Goal: Task Accomplishment & Management: Manage account settings

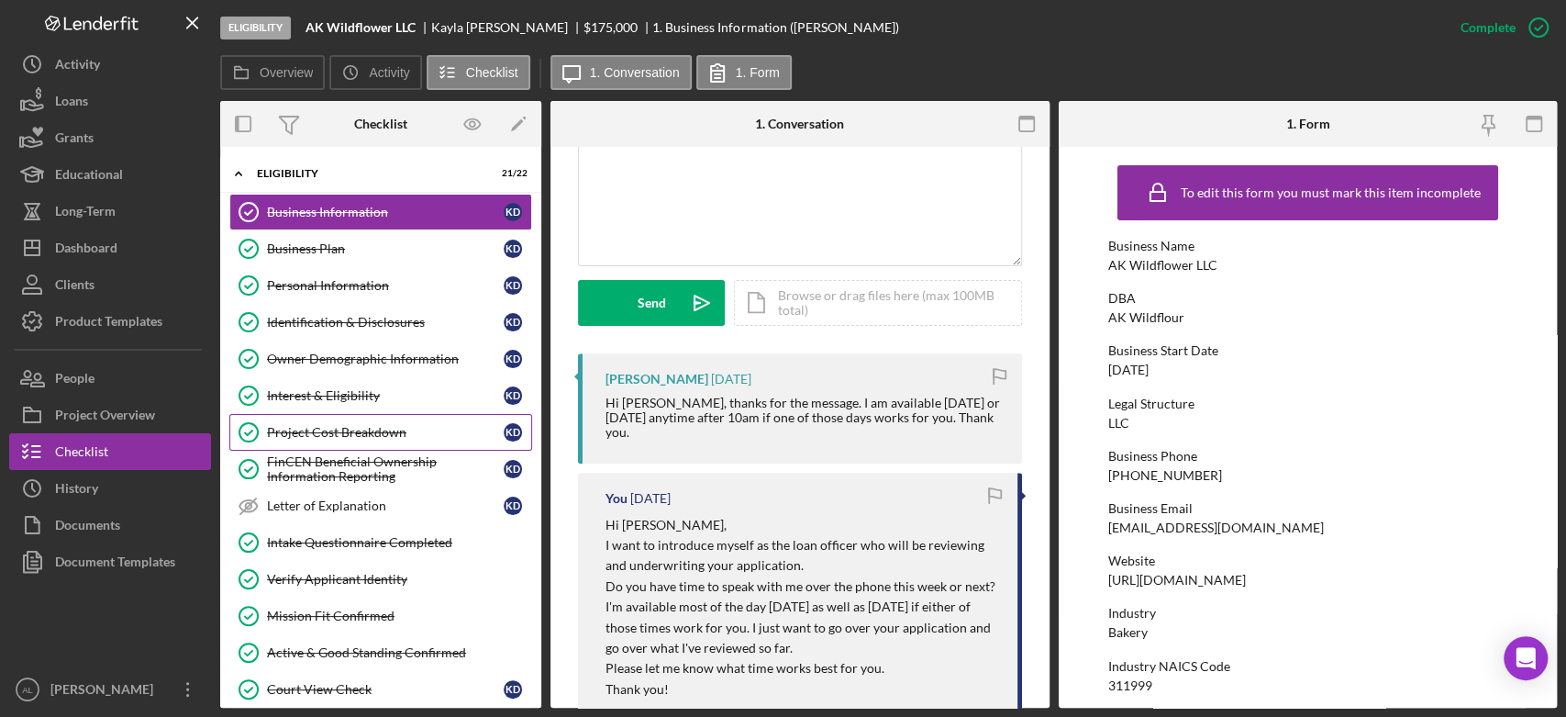
click at [326, 432] on div "Project Cost Breakdown" at bounding box center [385, 432] width 237 height 15
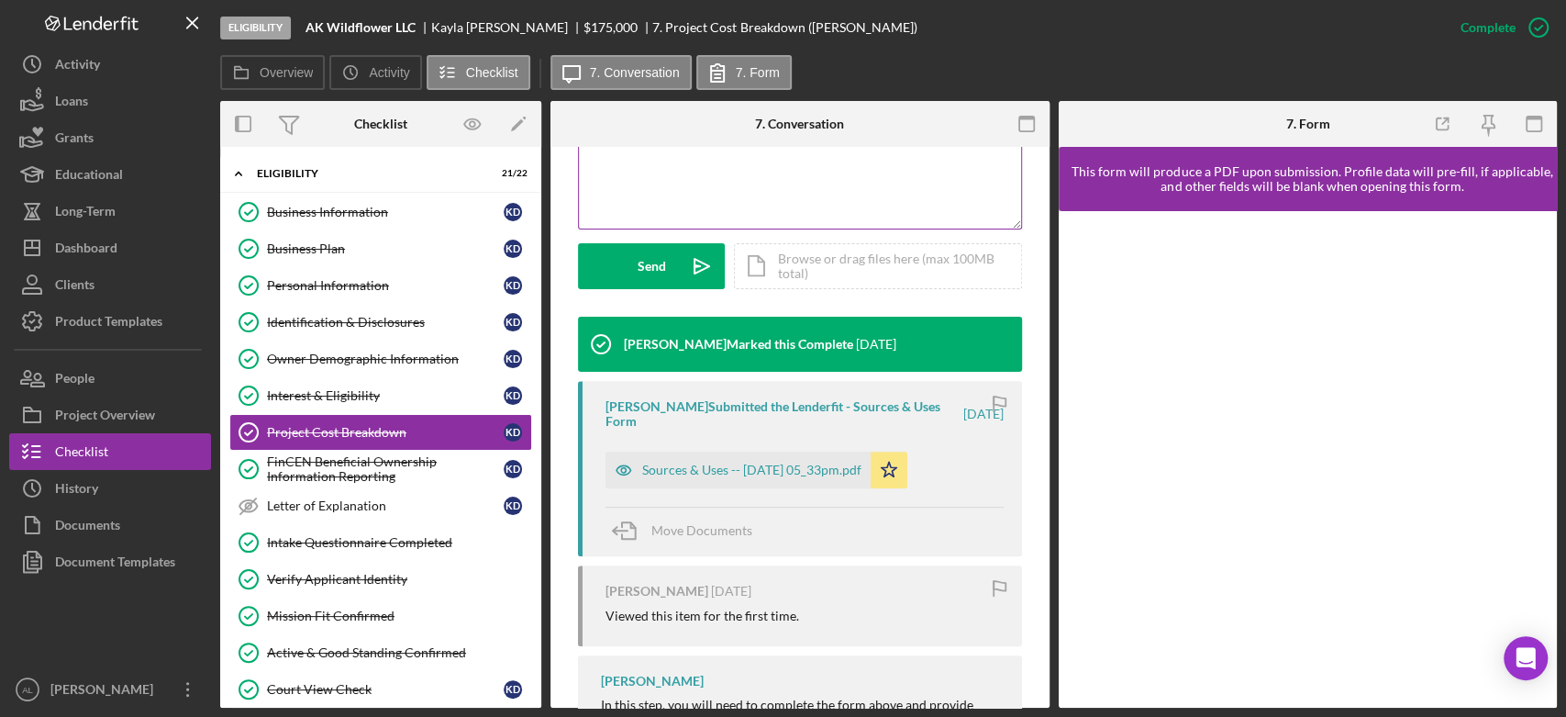
scroll to position [470, 0]
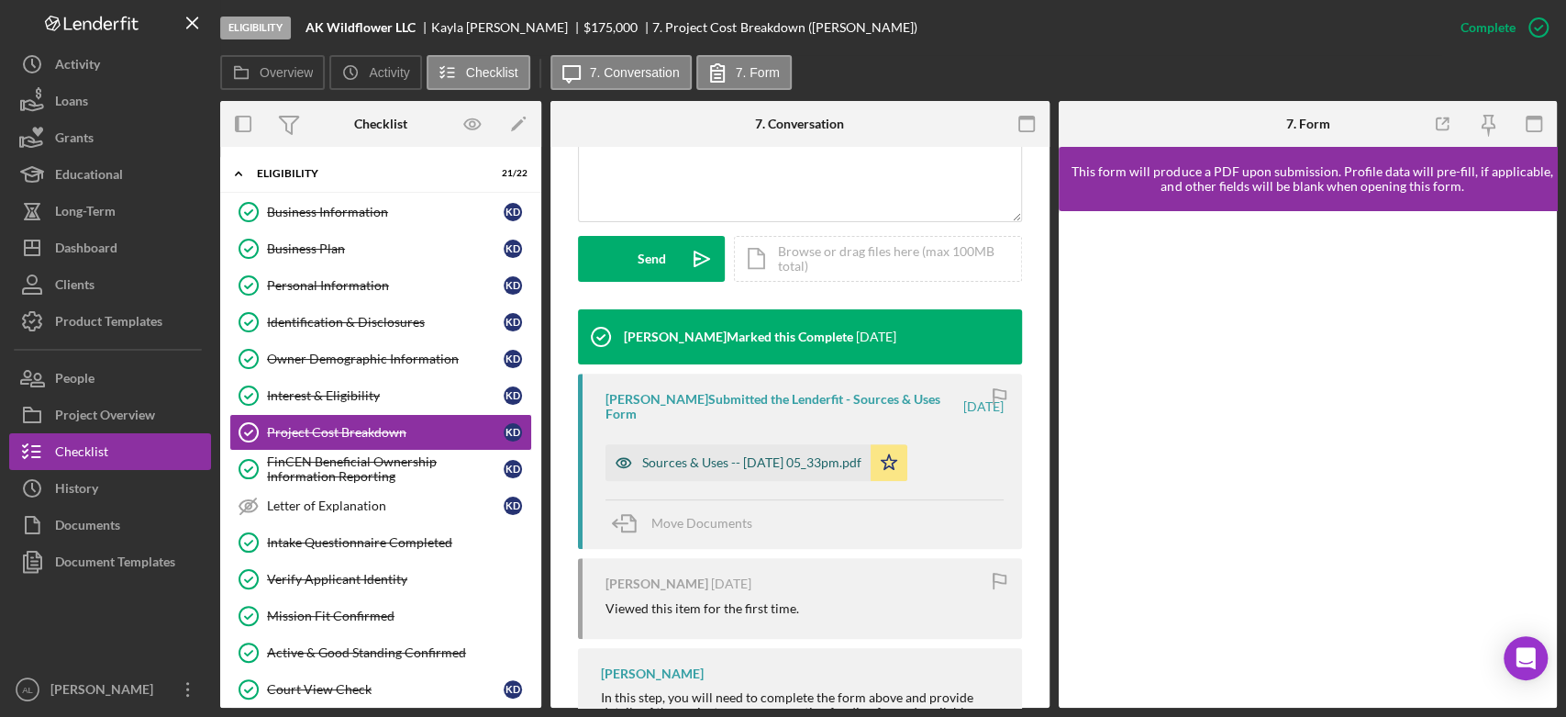
click at [699, 462] on div "Sources & Uses -- 2025-09-15 05_33pm.pdf" at bounding box center [751, 462] width 219 height 15
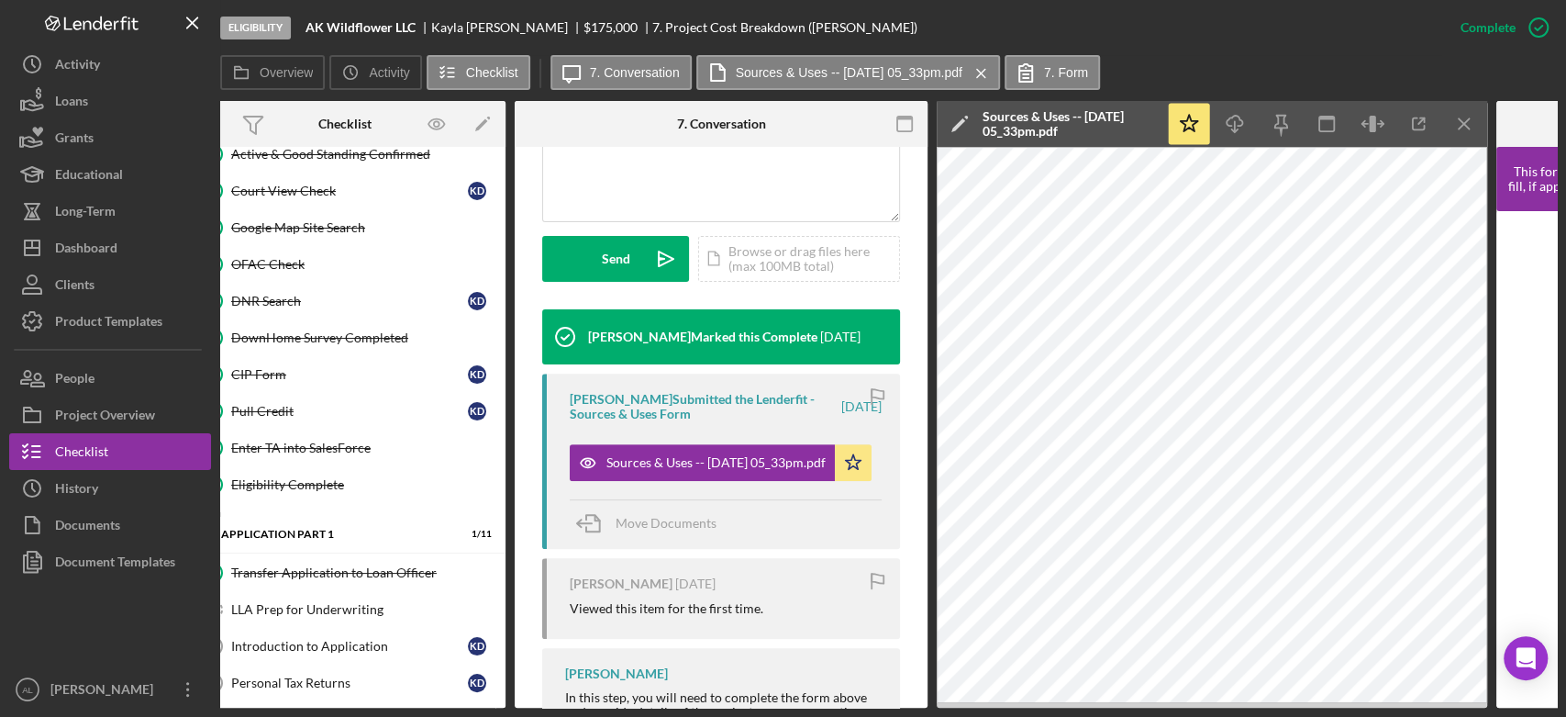
scroll to position [499, 0]
click at [42, 711] on div "Eligibility AK Wildflower LLC Kayla Denis $175,000 $43,750 7. Project Cost Brea…" at bounding box center [783, 358] width 1566 height 717
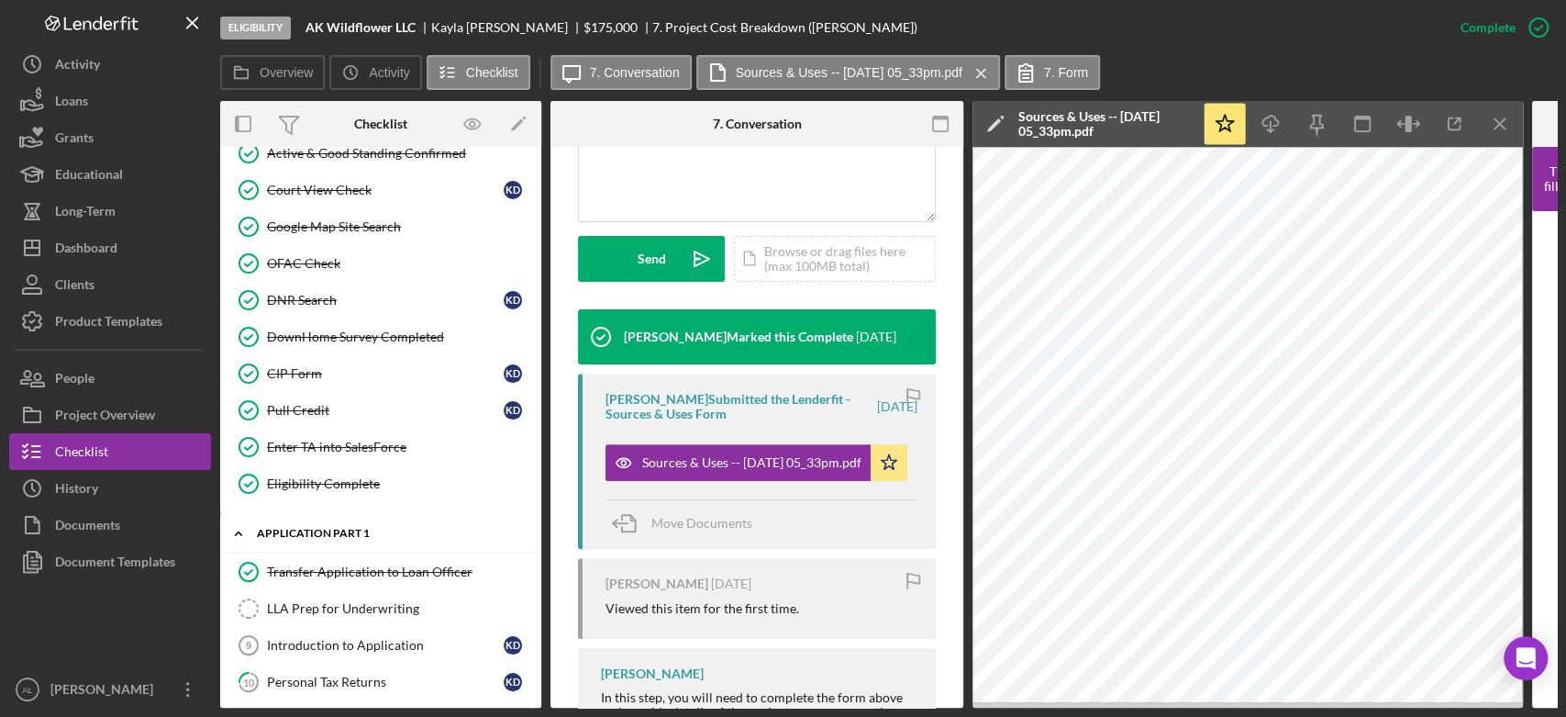
scroll to position [378, 0]
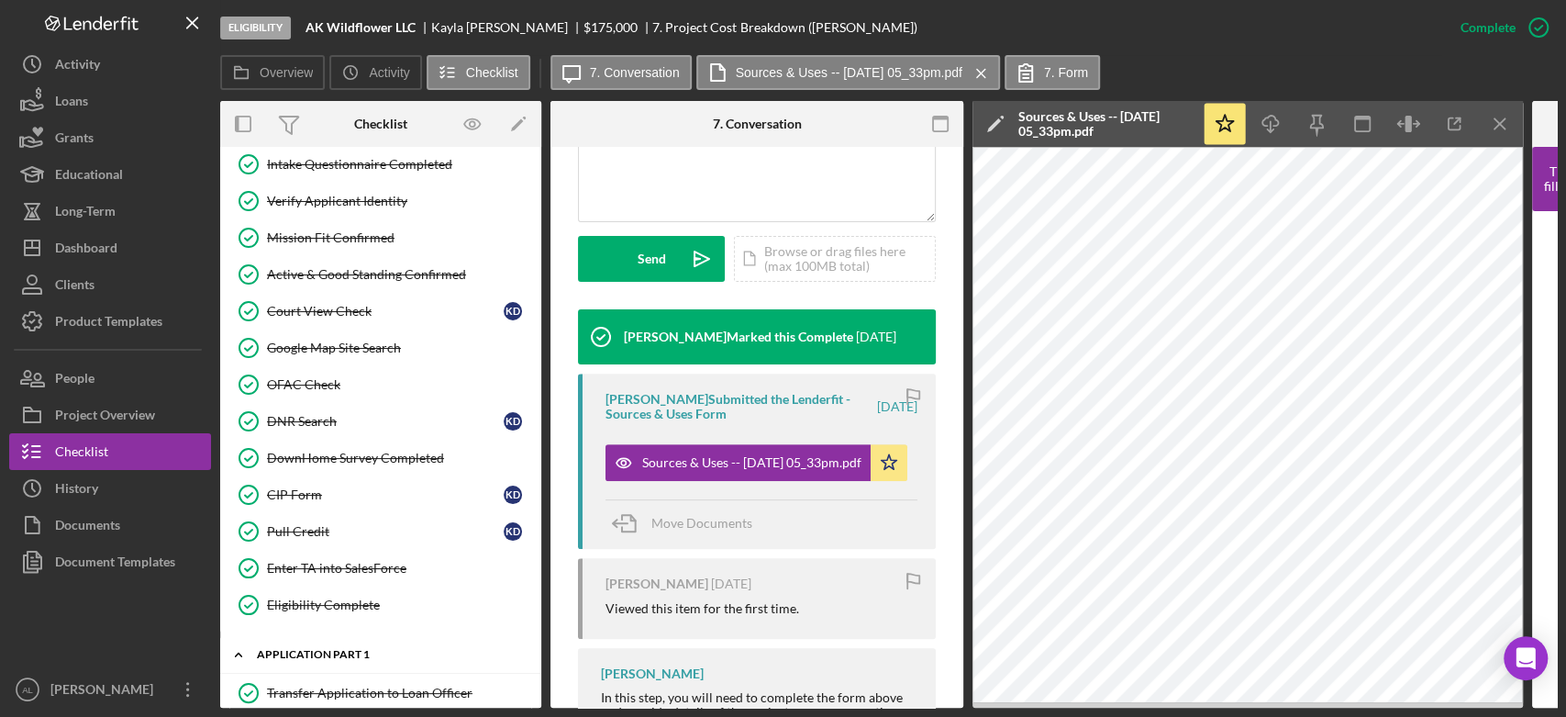
click at [367, 538] on link "Pull Credit Pull Credit K D" at bounding box center [380, 531] width 303 height 37
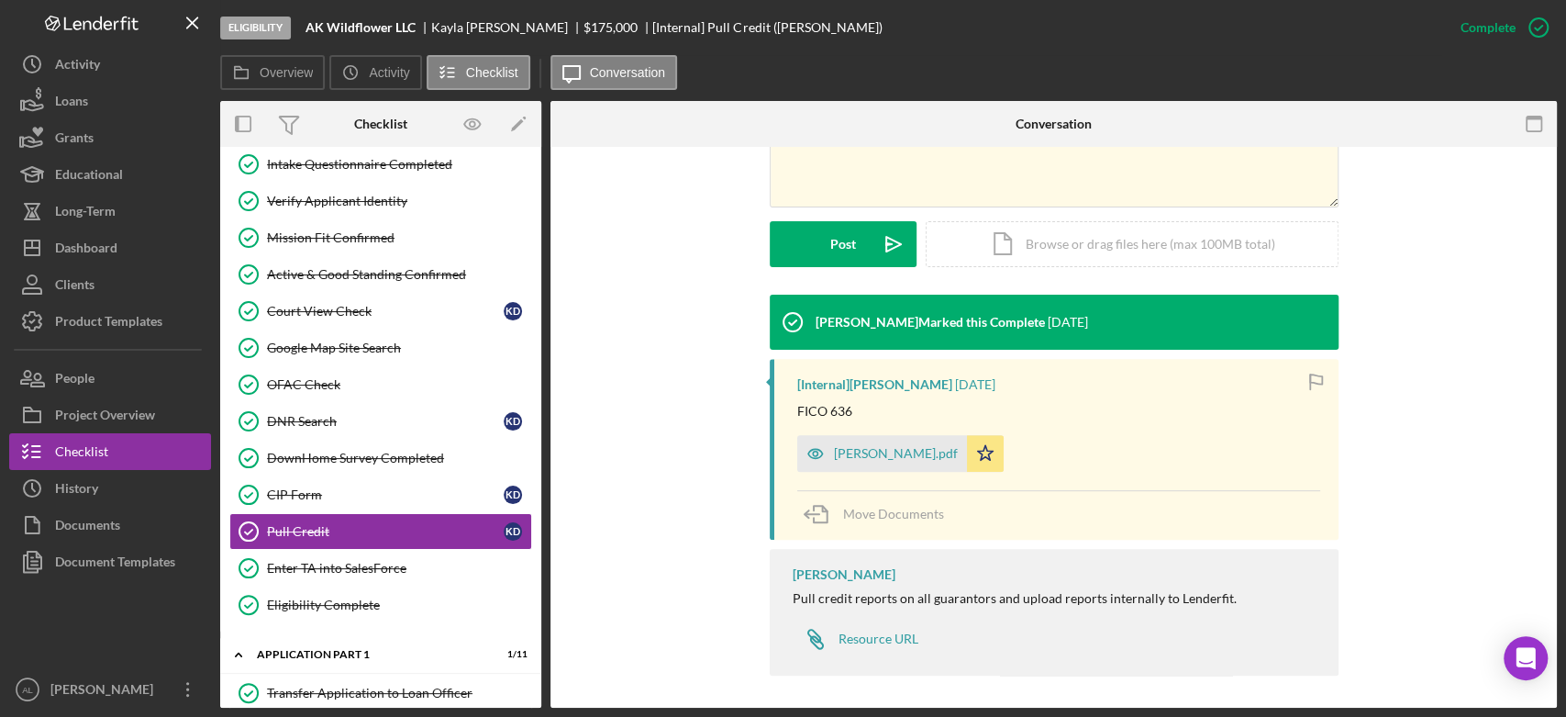
scroll to position [467, 0]
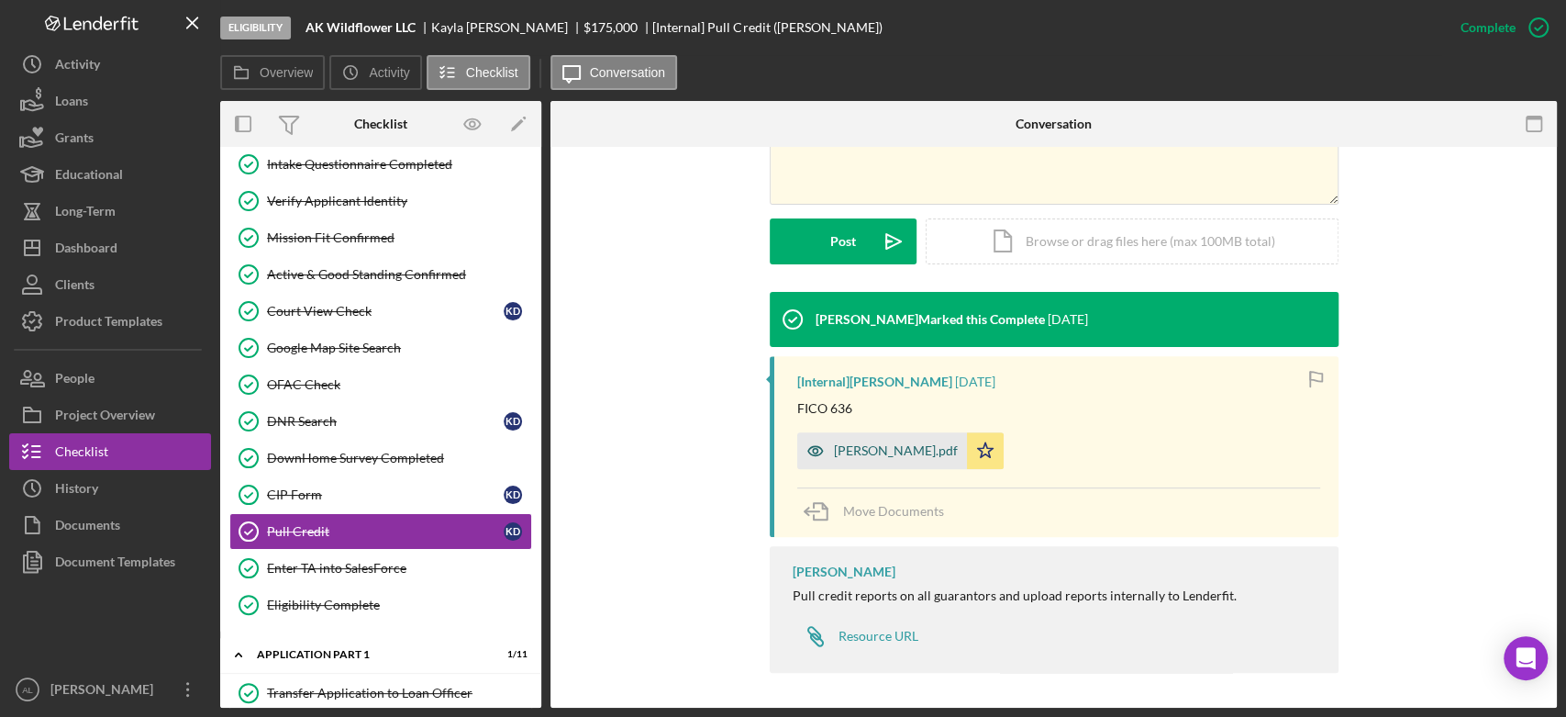
click at [834, 440] on div "CR - KD.pdf" at bounding box center [882, 450] width 170 height 37
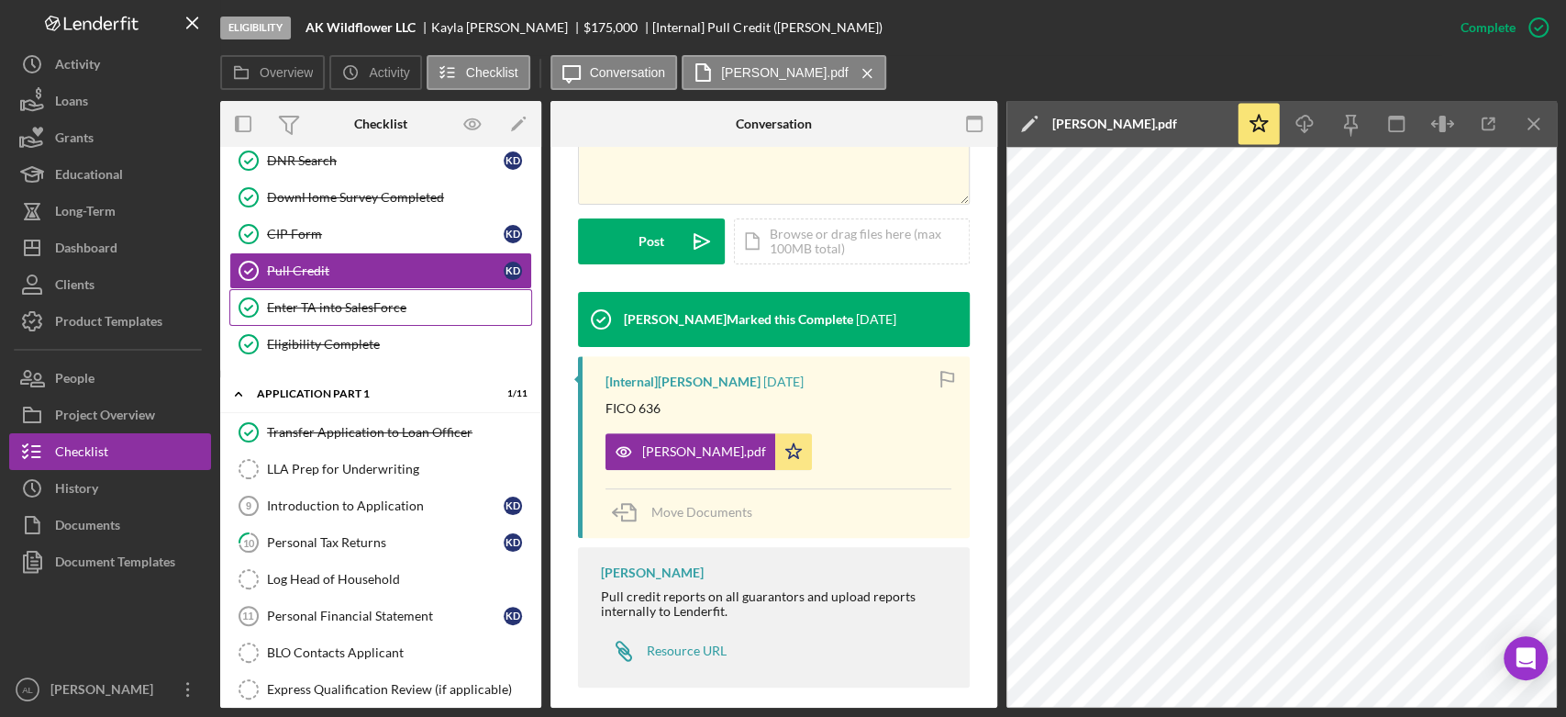
scroll to position [0, 0]
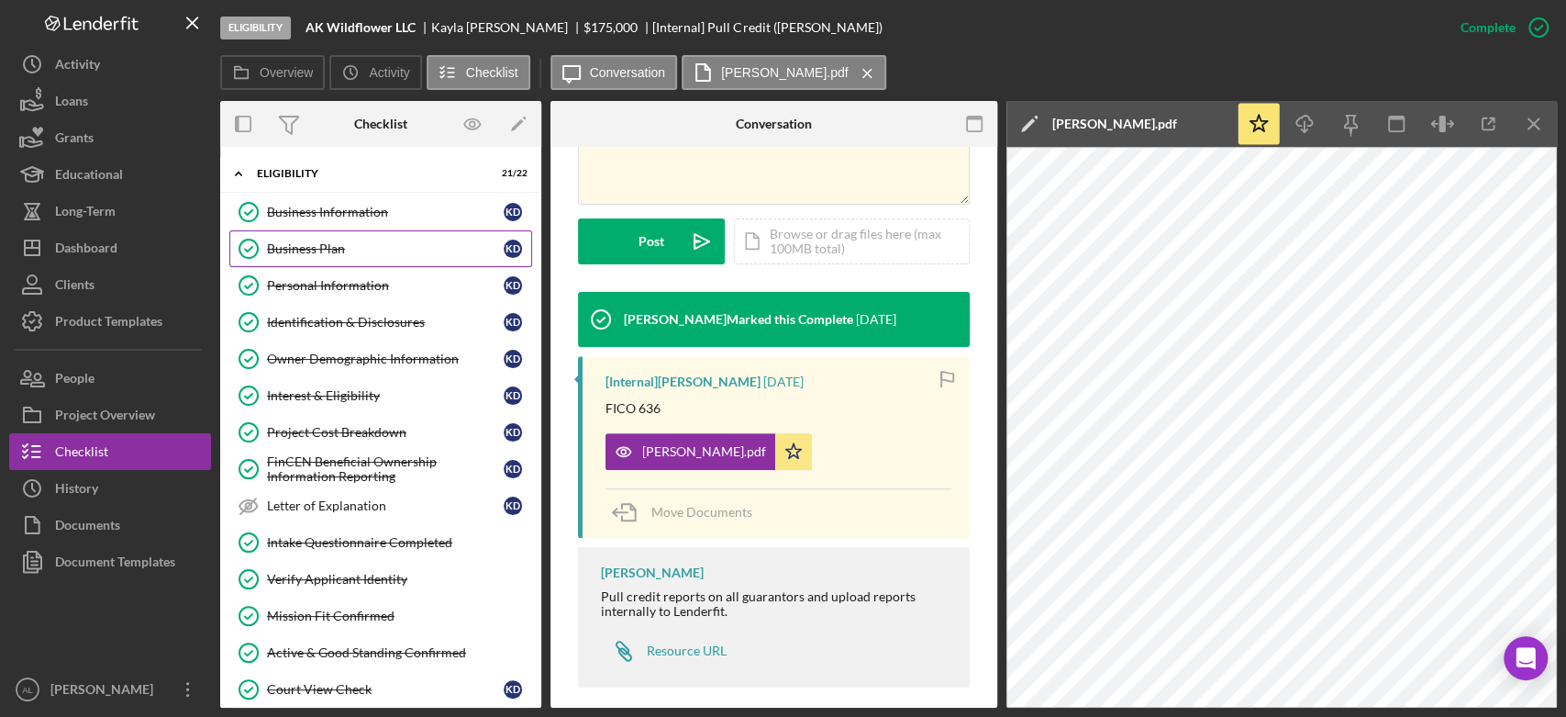
click at [352, 242] on div "Business Plan" at bounding box center [385, 248] width 237 height 15
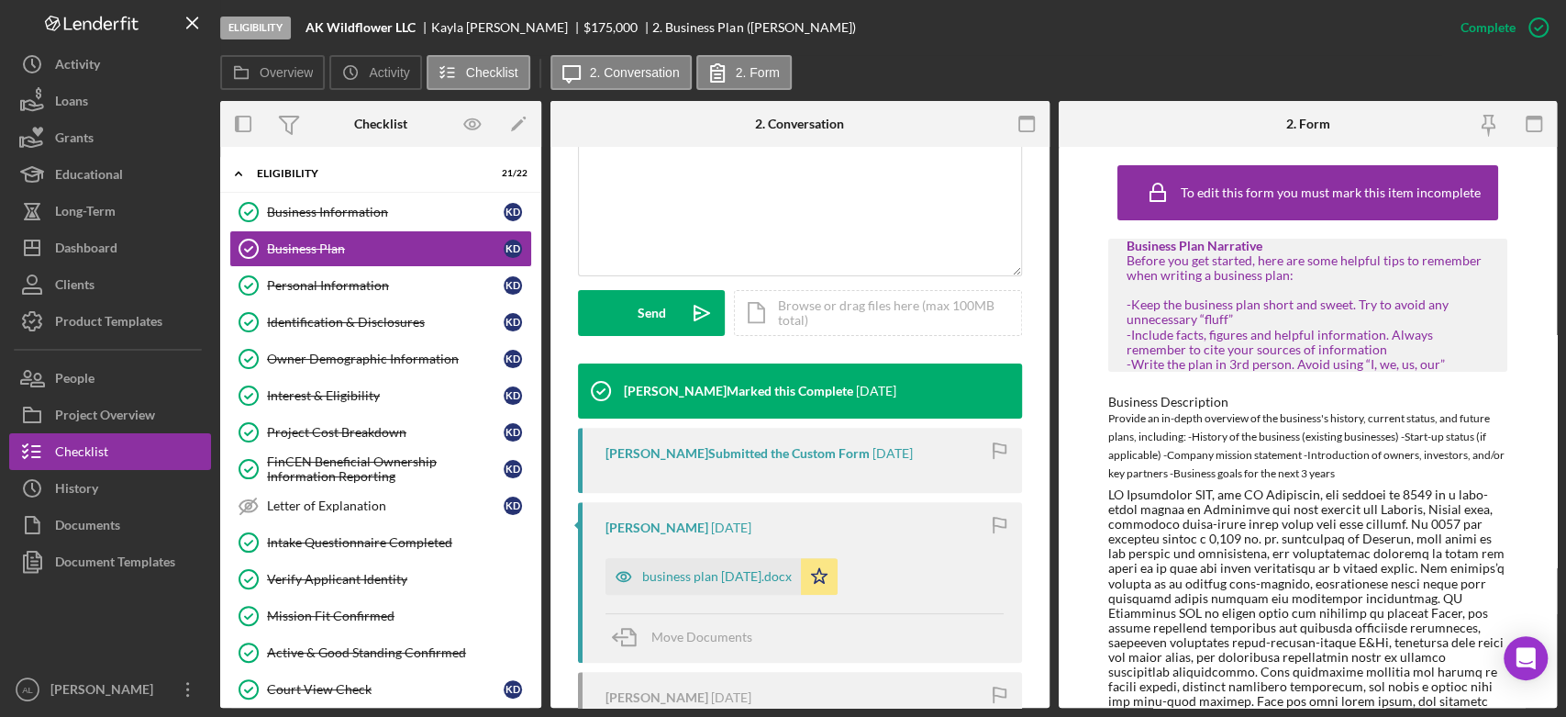
scroll to position [529, 0]
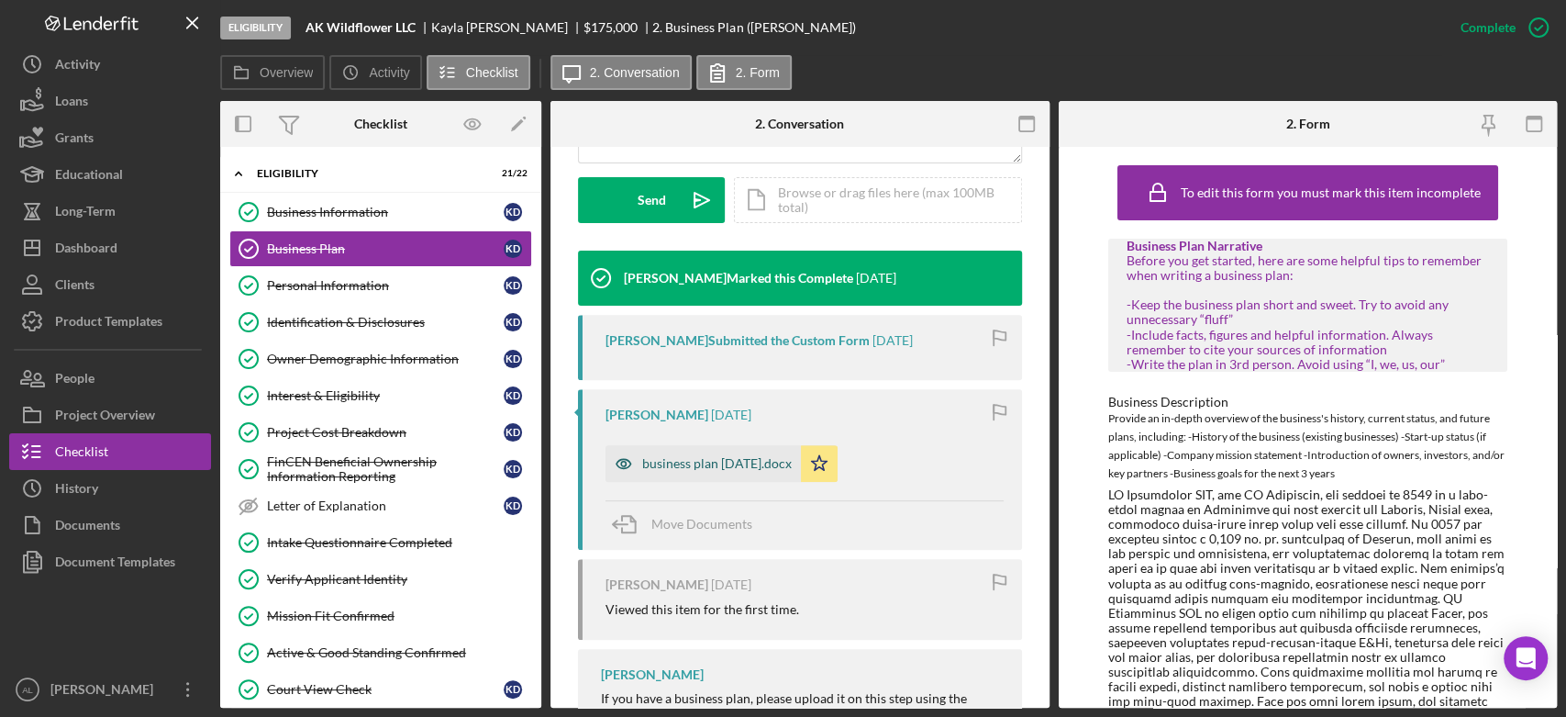
click at [697, 452] on div "business plan 6.27.25.docx" at bounding box center [703, 463] width 195 height 37
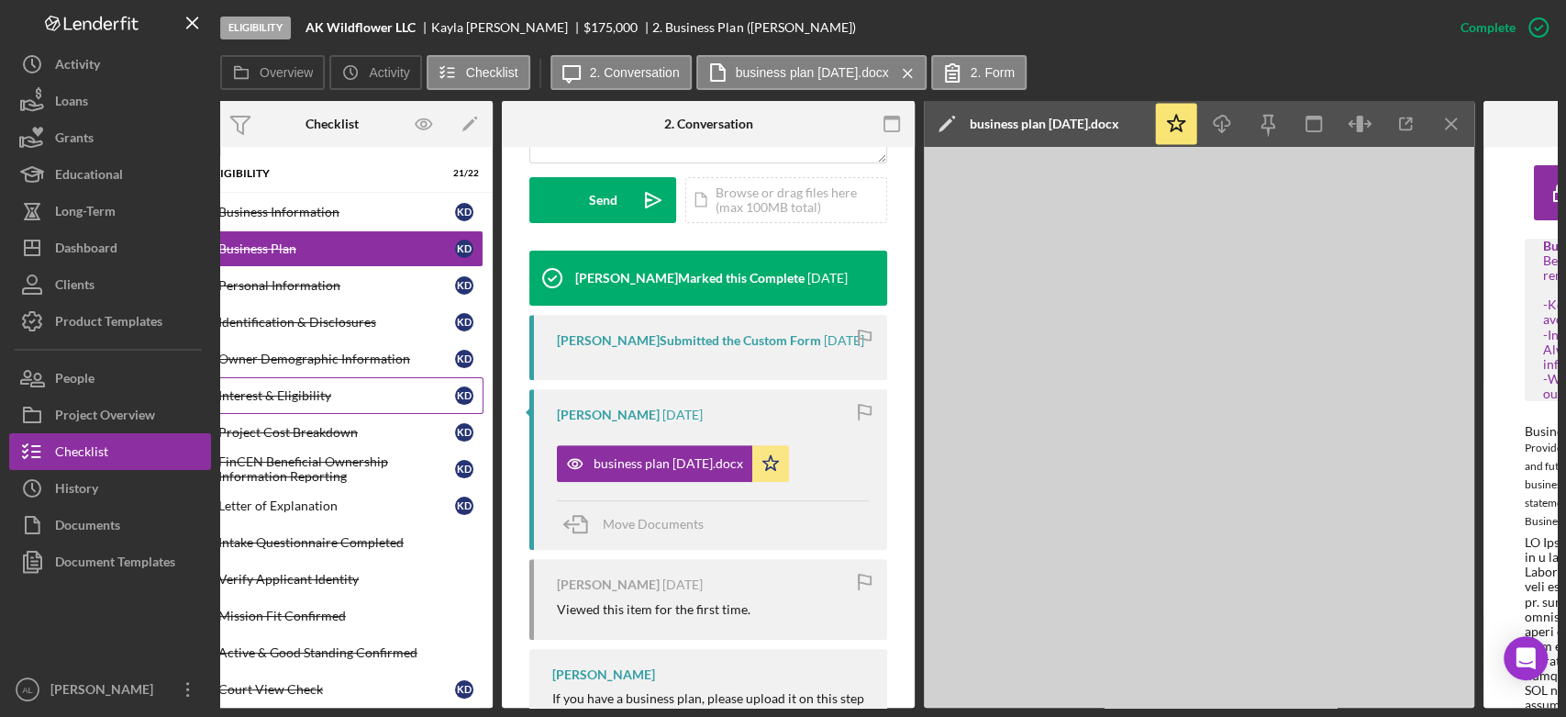
scroll to position [0, 0]
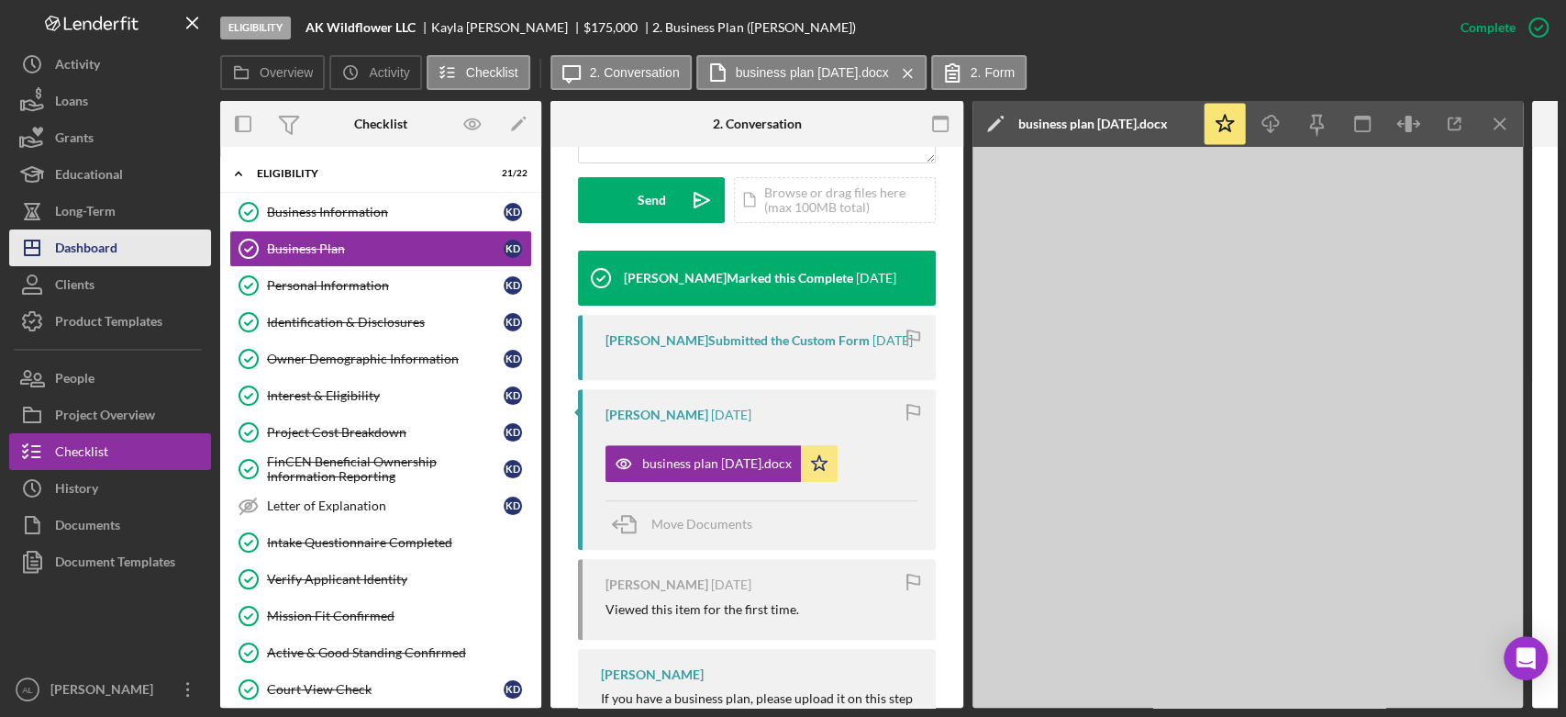
click at [123, 250] on button "Icon/Dashboard Dashboard" at bounding box center [110, 247] width 202 height 37
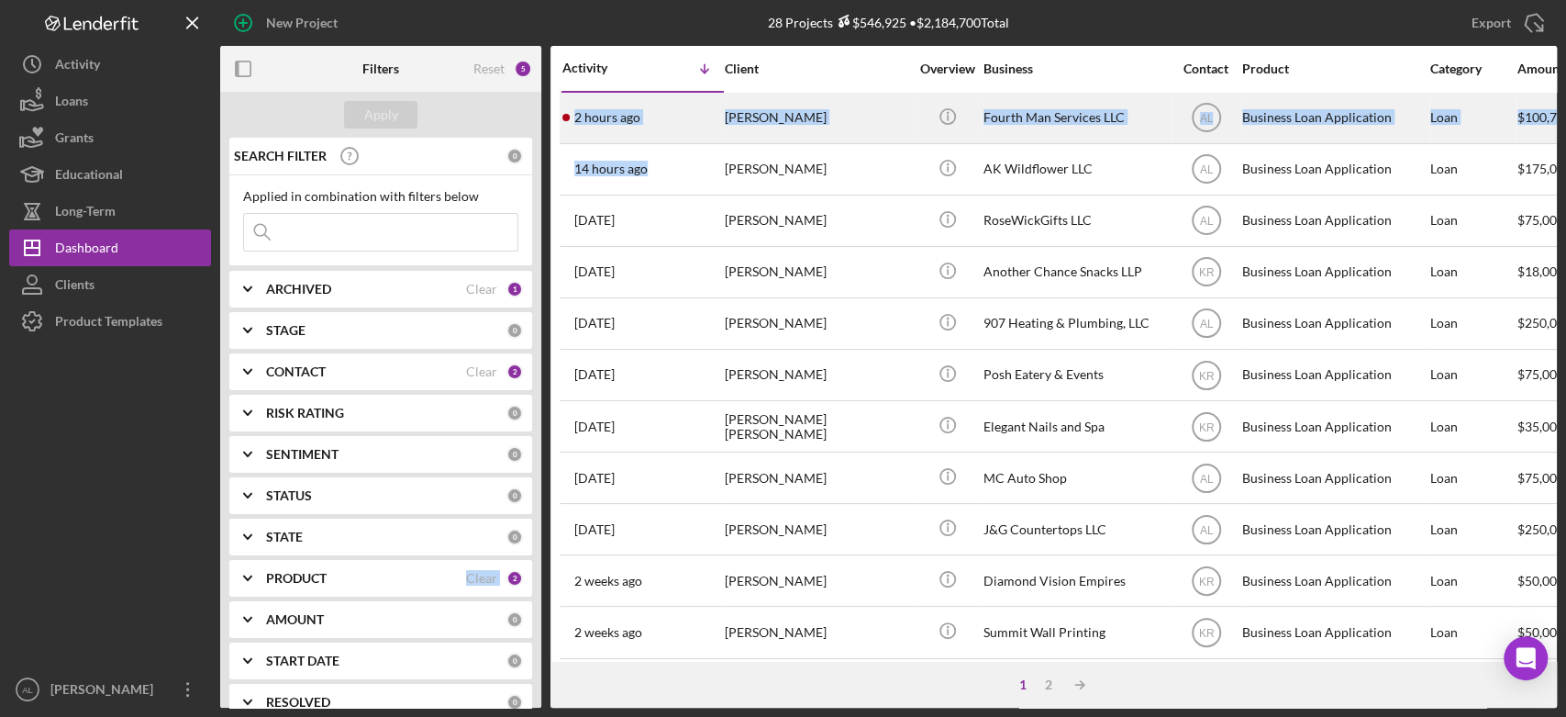
drag, startPoint x: 542, startPoint y: 505, endPoint x: 717, endPoint y: 141, distance: 403.0
click at [717, 141] on div "Filters Reset 5 Apply SEARCH FILTER 0 Applied in combination with filters below…" at bounding box center [888, 377] width 1337 height 662
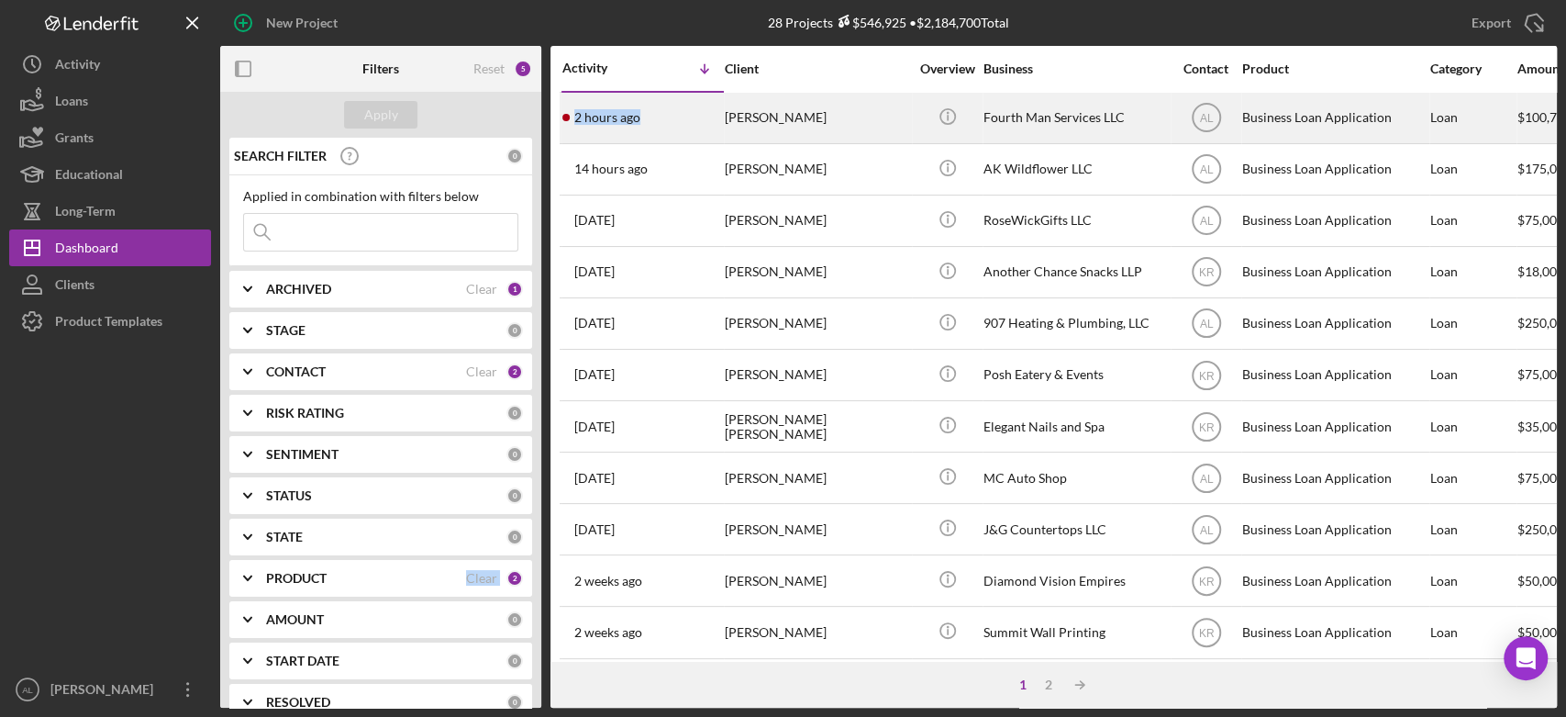
click at [717, 141] on td "2 hours ago Justin Short" at bounding box center [643, 117] width 162 height 51
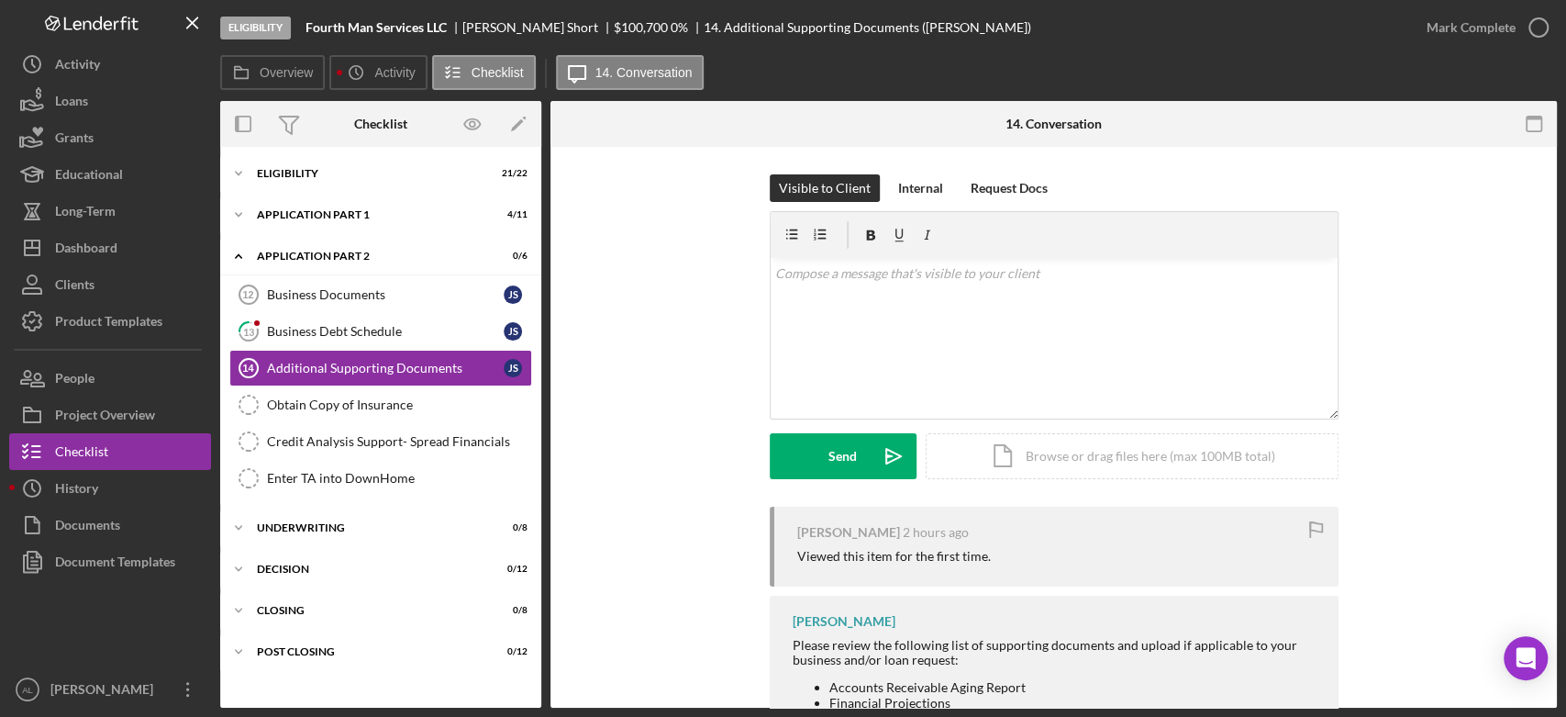
click at [411, 328] on div "Business Debt Schedule" at bounding box center [385, 331] width 237 height 15
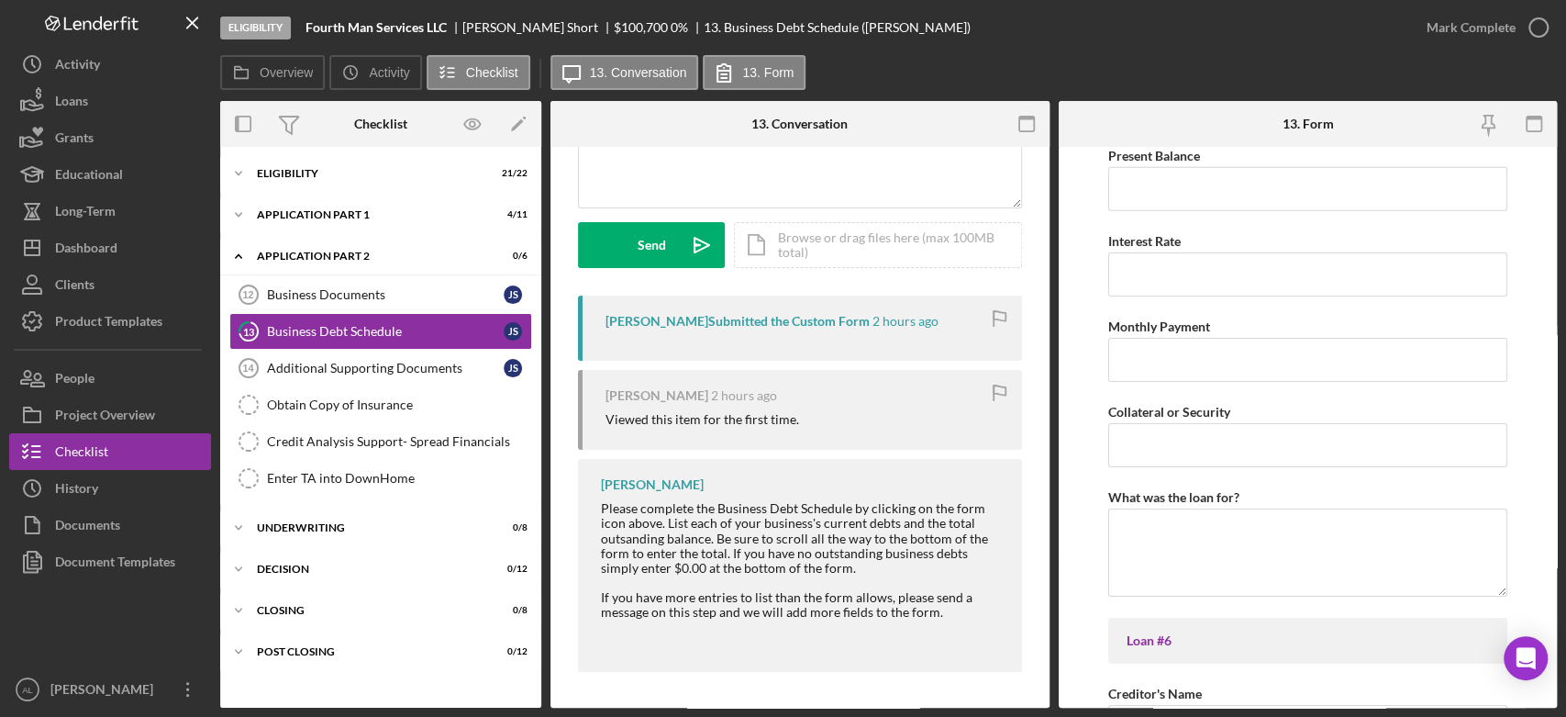
scroll to position [4992, 0]
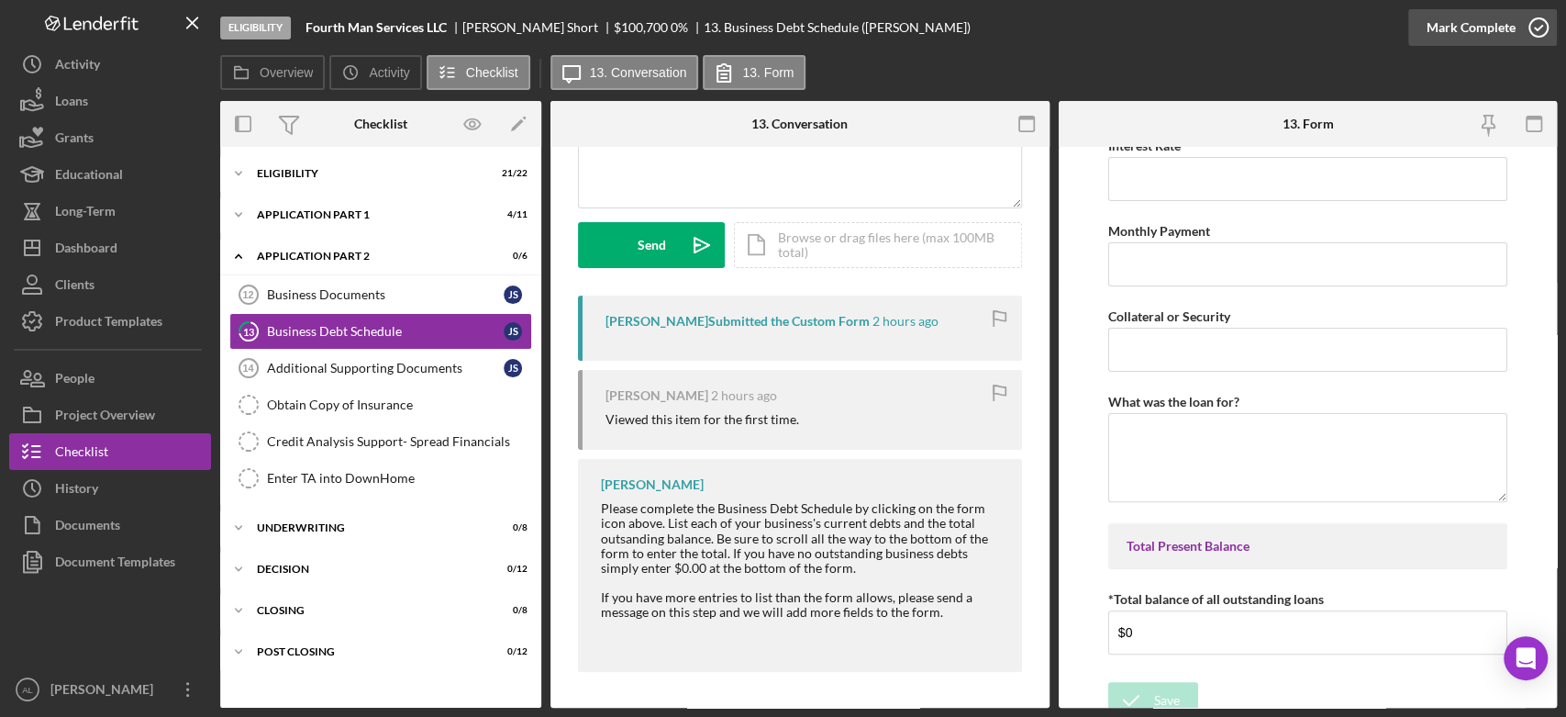
click at [1541, 24] on icon "button" at bounding box center [1539, 28] width 46 height 46
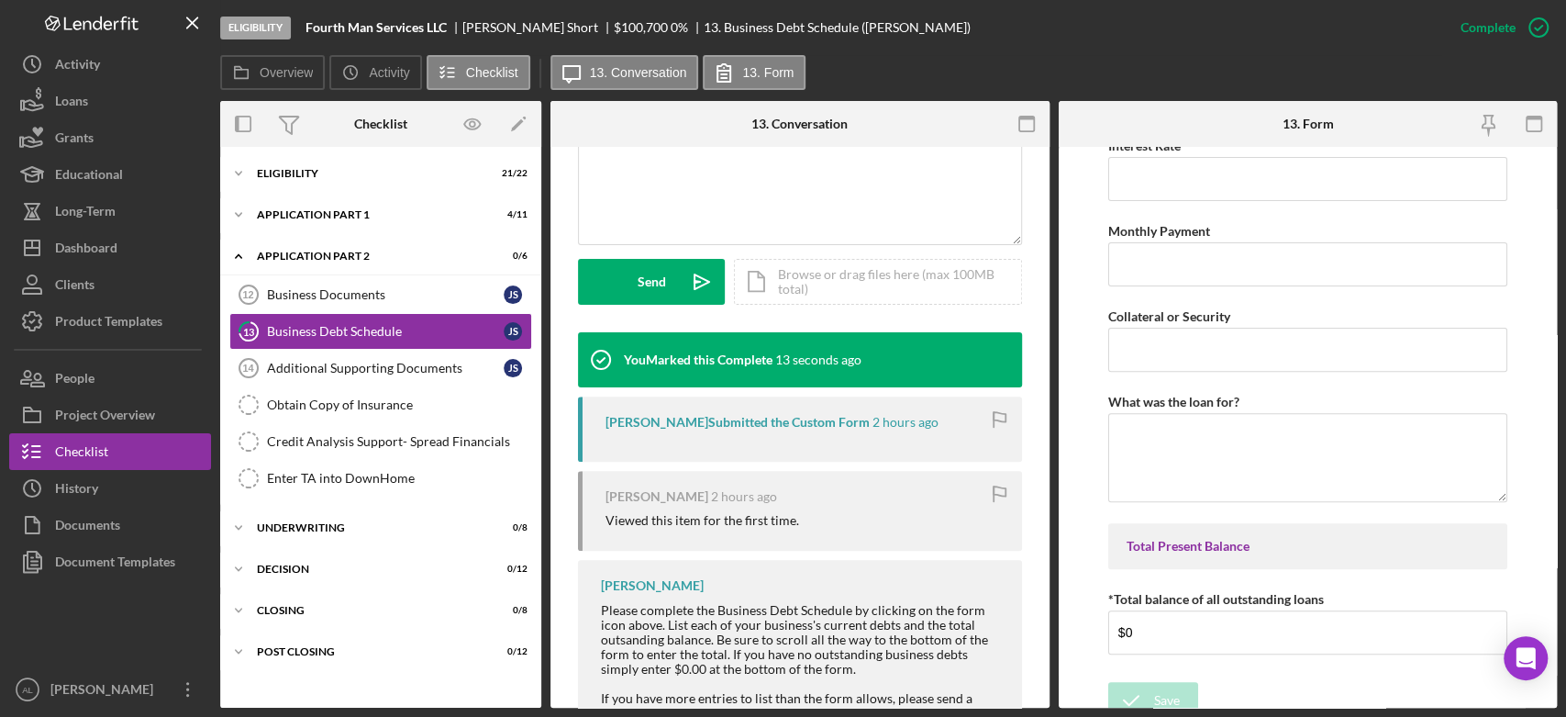
scroll to position [484, 0]
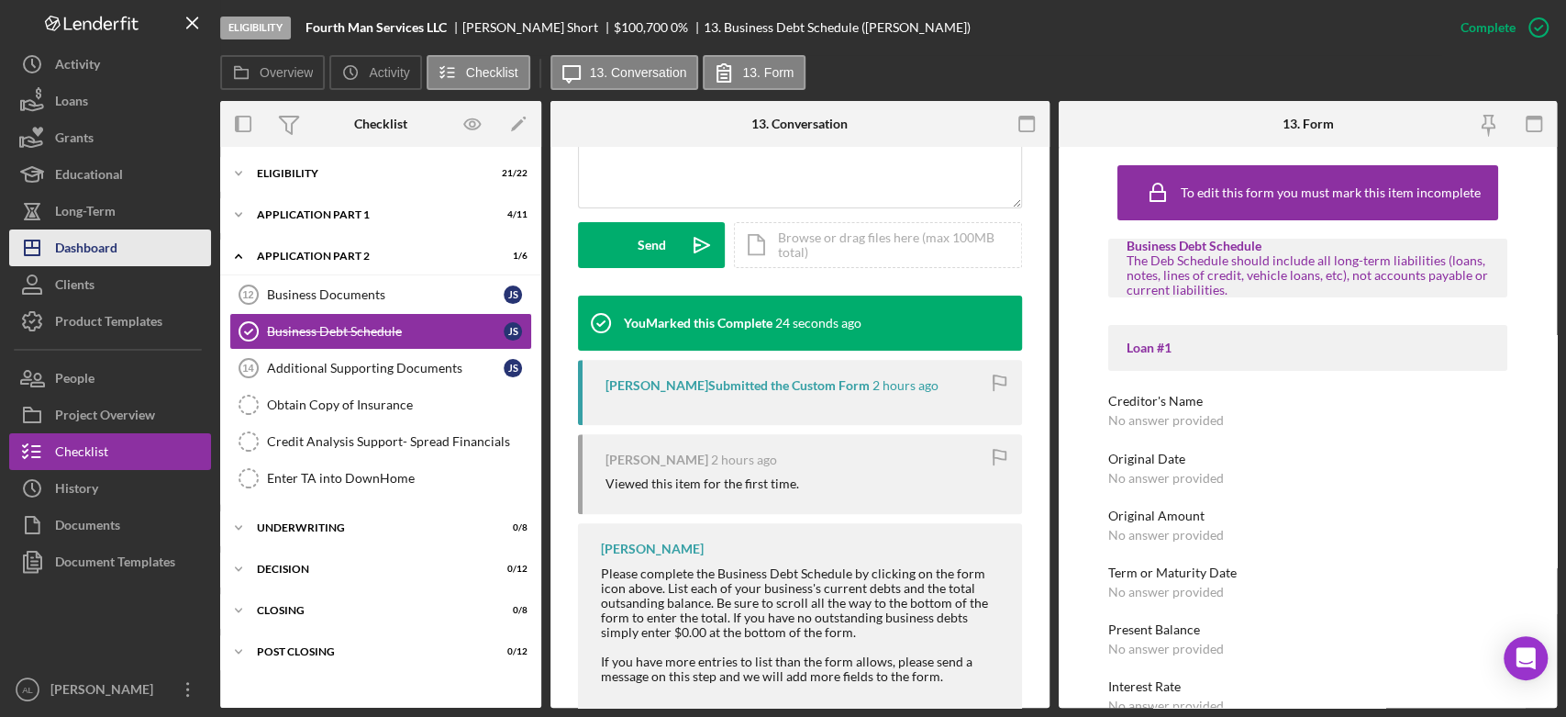
click at [154, 252] on button "Icon/Dashboard Dashboard" at bounding box center [110, 247] width 202 height 37
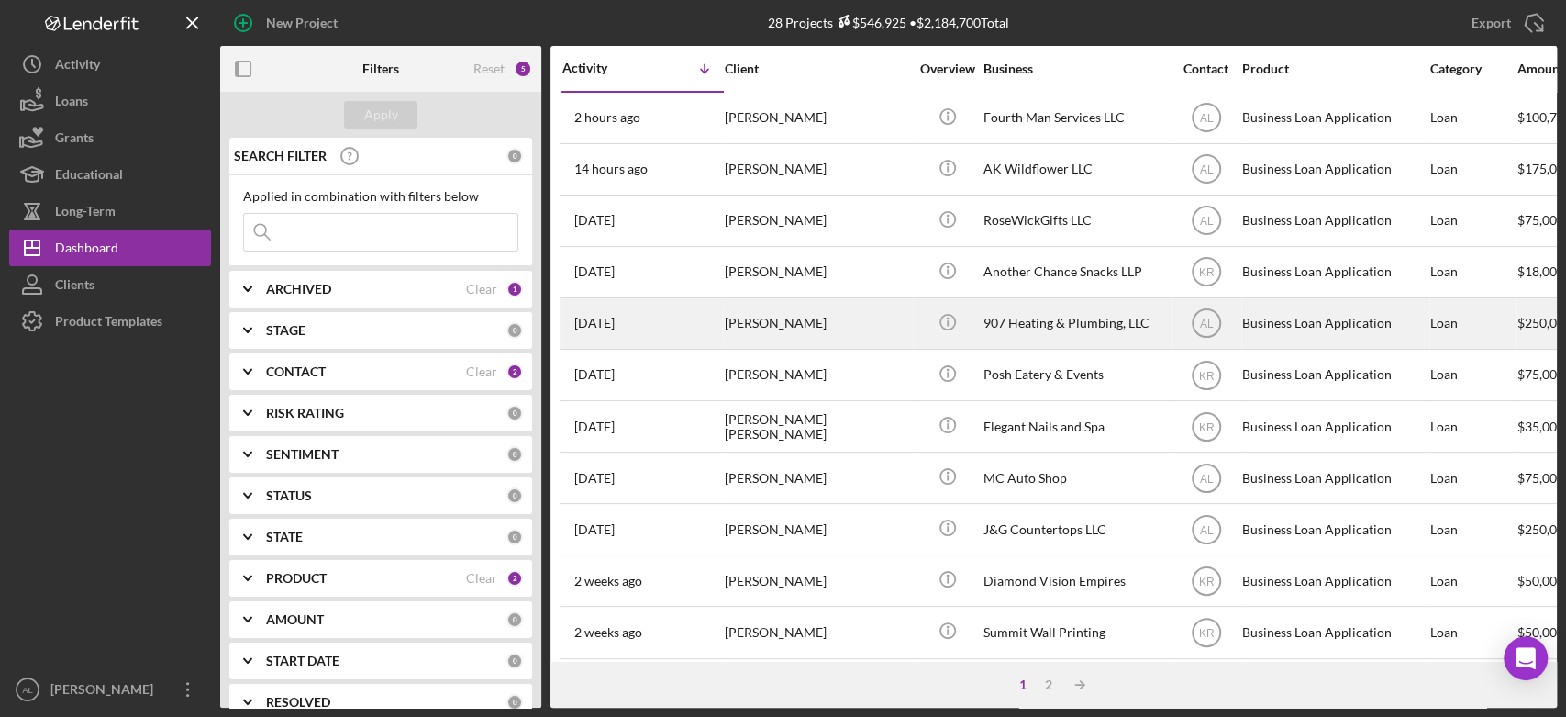
click at [676, 323] on div "5 days ago Everett Knudsen" at bounding box center [642, 323] width 161 height 49
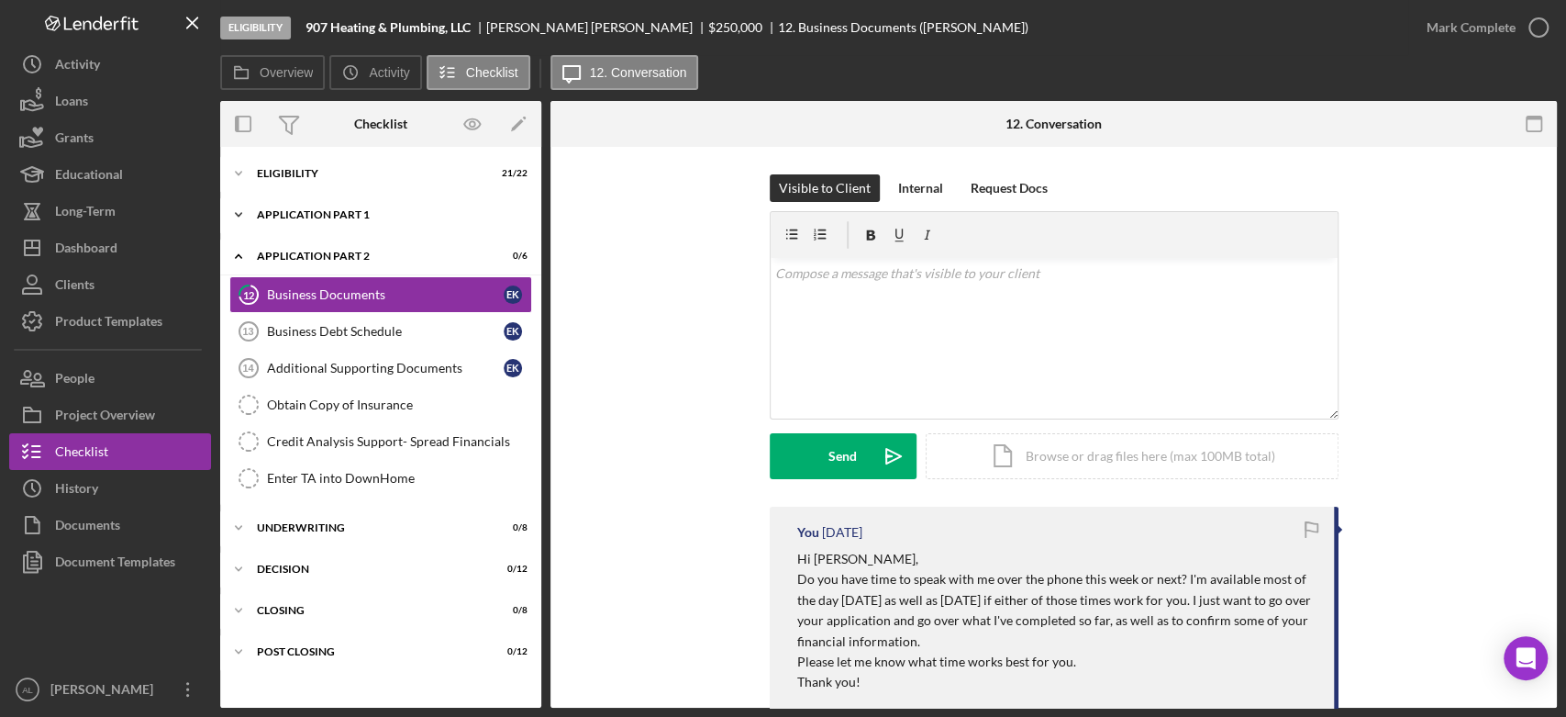
click at [356, 214] on div "Application Part 1" at bounding box center [388, 214] width 262 height 11
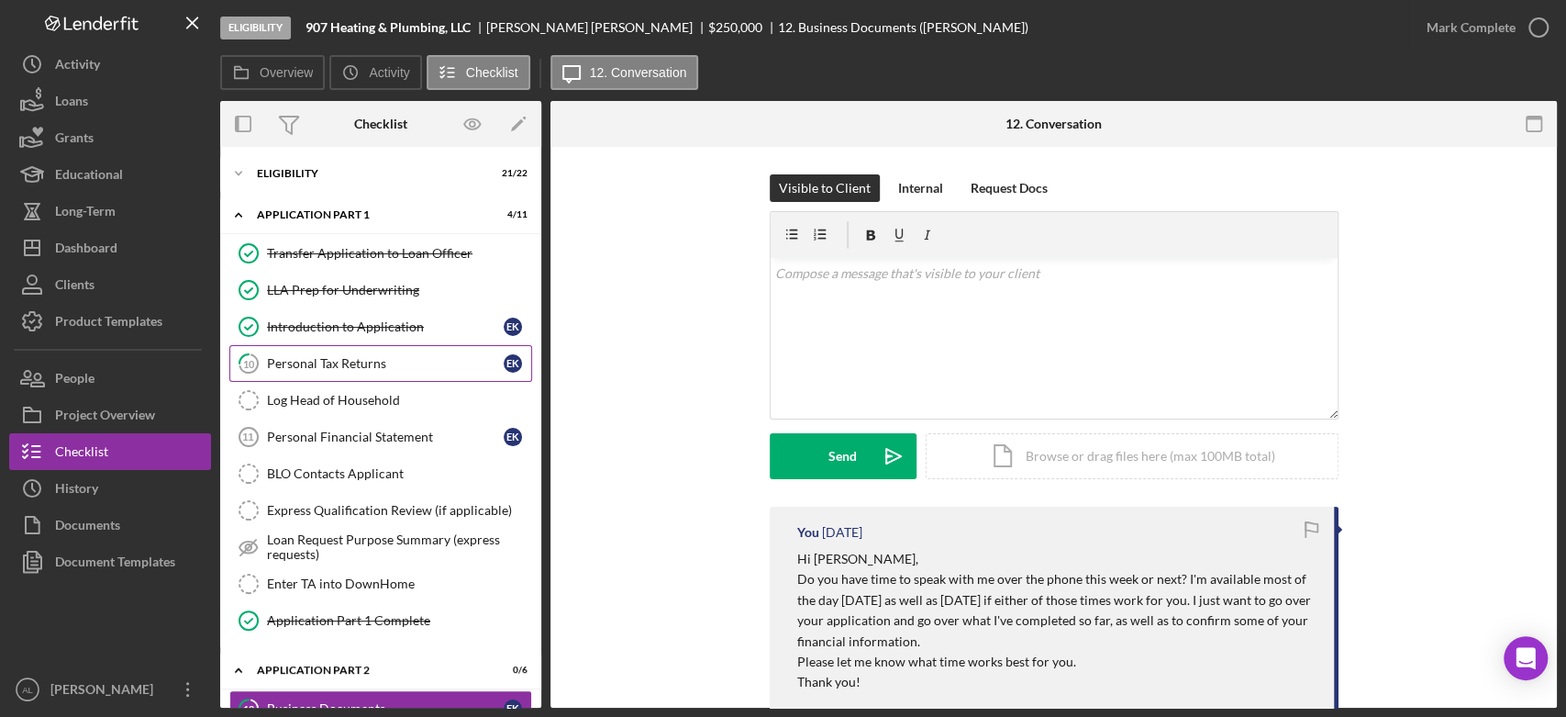
click at [317, 375] on link "10 Personal Tax Returns E K" at bounding box center [380, 363] width 303 height 37
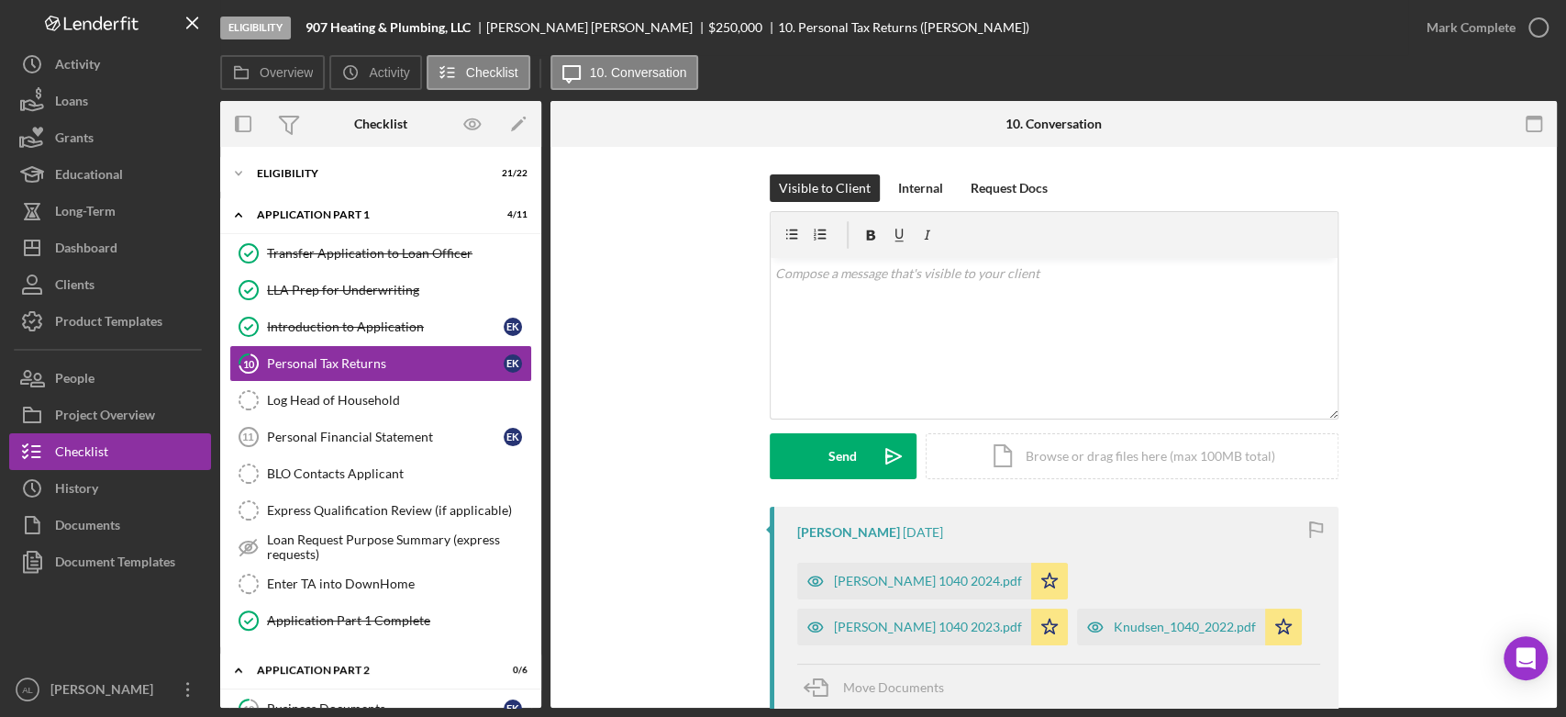
scroll to position [199, 0]
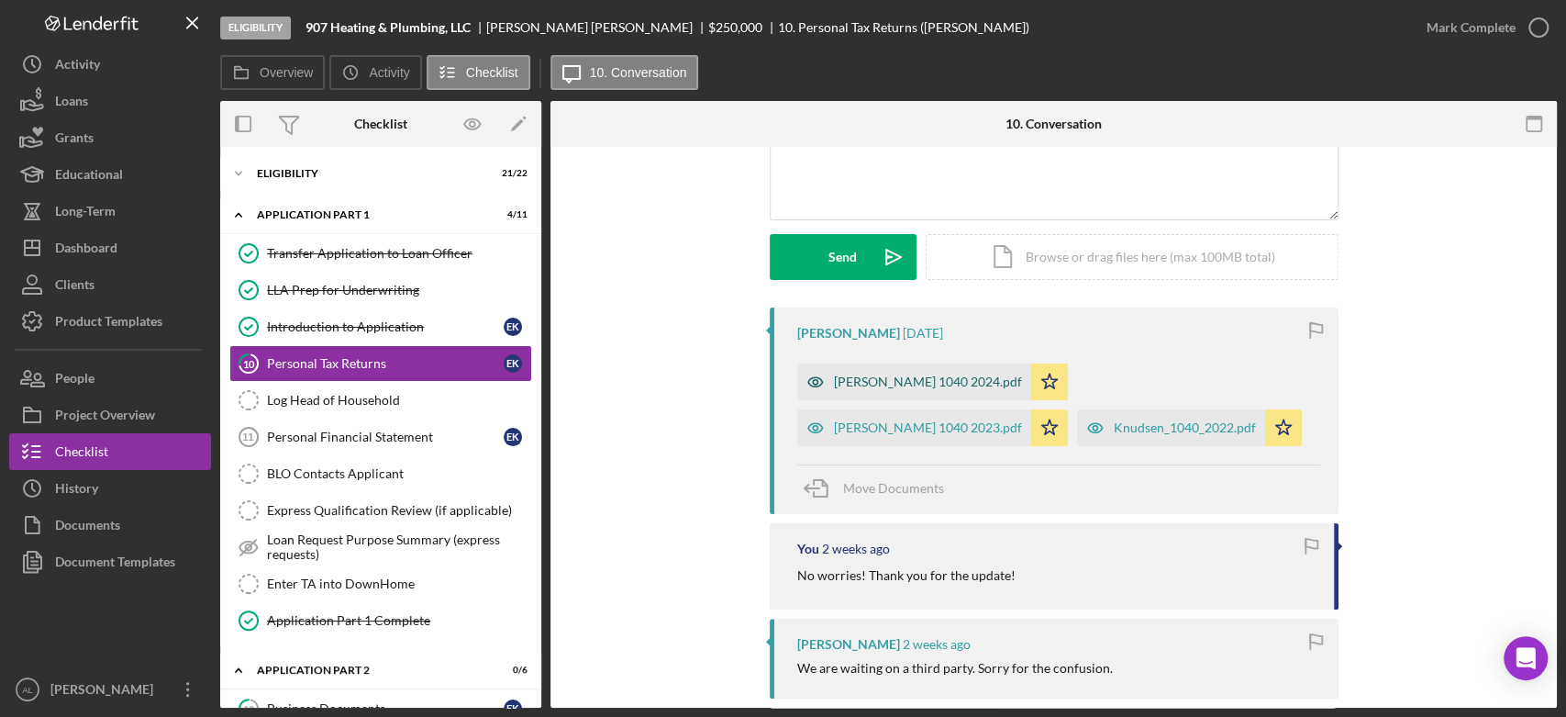
click at [902, 365] on div "Knudsen 1040 2024.pdf" at bounding box center [914, 381] width 234 height 37
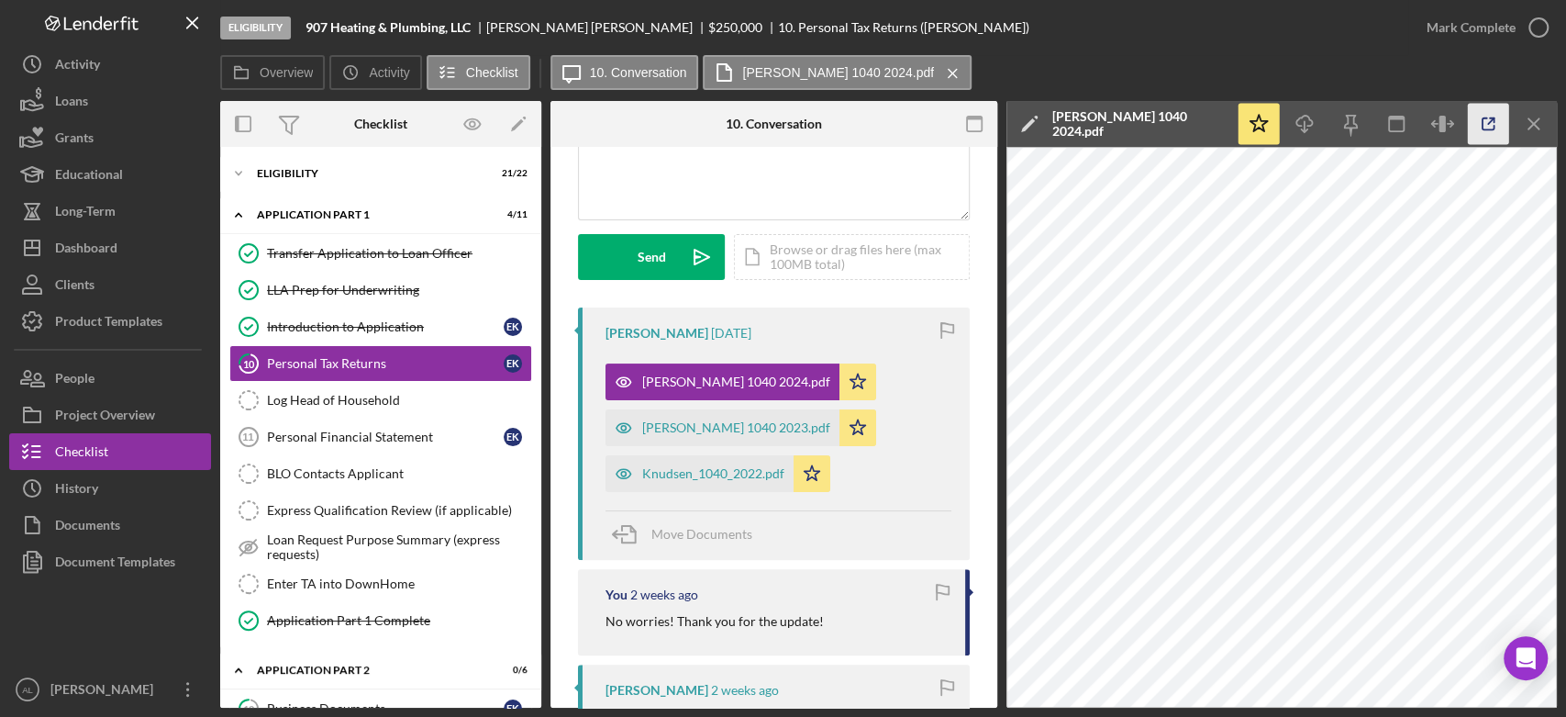
click at [1490, 125] on icon "button" at bounding box center [1488, 124] width 41 height 41
click at [325, 174] on div "Eligibility" at bounding box center [388, 173] width 262 height 11
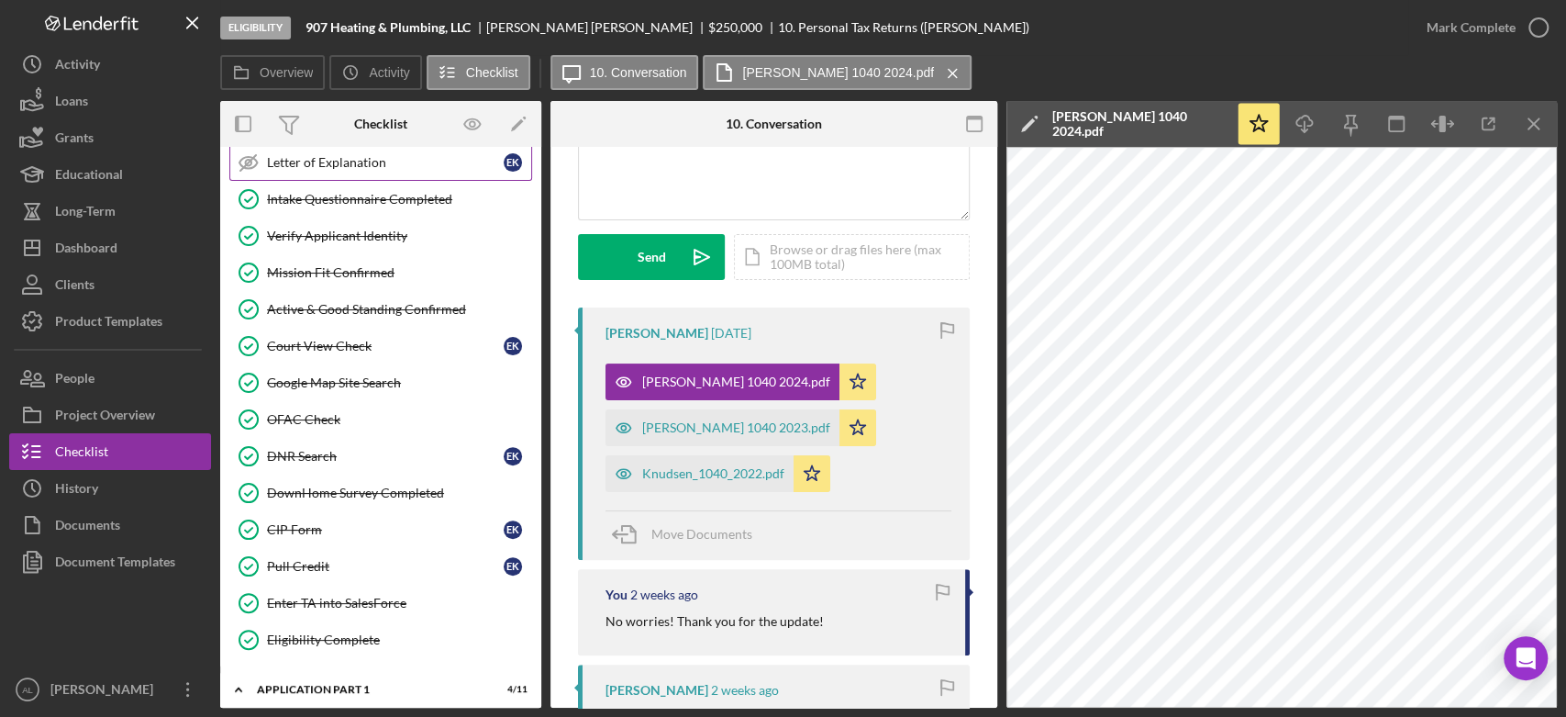
scroll to position [342, 0]
click at [337, 560] on div "Pull Credit" at bounding box center [385, 567] width 237 height 15
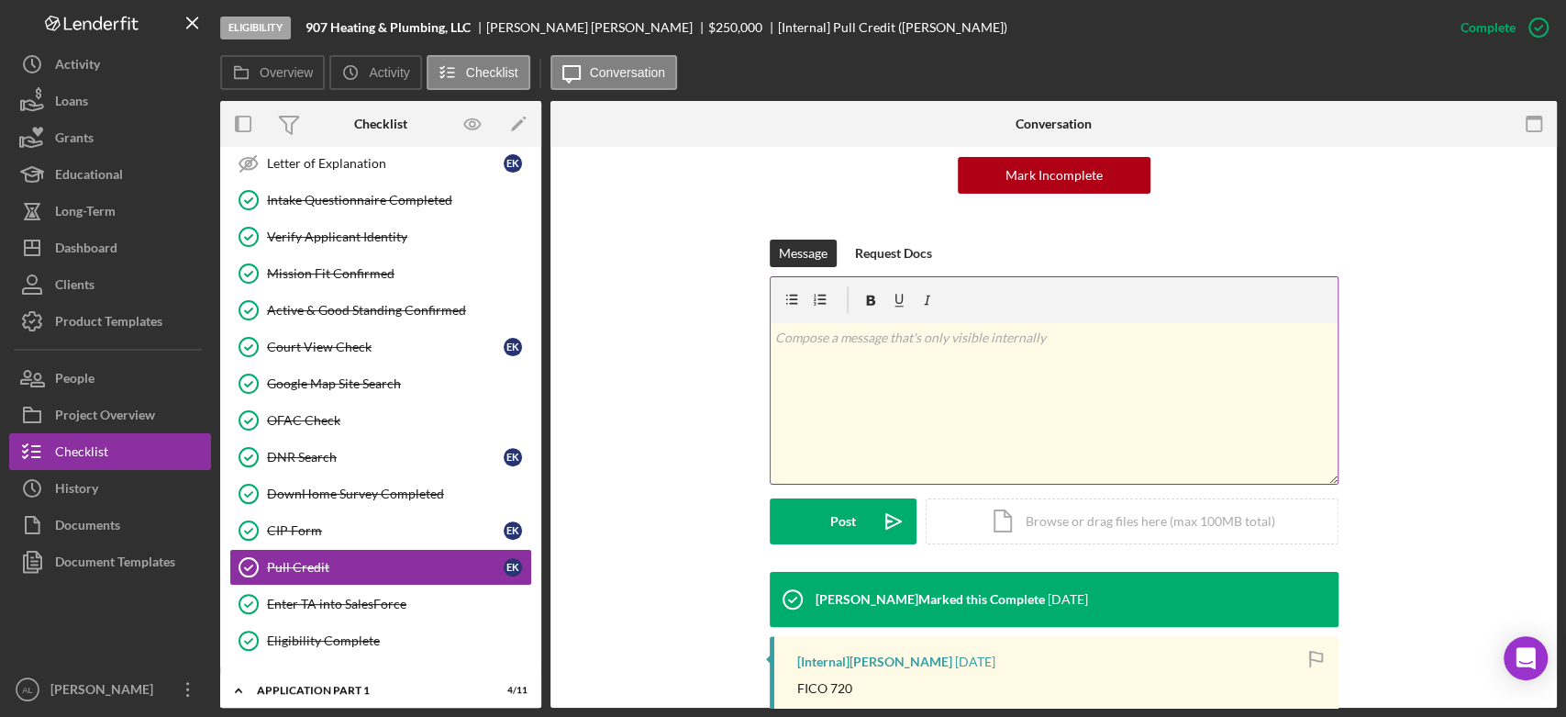
scroll to position [467, 0]
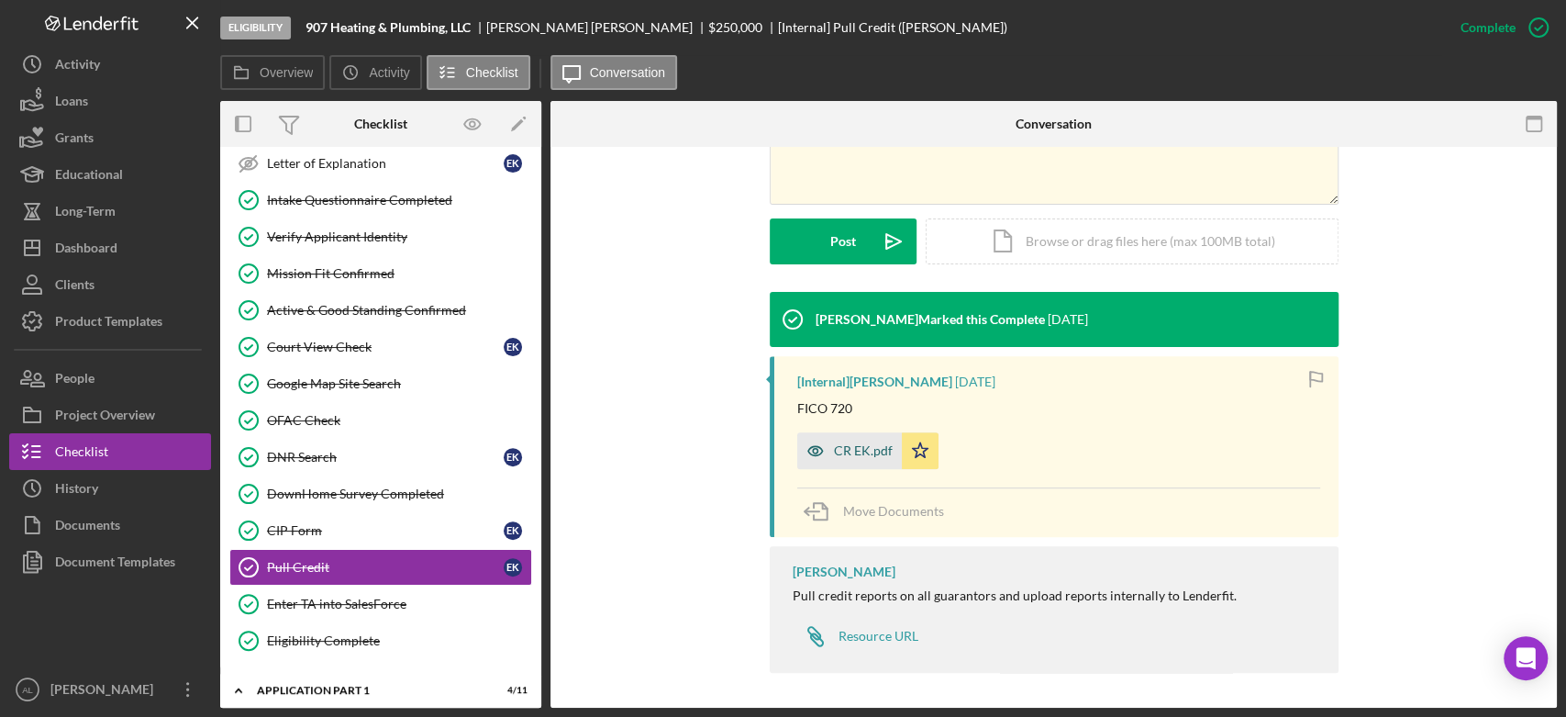
click at [867, 459] on div "CR EK.pdf" at bounding box center [849, 450] width 105 height 37
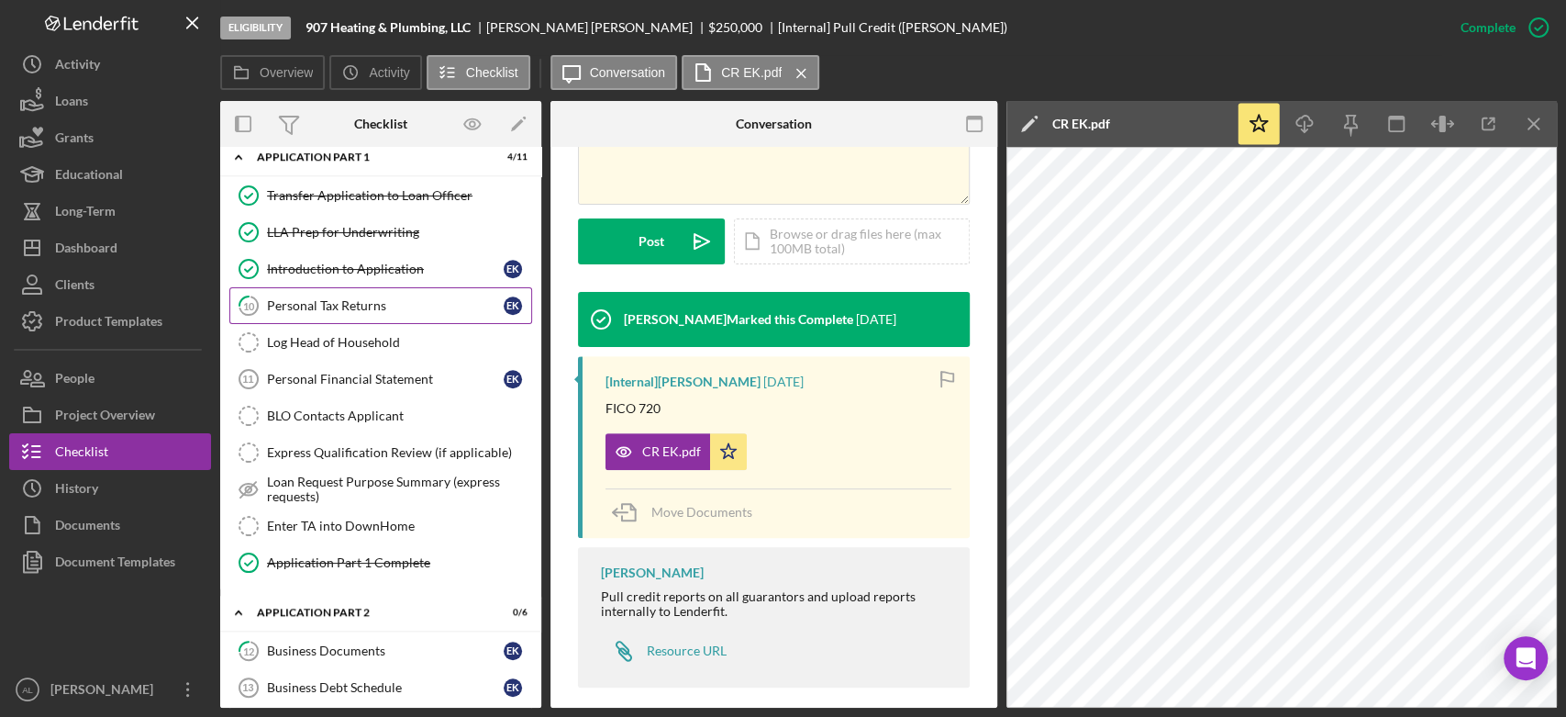
scroll to position [977, 0]
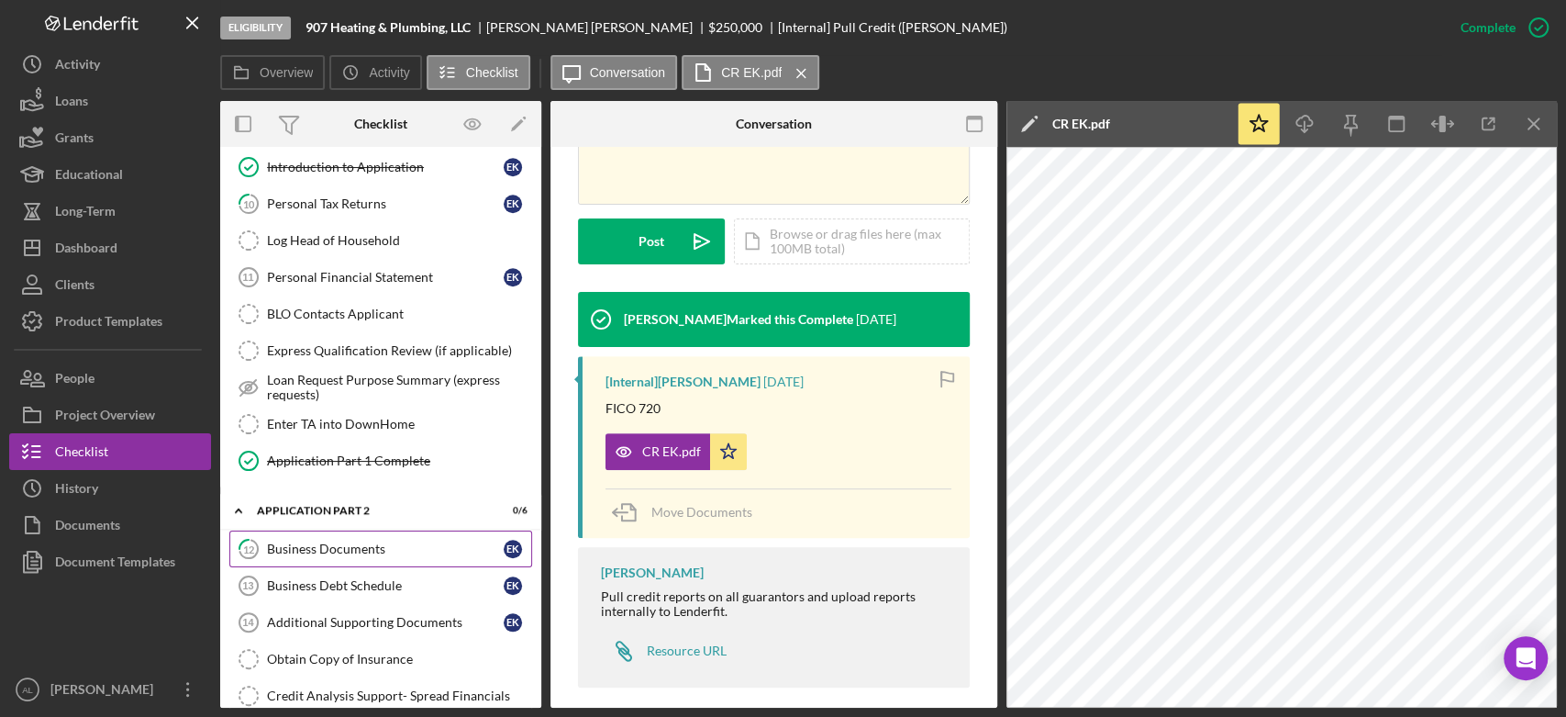
click at [351, 541] on div "Business Documents" at bounding box center [385, 548] width 237 height 15
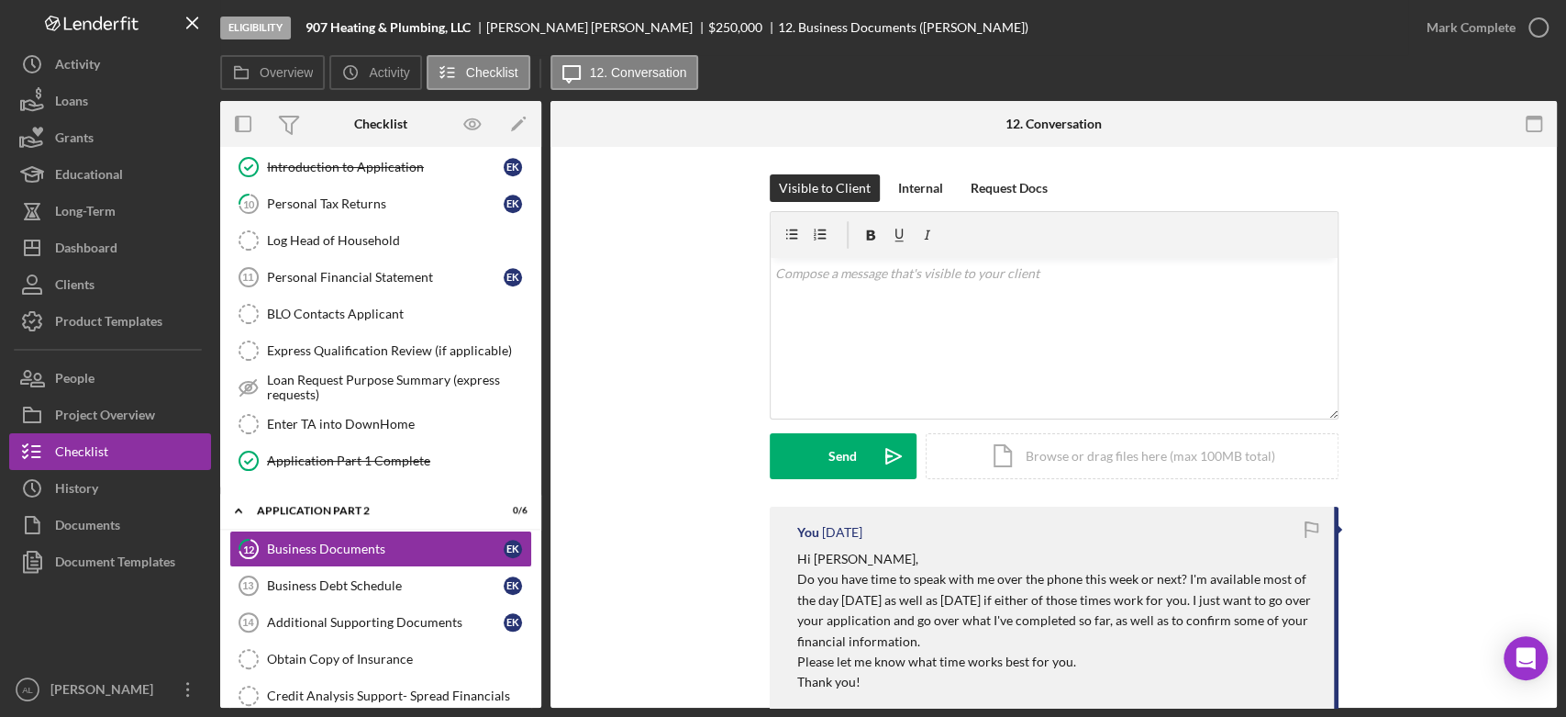
click at [772, 512] on div "You 4 days ago Hi Everett, Do you have time to speak with me over the phone thi…" at bounding box center [1054, 611] width 569 height 209
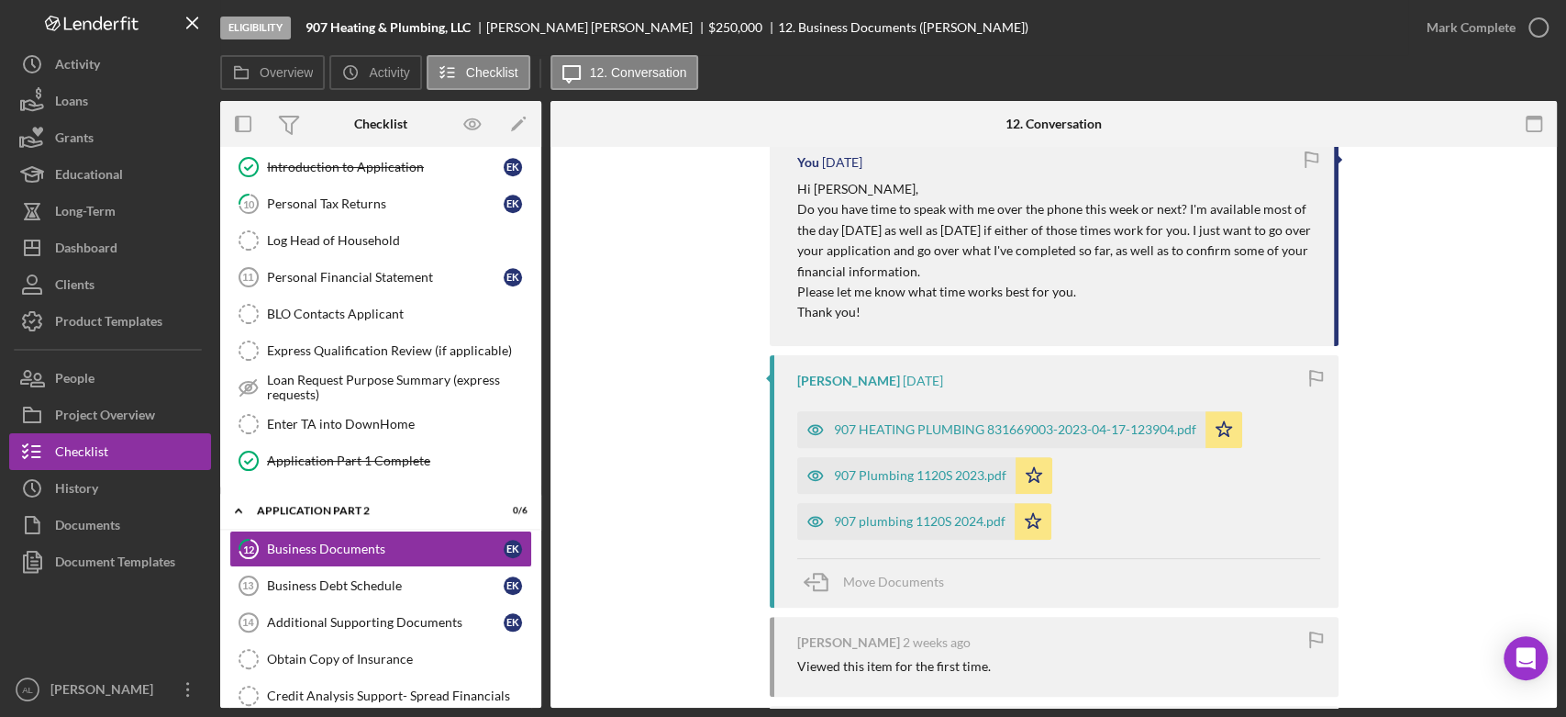
scroll to position [371, 0]
click at [945, 525] on div "907 plumbing 1120S 2024.pdf" at bounding box center [920, 520] width 172 height 15
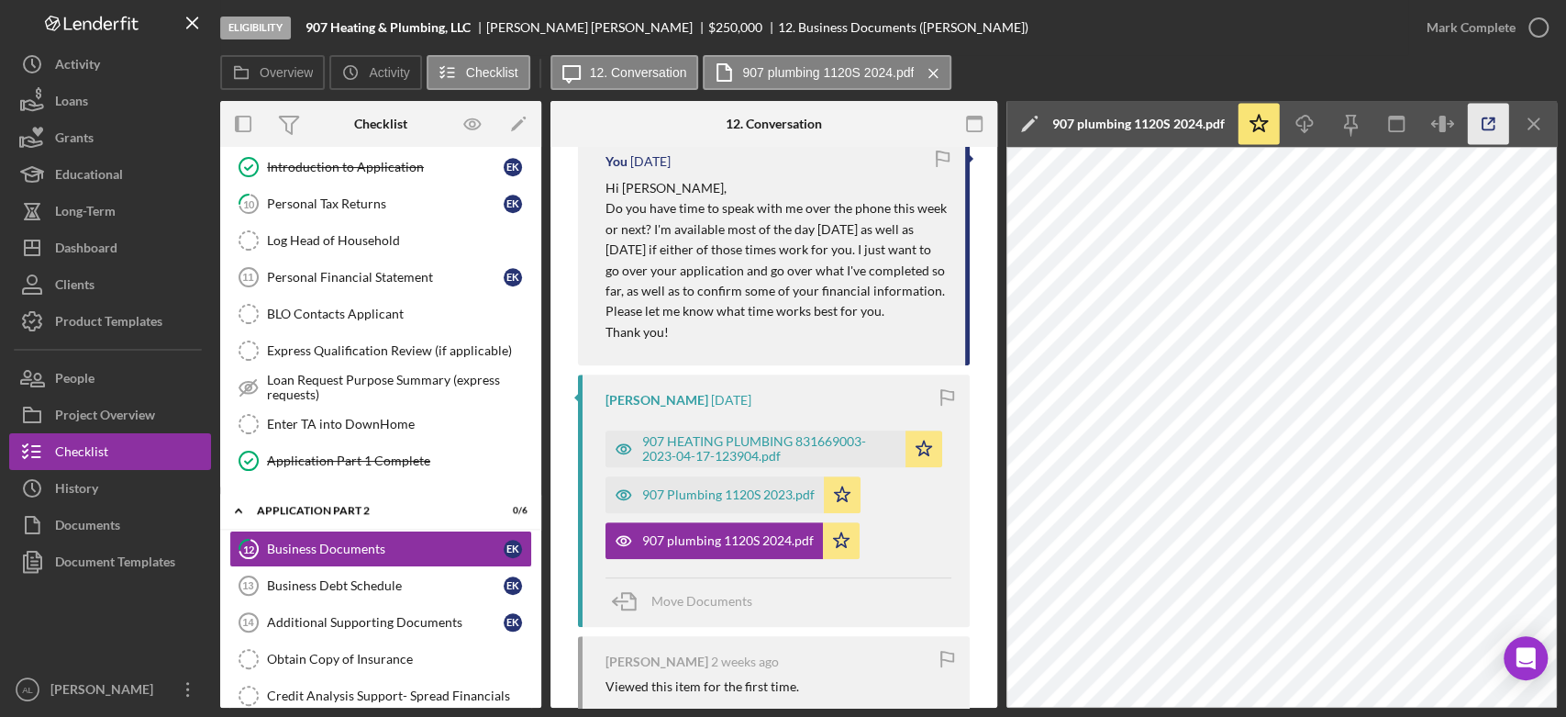
click at [1492, 138] on icon "button" at bounding box center [1488, 124] width 41 height 41
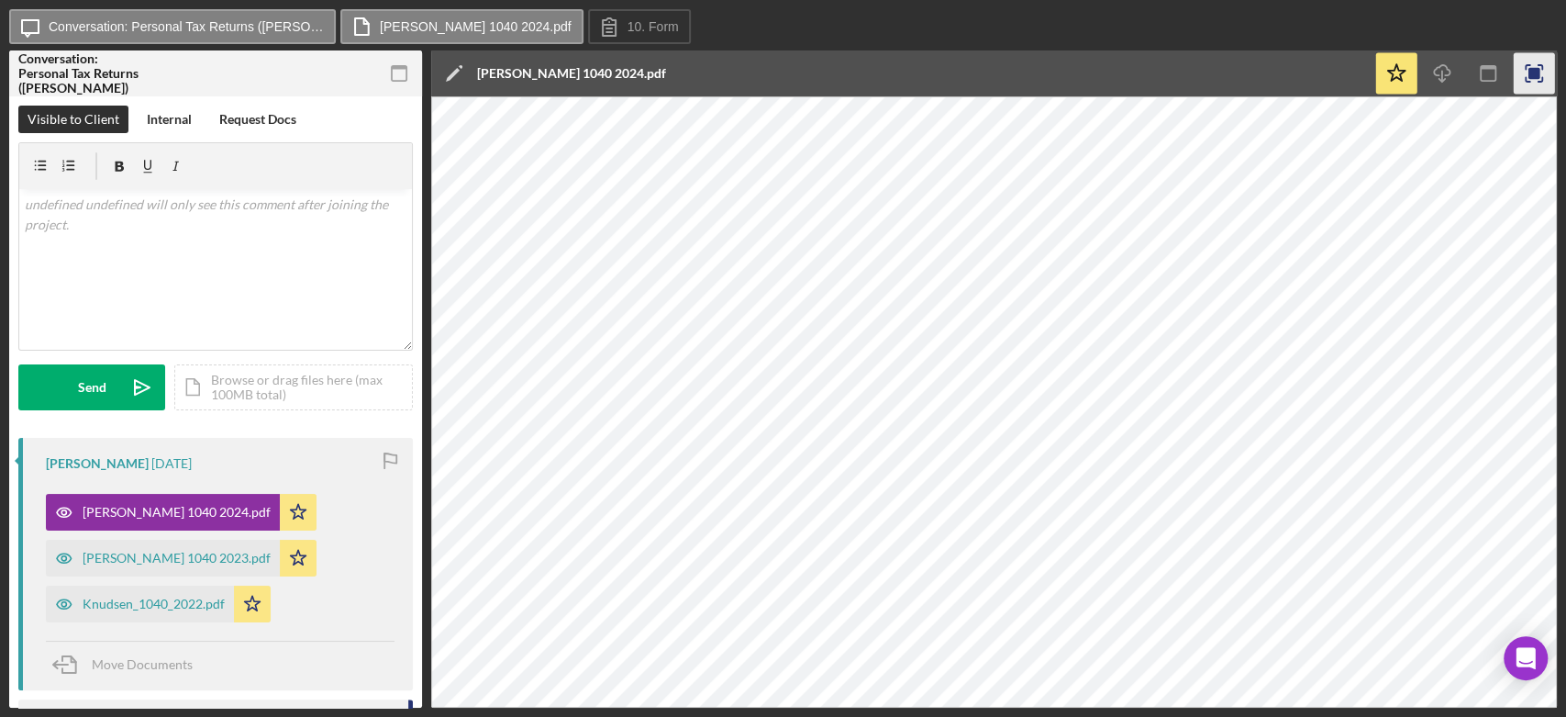
click at [1531, 80] on icon "button" at bounding box center [1534, 73] width 41 height 41
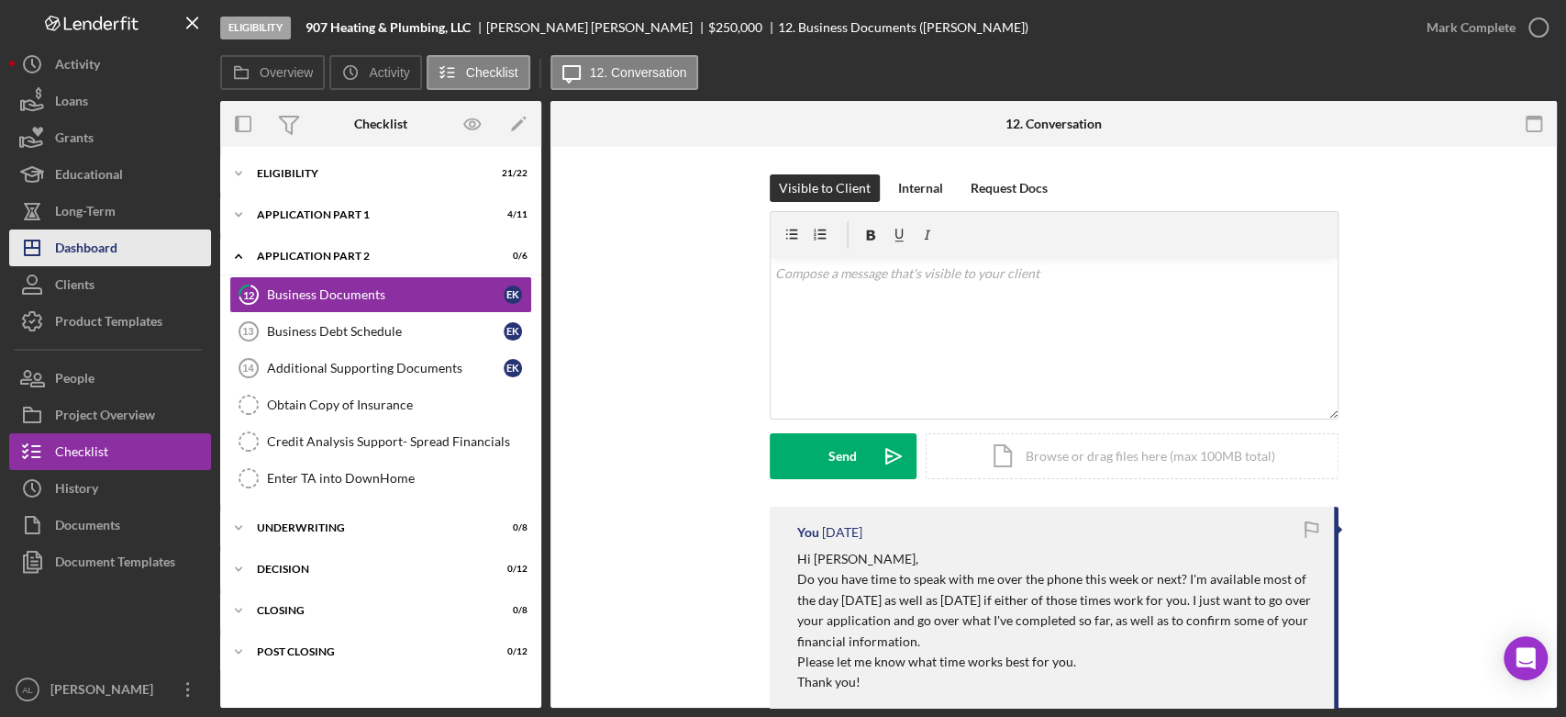
click at [128, 243] on button "Icon/Dashboard Dashboard" at bounding box center [110, 247] width 202 height 37
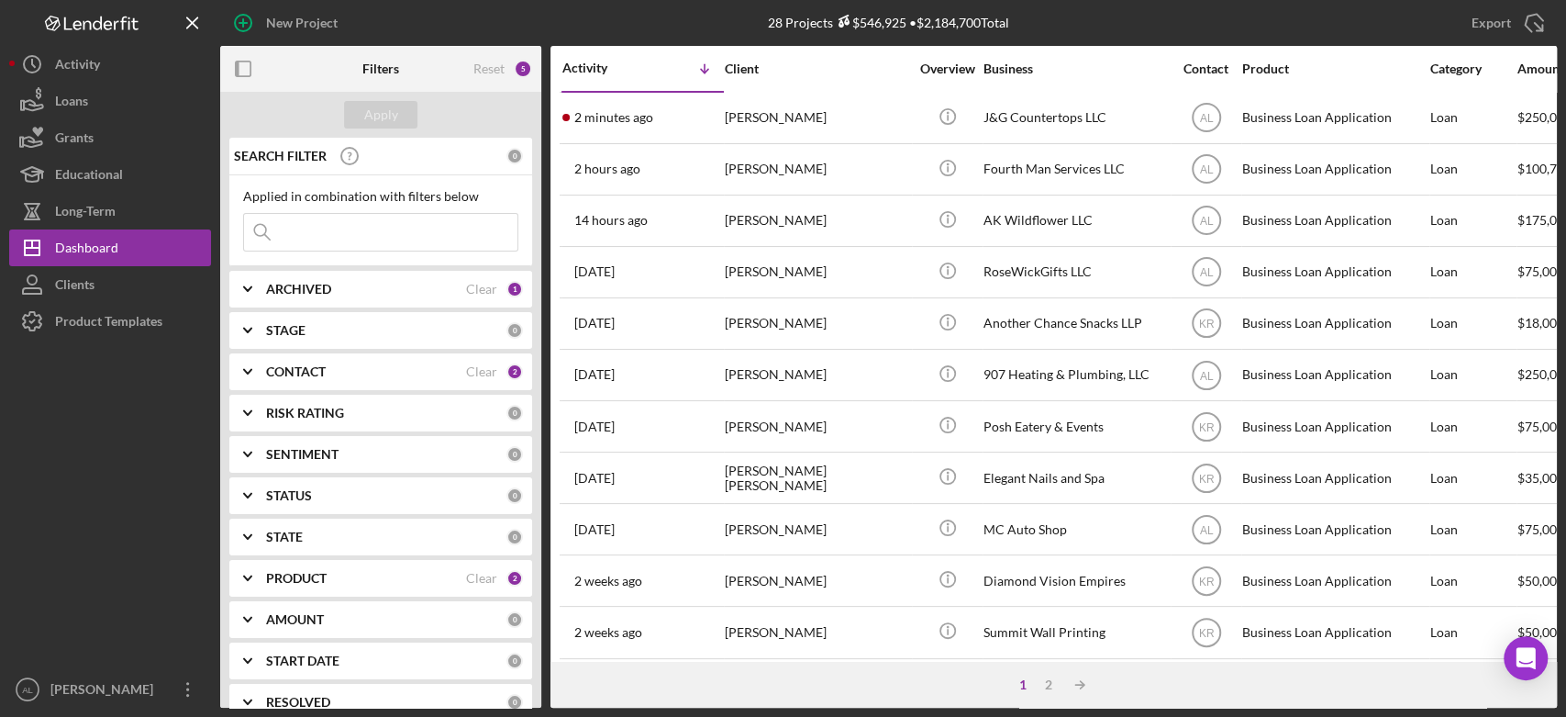
click at [646, 136] on div "2 minutes ago Jairo Minas-Cortez" at bounding box center [642, 118] width 161 height 49
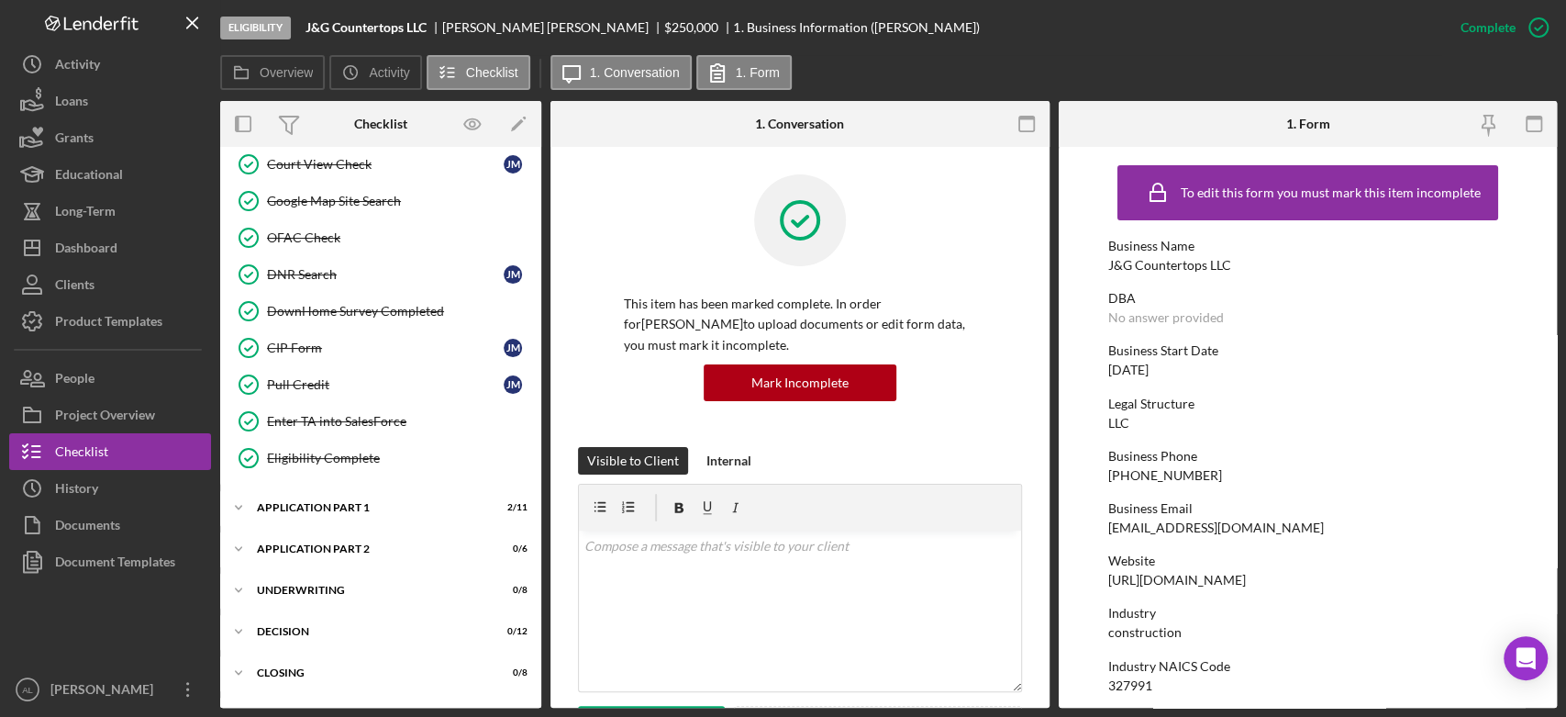
scroll to position [554, 0]
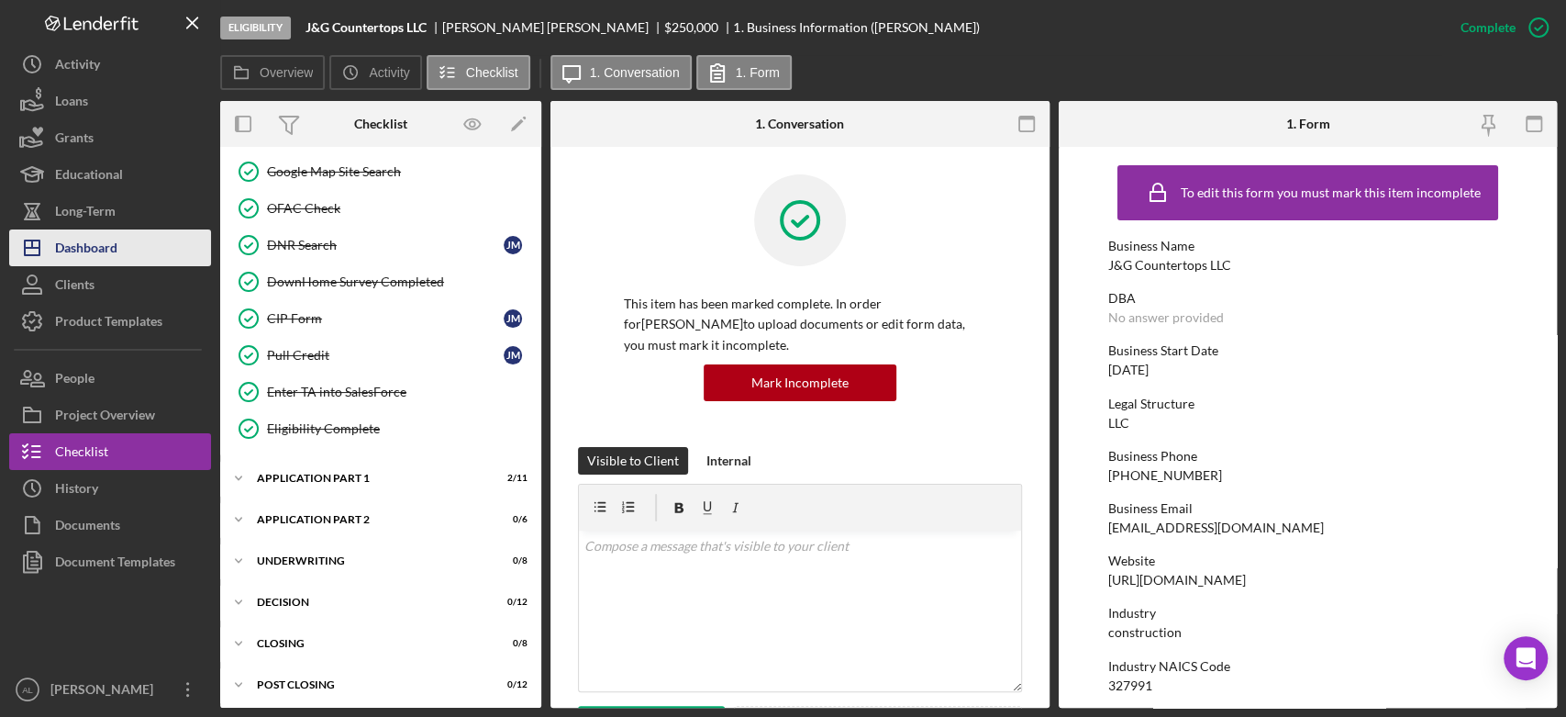
click at [130, 248] on button "Icon/Dashboard Dashboard" at bounding box center [110, 247] width 202 height 37
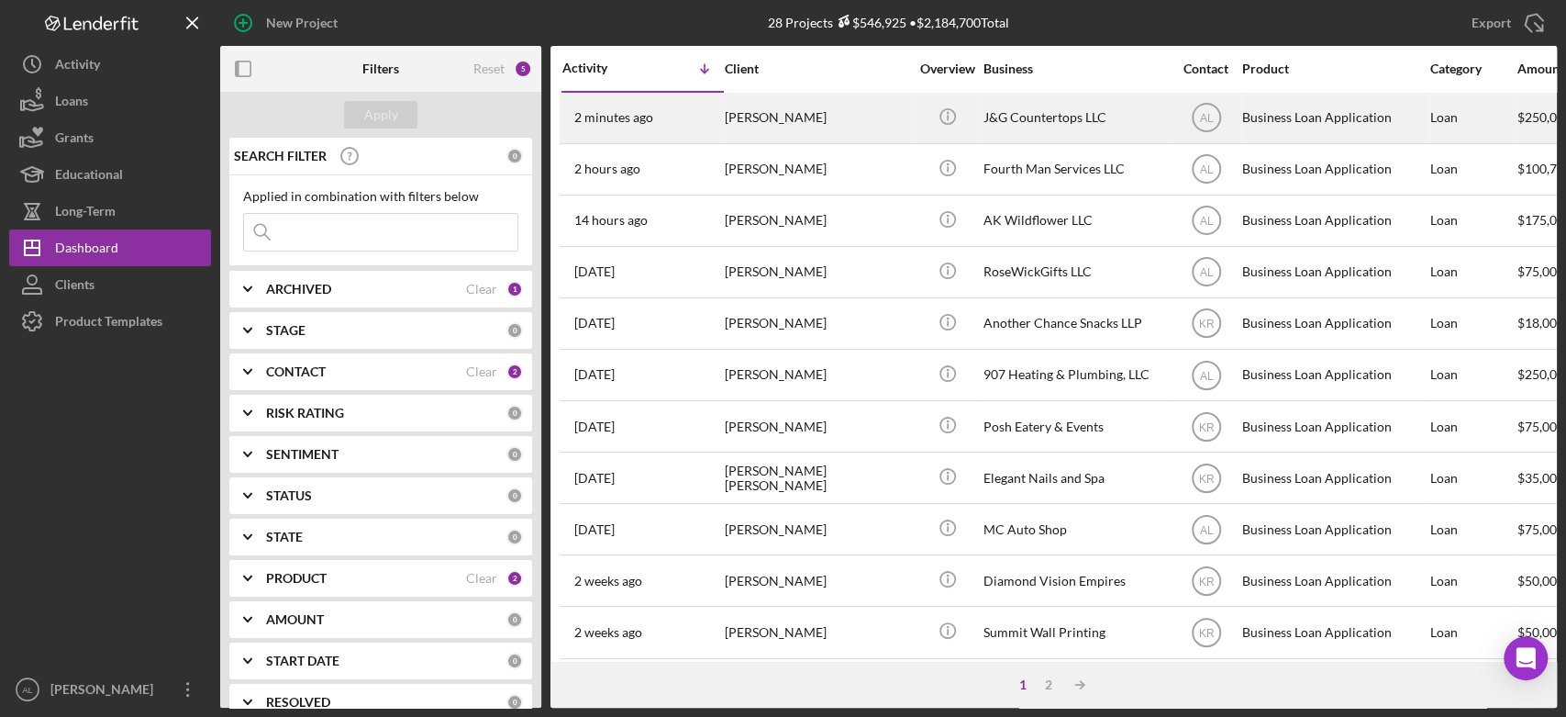
click at [807, 117] on div "[PERSON_NAME]" at bounding box center [817, 118] width 184 height 49
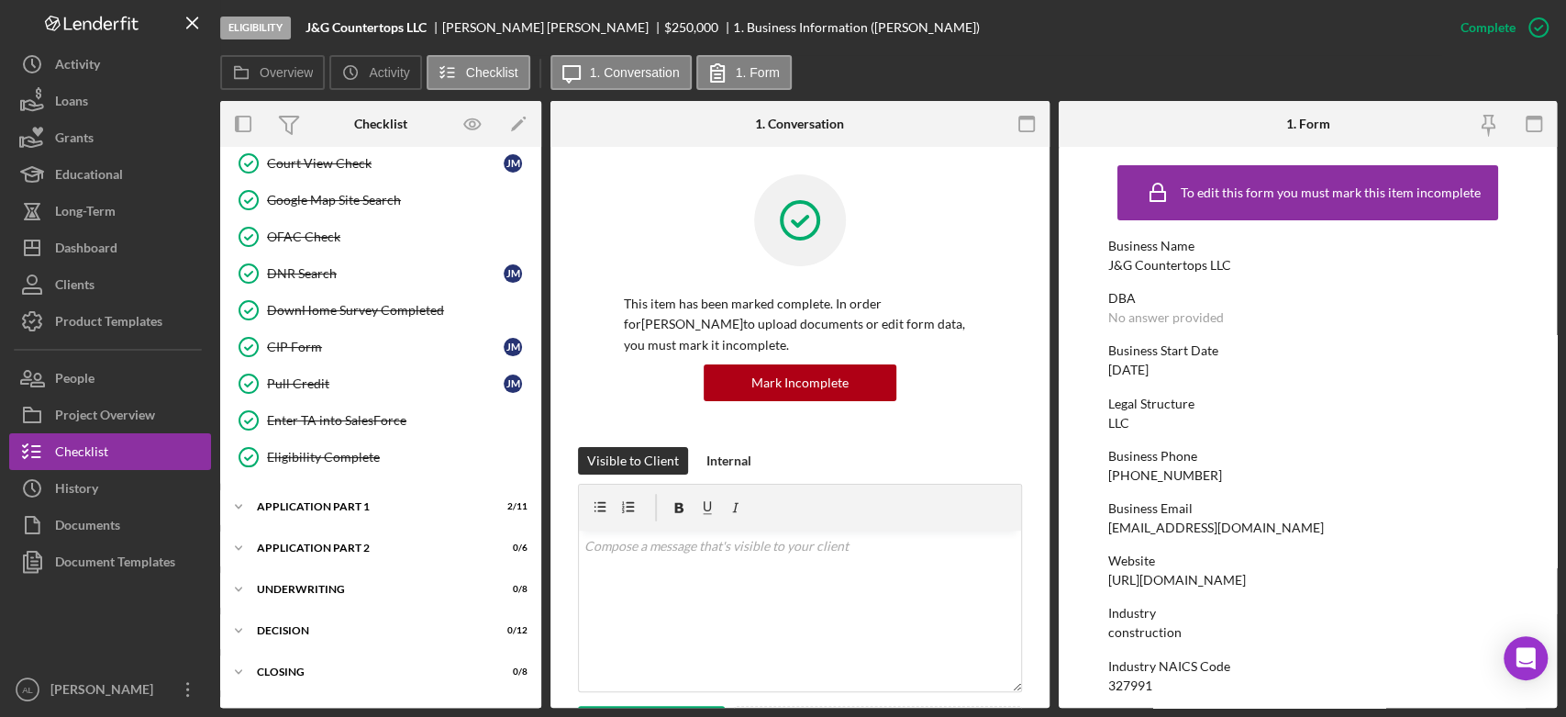
scroll to position [554, 0]
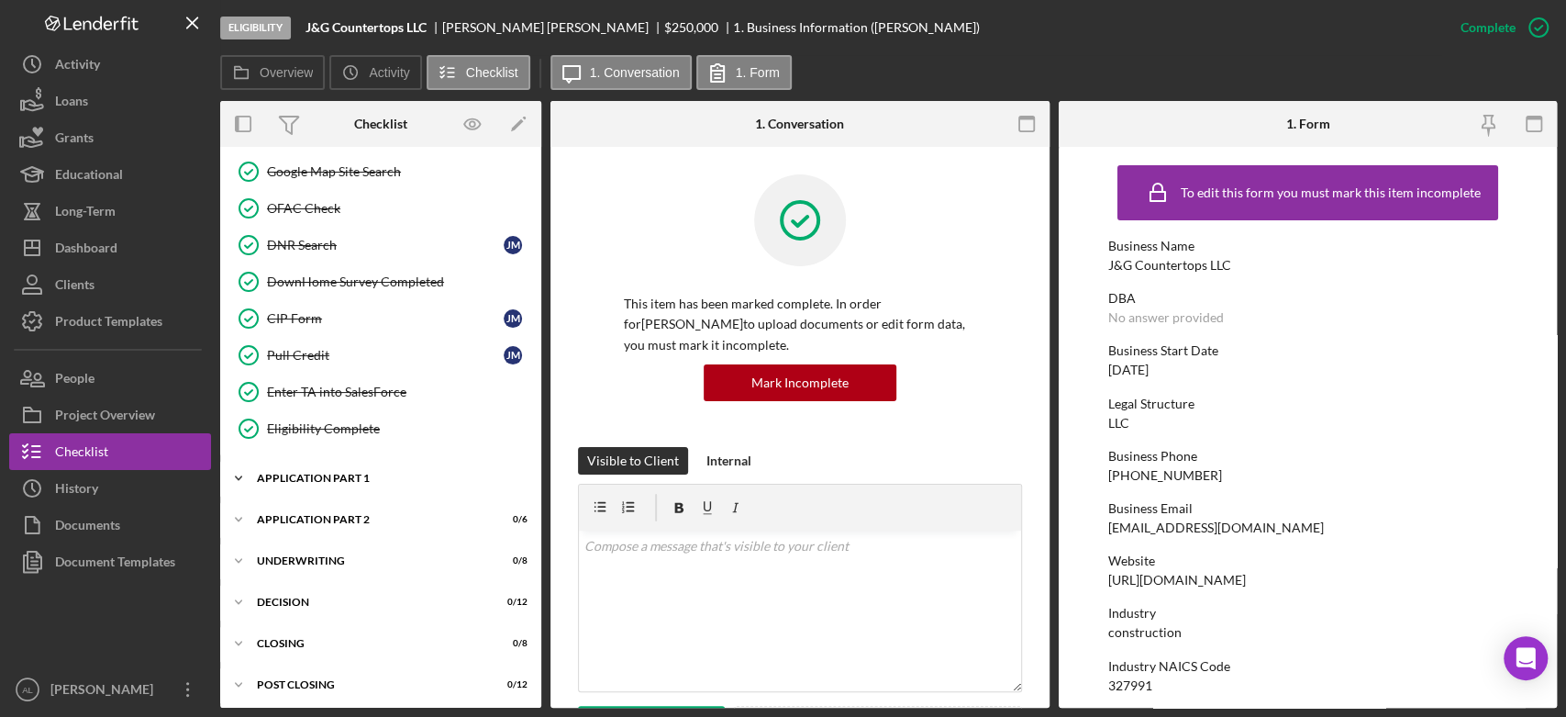
click at [367, 473] on div "Application Part 1" at bounding box center [388, 478] width 262 height 11
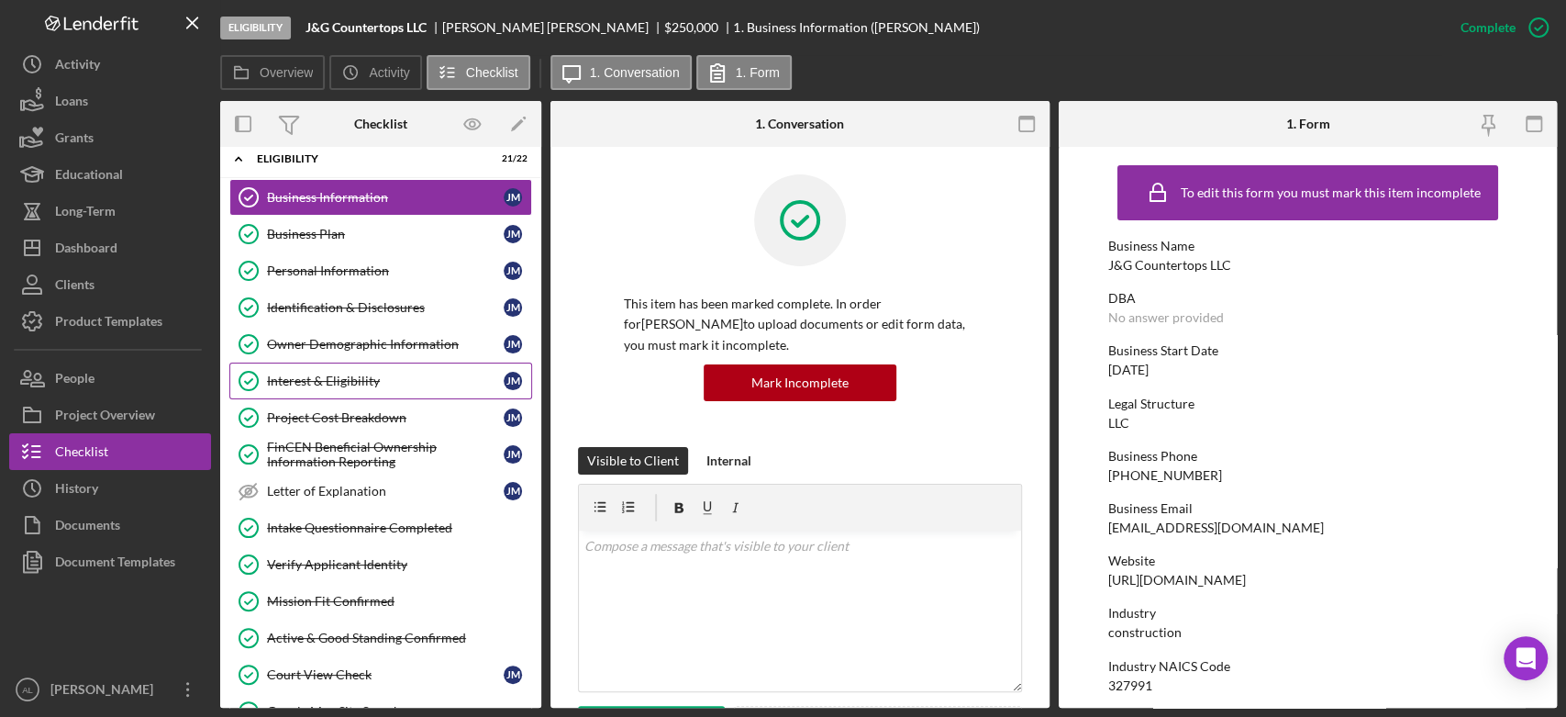
scroll to position [15, 0]
click at [351, 403] on link "Project Cost Breakdown Project Cost Breakdown J M" at bounding box center [380, 417] width 303 height 37
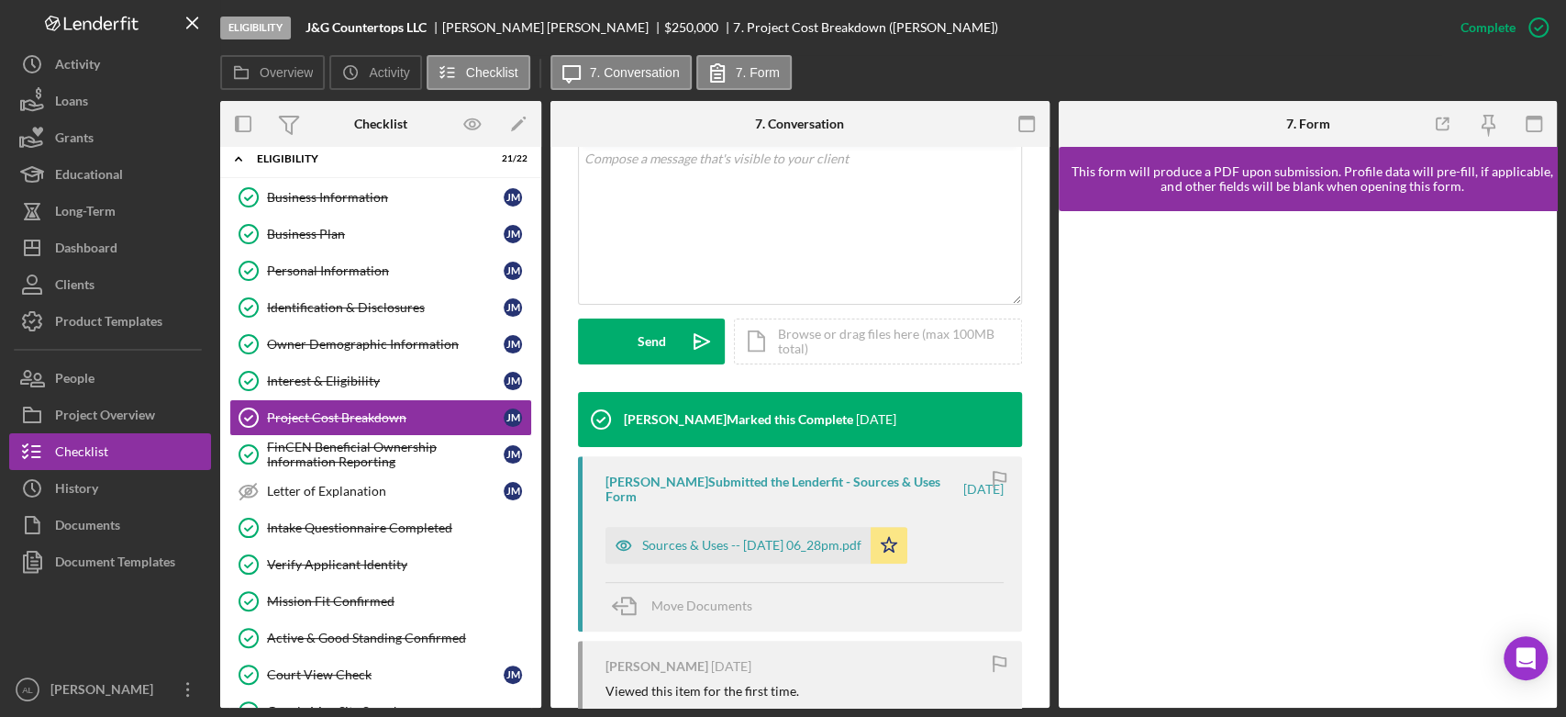
scroll to position [396, 0]
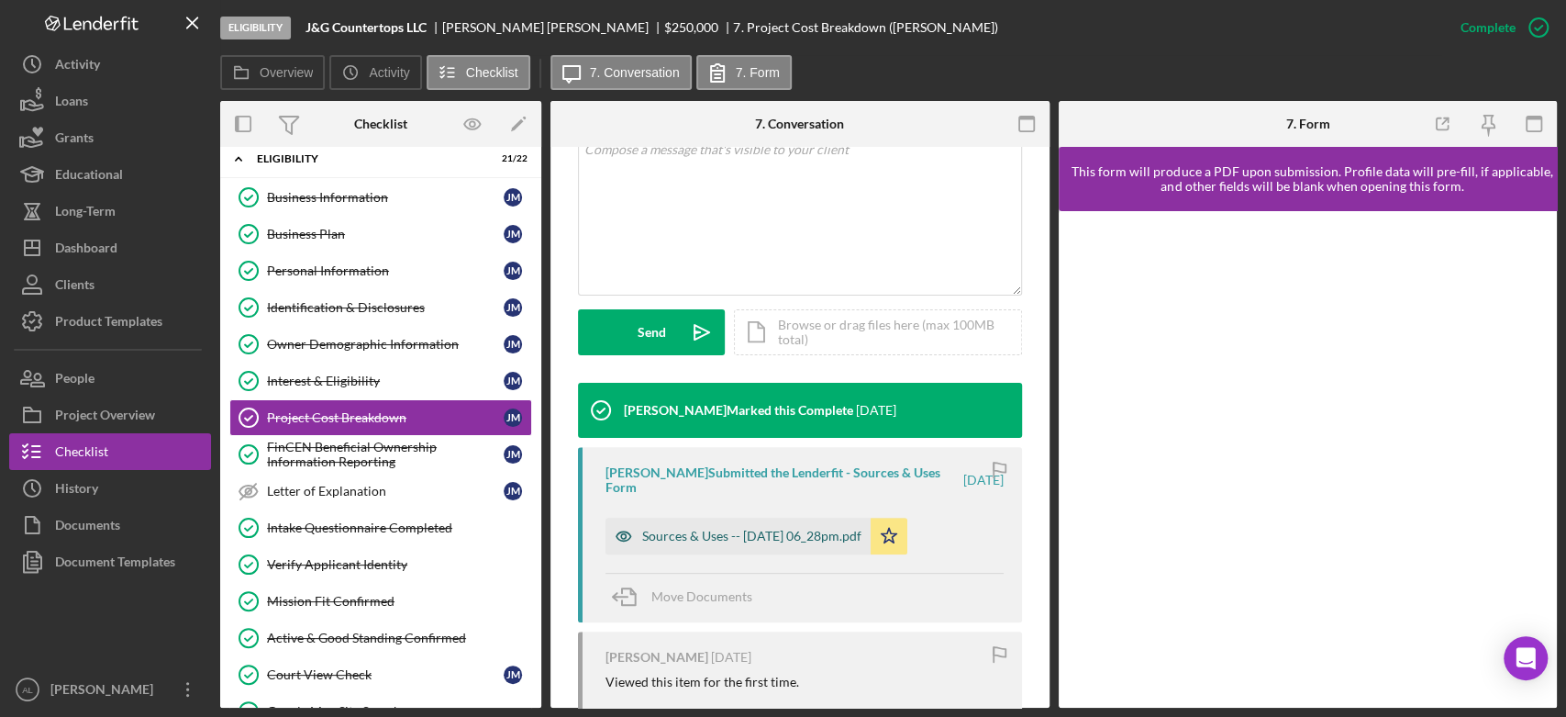
click at [746, 522] on div "Sources & Uses -- 2025-08-14 06_28pm.pdf" at bounding box center [738, 536] width 265 height 37
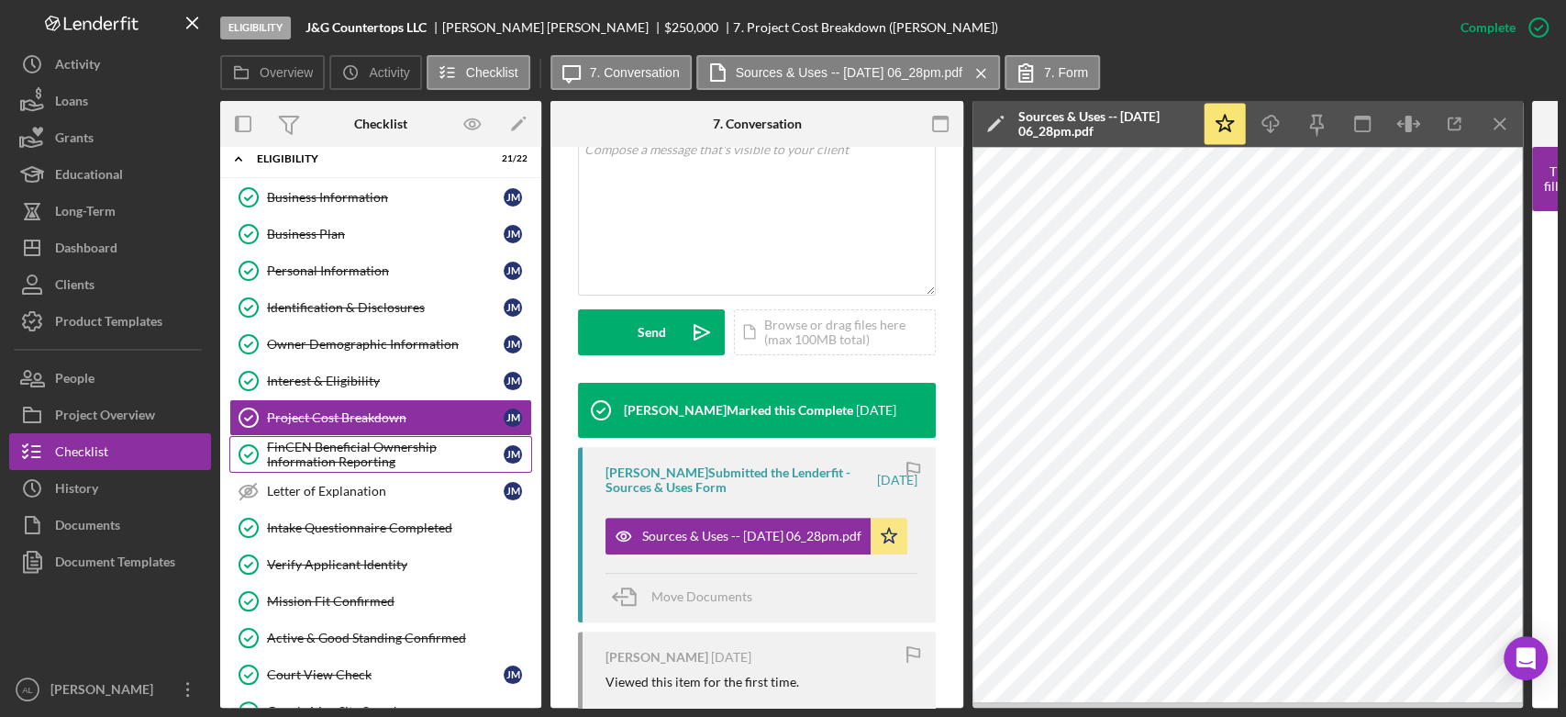
scroll to position [0, 0]
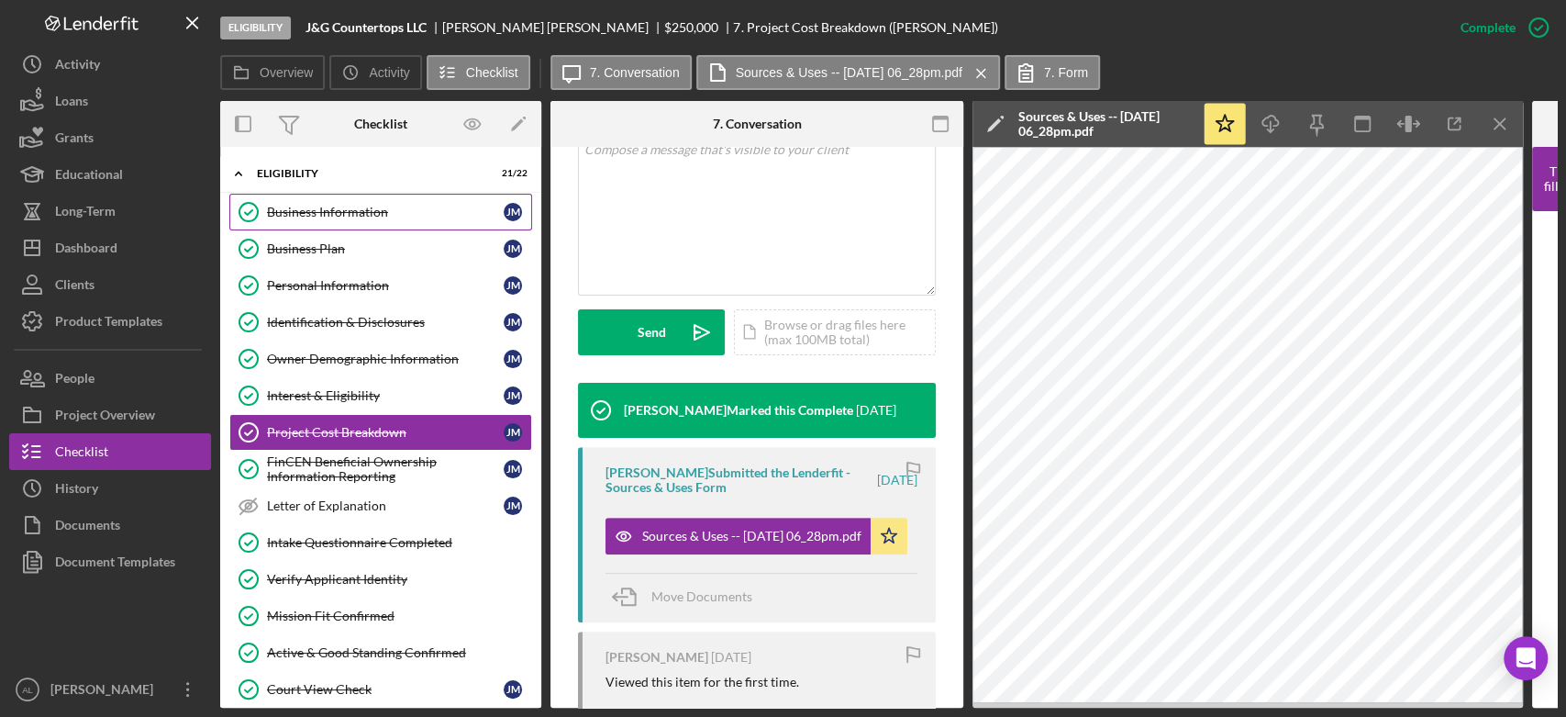
click at [397, 212] on div "Business Information" at bounding box center [385, 212] width 237 height 15
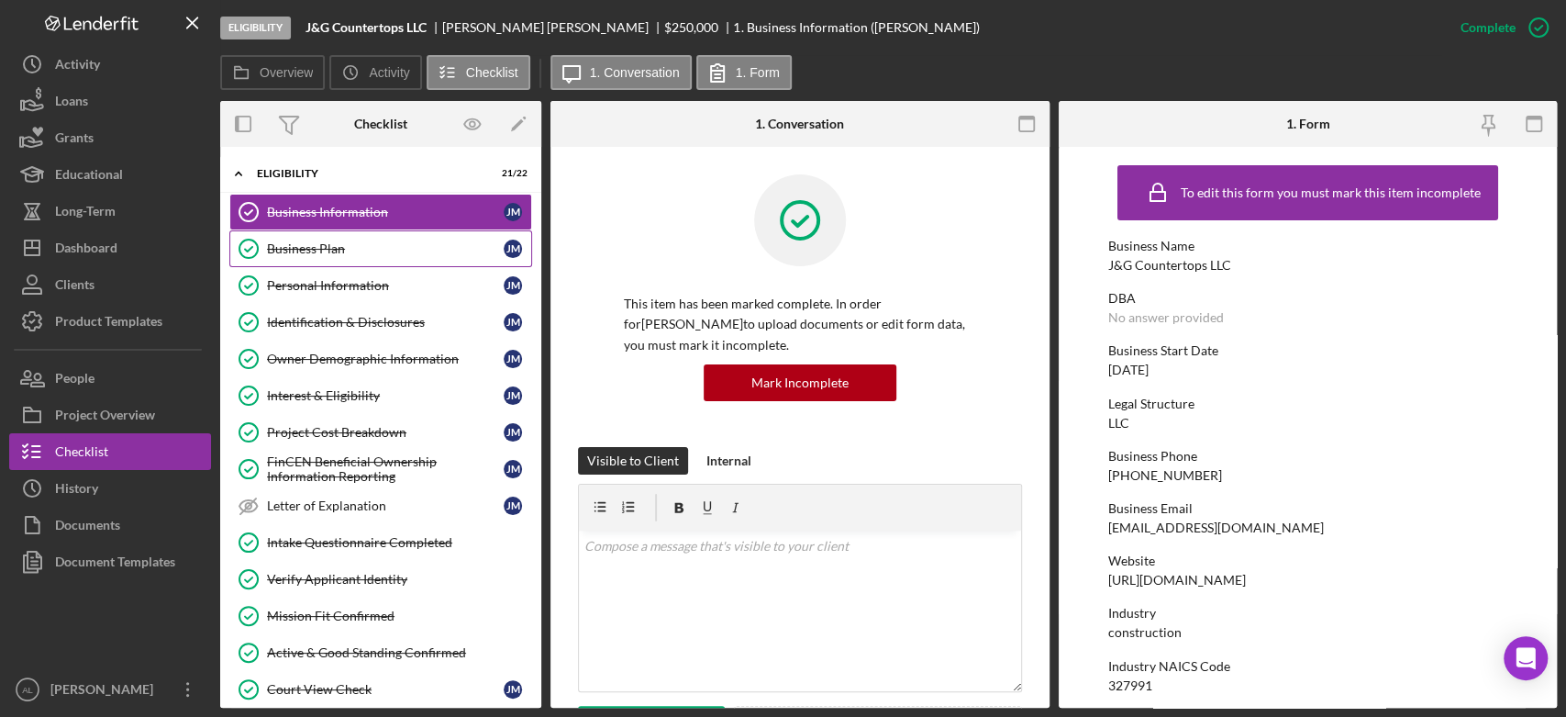
click at [388, 260] on link "Business Plan Business Plan J M" at bounding box center [380, 248] width 303 height 37
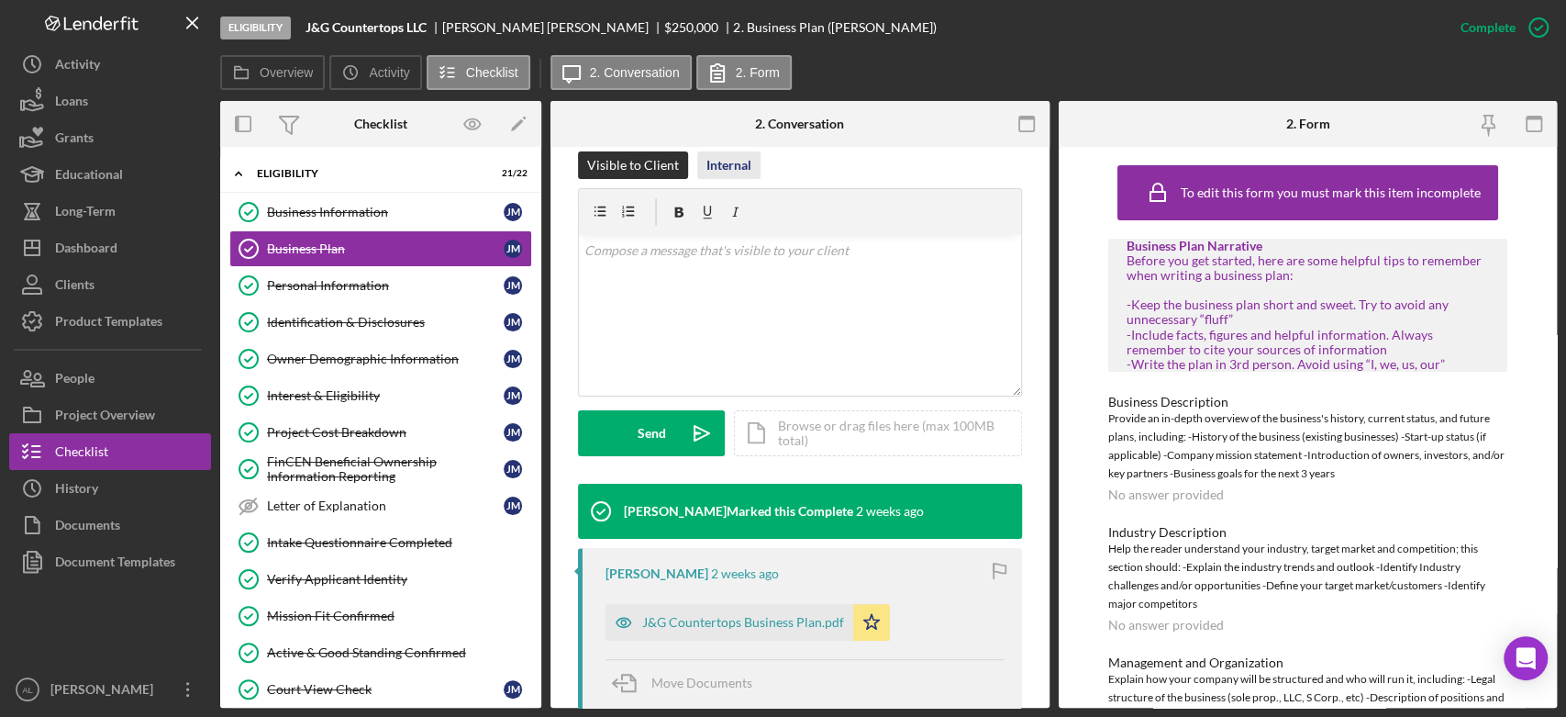
scroll to position [294, 0]
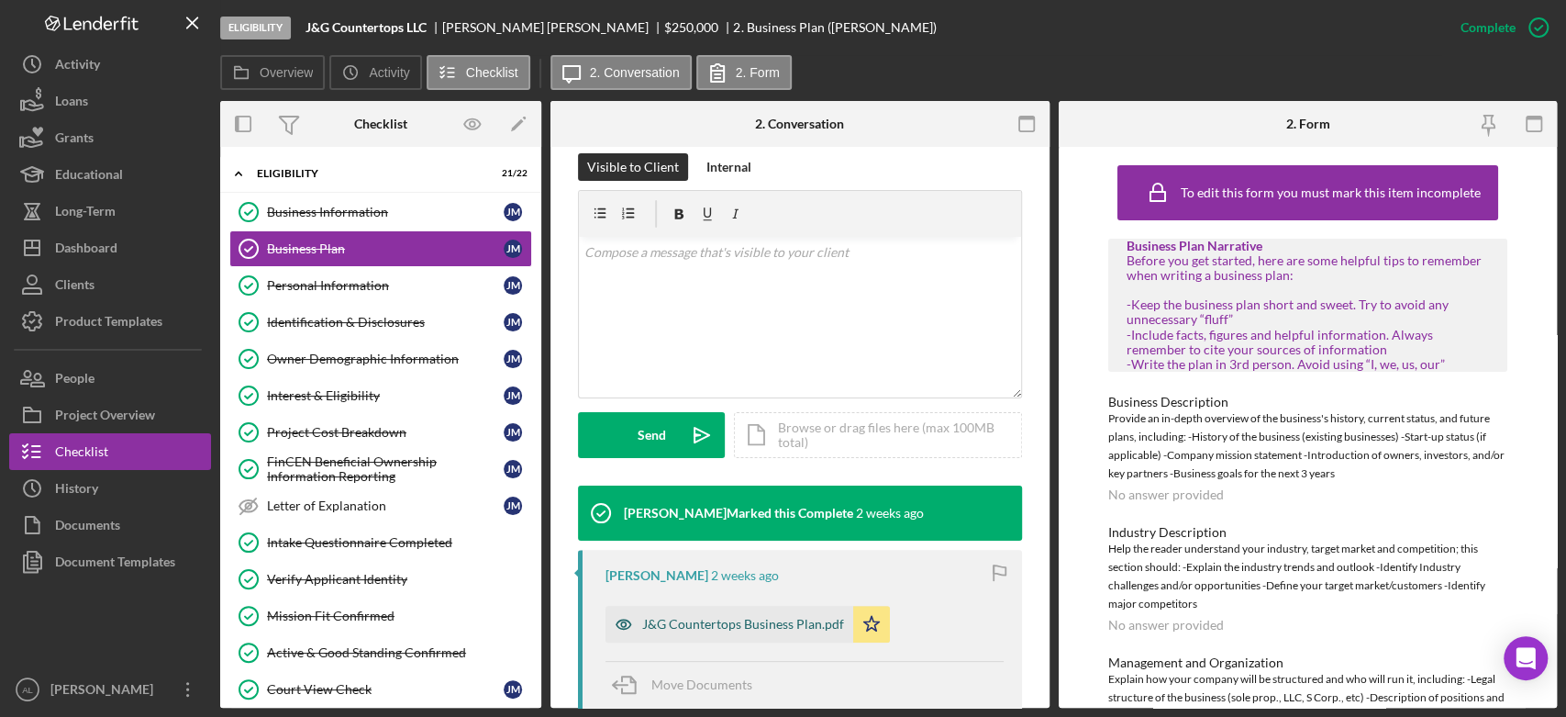
click at [771, 623] on div "J&G Countertops Business Plan.pdf" at bounding box center [743, 624] width 202 height 15
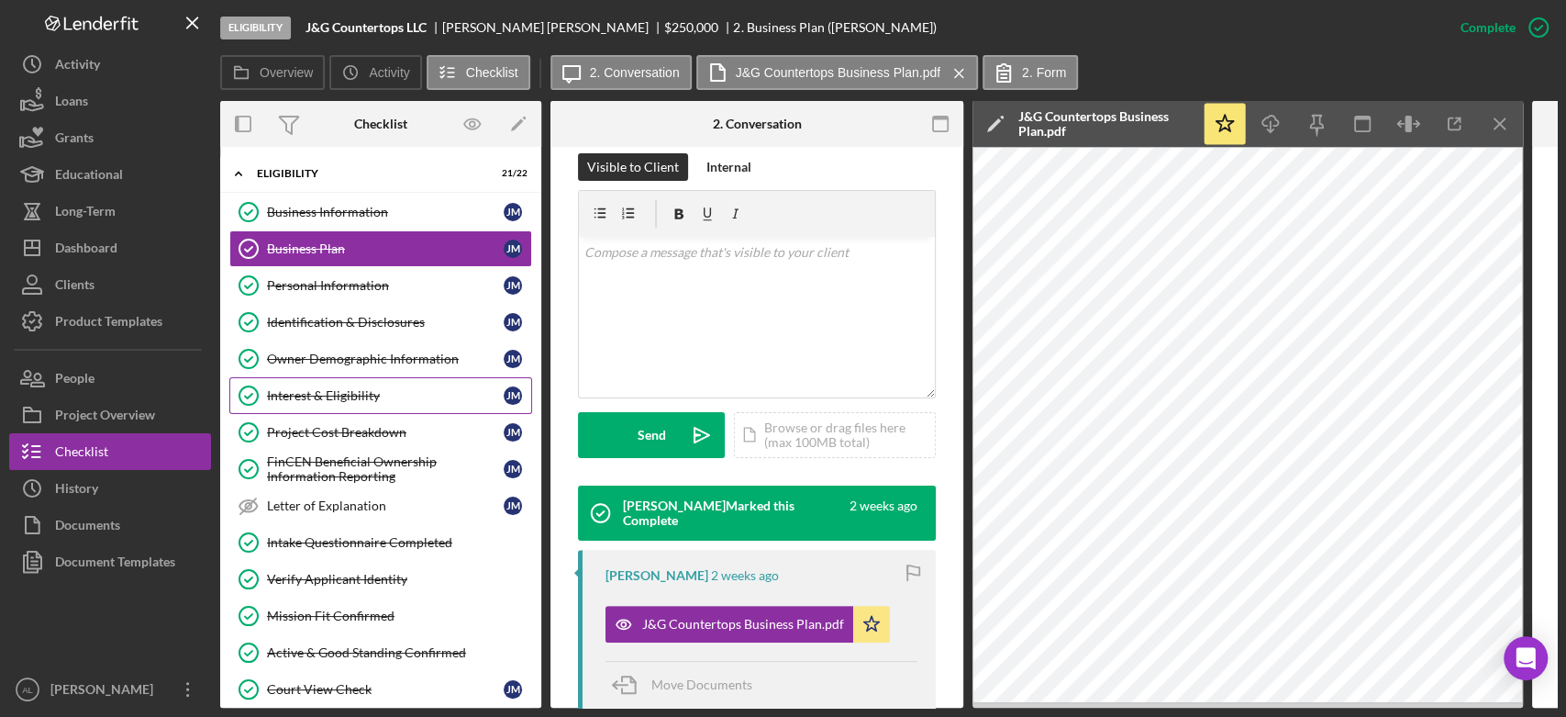
scroll to position [244, 0]
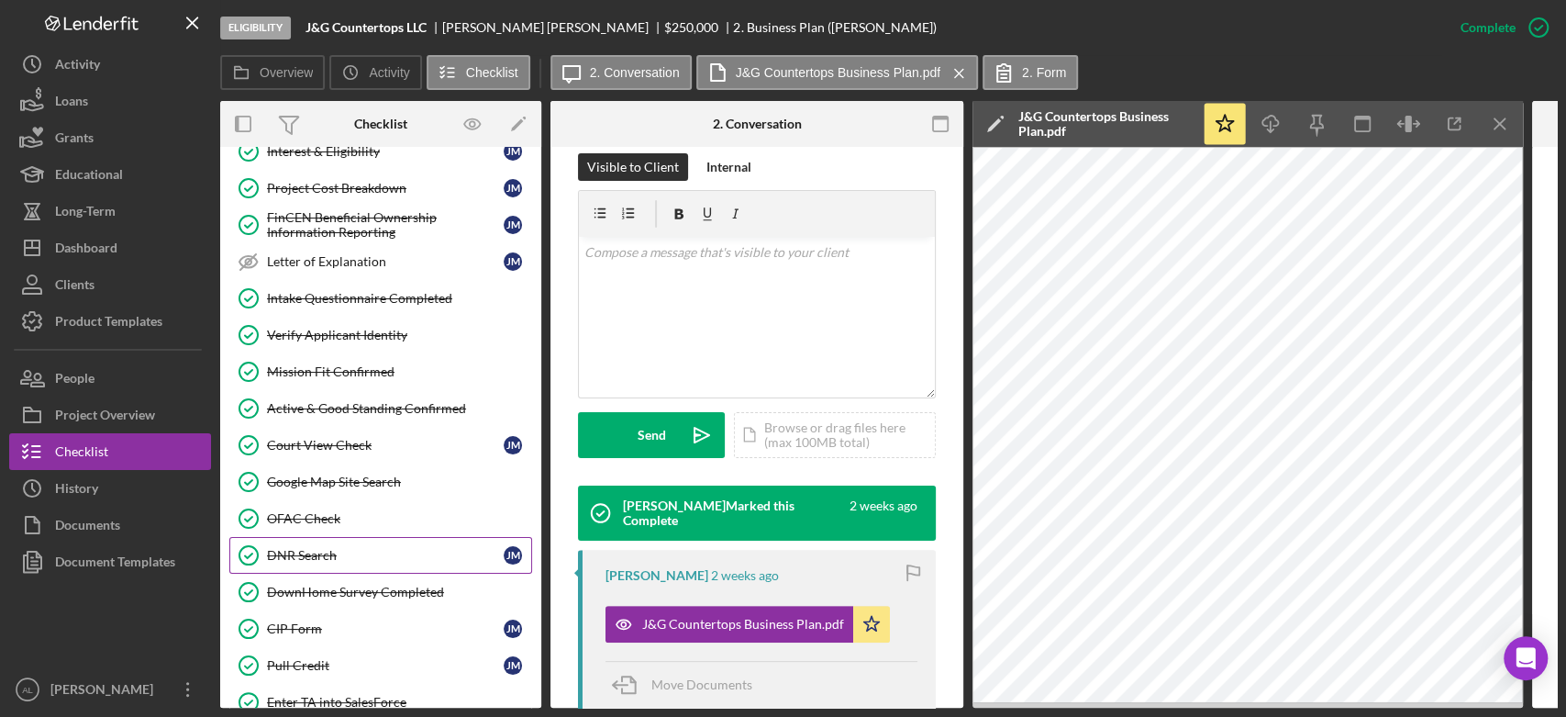
click at [309, 537] on link "DNR Search DNR Search J M" at bounding box center [380, 555] width 303 height 37
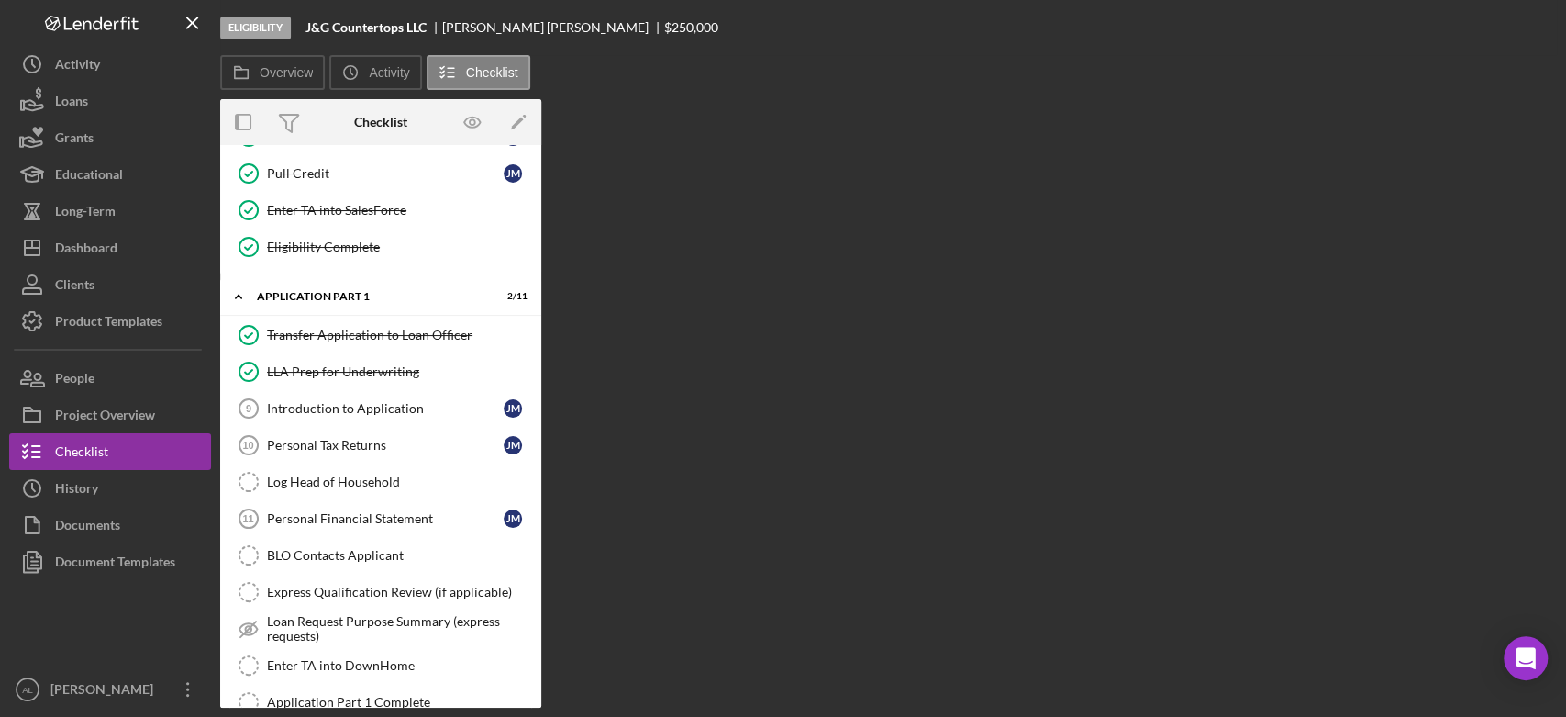
scroll to position [790, 0]
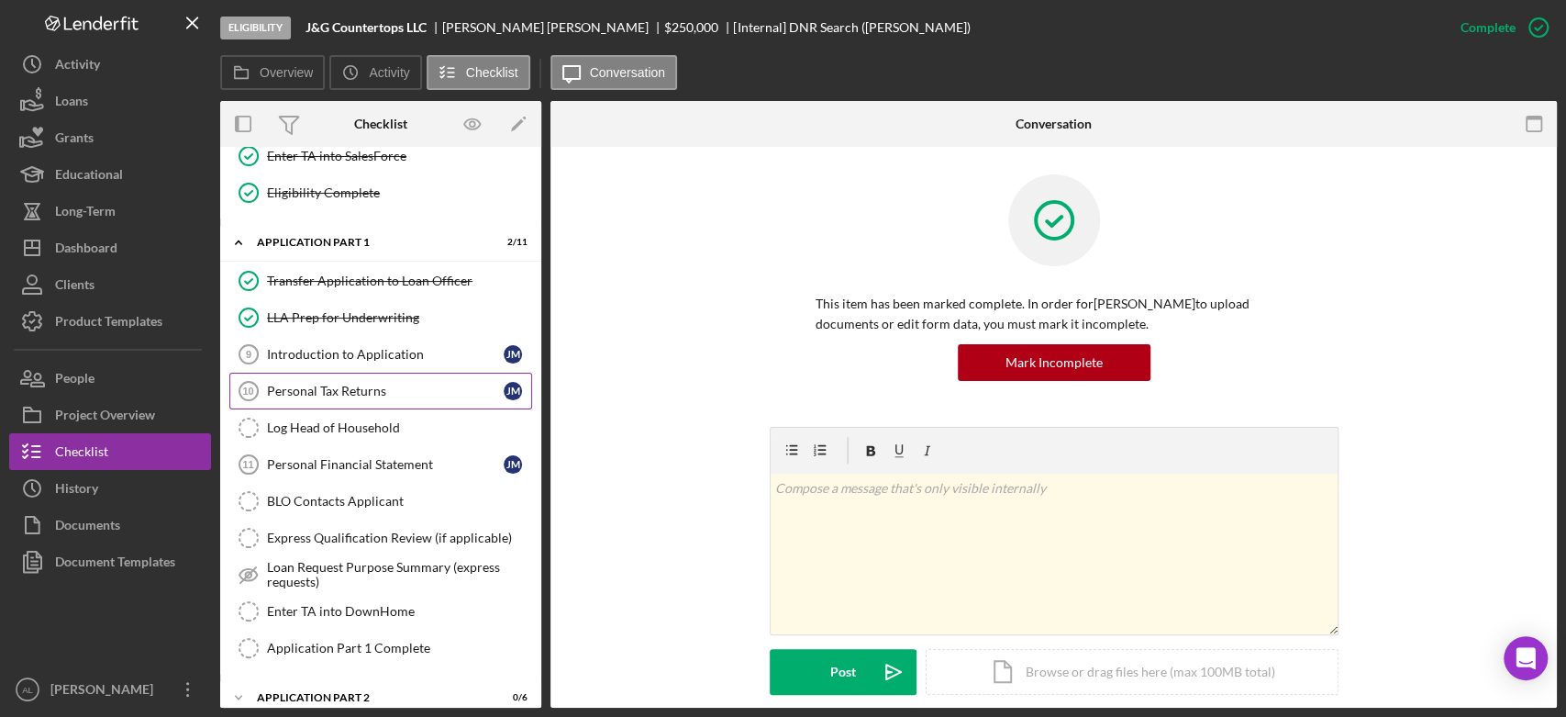
click at [344, 373] on link "Personal Tax Returns 10 Personal Tax Returns J M" at bounding box center [380, 391] width 303 height 37
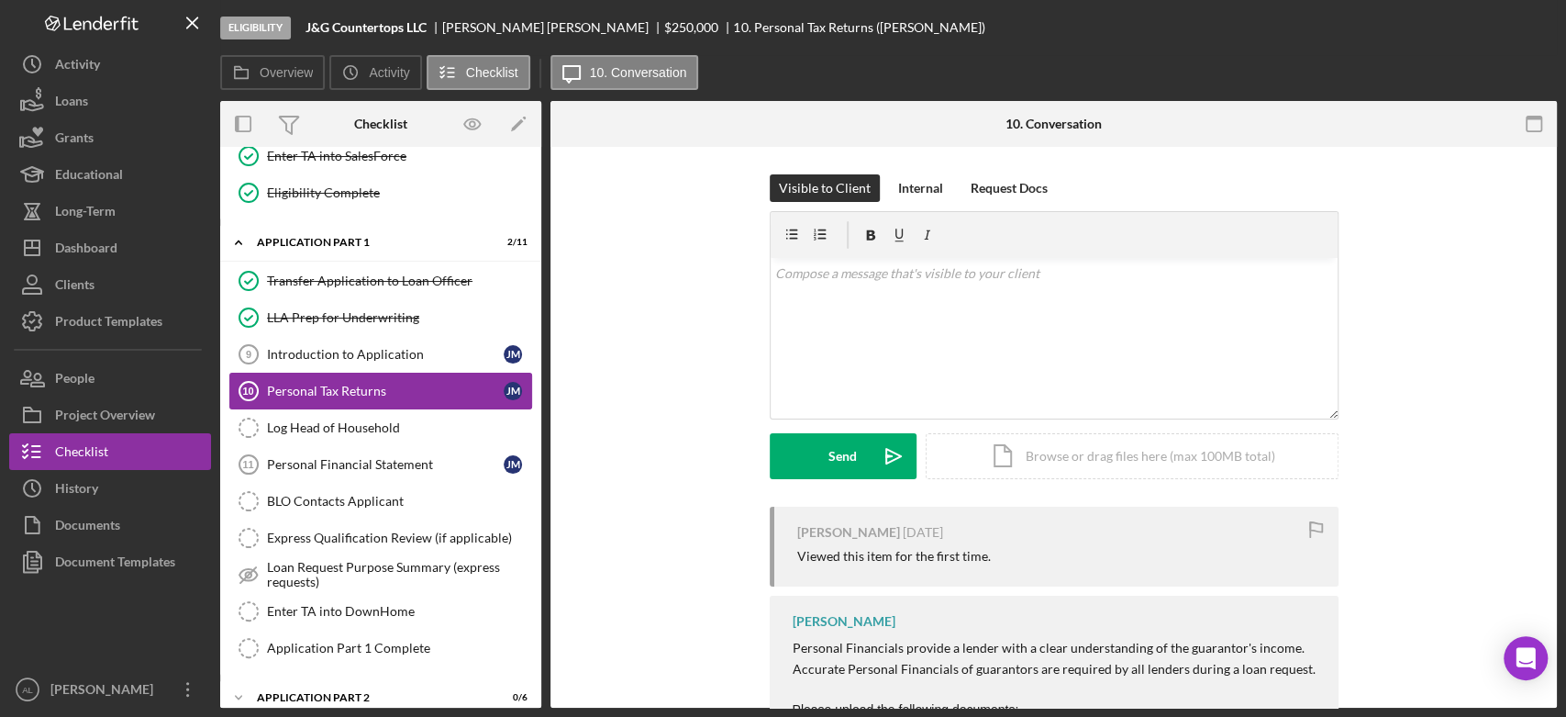
scroll to position [965, 0]
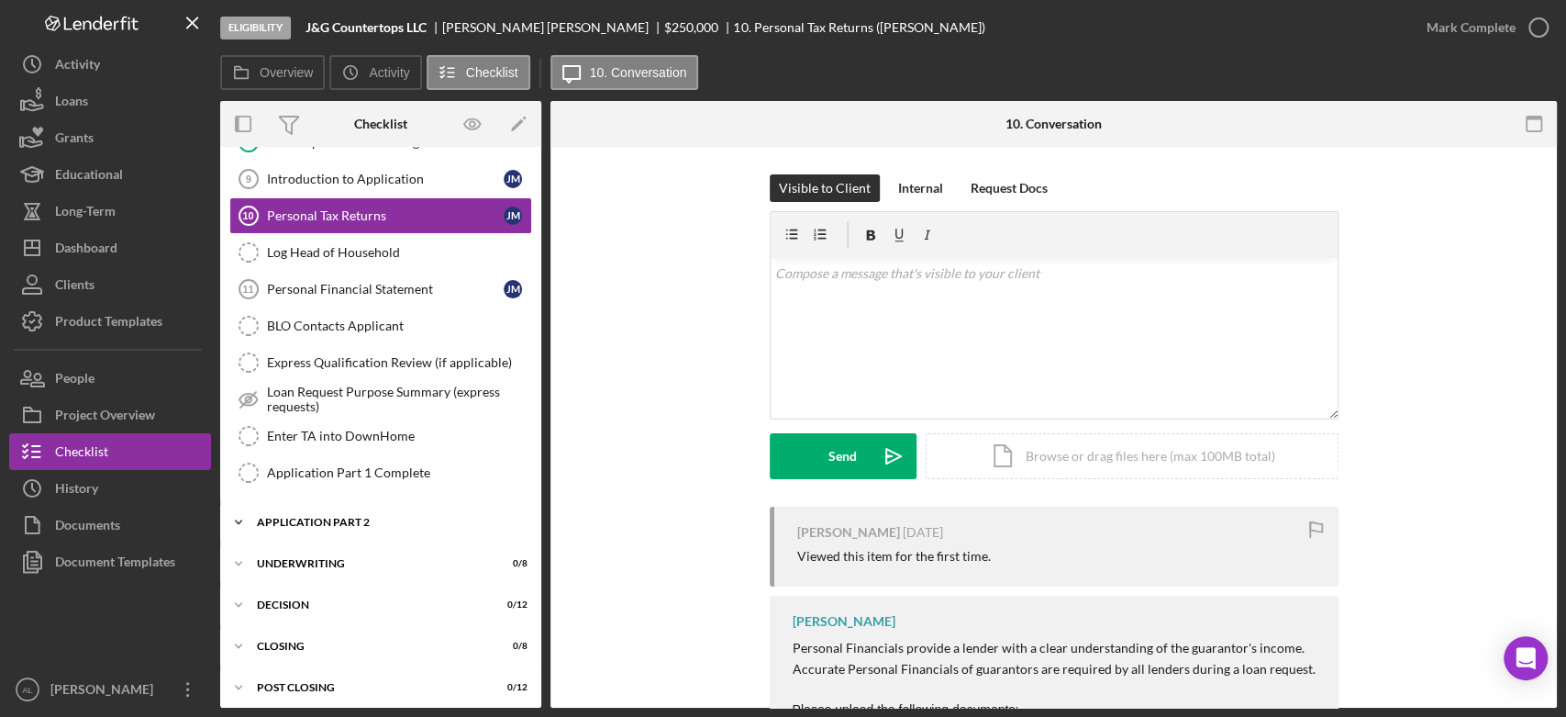
click at [363, 517] on div "Application Part 2" at bounding box center [388, 522] width 262 height 11
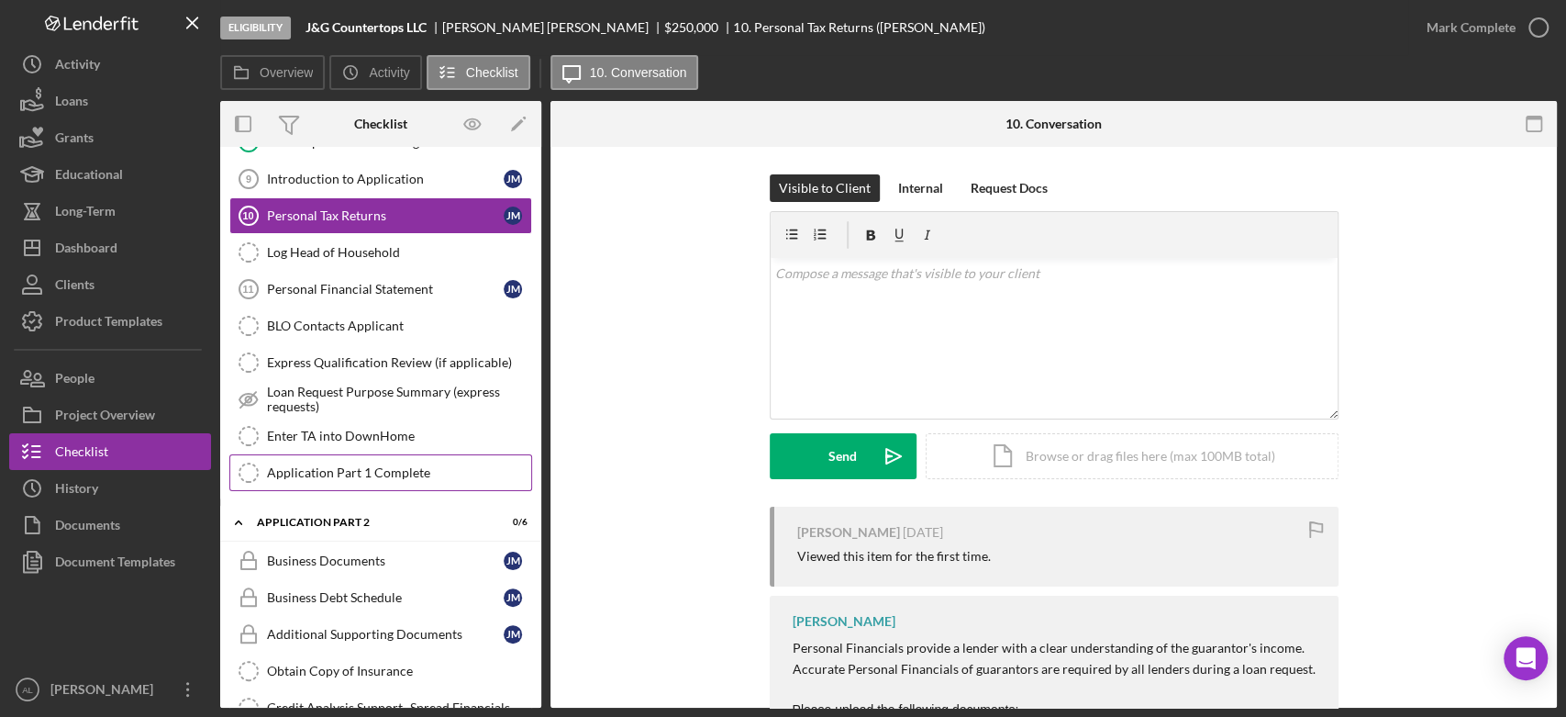
click at [405, 470] on div "Application Part 1 Complete" at bounding box center [399, 472] width 264 height 15
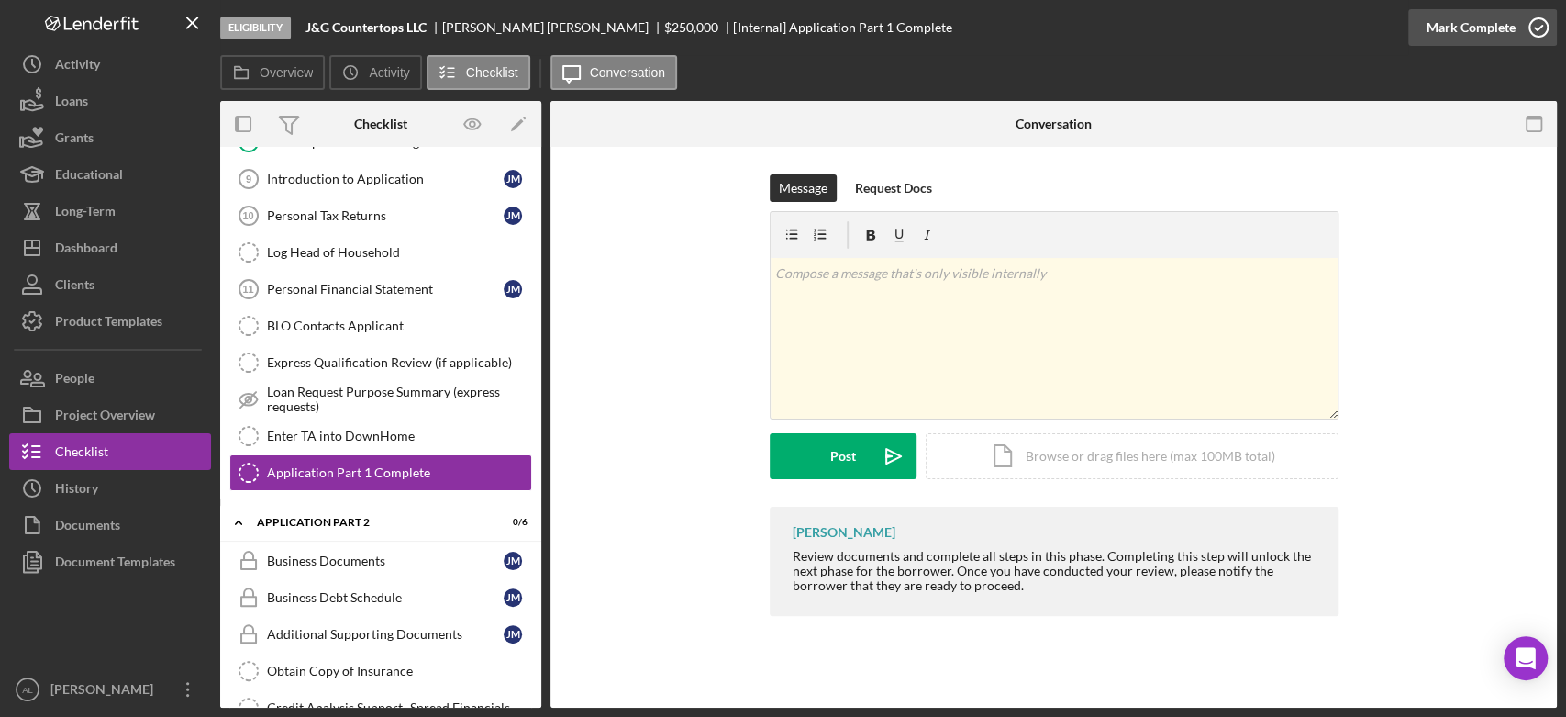
click at [1528, 28] on icon "button" at bounding box center [1539, 28] width 46 height 46
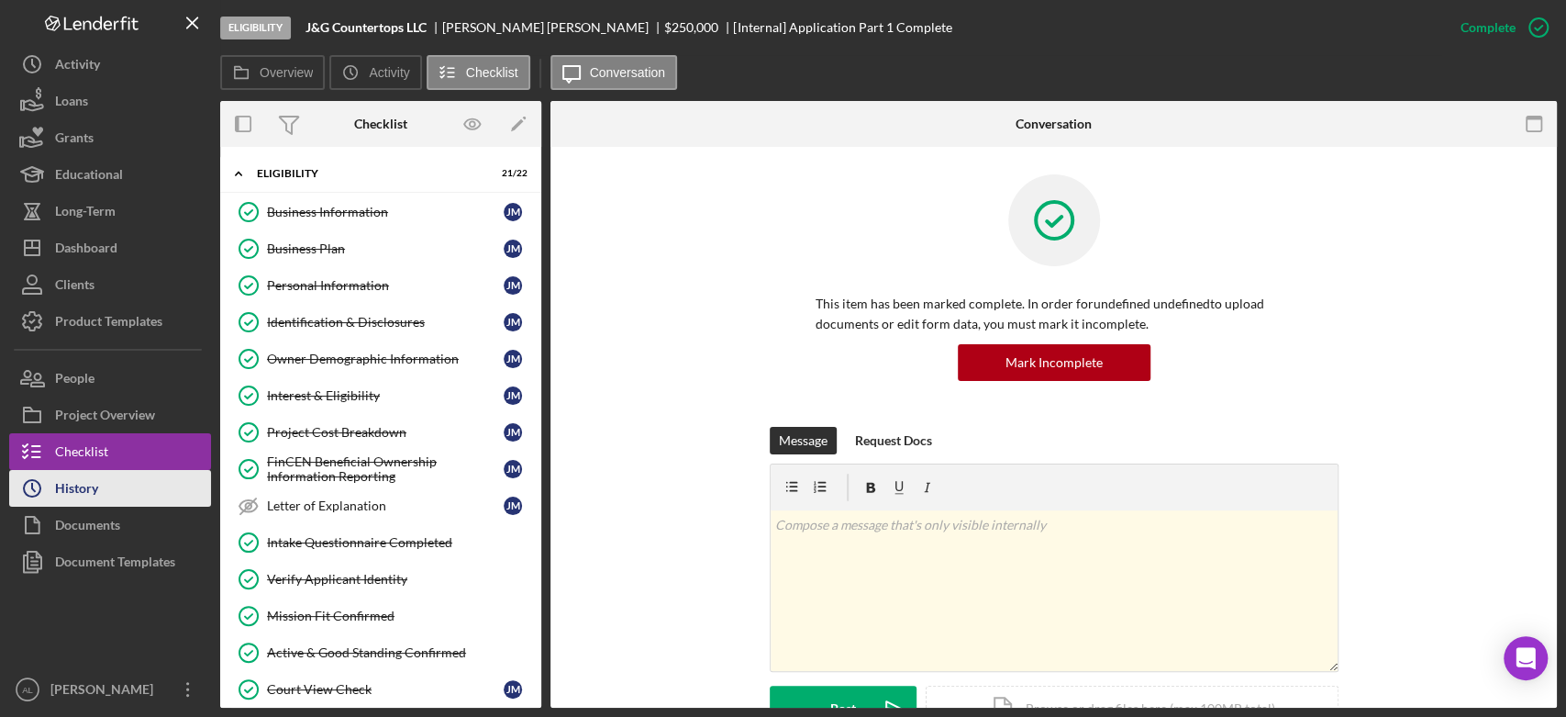
click at [162, 483] on button "Icon/History History" at bounding box center [110, 488] width 202 height 37
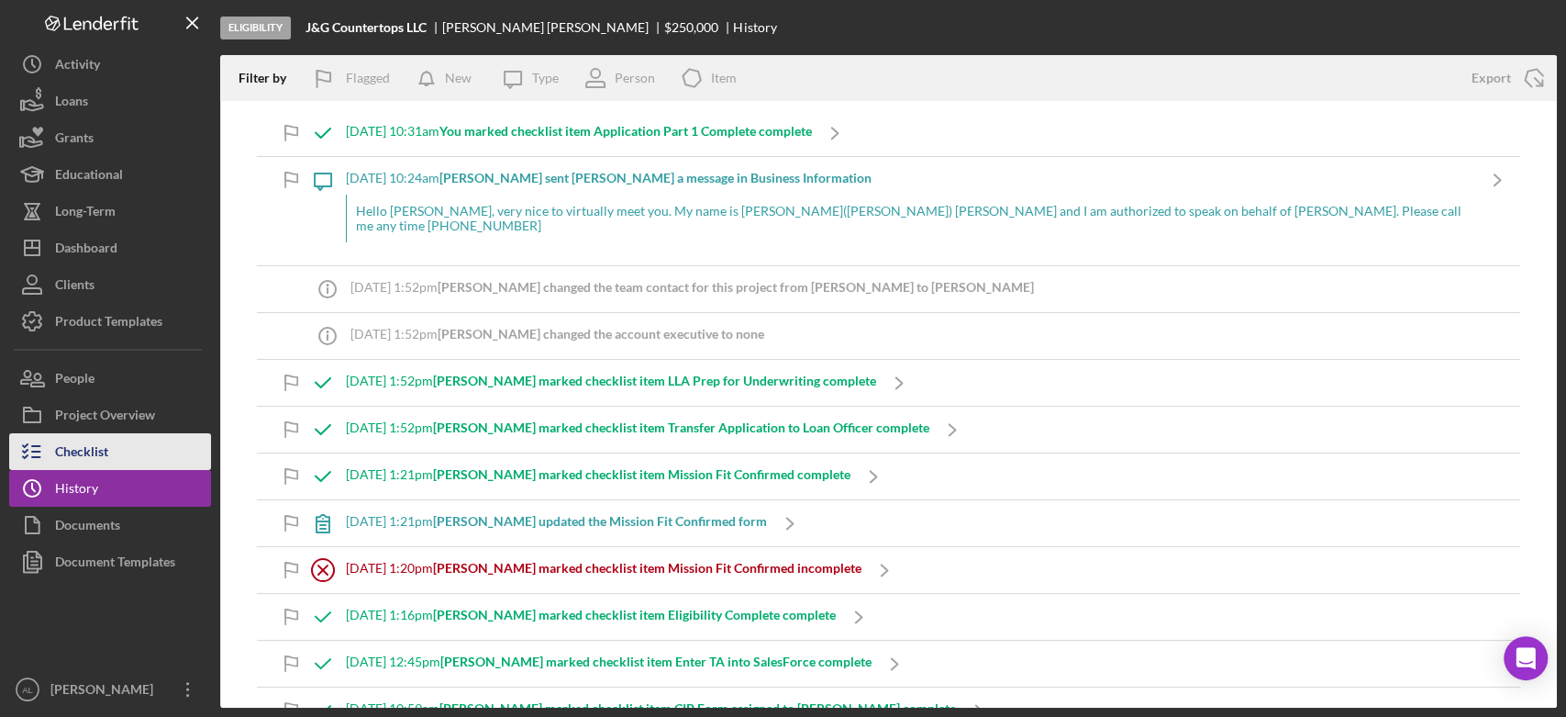
click at [129, 456] on button "Checklist" at bounding box center [110, 451] width 202 height 37
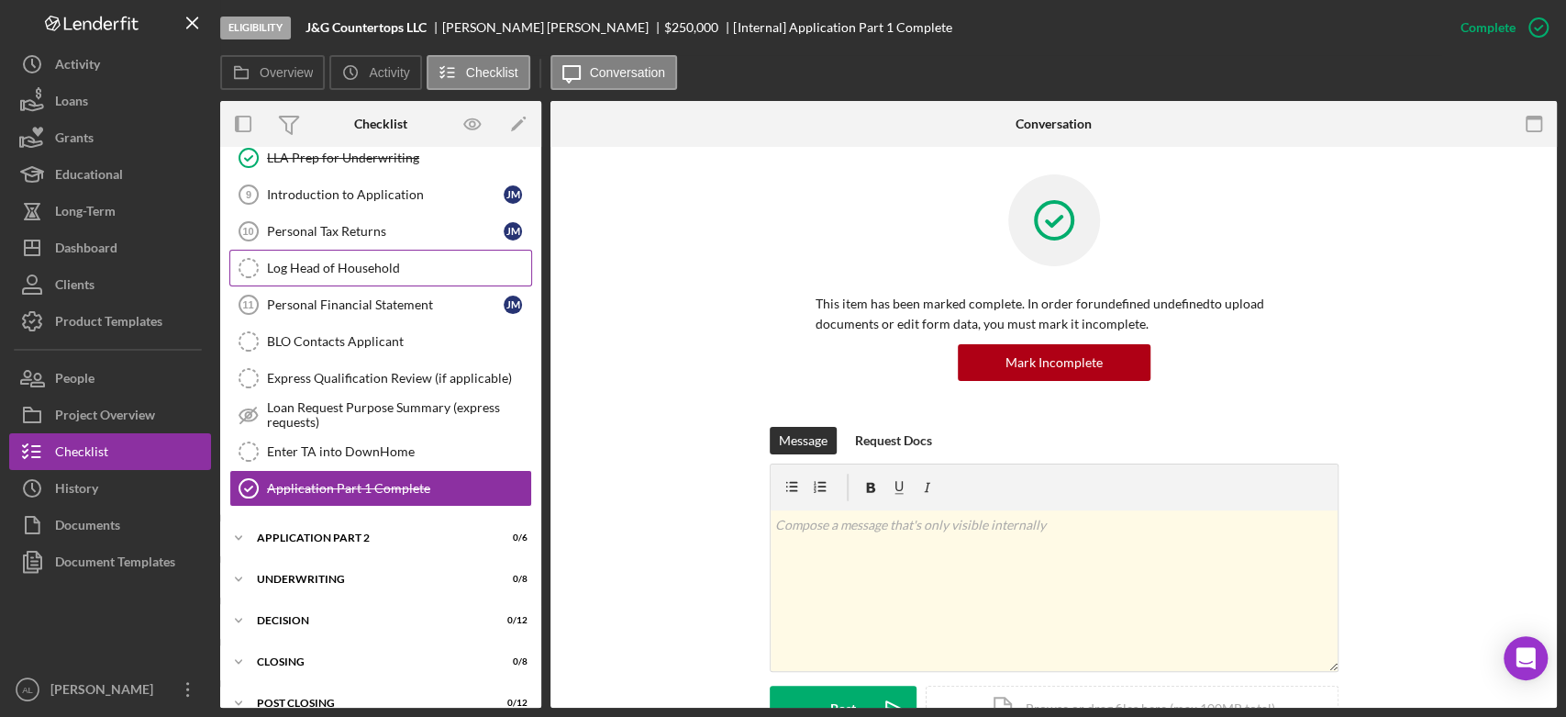
scroll to position [151, 0]
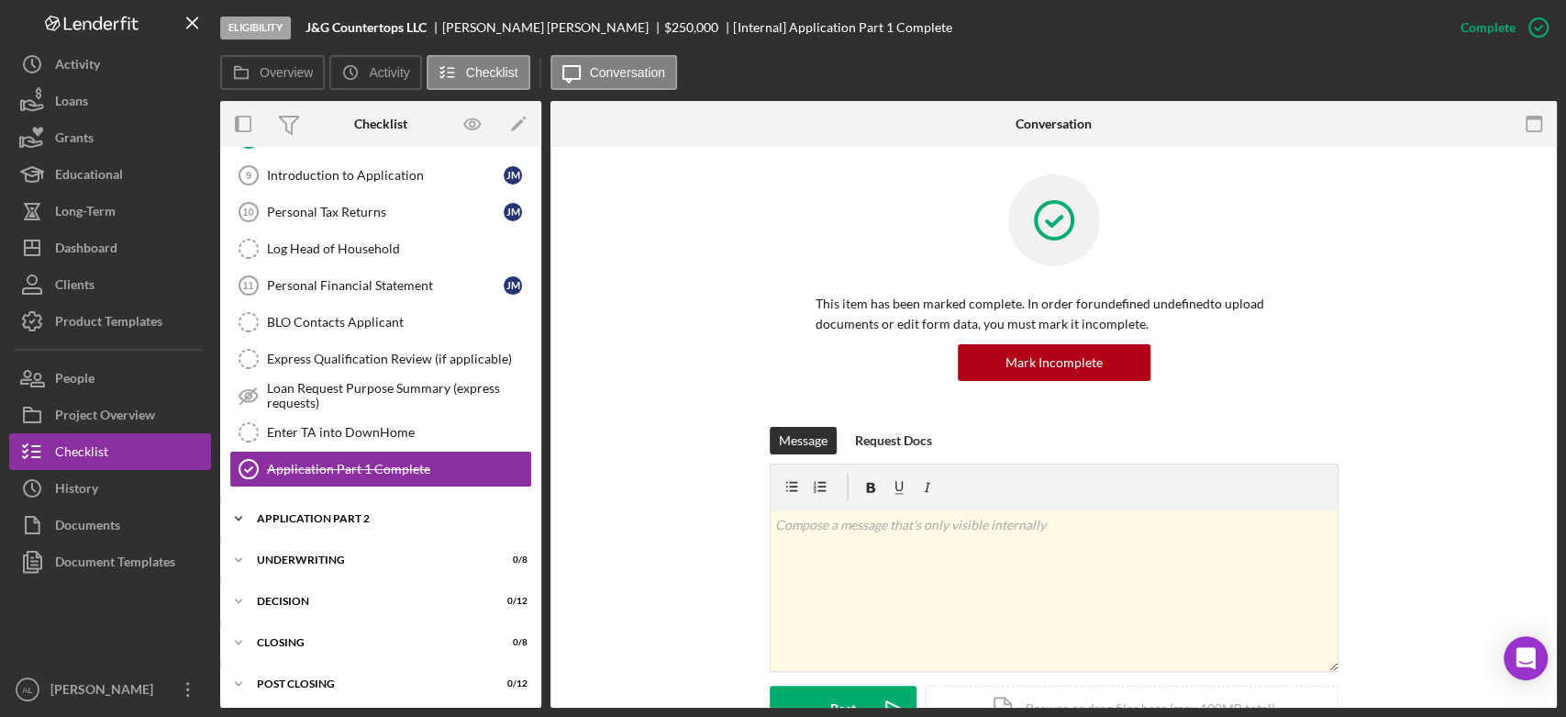
click at [419, 500] on div "Icon/Expander Application Part 2 0 / 6" at bounding box center [380, 518] width 321 height 37
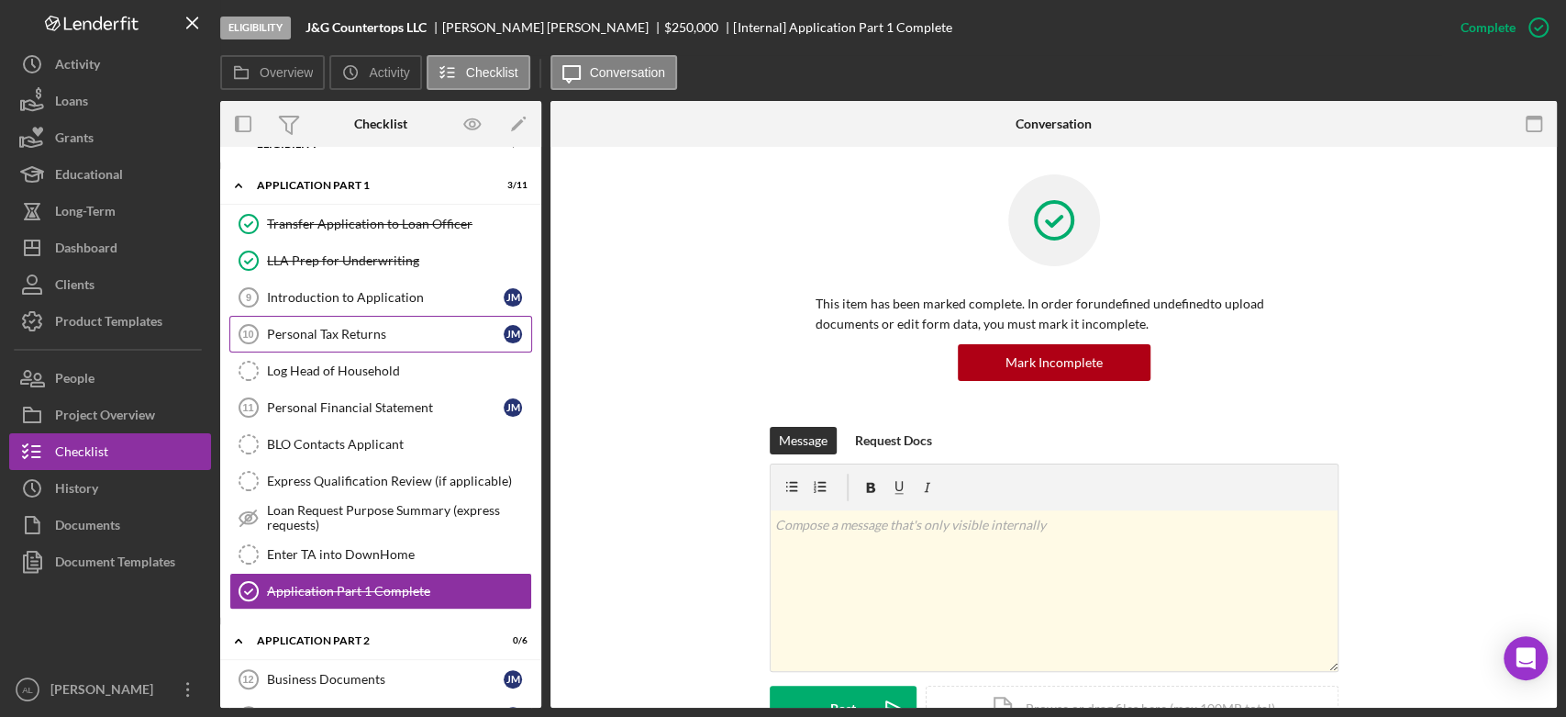
scroll to position [0, 0]
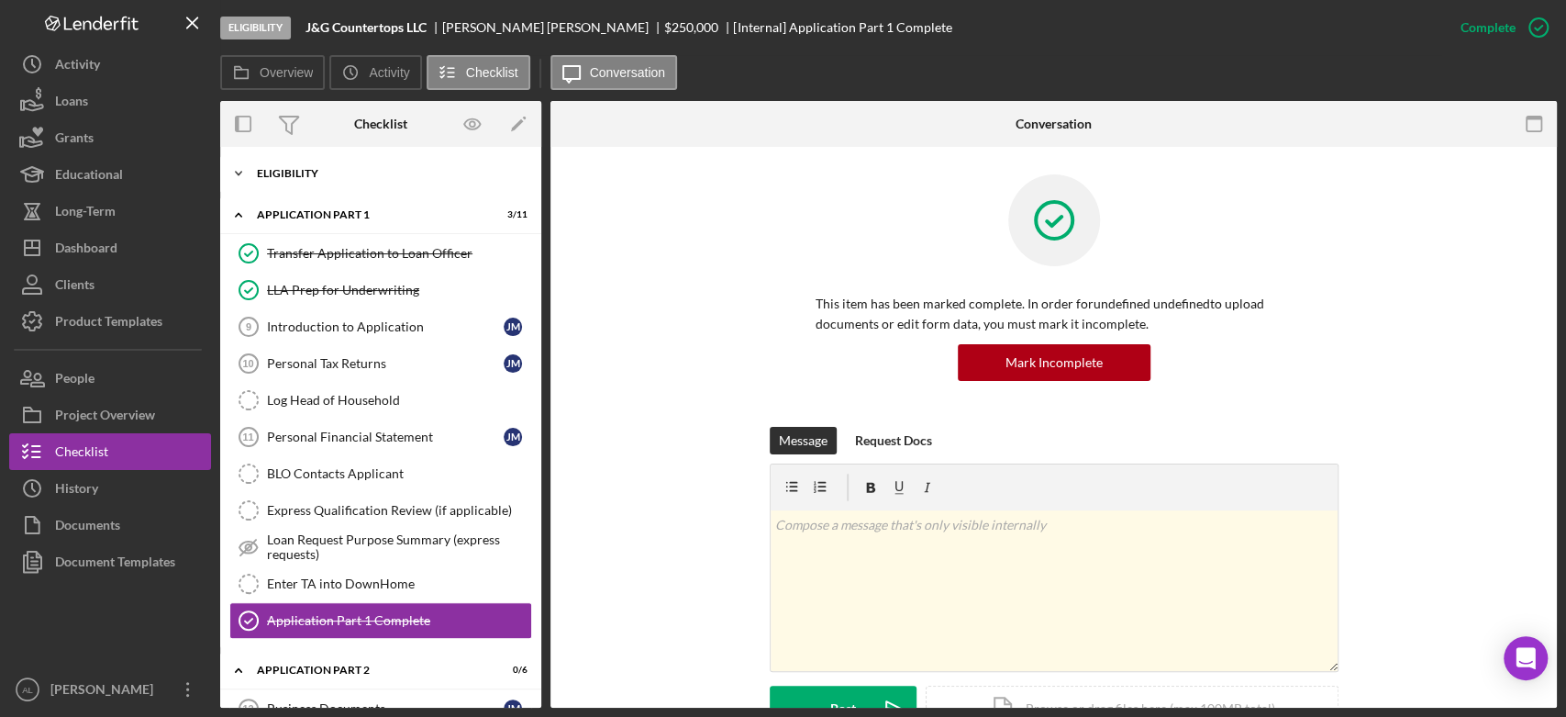
click at [382, 170] on div "Eligibility" at bounding box center [388, 173] width 262 height 11
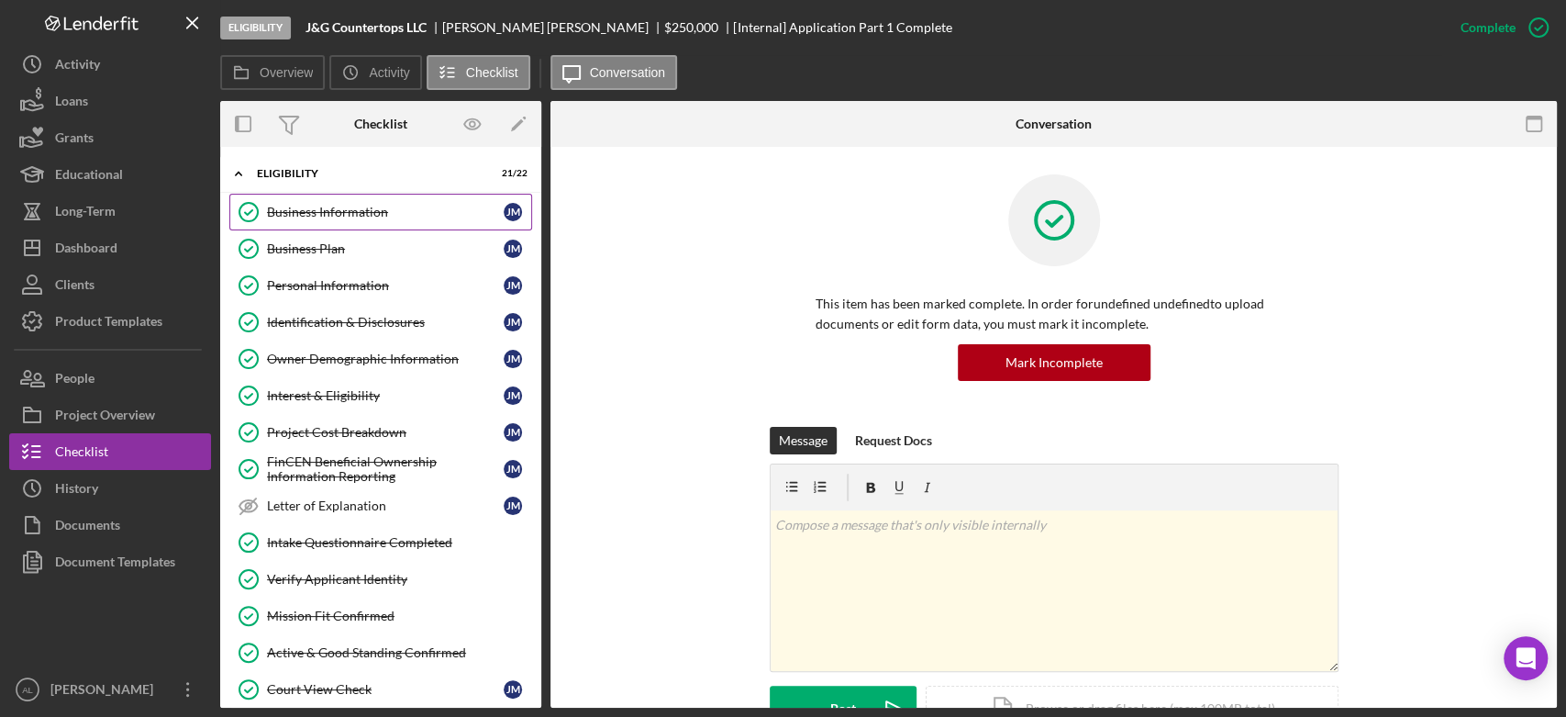
click at [386, 216] on div "Business Information" at bounding box center [385, 212] width 237 height 15
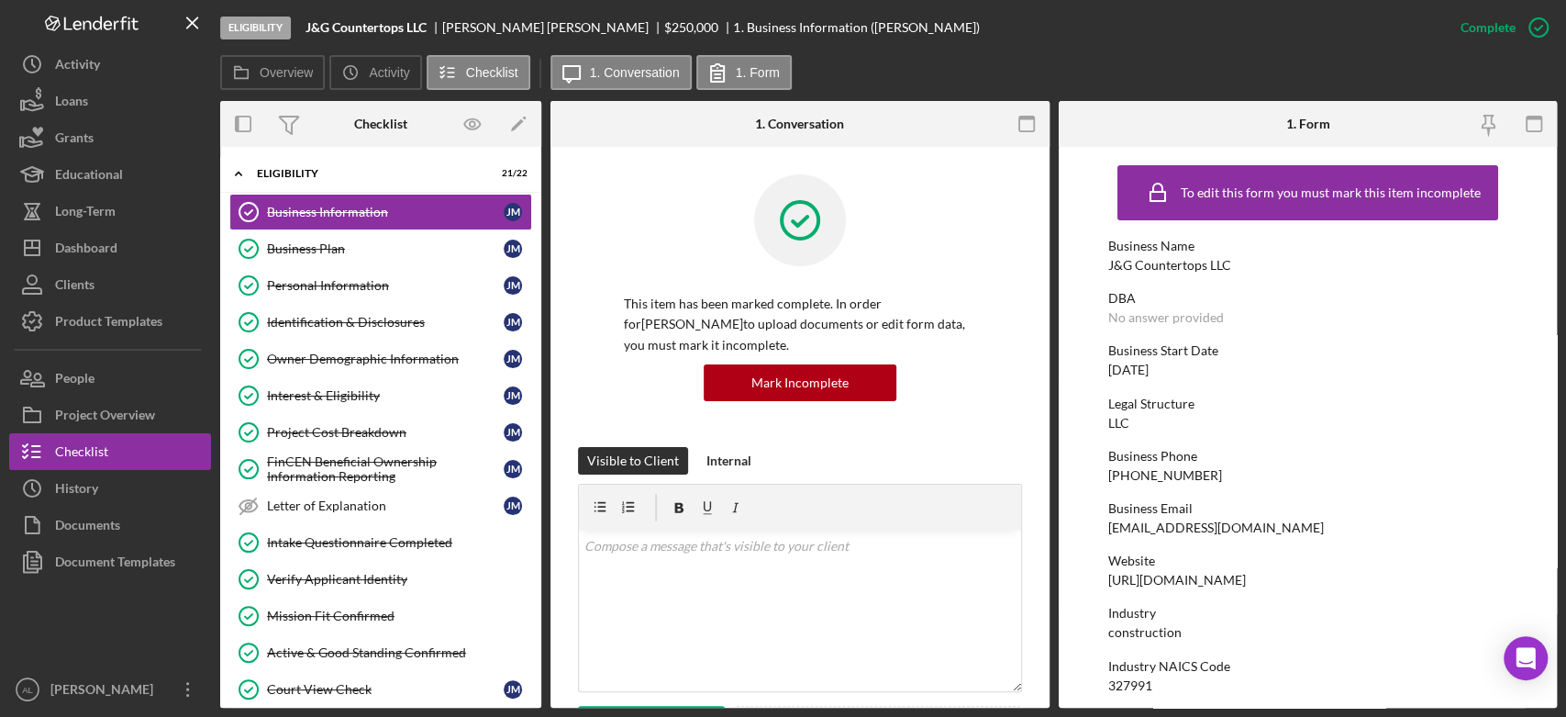
click at [675, 430] on div "This item has been marked complete. In order for Jairo Minas-Cortez to upload d…" at bounding box center [800, 310] width 444 height 273
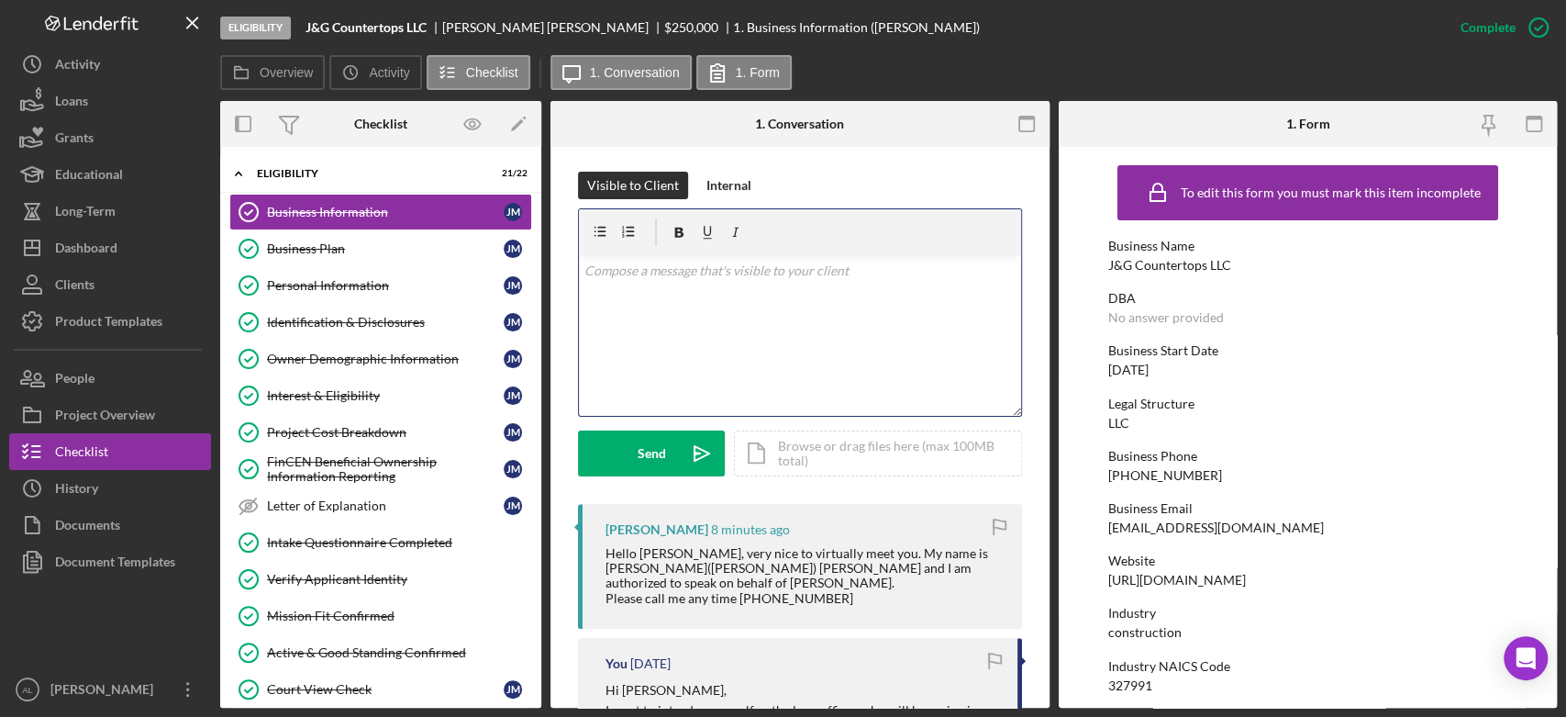
click at [713, 349] on div "v Color teal Color pink Remove color Add row above Add row below Add column bef…" at bounding box center [800, 335] width 442 height 161
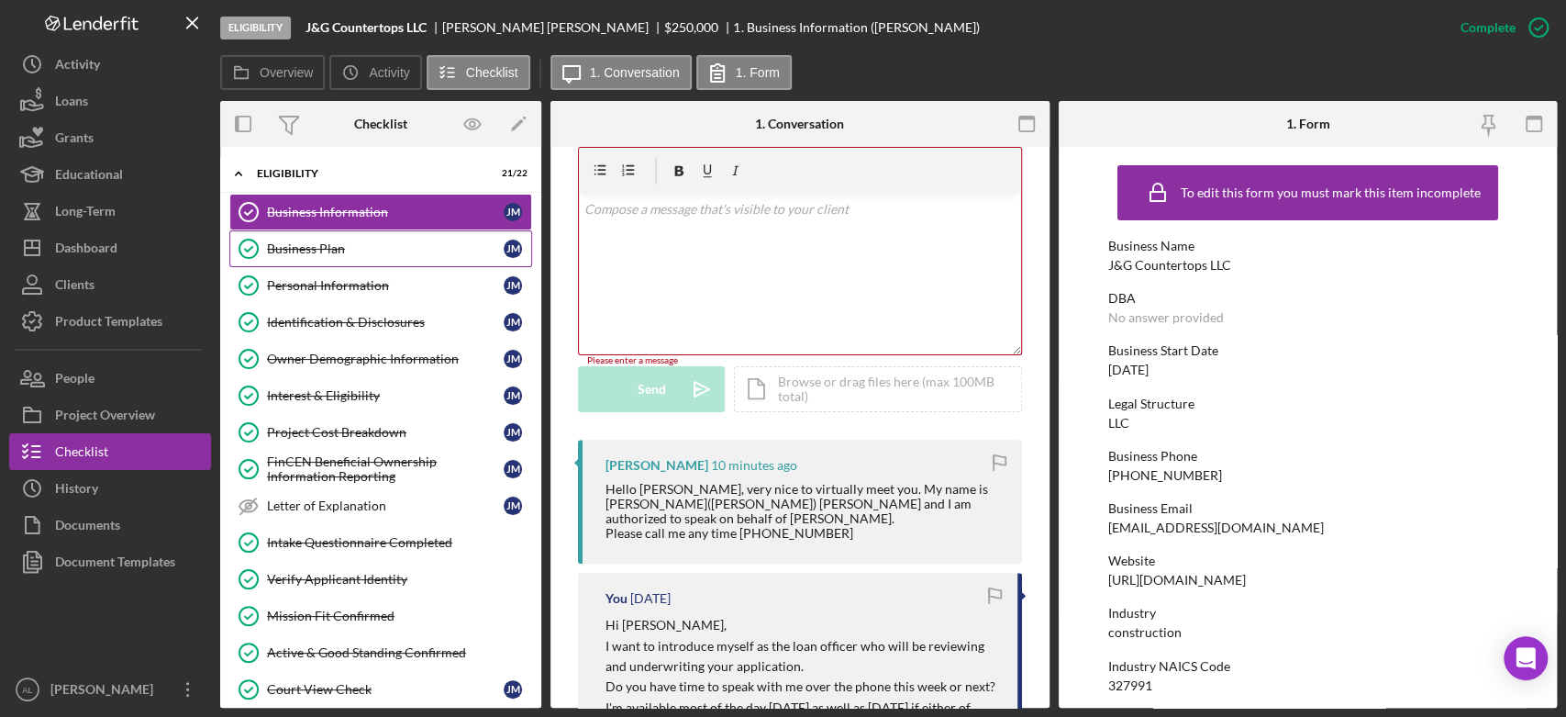
click at [336, 245] on div "Business Plan" at bounding box center [385, 248] width 237 height 15
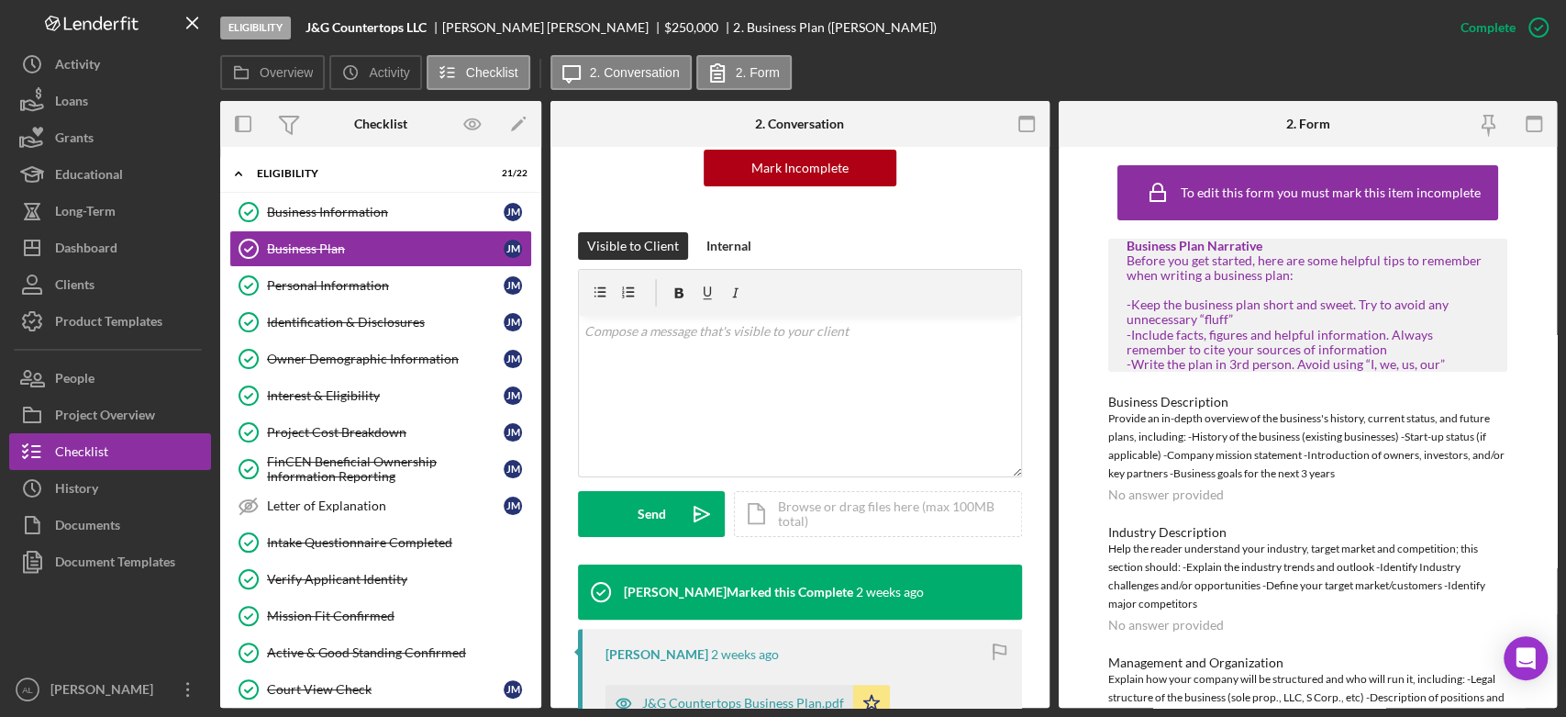
scroll to position [227, 0]
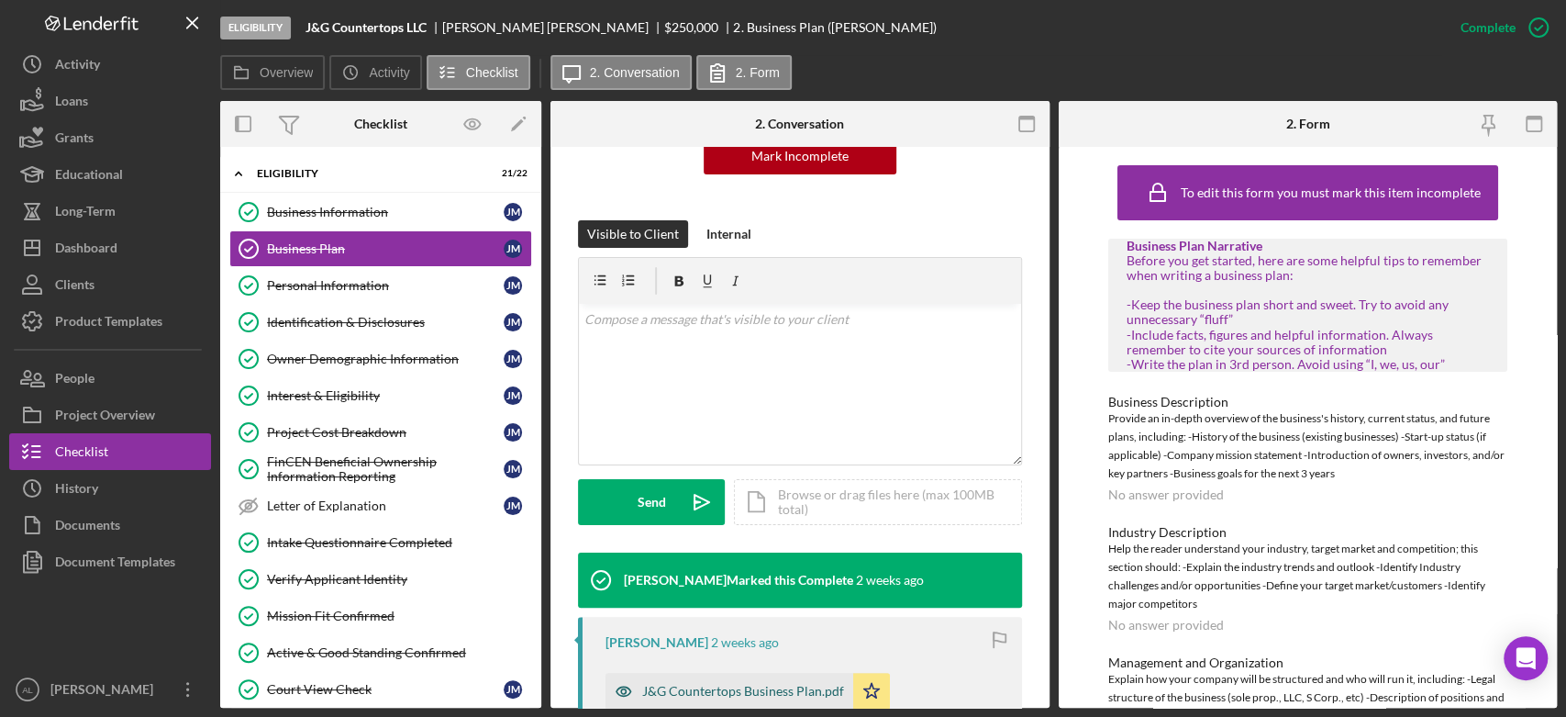
click at [758, 703] on div "J&G Countertops Business Plan.pdf" at bounding box center [730, 691] width 248 height 37
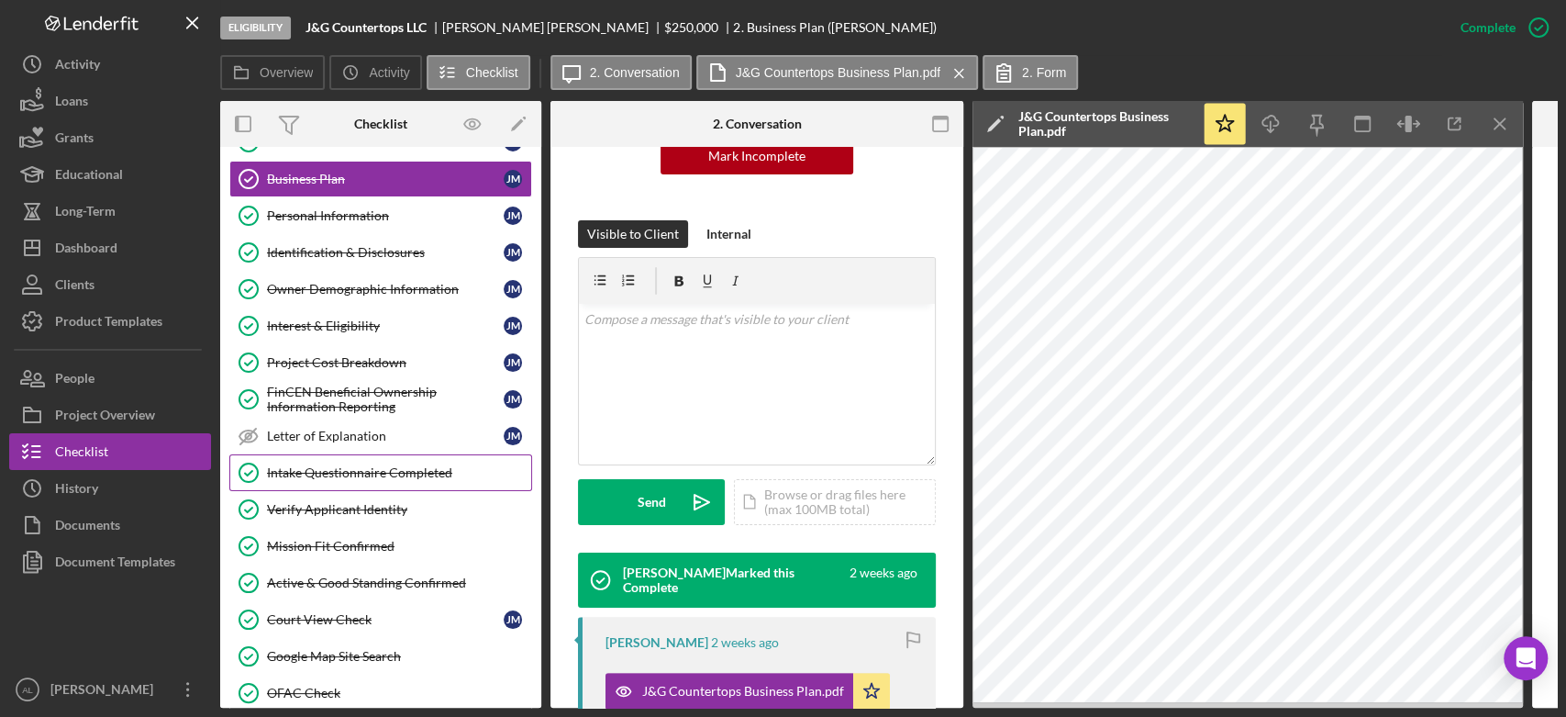
scroll to position [72, 0]
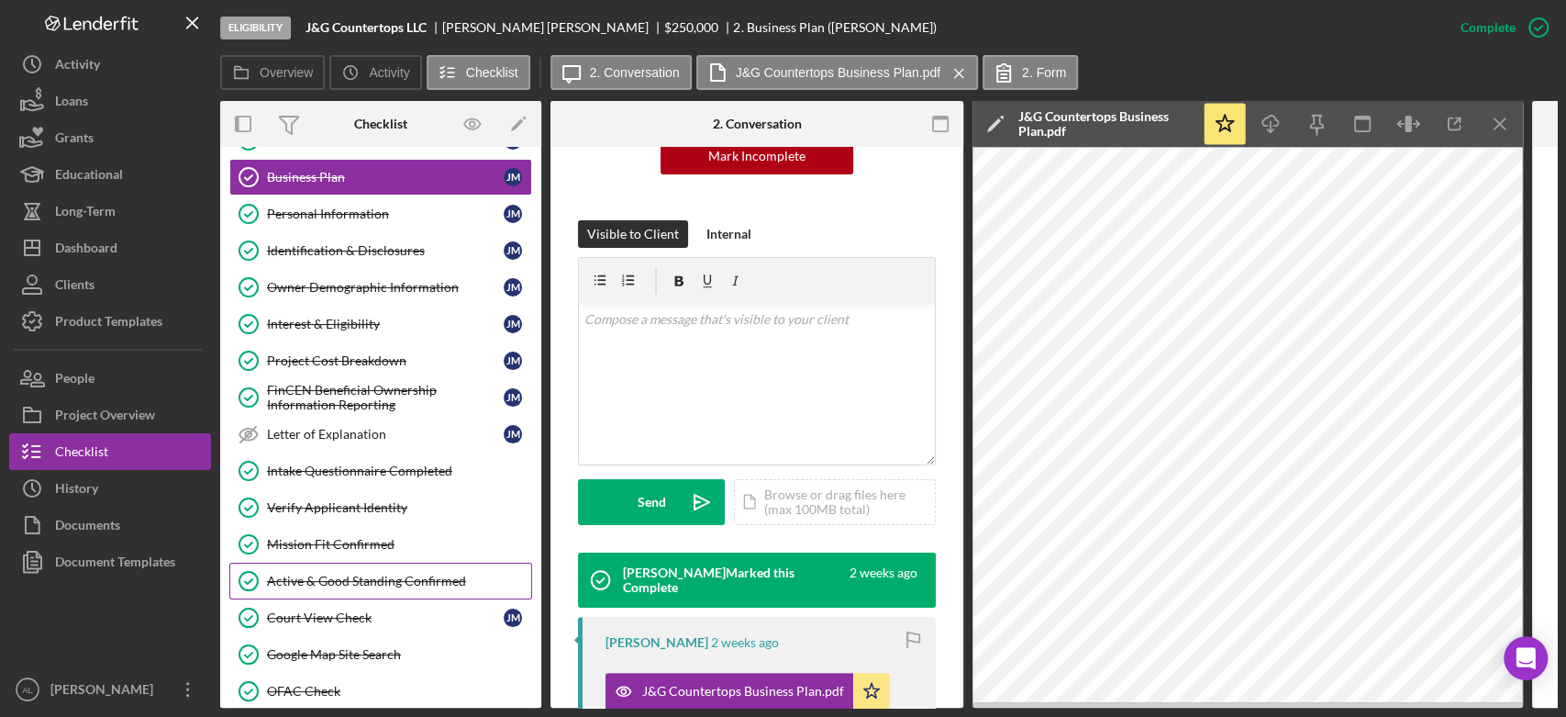
click at [370, 575] on div "Active & Good Standing Confirmed" at bounding box center [399, 580] width 264 height 15
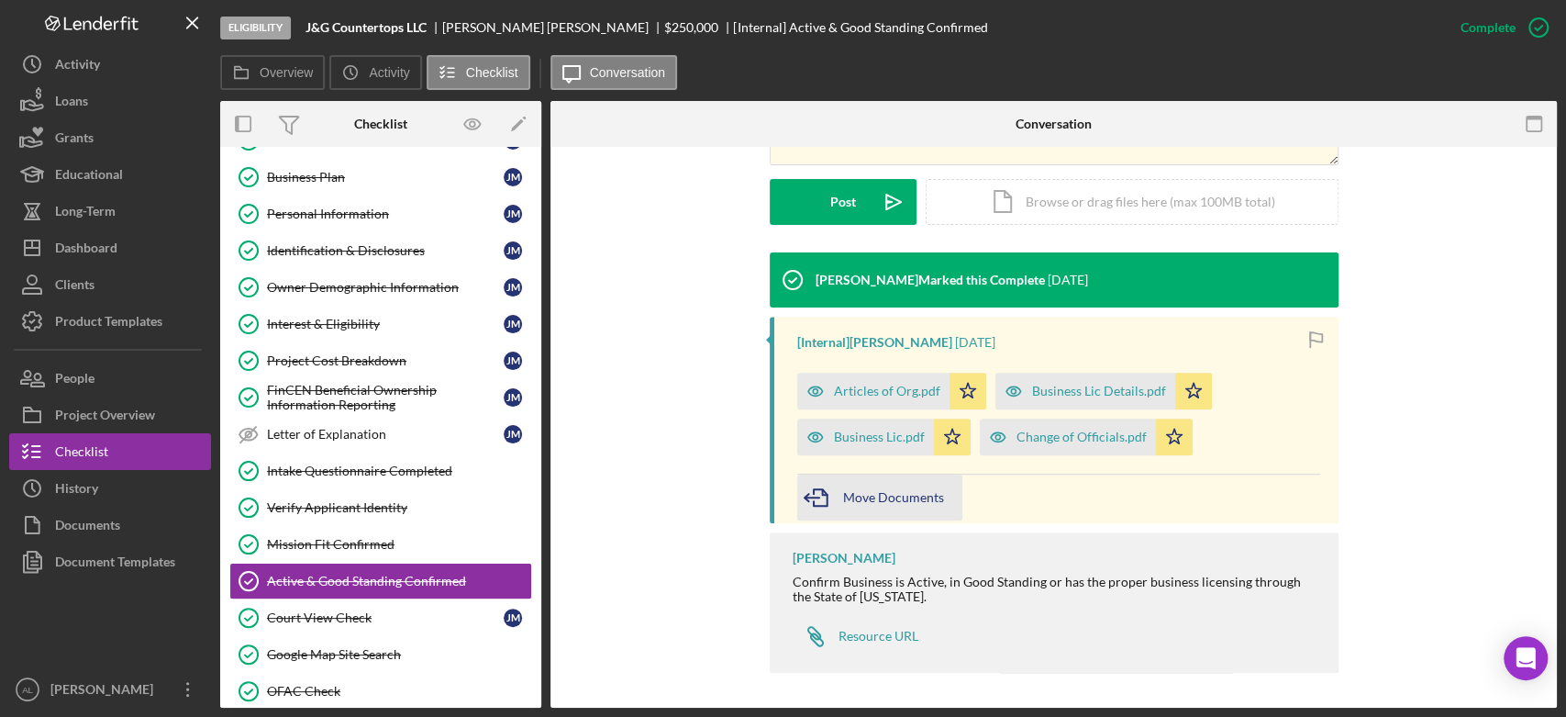
scroll to position [507, 0]
click at [890, 395] on div "Articles of Org.pdf" at bounding box center [887, 391] width 106 height 15
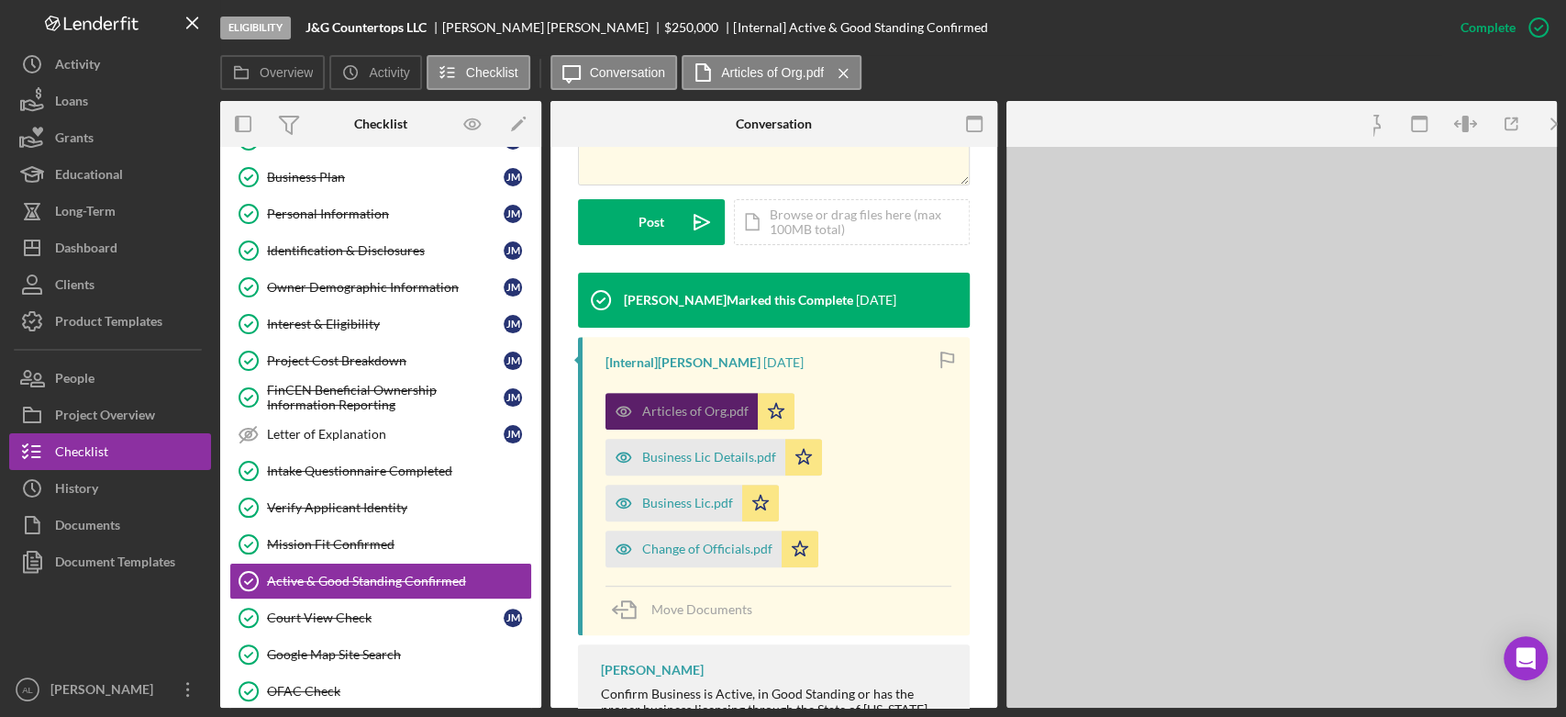
scroll to position [527, 0]
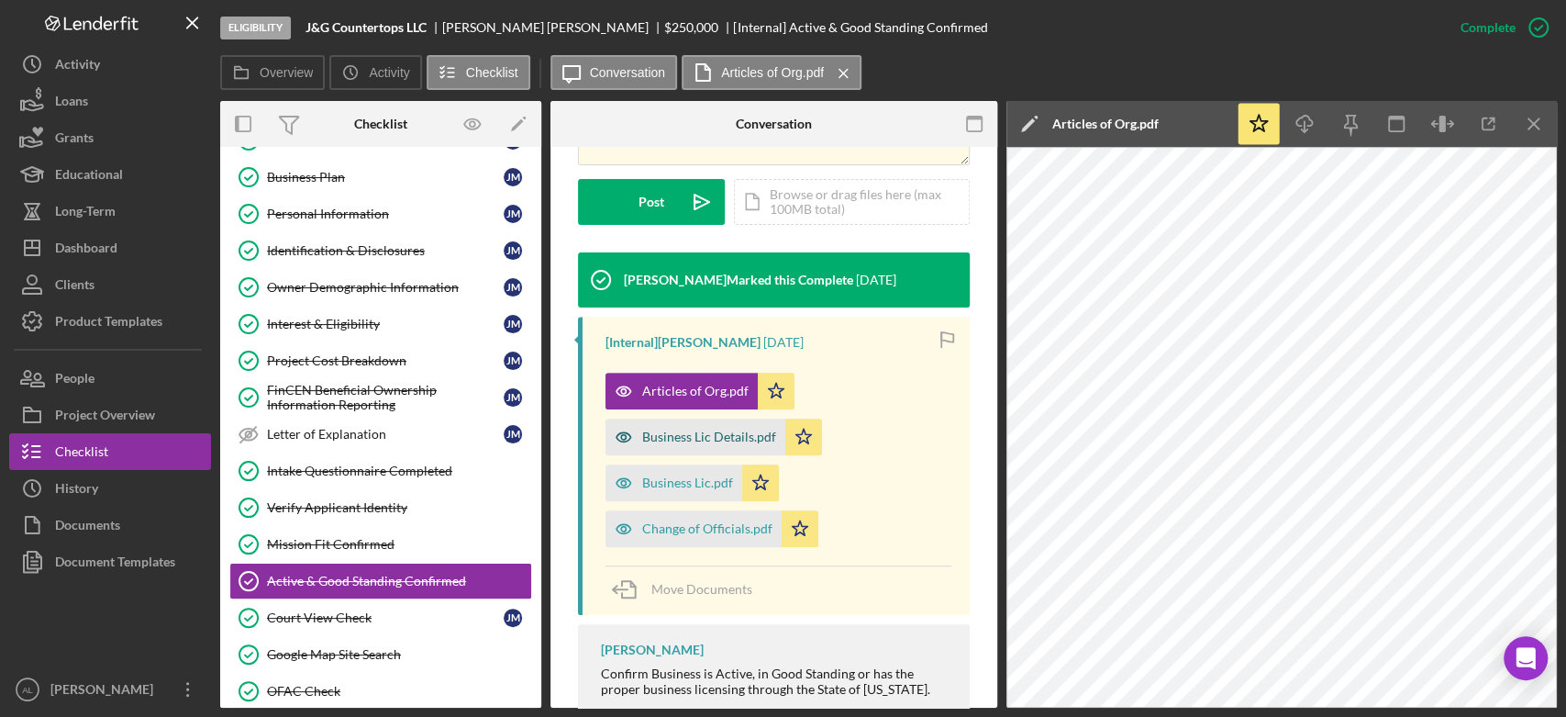
click at [741, 429] on div "Business Lic Details.pdf" at bounding box center [709, 436] width 134 height 15
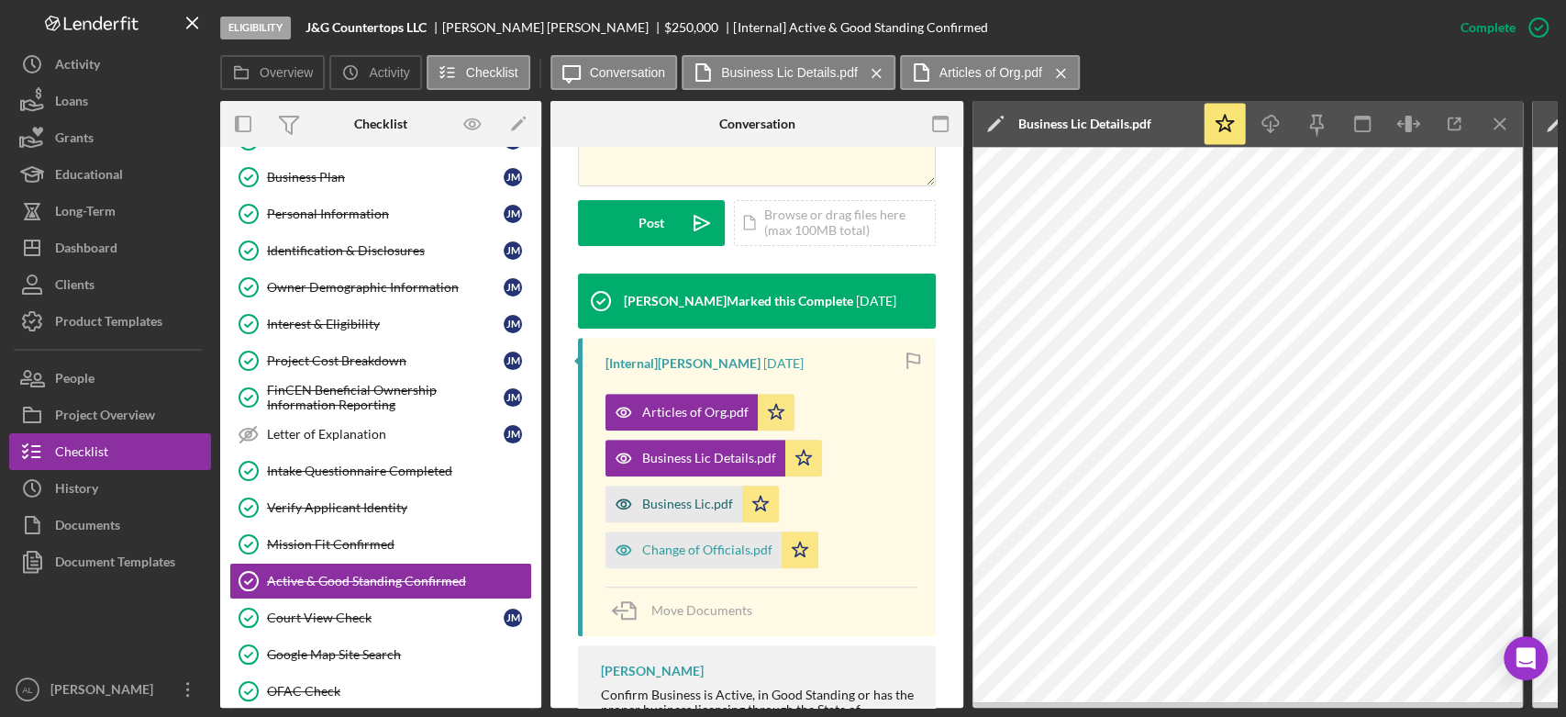
click at [676, 496] on div "Business Lic.pdf" at bounding box center [687, 503] width 91 height 15
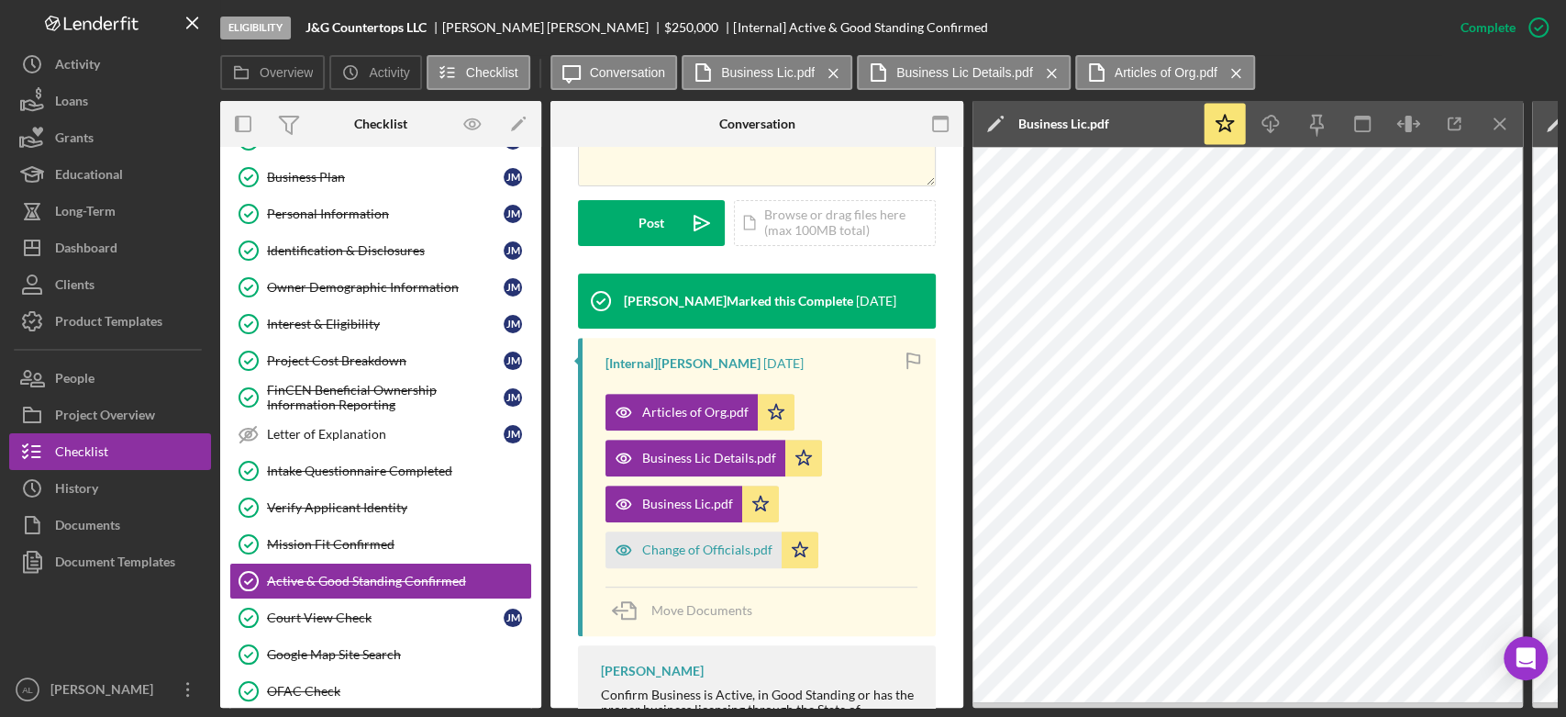
click at [704, 522] on div "Change of Officials.pdf Icon/Star" at bounding box center [717, 545] width 222 height 46
click at [709, 531] on div "Change of Officials.pdf" at bounding box center [694, 549] width 176 height 37
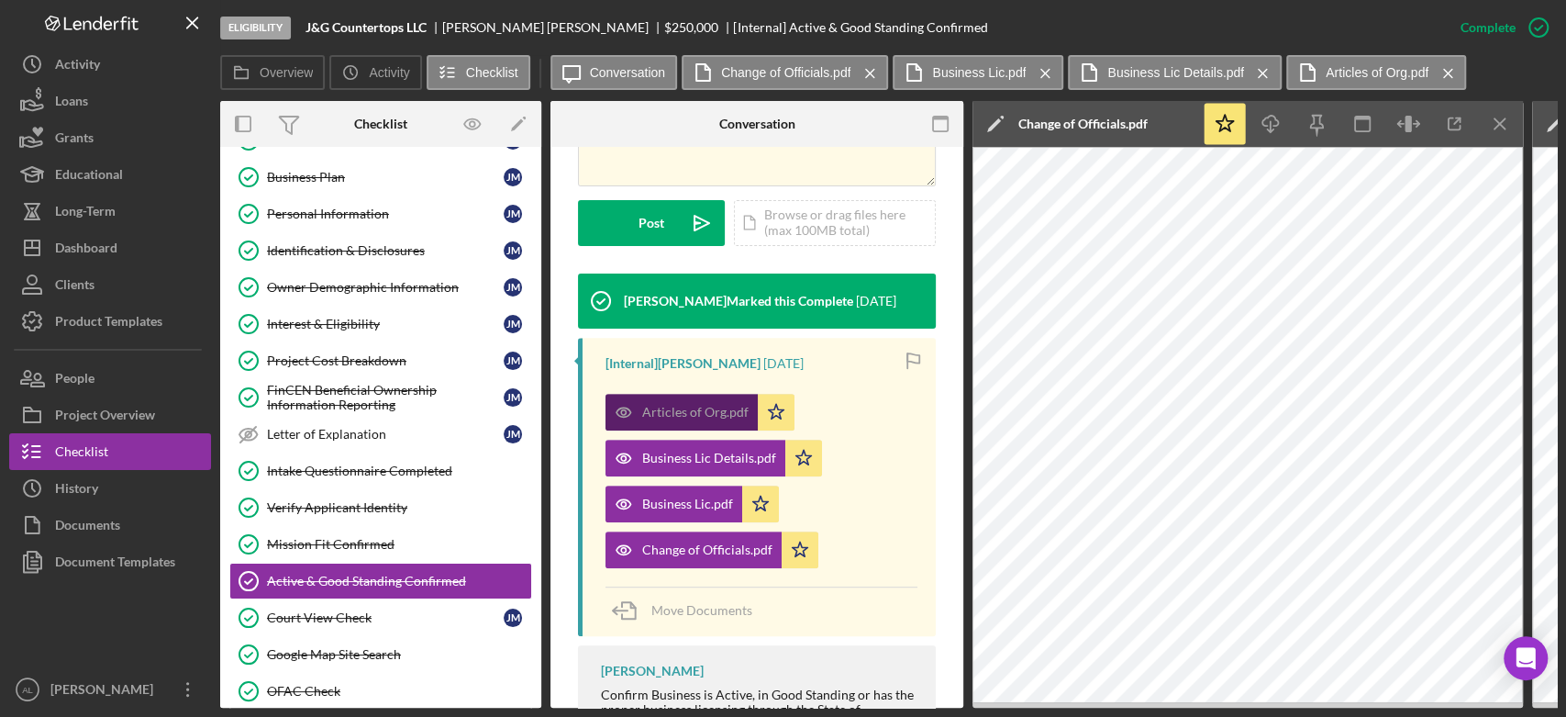
click at [697, 405] on div "Articles of Org.pdf" at bounding box center [695, 412] width 106 height 15
click at [1484, 130] on icon "Icon/Menu Close" at bounding box center [1500, 124] width 41 height 41
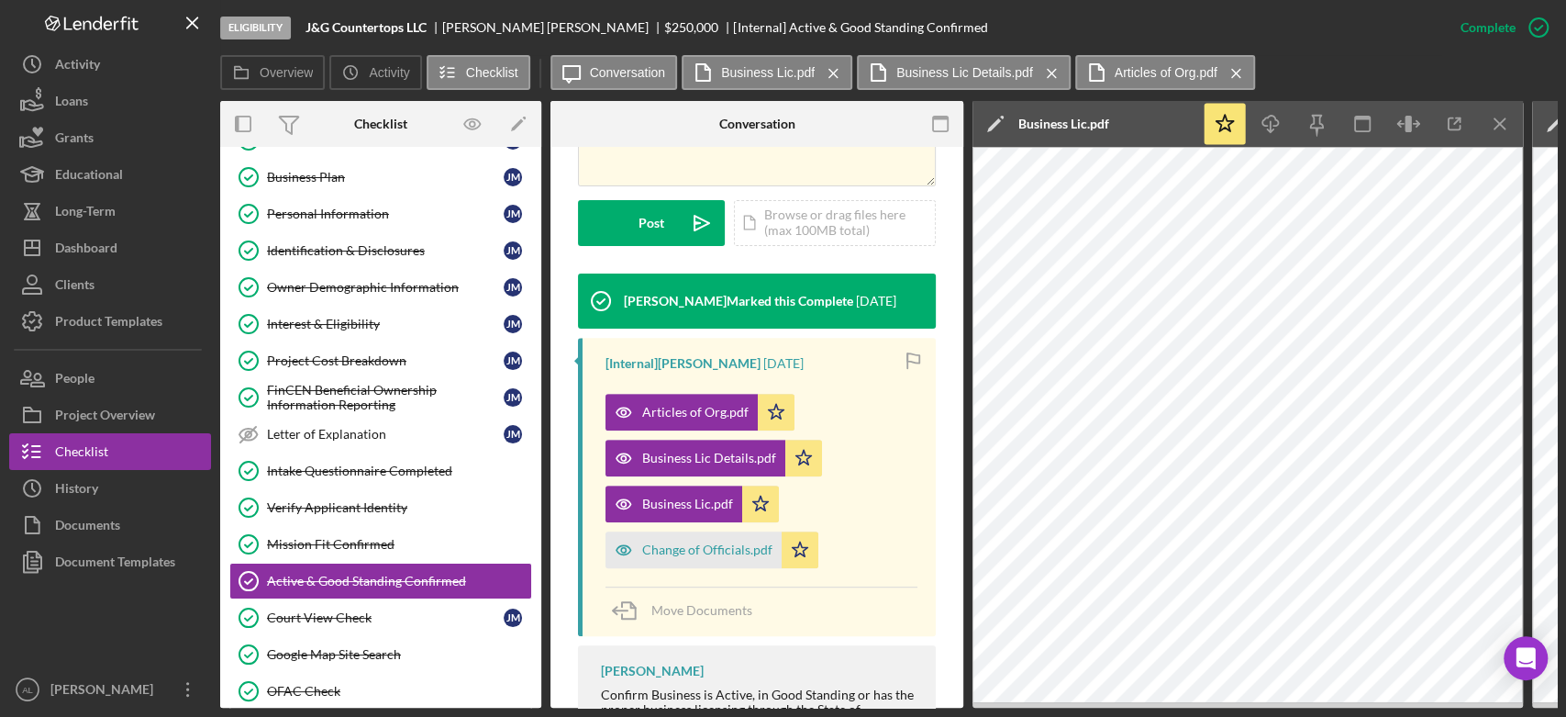
click at [1484, 130] on icon "Icon/Menu Close" at bounding box center [1500, 124] width 41 height 41
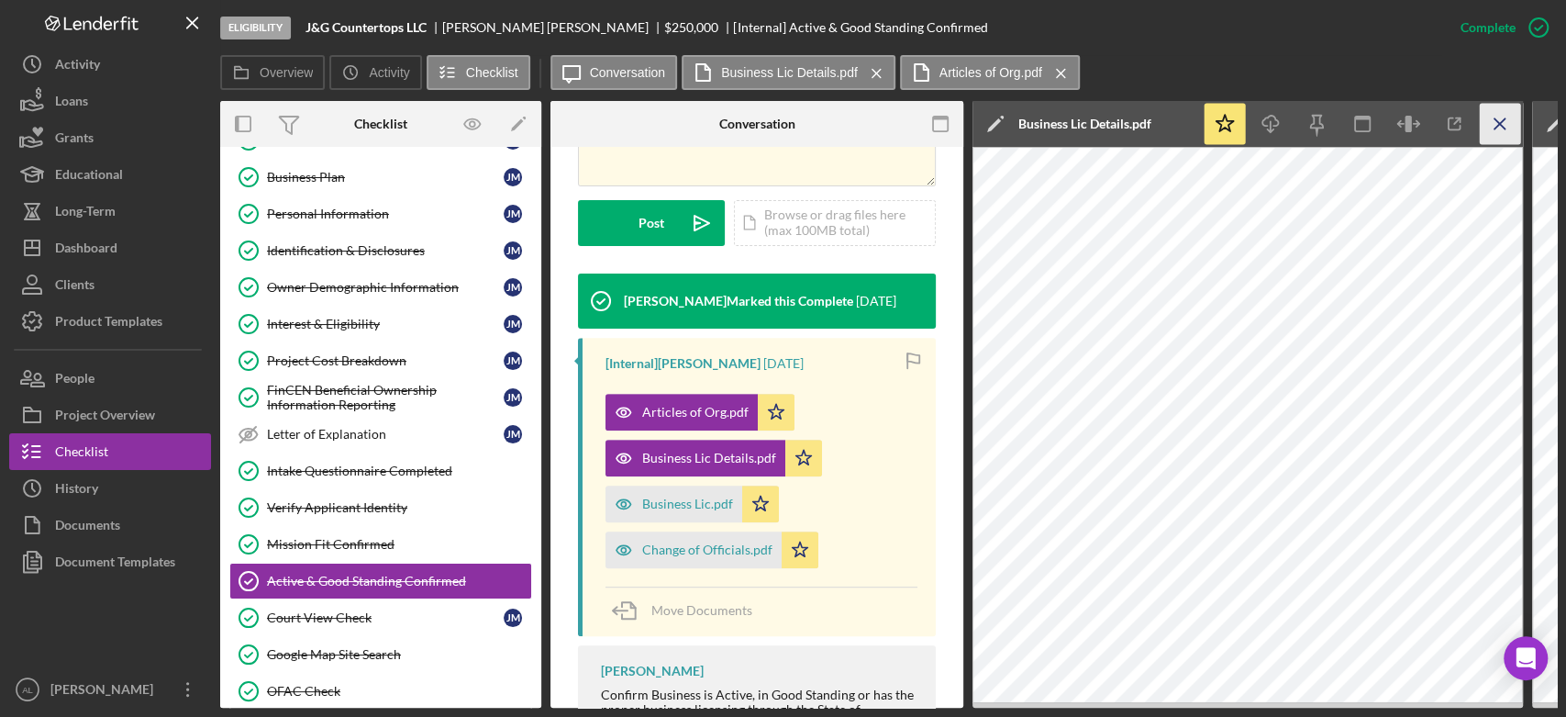
click at [1497, 126] on line "button" at bounding box center [1500, 123] width 10 height 10
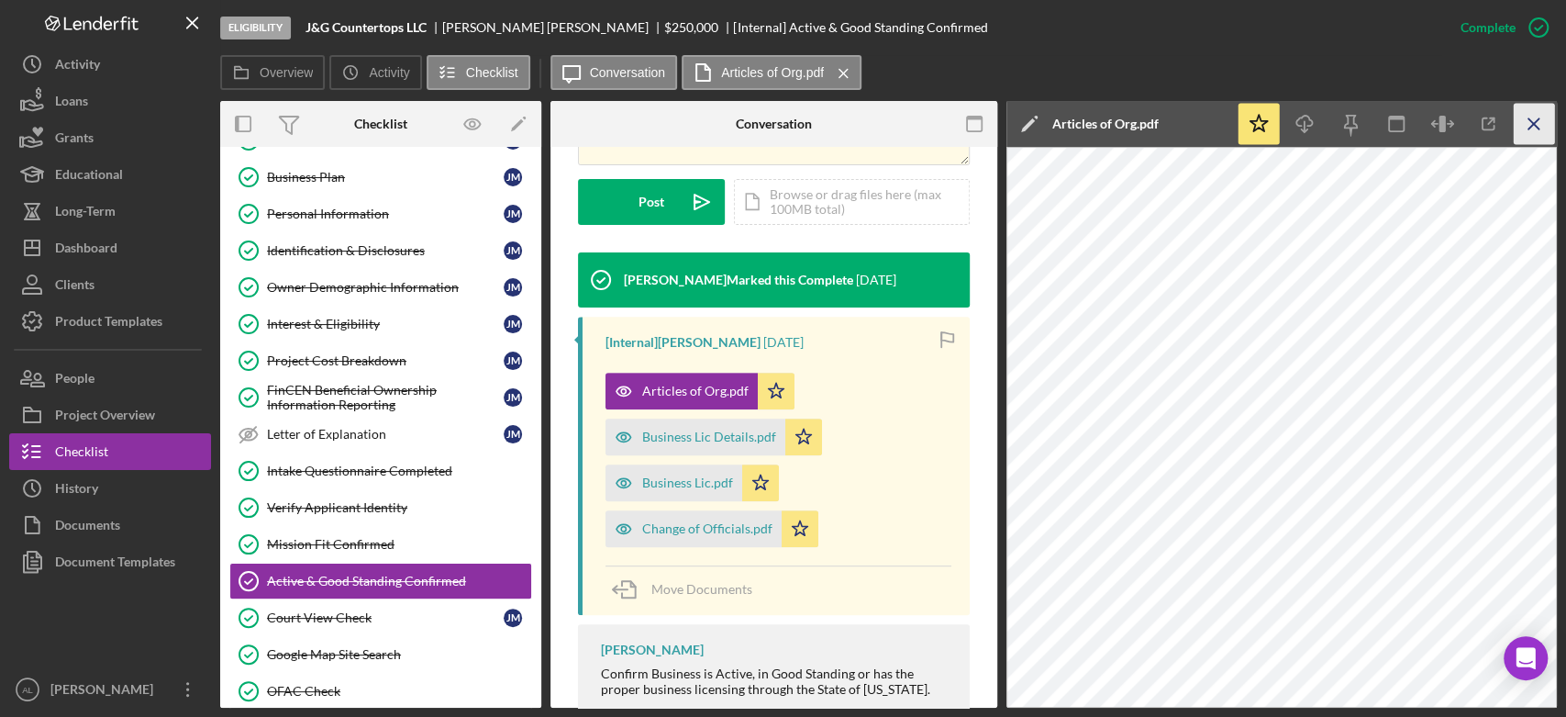
click at [1542, 135] on icon "Icon/Menu Close" at bounding box center [1534, 124] width 41 height 41
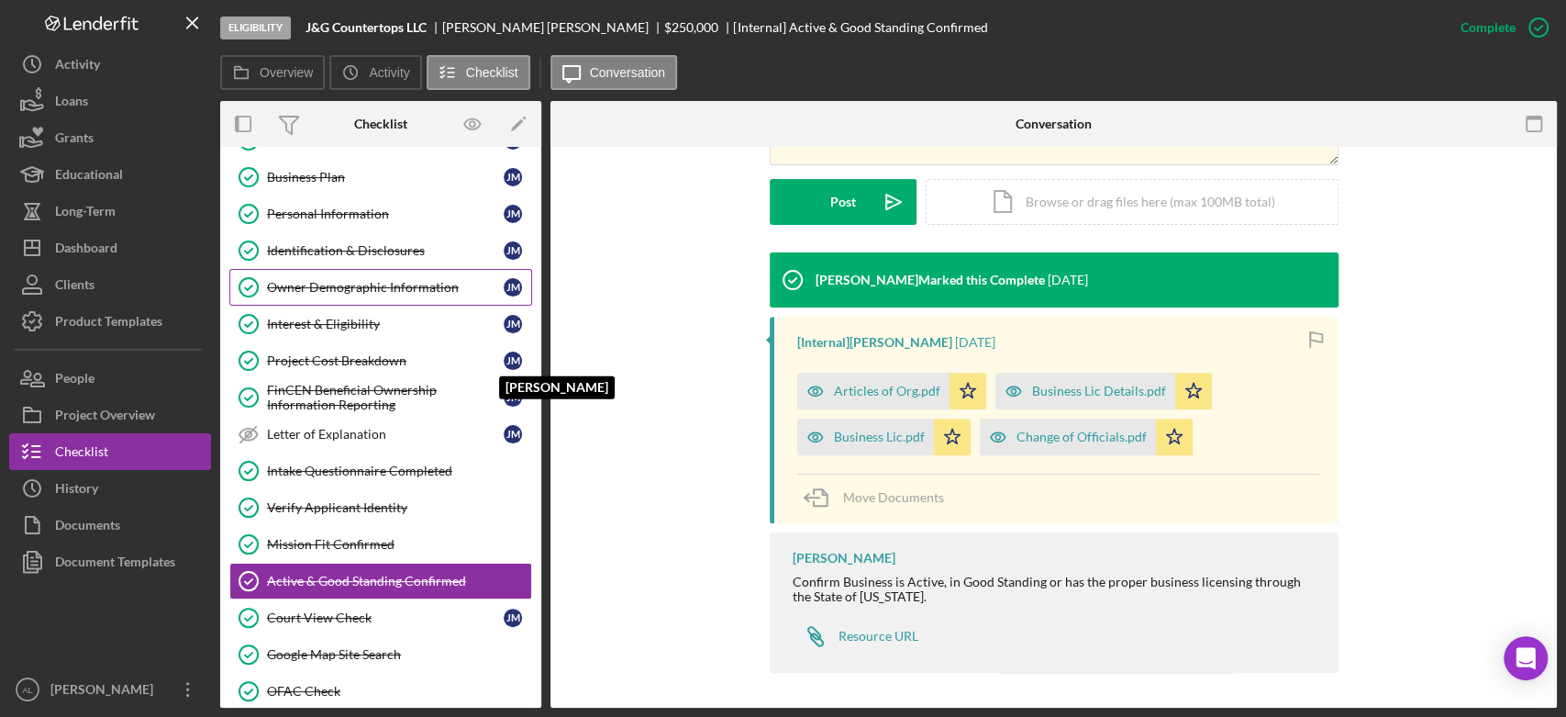
scroll to position [0, 0]
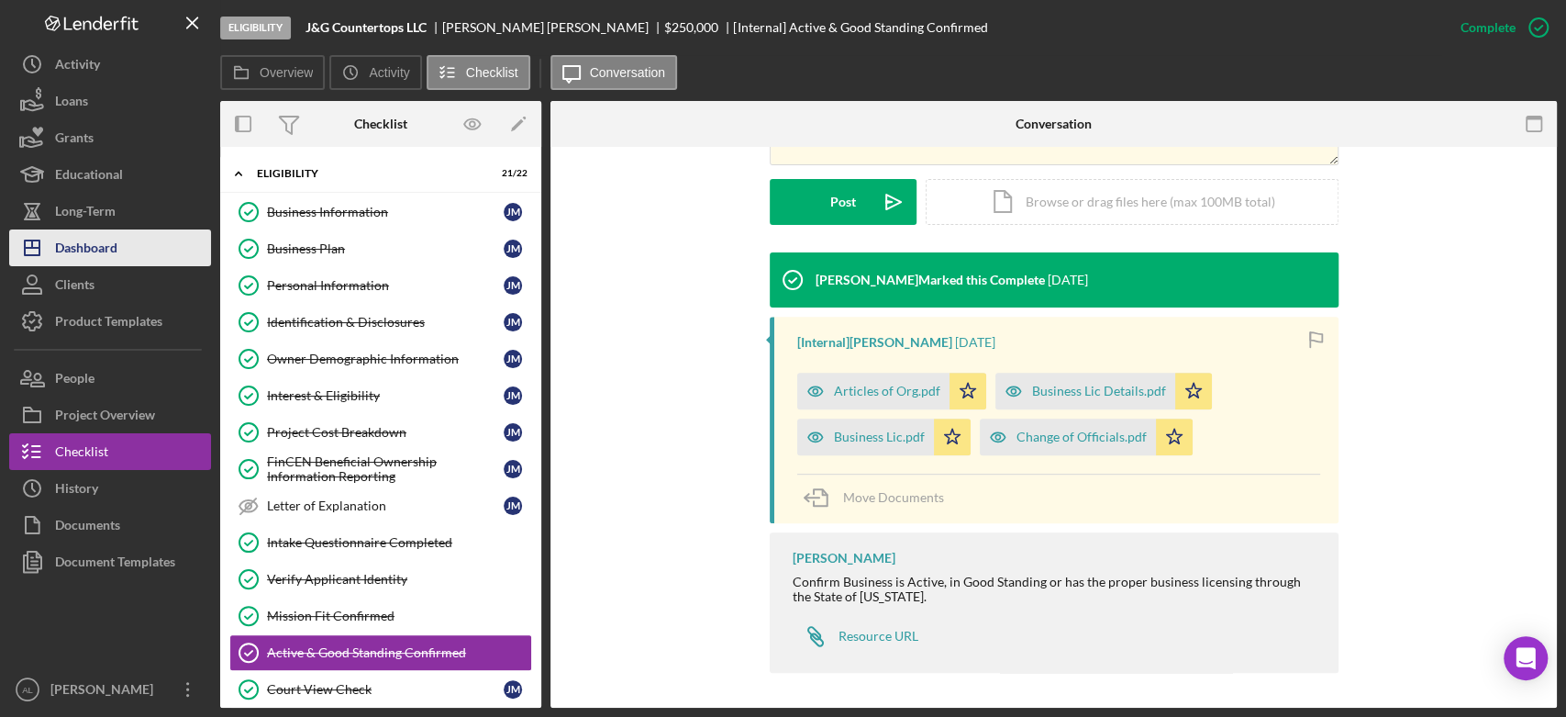
click at [158, 238] on button "Icon/Dashboard Dashboard" at bounding box center [110, 247] width 202 height 37
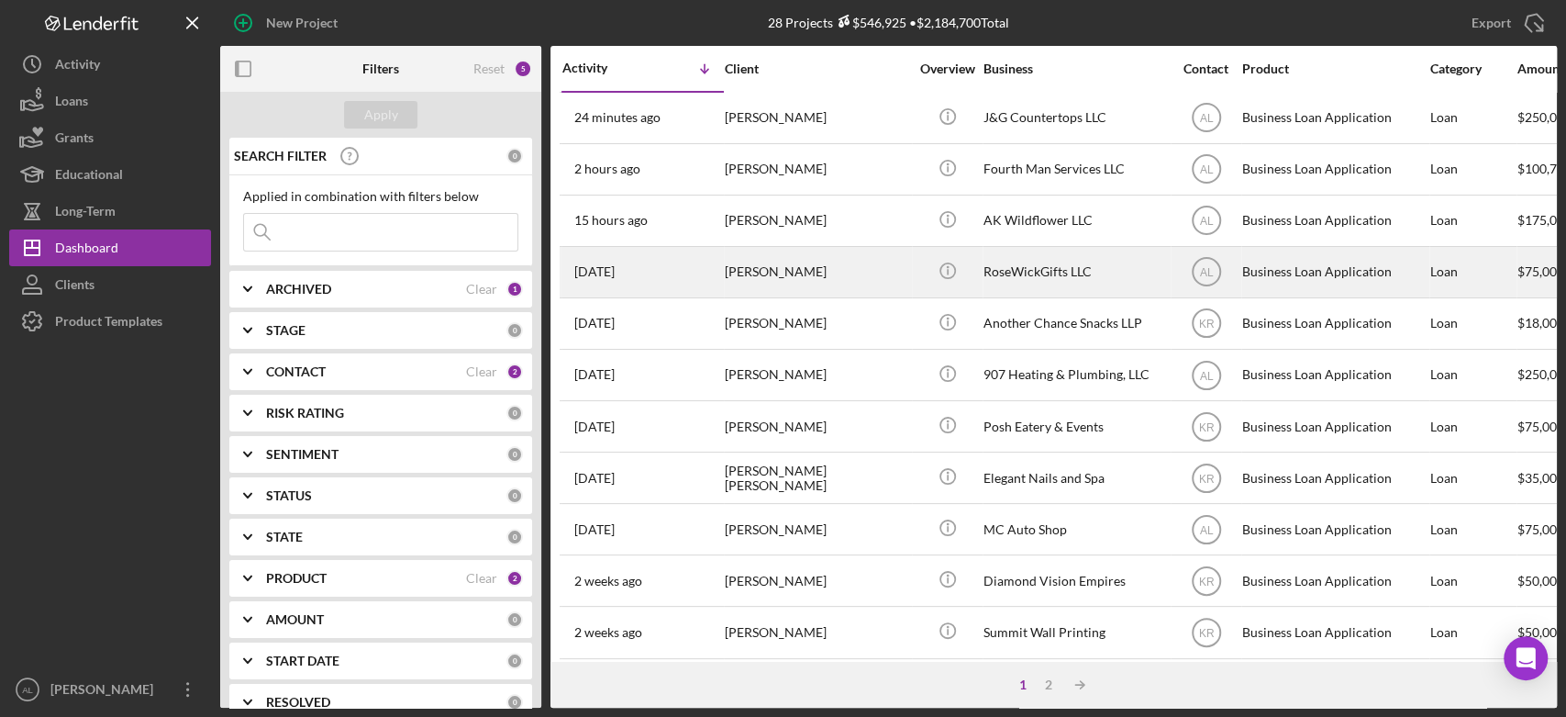
click at [677, 260] on div "3 days ago Roseanne Wickman" at bounding box center [642, 272] width 161 height 49
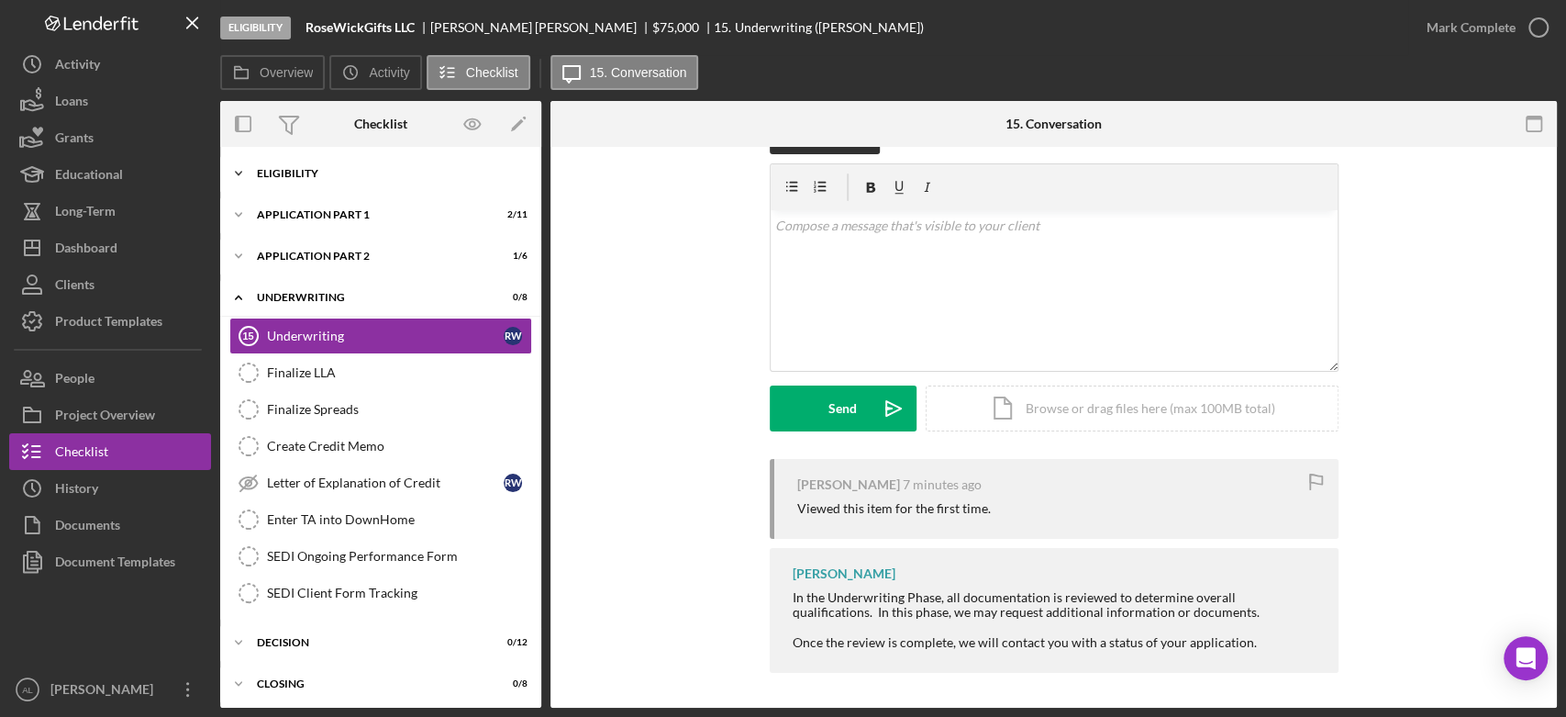
click at [368, 184] on div "Icon/Expander Eligibility 21 / 22" at bounding box center [380, 173] width 321 height 37
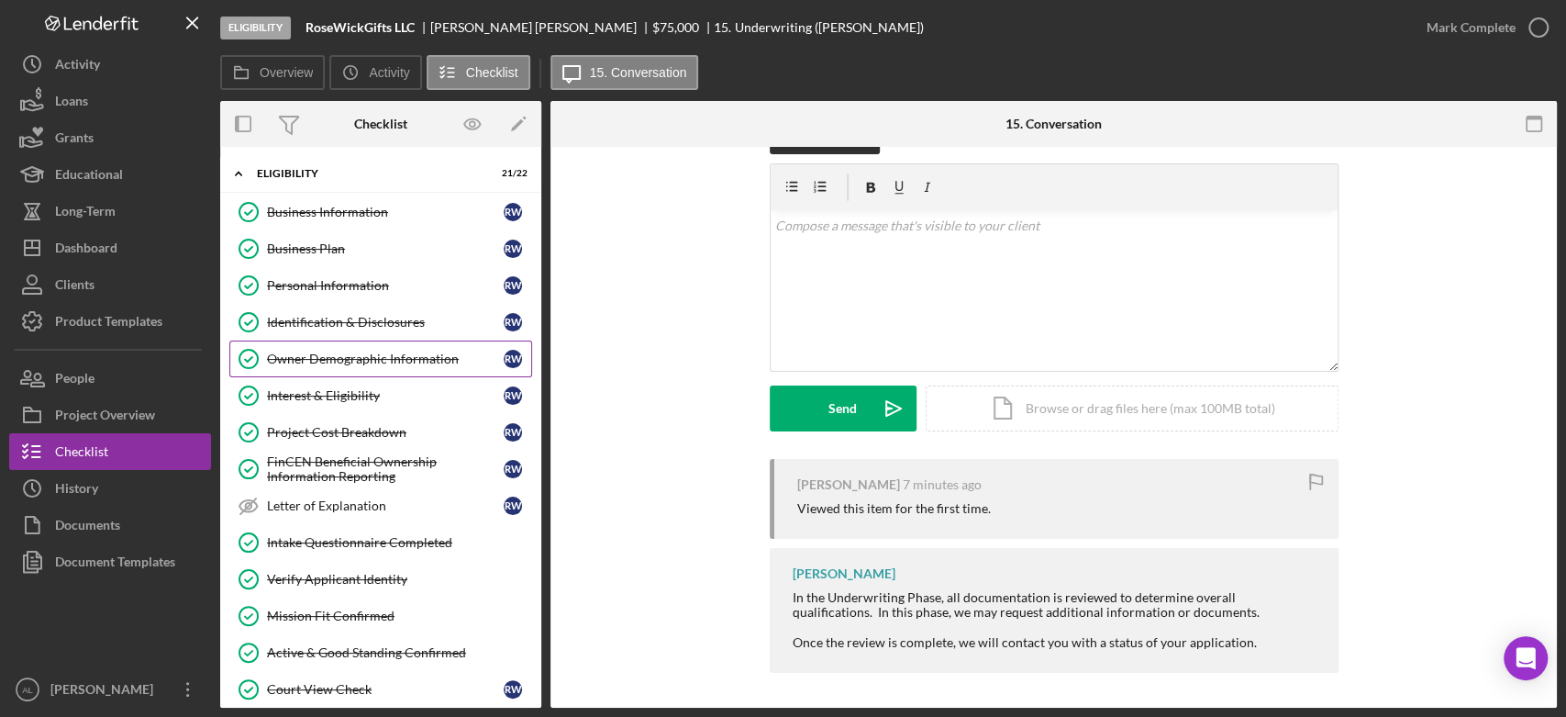
click at [343, 349] on link "Owner Demographic Information Owner Demographic Information R W" at bounding box center [380, 358] width 303 height 37
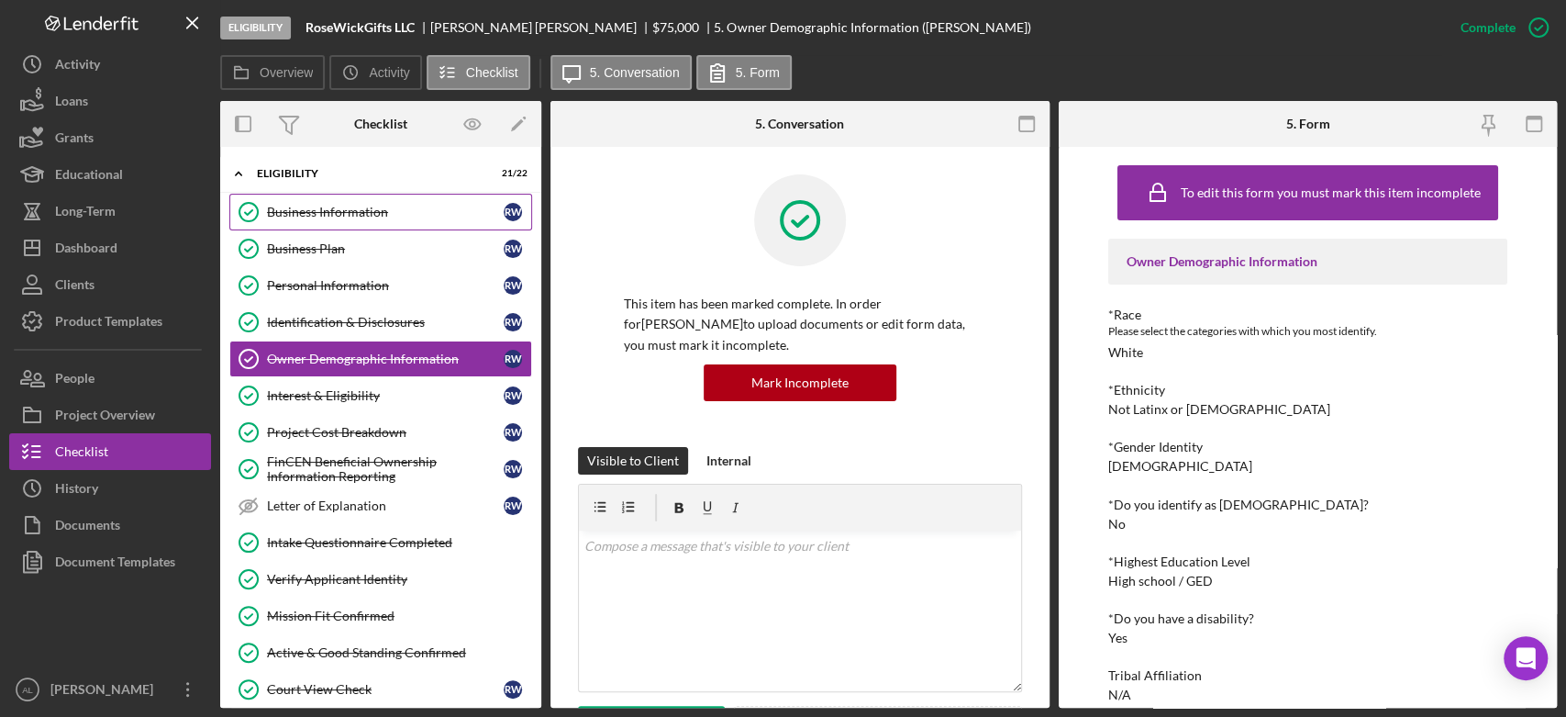
click at [381, 198] on link "Business Information Business Information R W" at bounding box center [380, 212] width 303 height 37
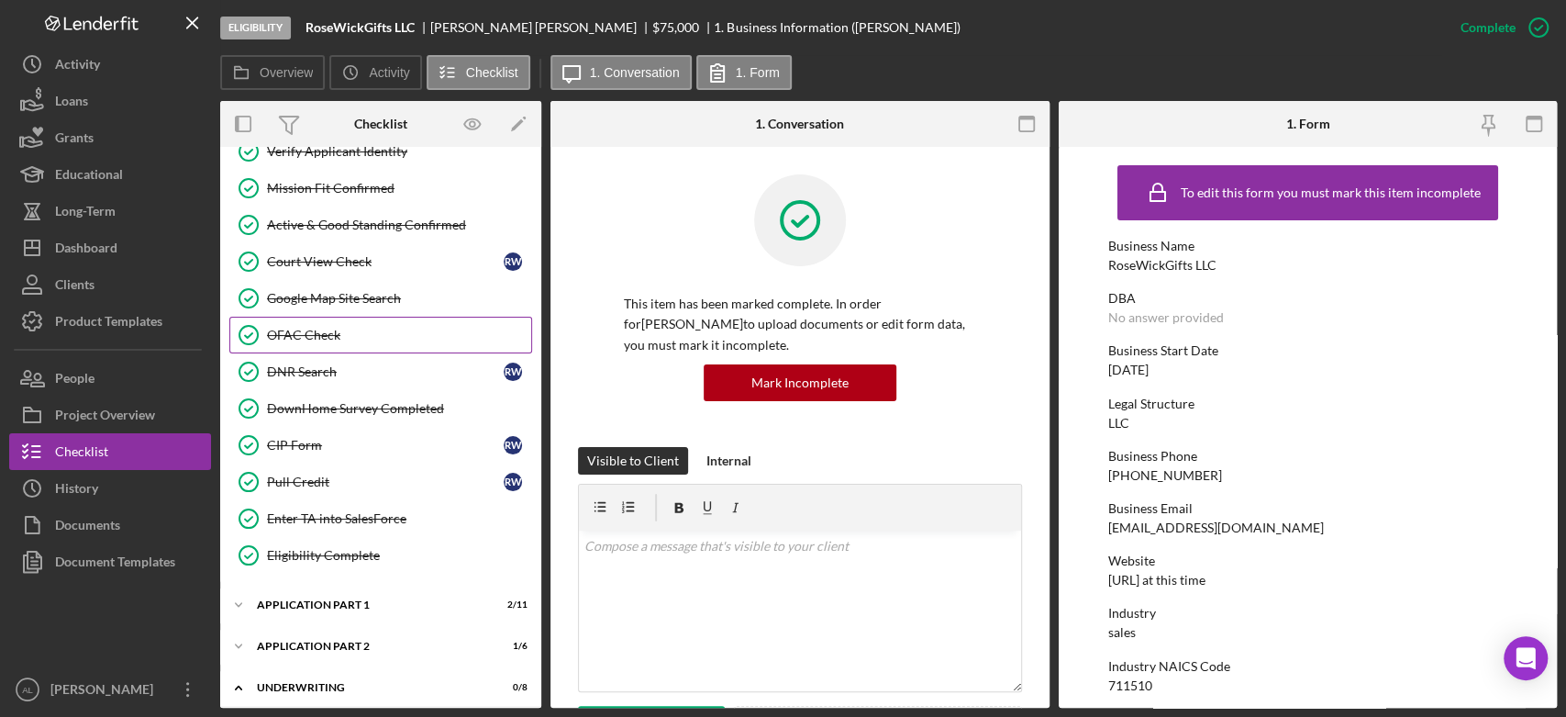
scroll to position [430, 0]
click at [360, 478] on div "Pull Credit" at bounding box center [385, 479] width 237 height 15
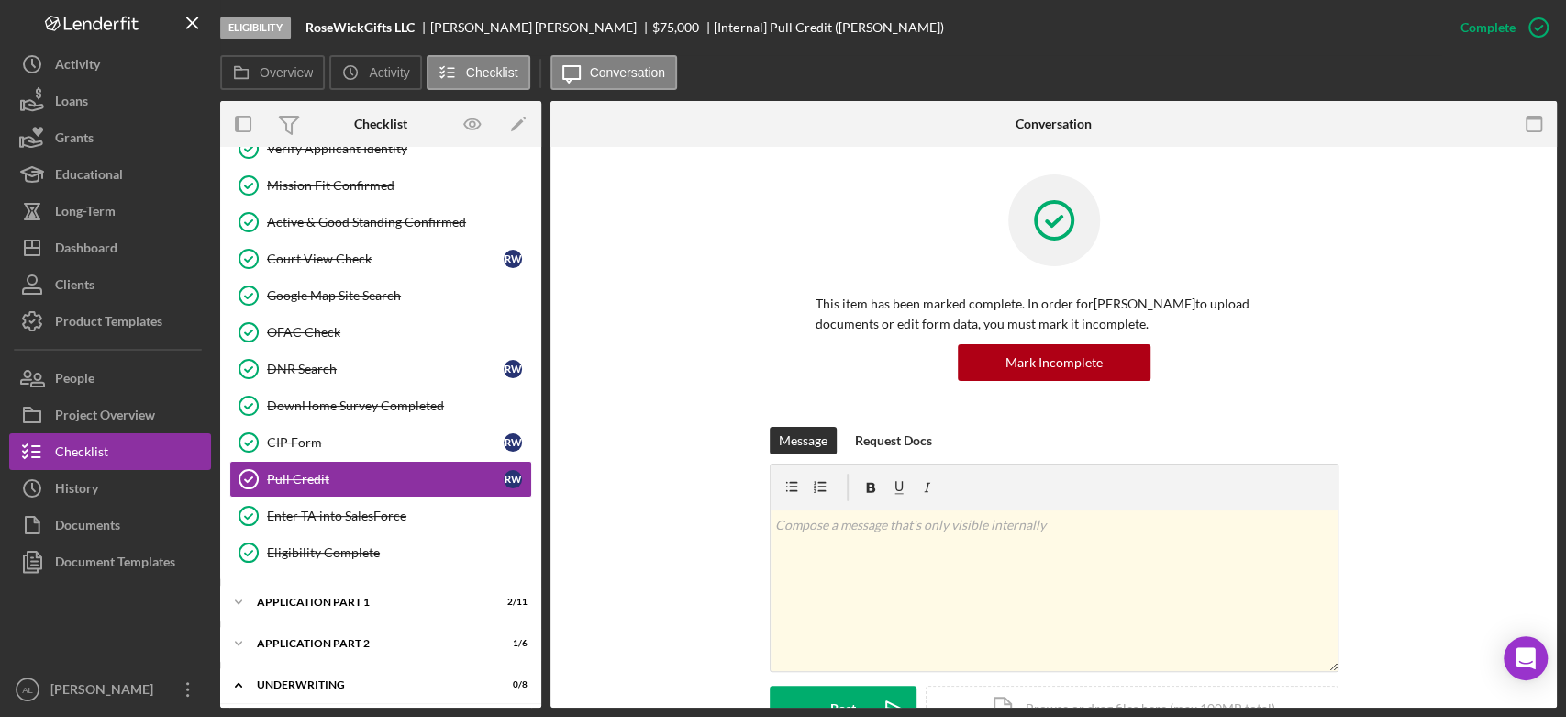
scroll to position [433, 0]
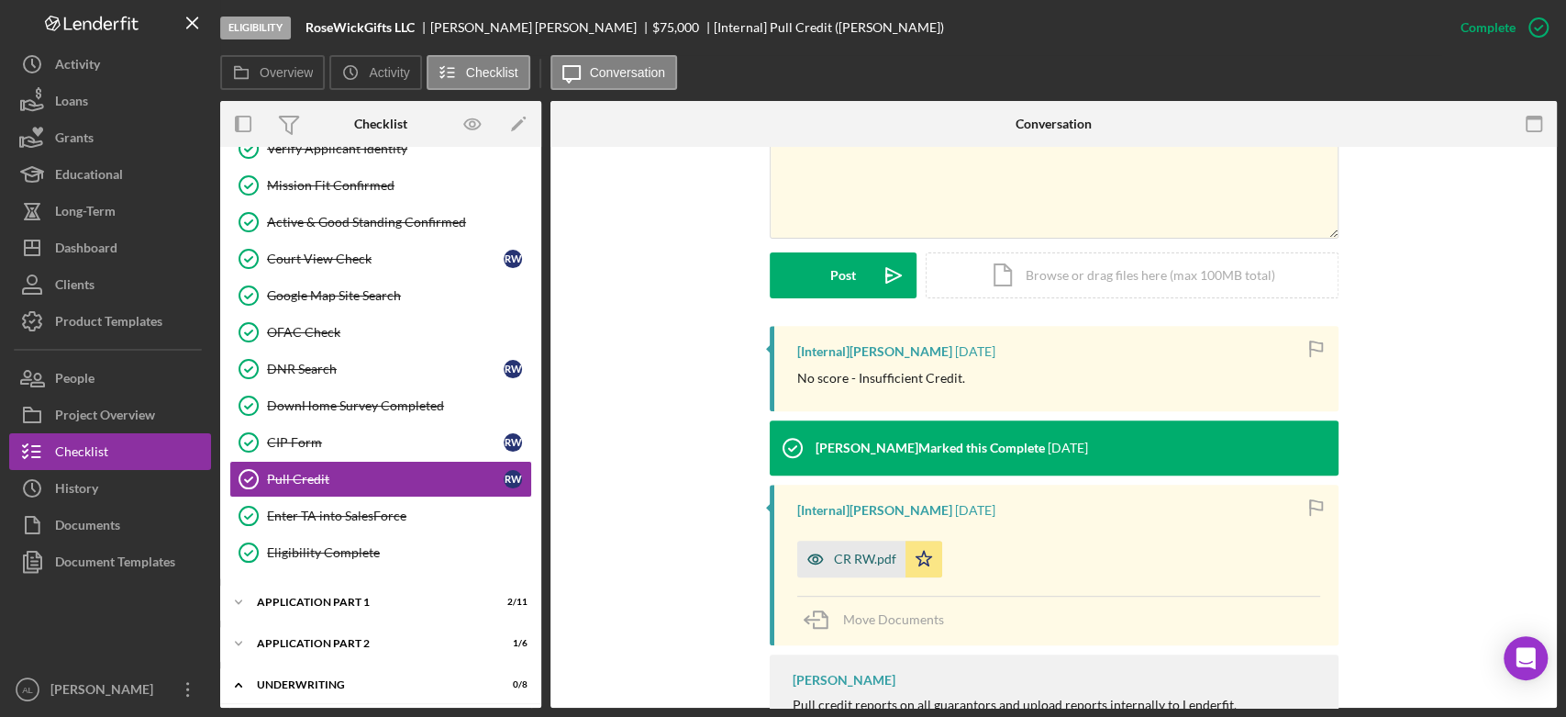
click at [860, 544] on div "CR RW.pdf" at bounding box center [851, 558] width 108 height 37
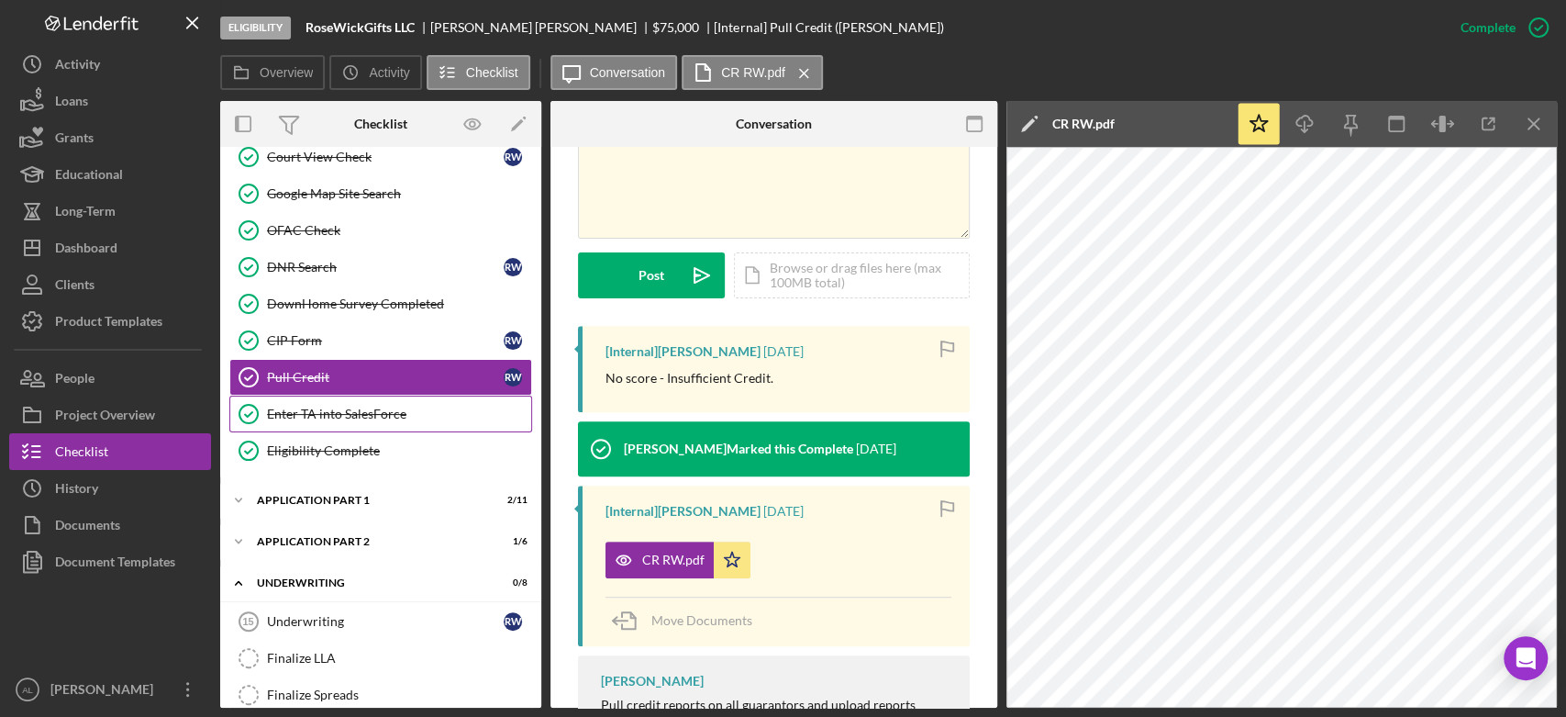
scroll to position [537, 0]
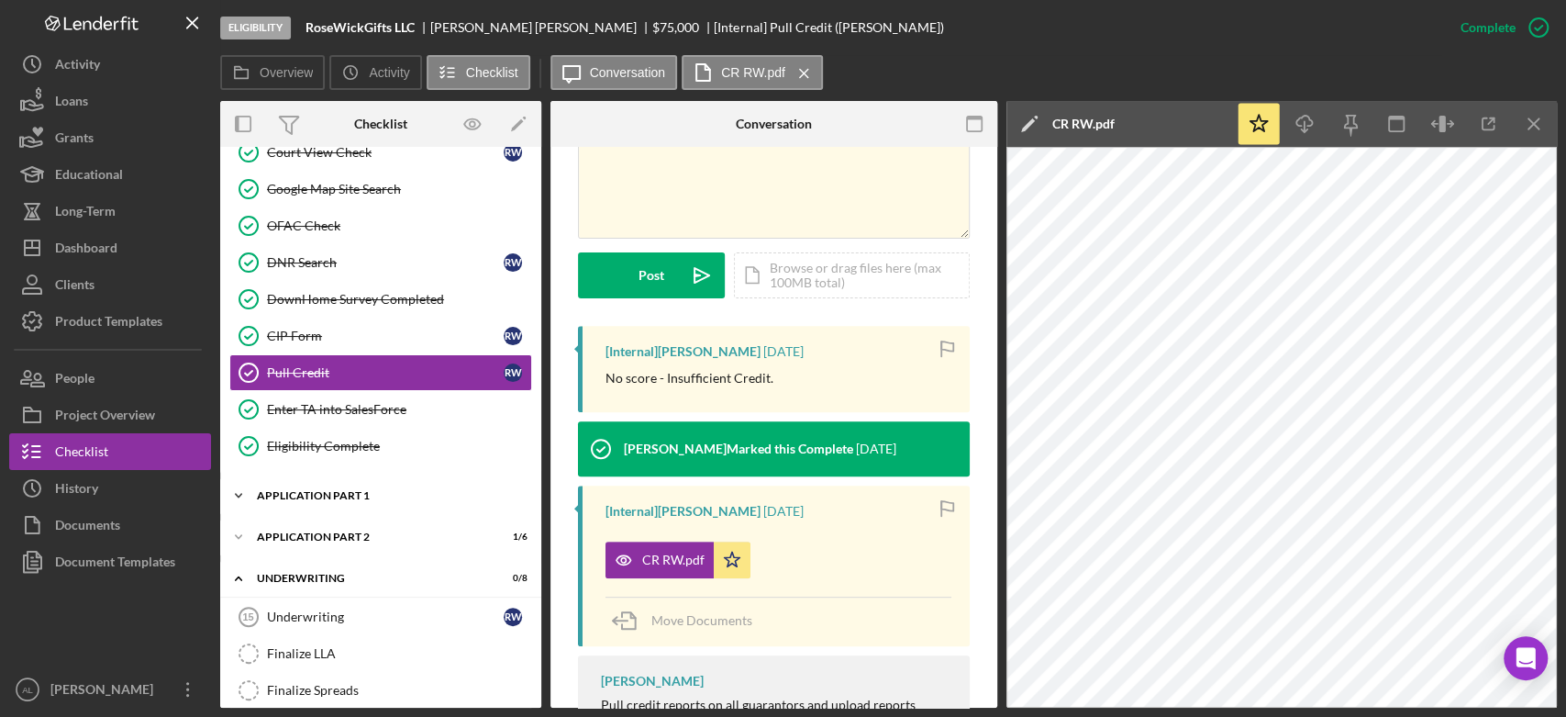
click at [377, 500] on div "Icon/Expander Application Part 1 2 / 11" at bounding box center [380, 495] width 321 height 37
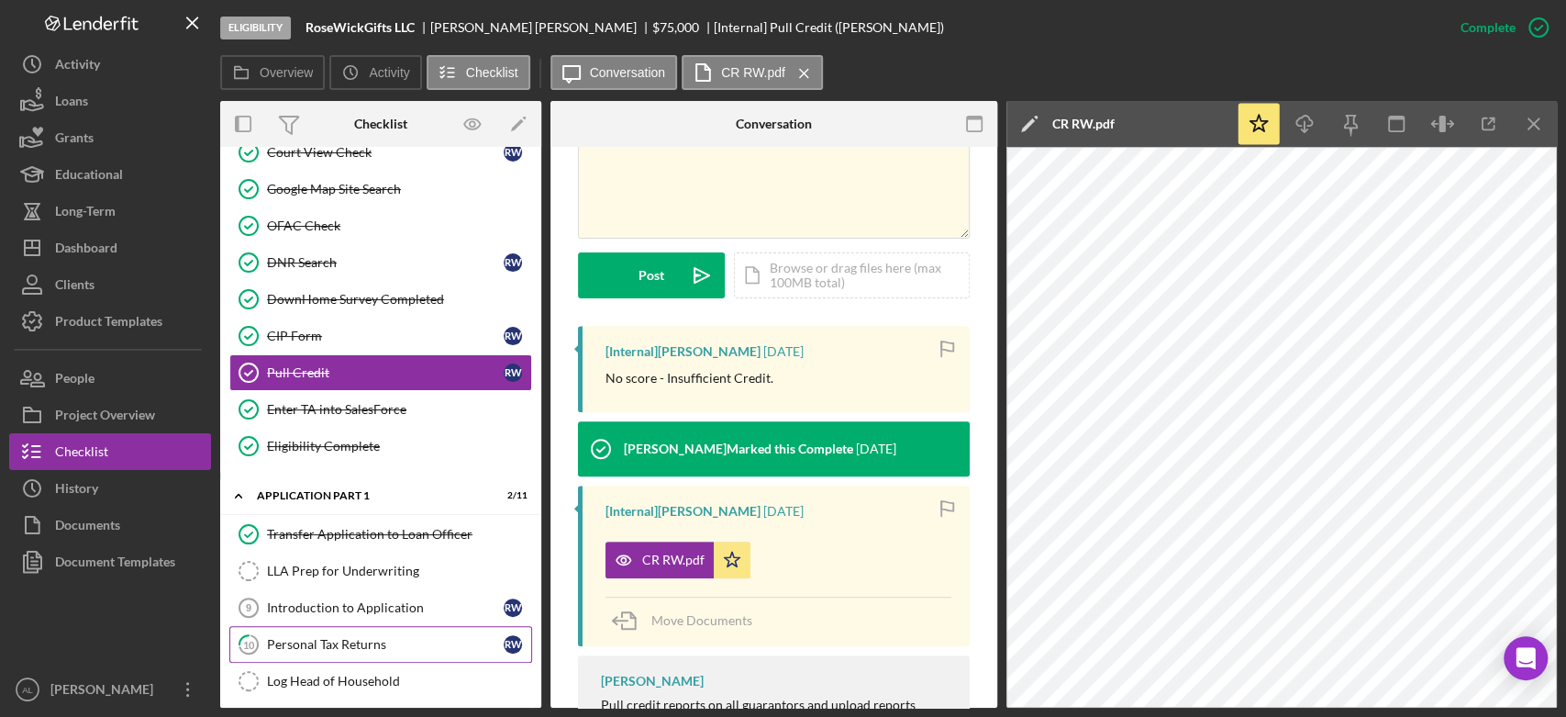
click at [351, 644] on div "Personal Tax Returns" at bounding box center [385, 644] width 237 height 15
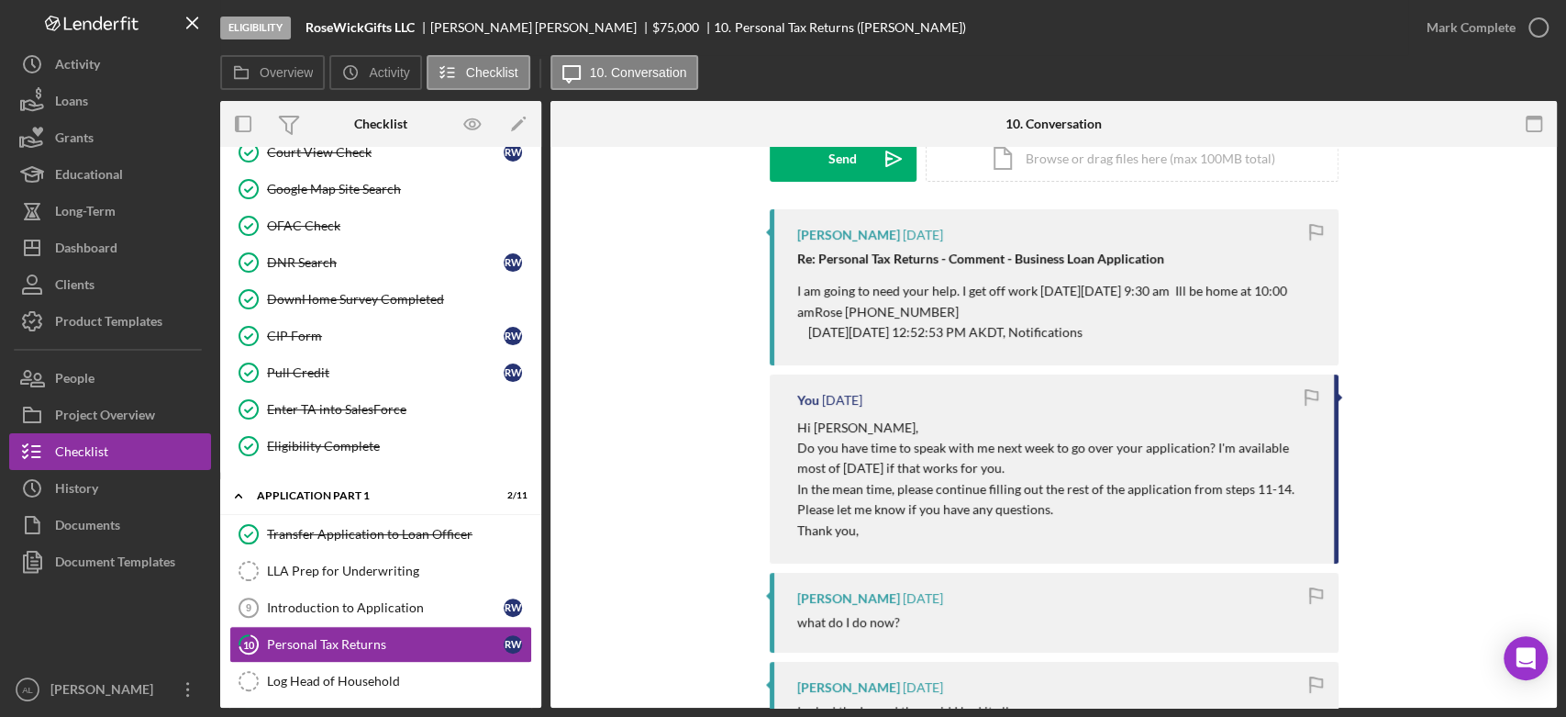
scroll to position [634, 0]
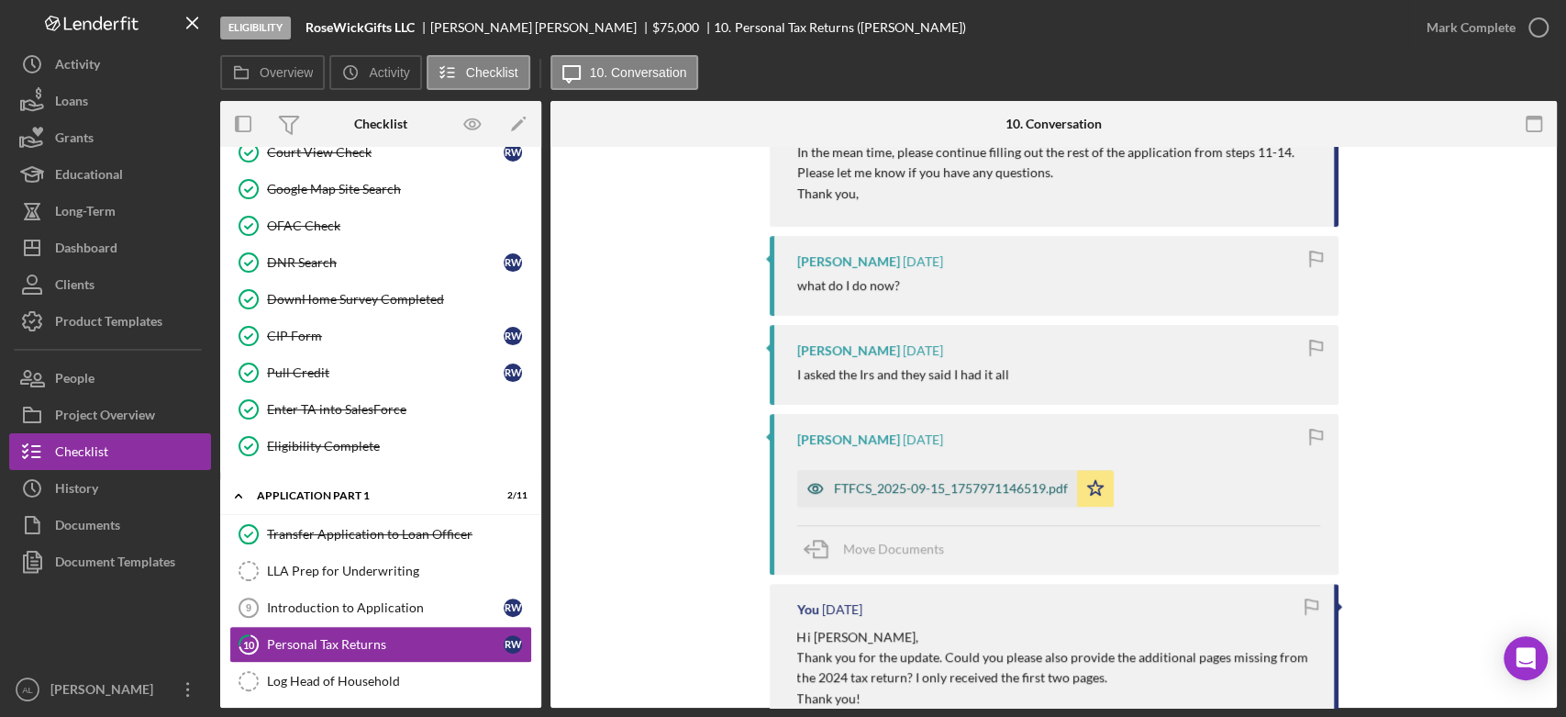
click at [913, 487] on div "FTFCS_2025-09-15_1757971146519.pdf" at bounding box center [951, 488] width 234 height 15
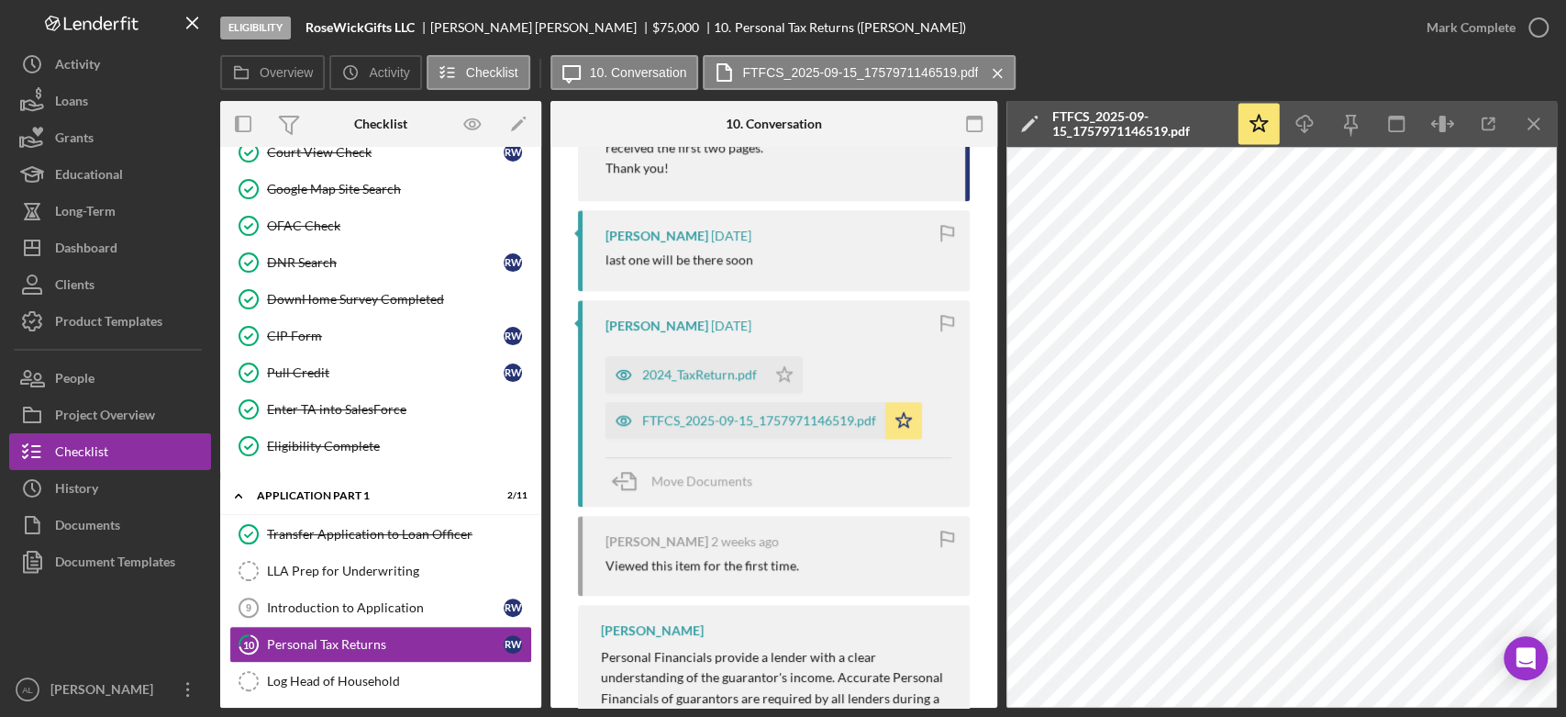
scroll to position [1240, 0]
click at [705, 383] on div "2024_TaxReturn.pdf" at bounding box center [699, 375] width 115 height 15
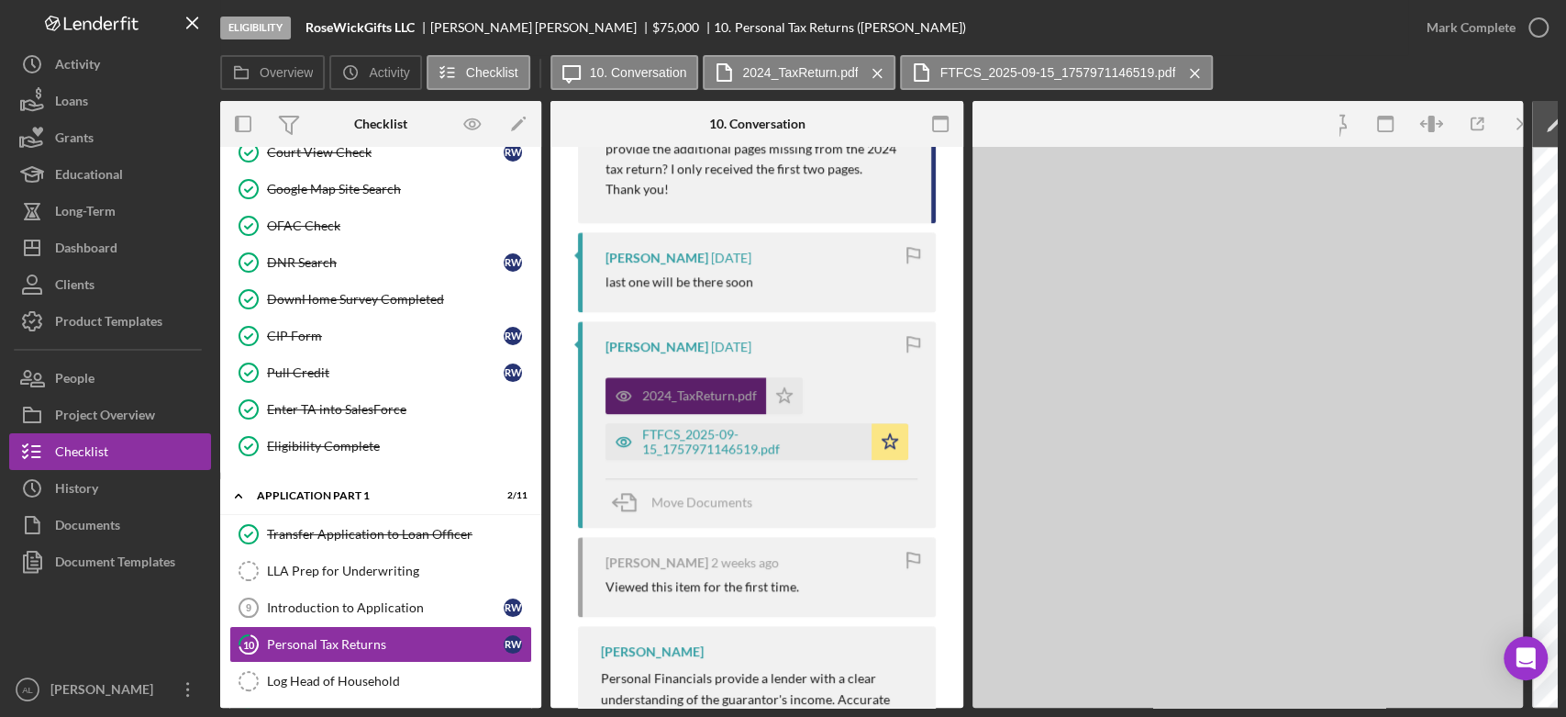
scroll to position [1261, 0]
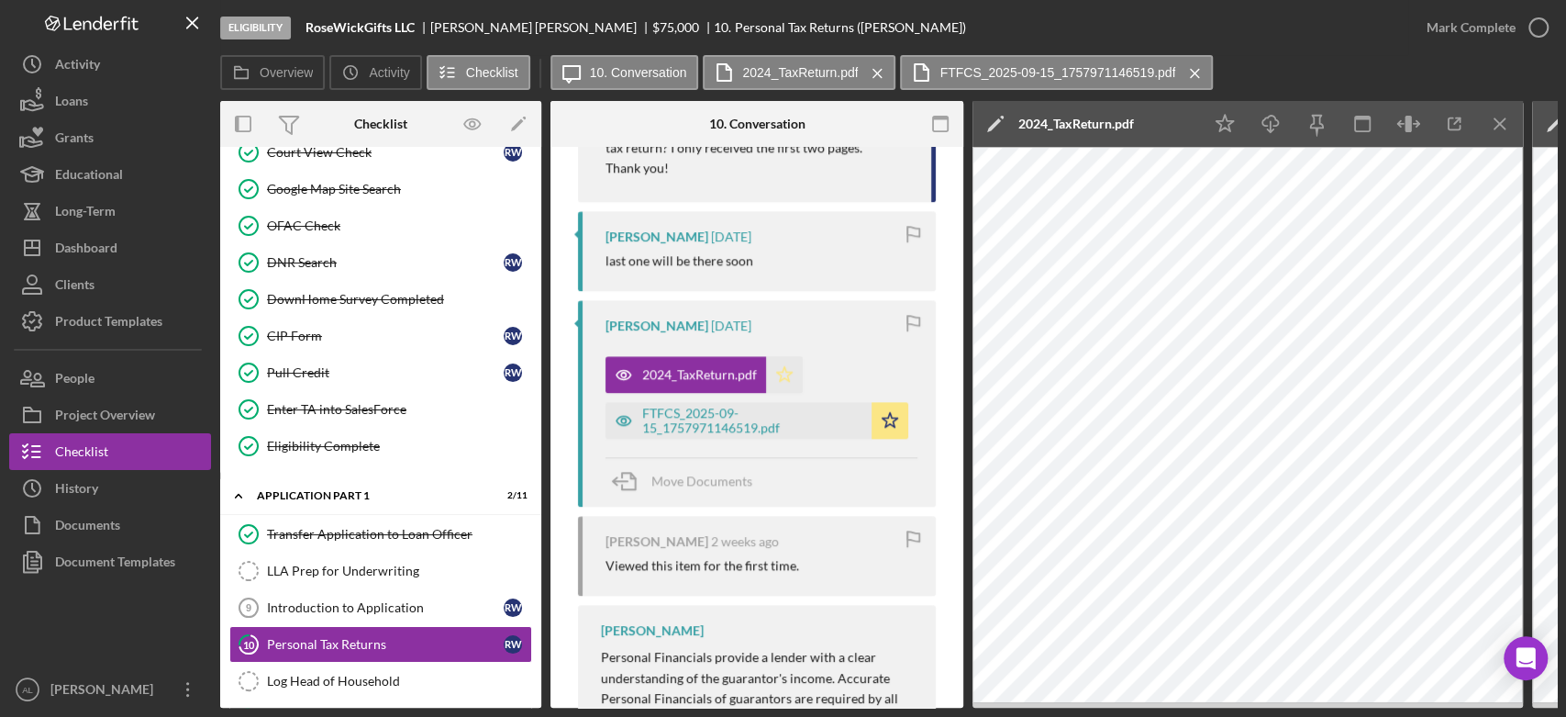
click at [781, 393] on icon "Icon/Star" at bounding box center [784, 374] width 37 height 37
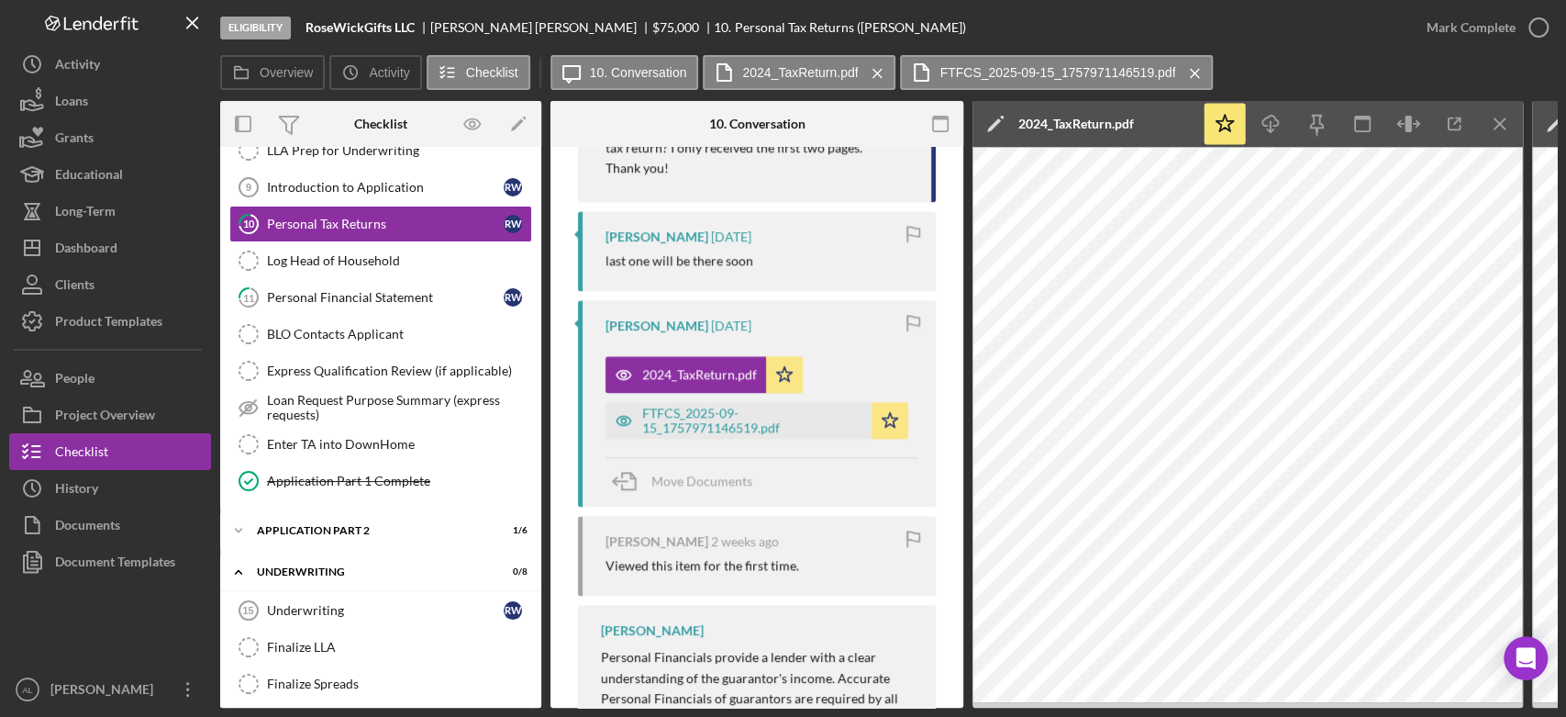
scroll to position [962, 0]
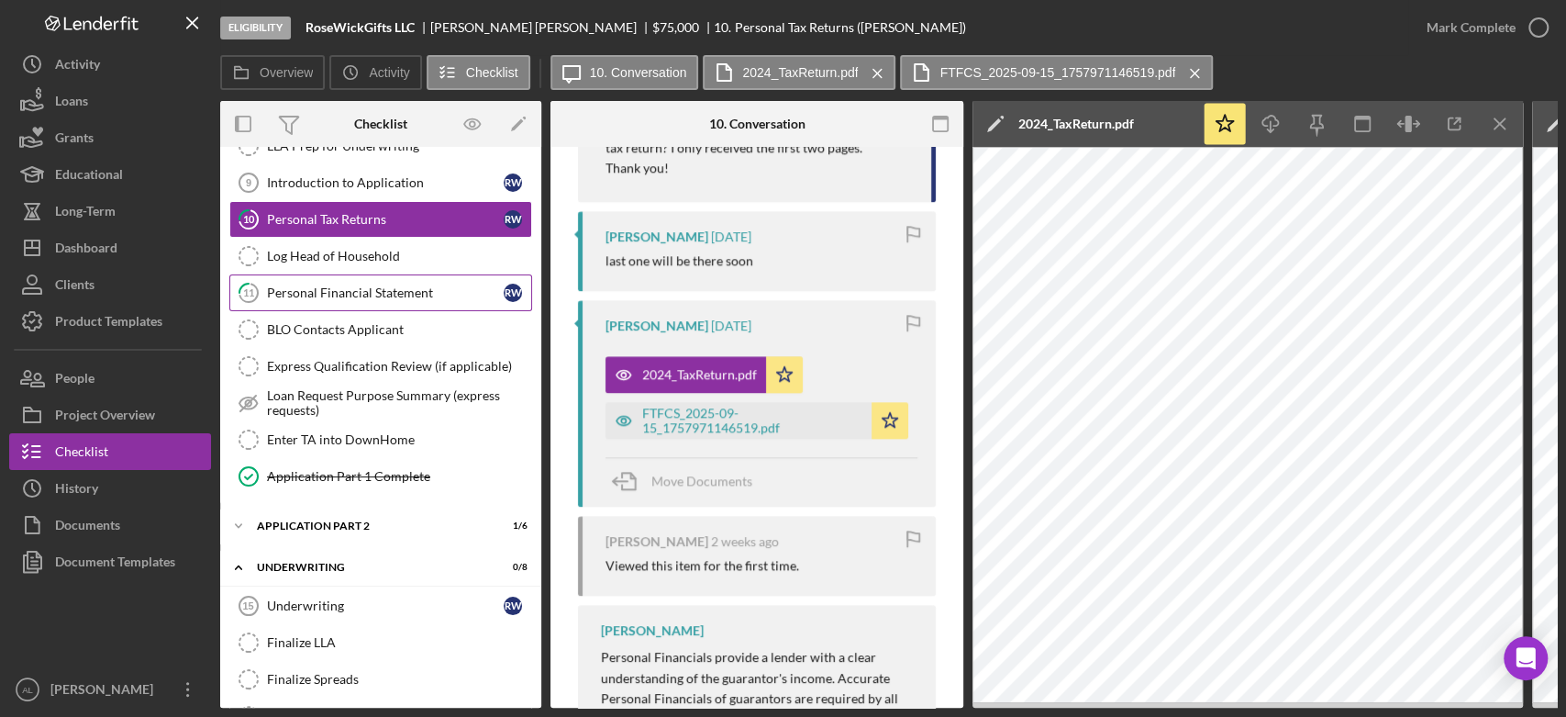
click at [417, 274] on link "11 Personal Financial Statement R W" at bounding box center [380, 292] width 303 height 37
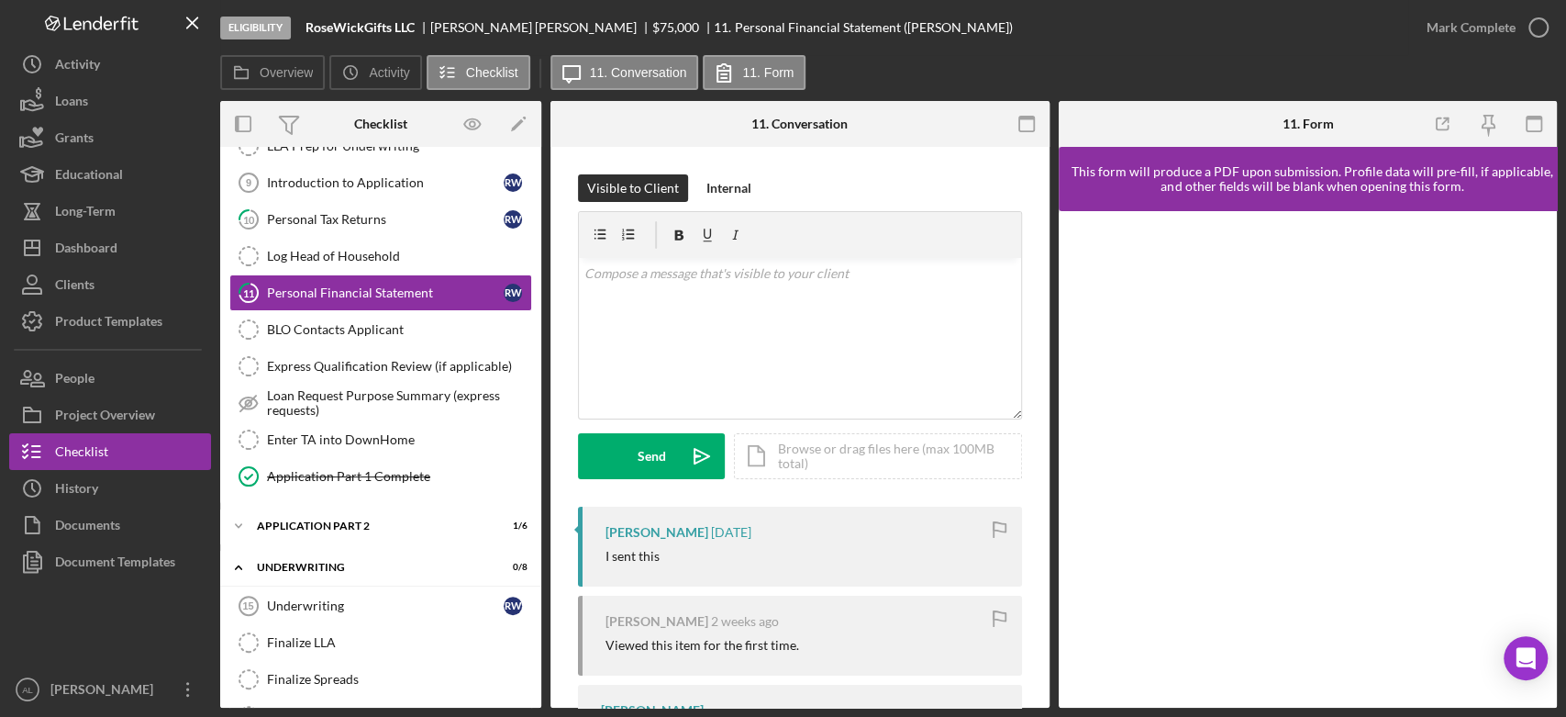
scroll to position [271, 0]
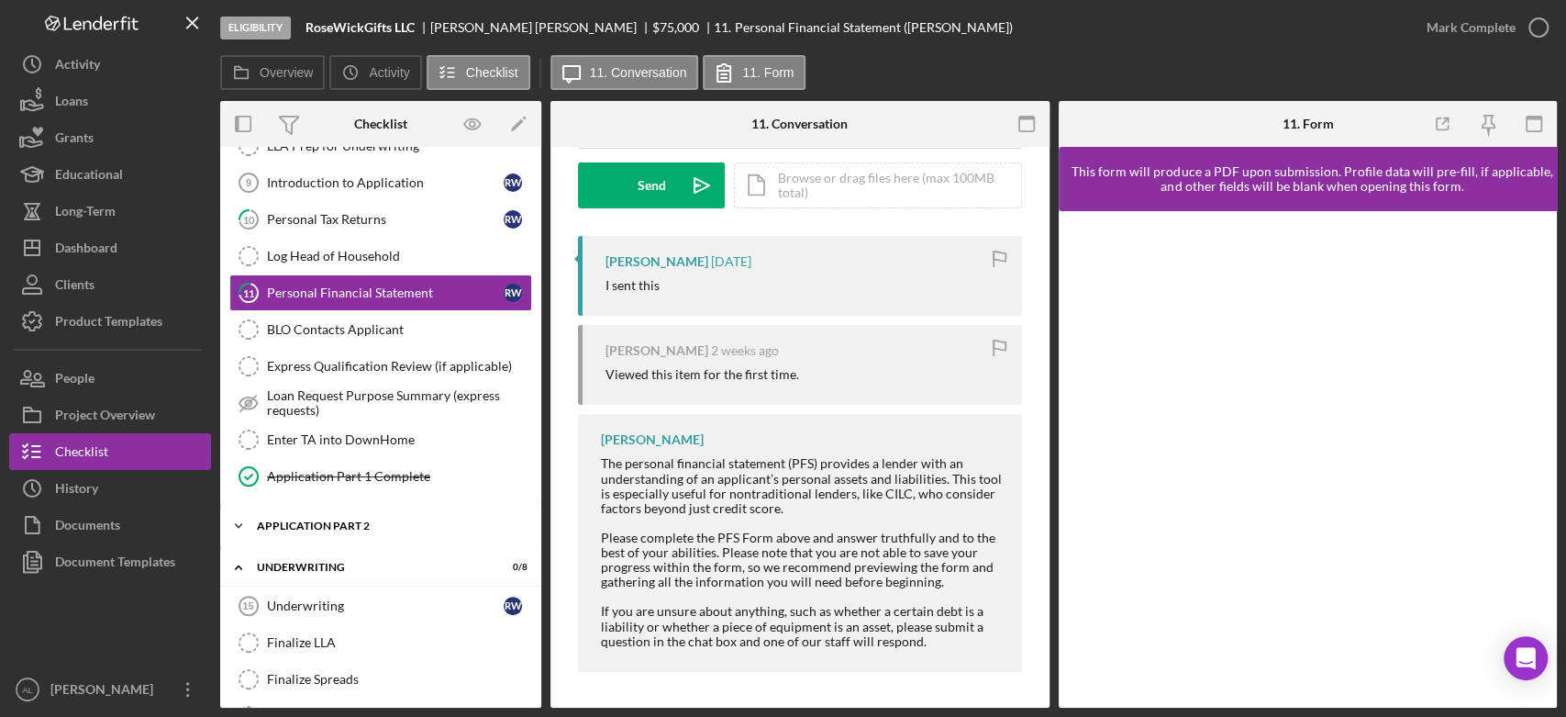
click at [361, 520] on div "Application Part 2" at bounding box center [388, 525] width 262 height 11
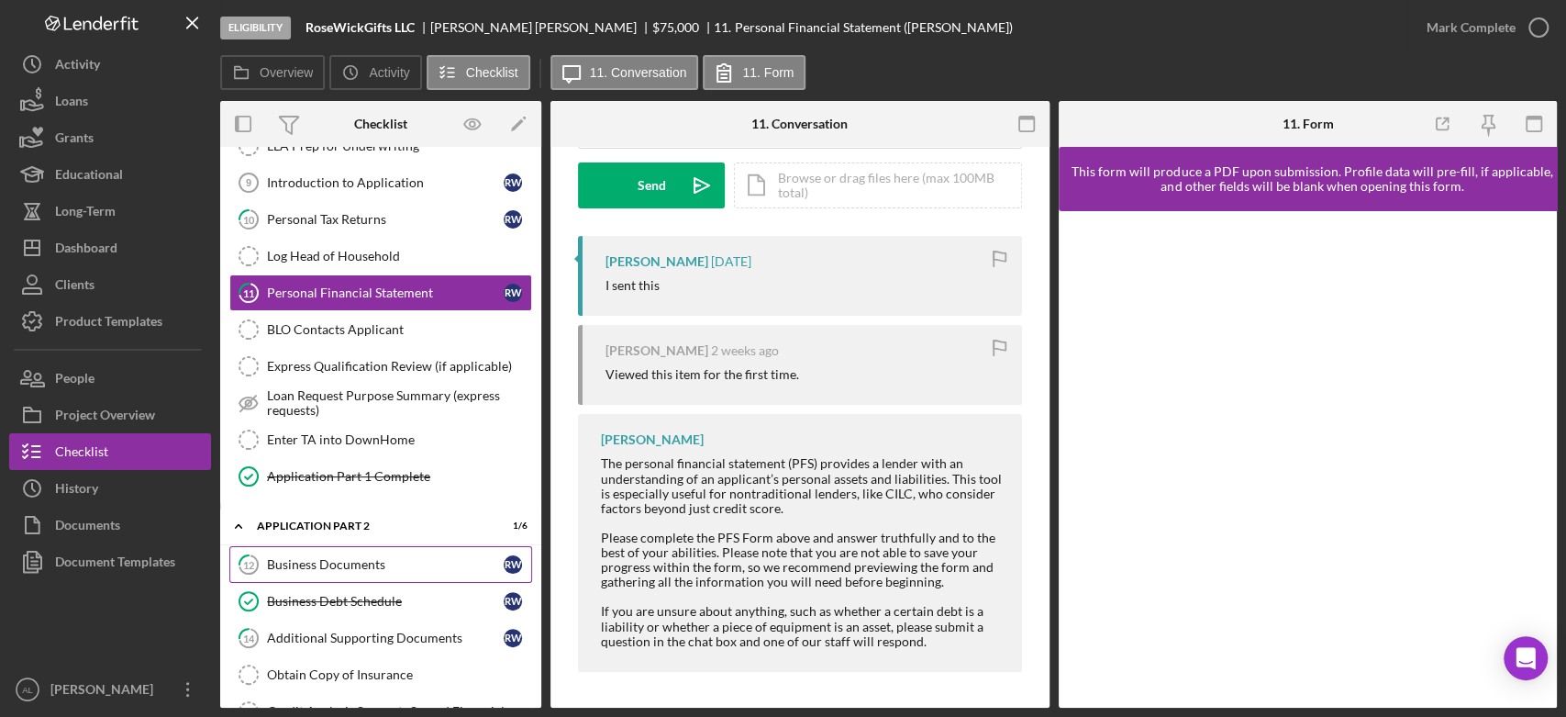
click at [362, 569] on link "12 Business Documents R W" at bounding box center [380, 564] width 303 height 37
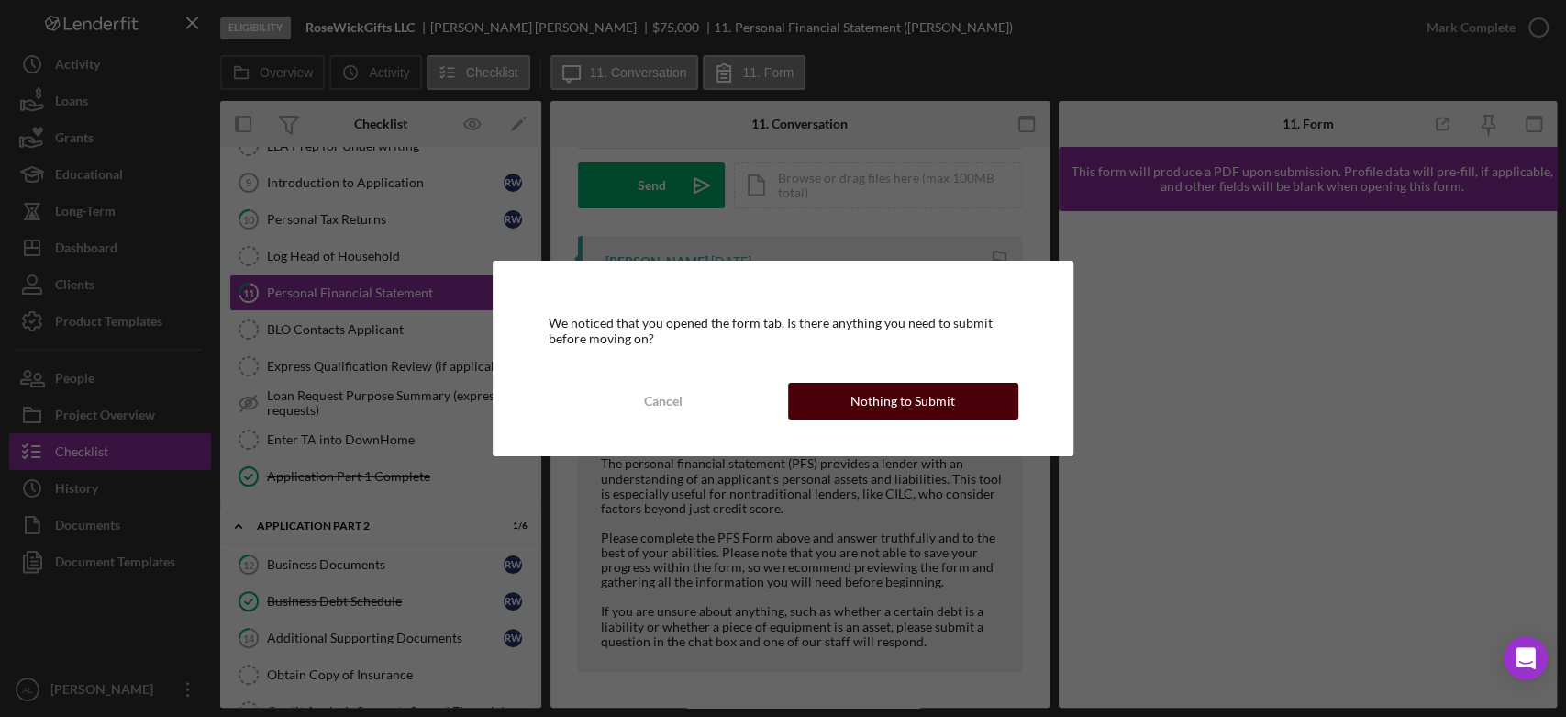
click at [854, 413] on div "Nothing to Submit" at bounding box center [903, 401] width 105 height 37
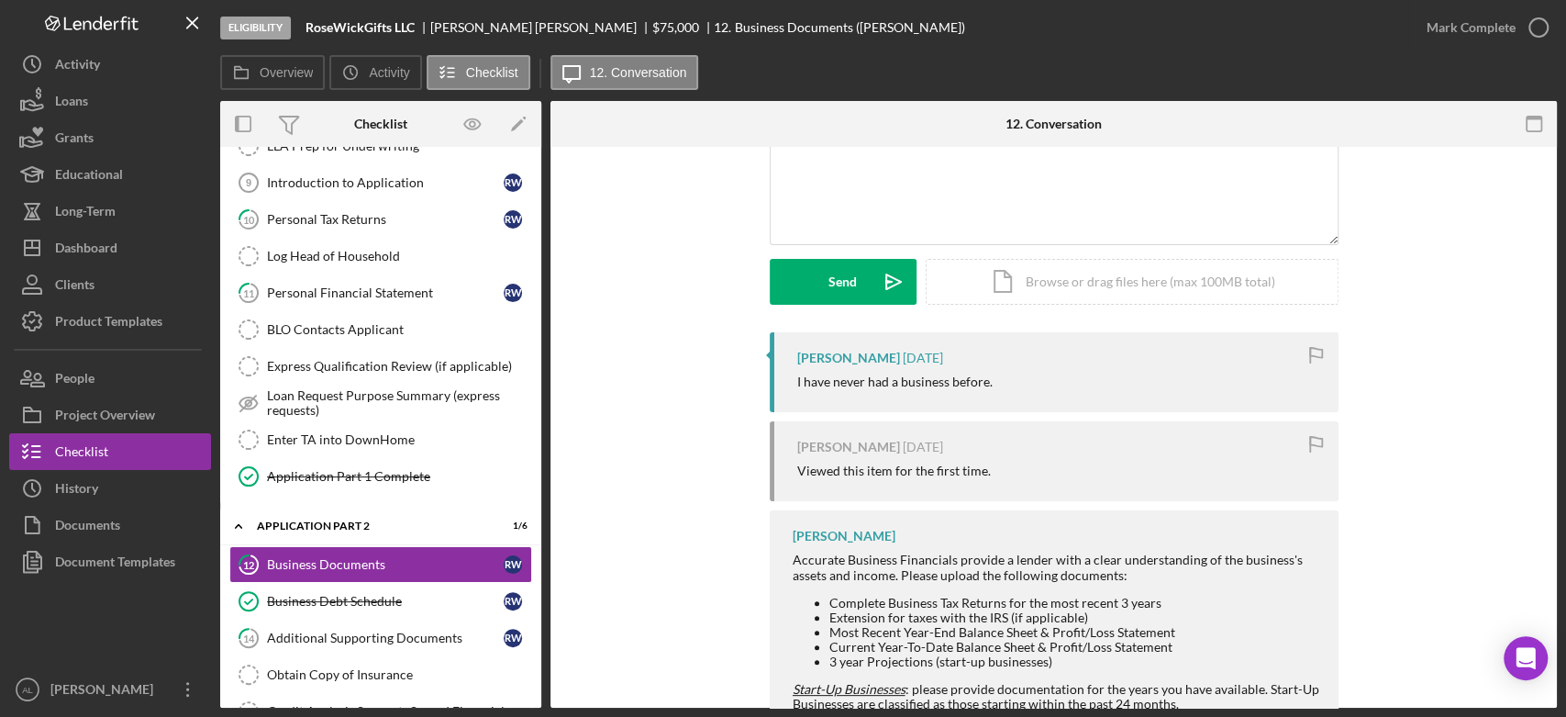
scroll to position [179, 0]
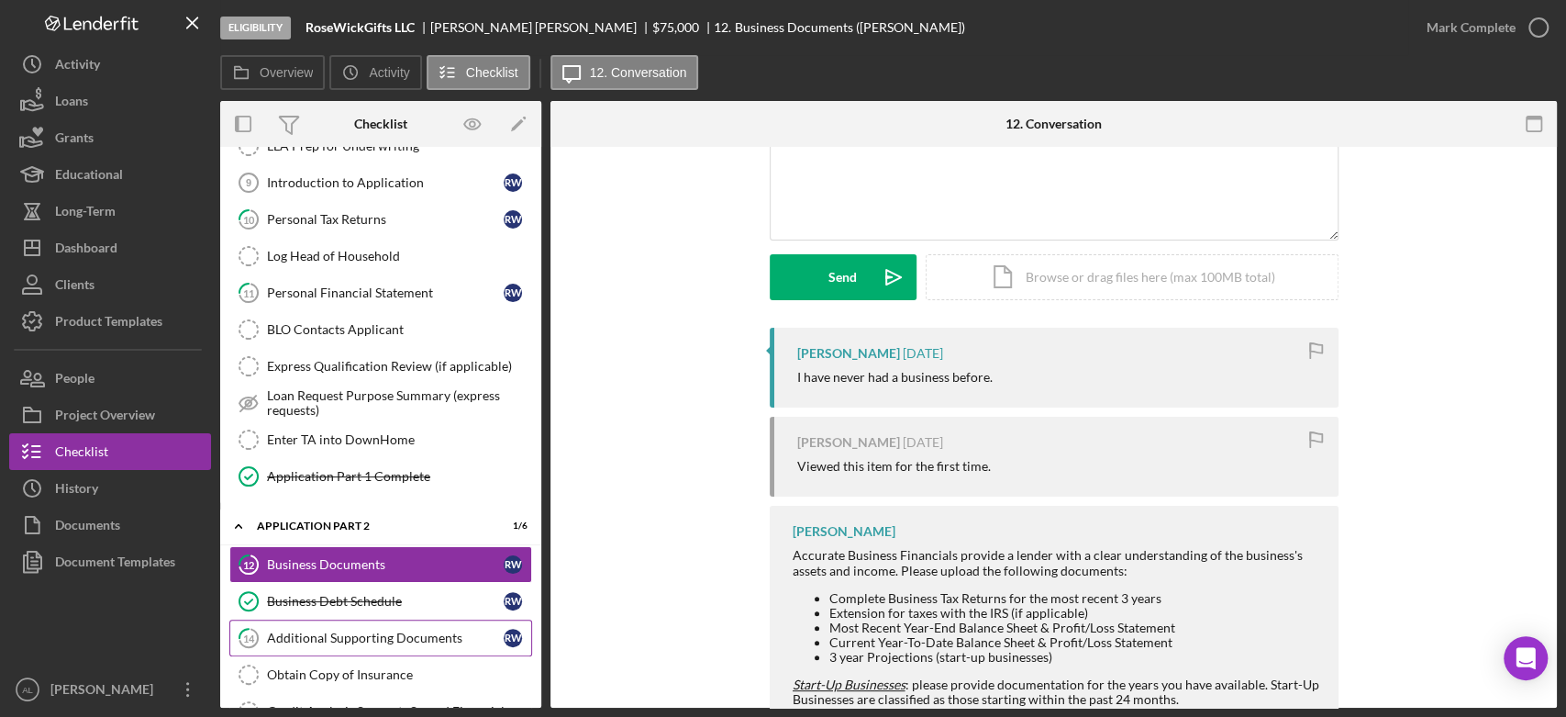
click at [382, 631] on div "Additional Supporting Documents" at bounding box center [385, 637] width 237 height 15
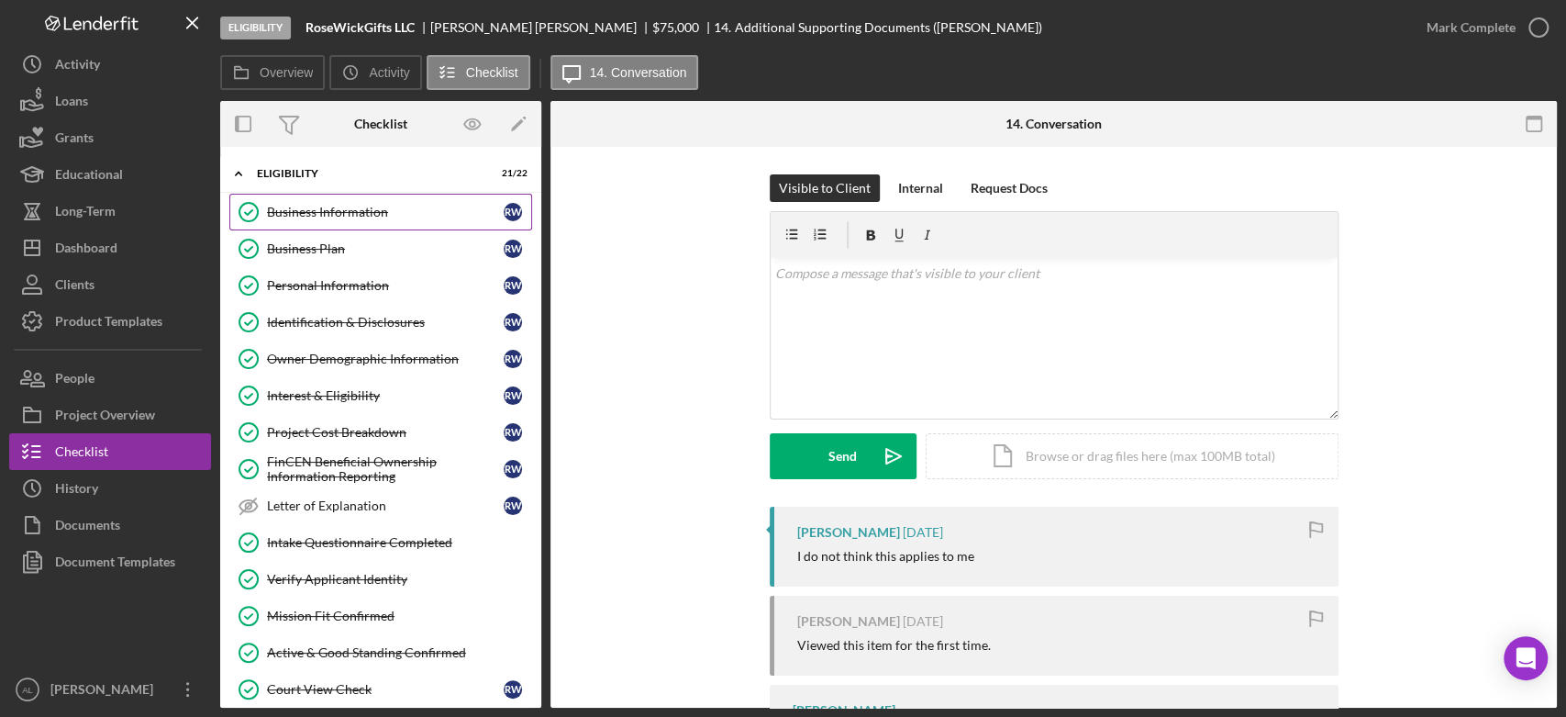
click at [404, 196] on link "Business Information Business Information R W" at bounding box center [380, 212] width 303 height 37
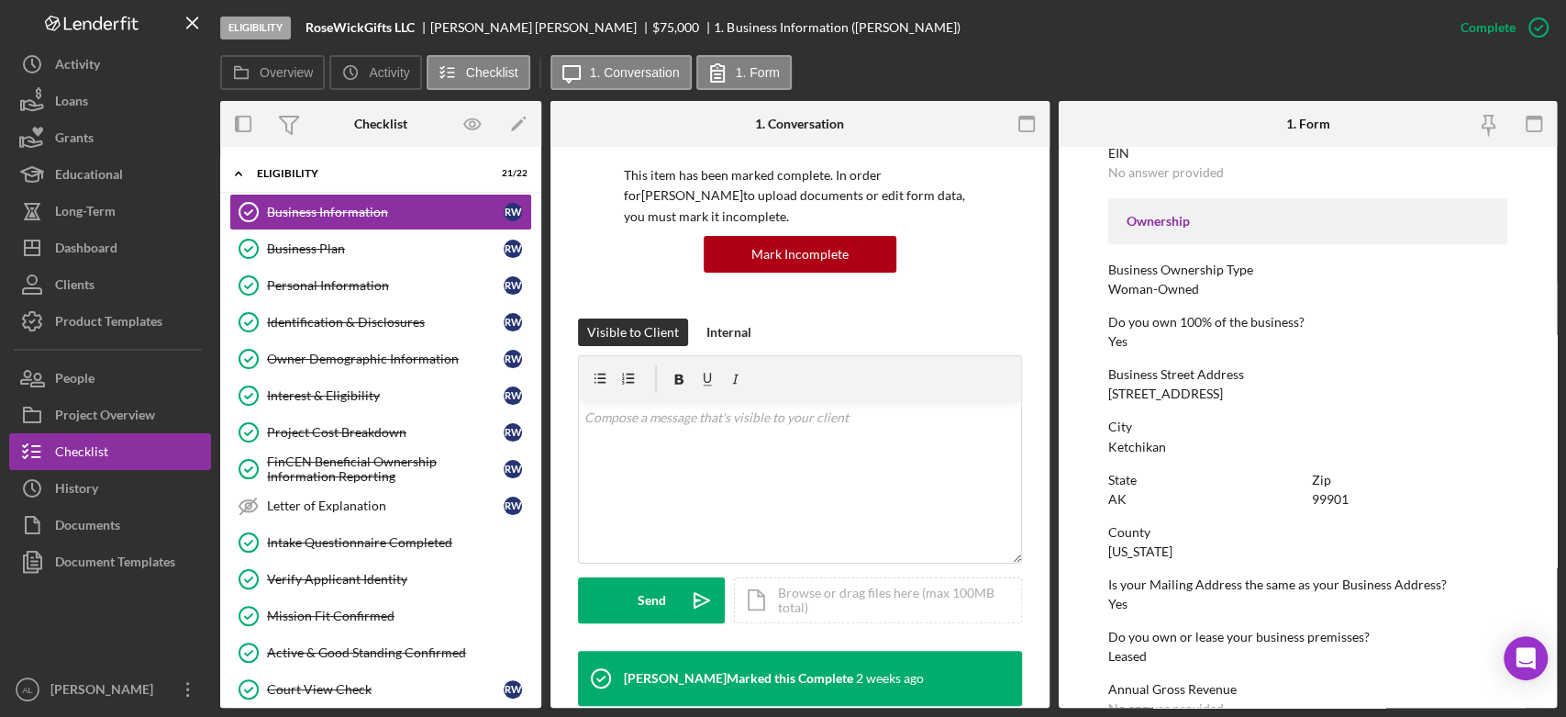
scroll to position [567, 0]
click at [130, 380] on button "People" at bounding box center [110, 378] width 202 height 37
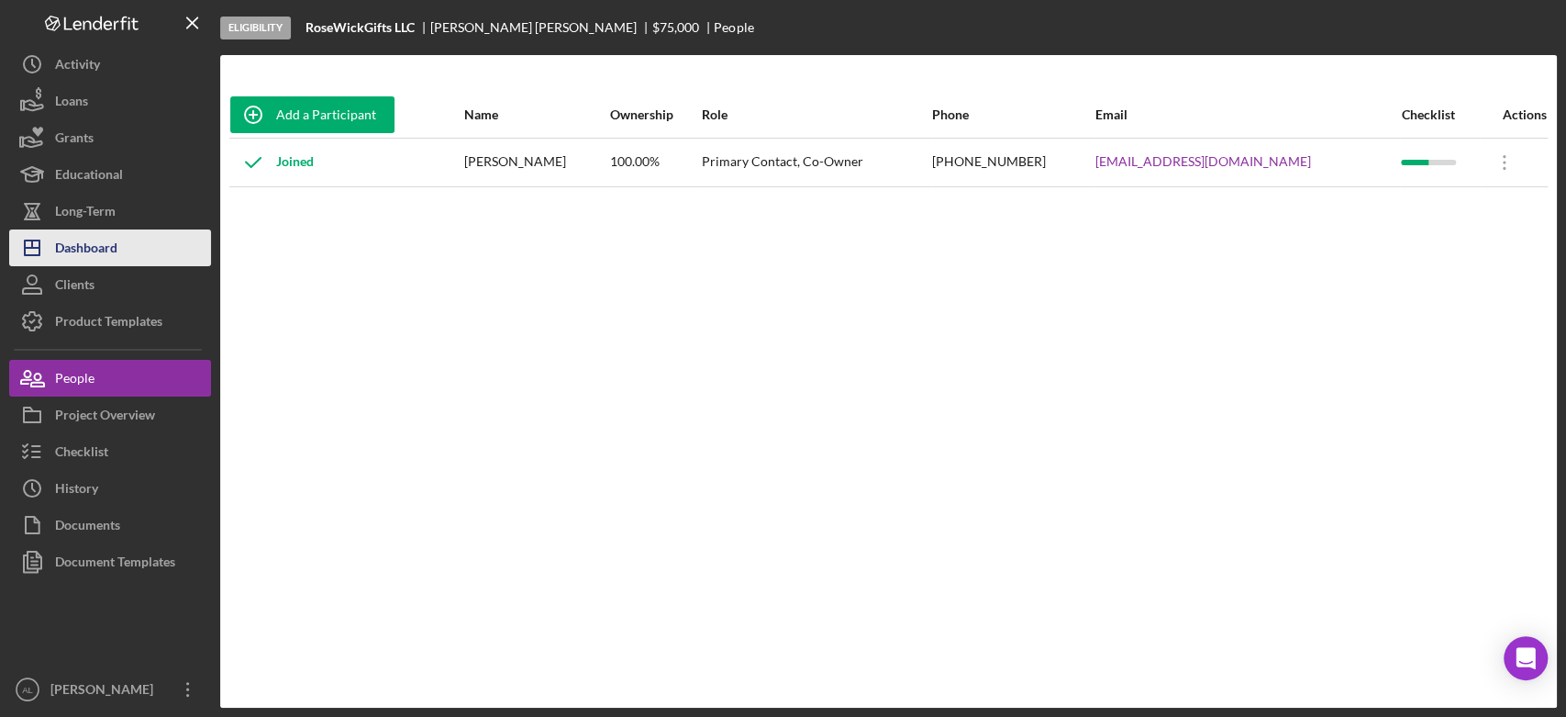
click at [111, 234] on div "Dashboard" at bounding box center [86, 249] width 62 height 41
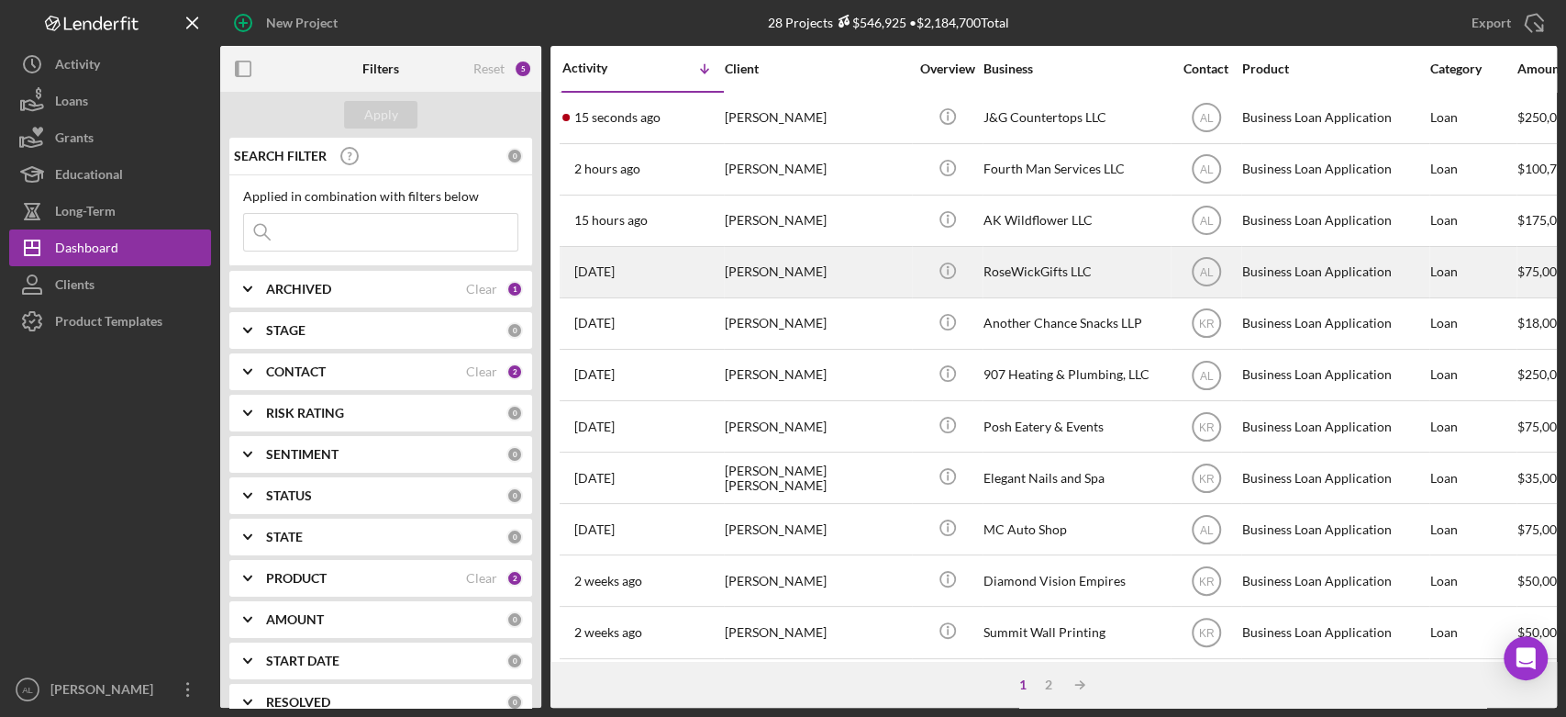
click at [755, 256] on div "[PERSON_NAME]" at bounding box center [817, 272] width 184 height 49
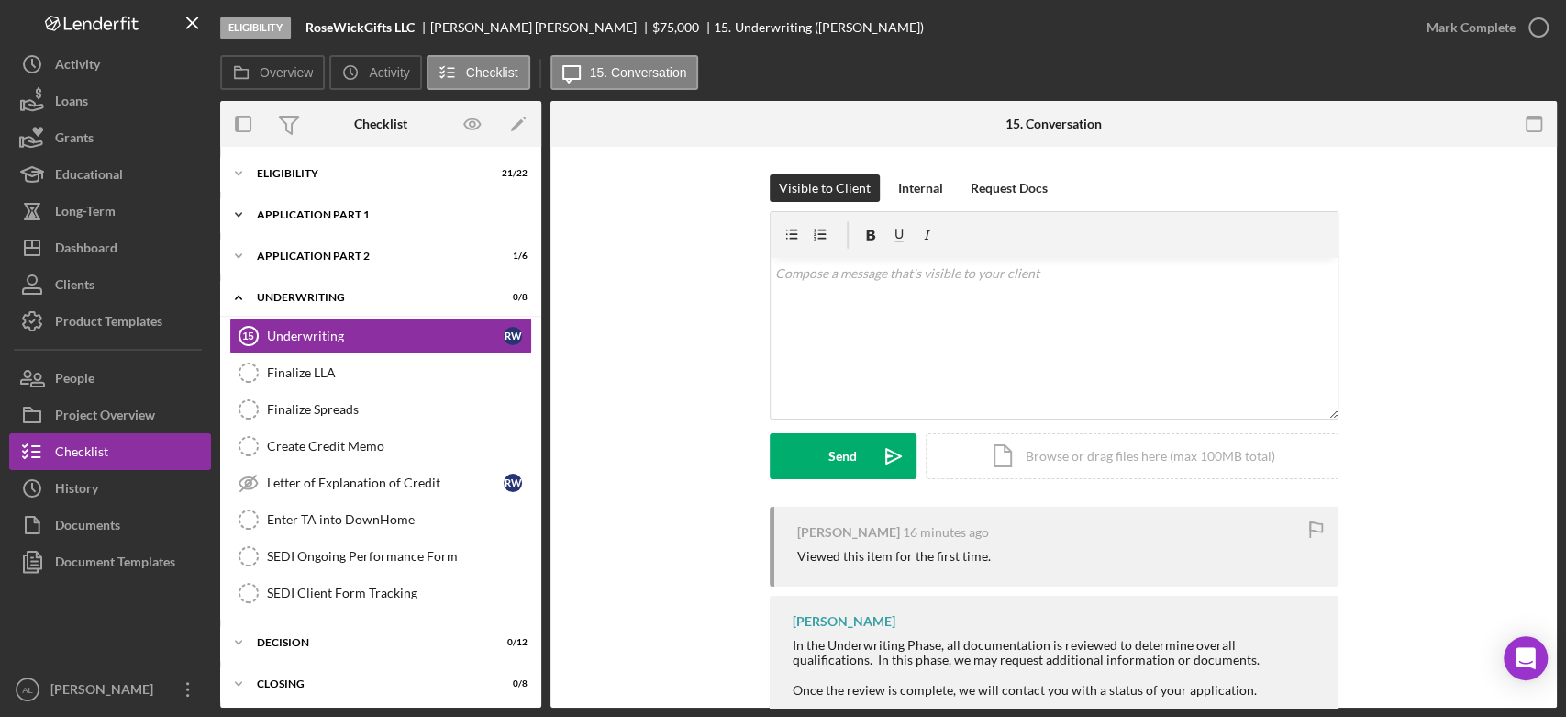
click at [410, 219] on div "Icon/Expander Application Part 1 2 / 11" at bounding box center [380, 214] width 321 height 37
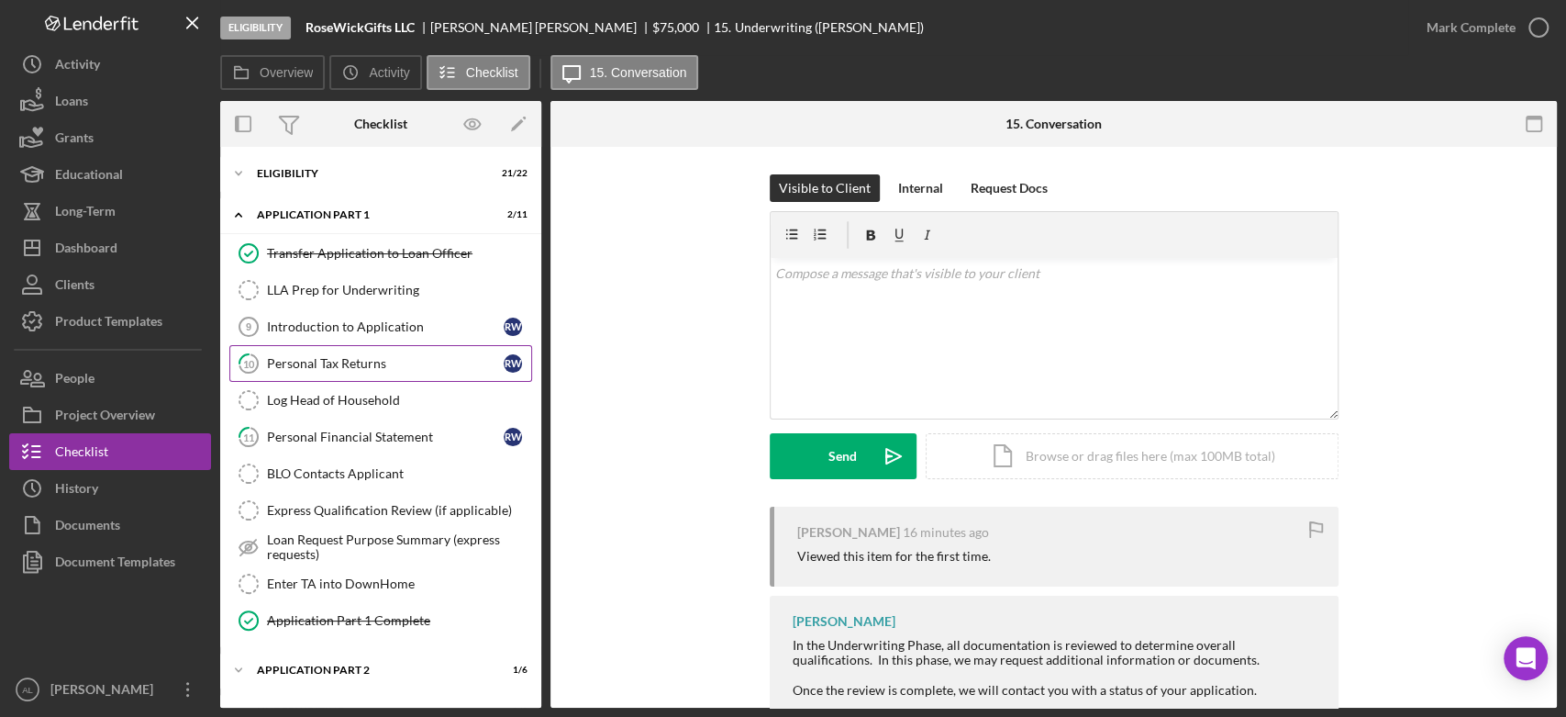
click at [382, 367] on div "Personal Tax Returns" at bounding box center [385, 363] width 237 height 15
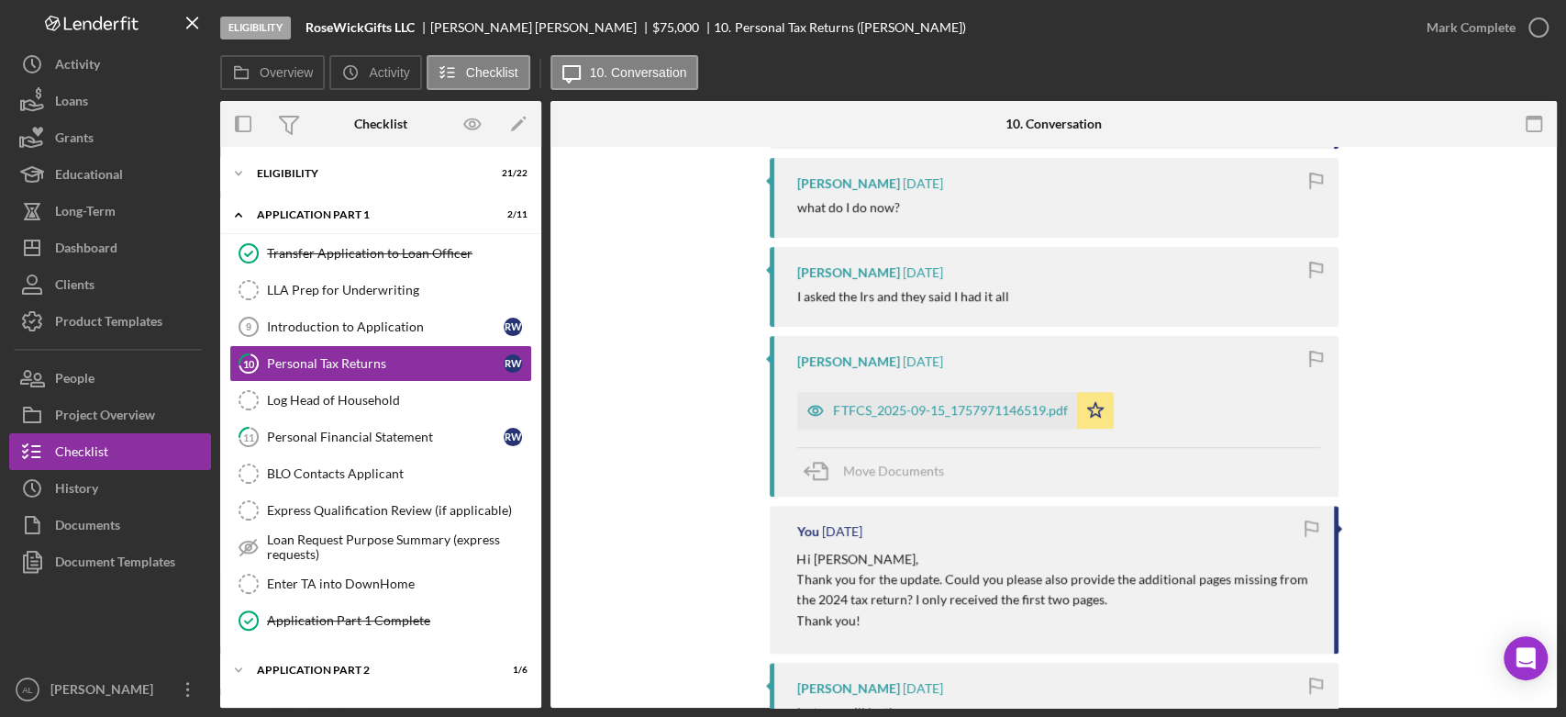
scroll to position [1111, 0]
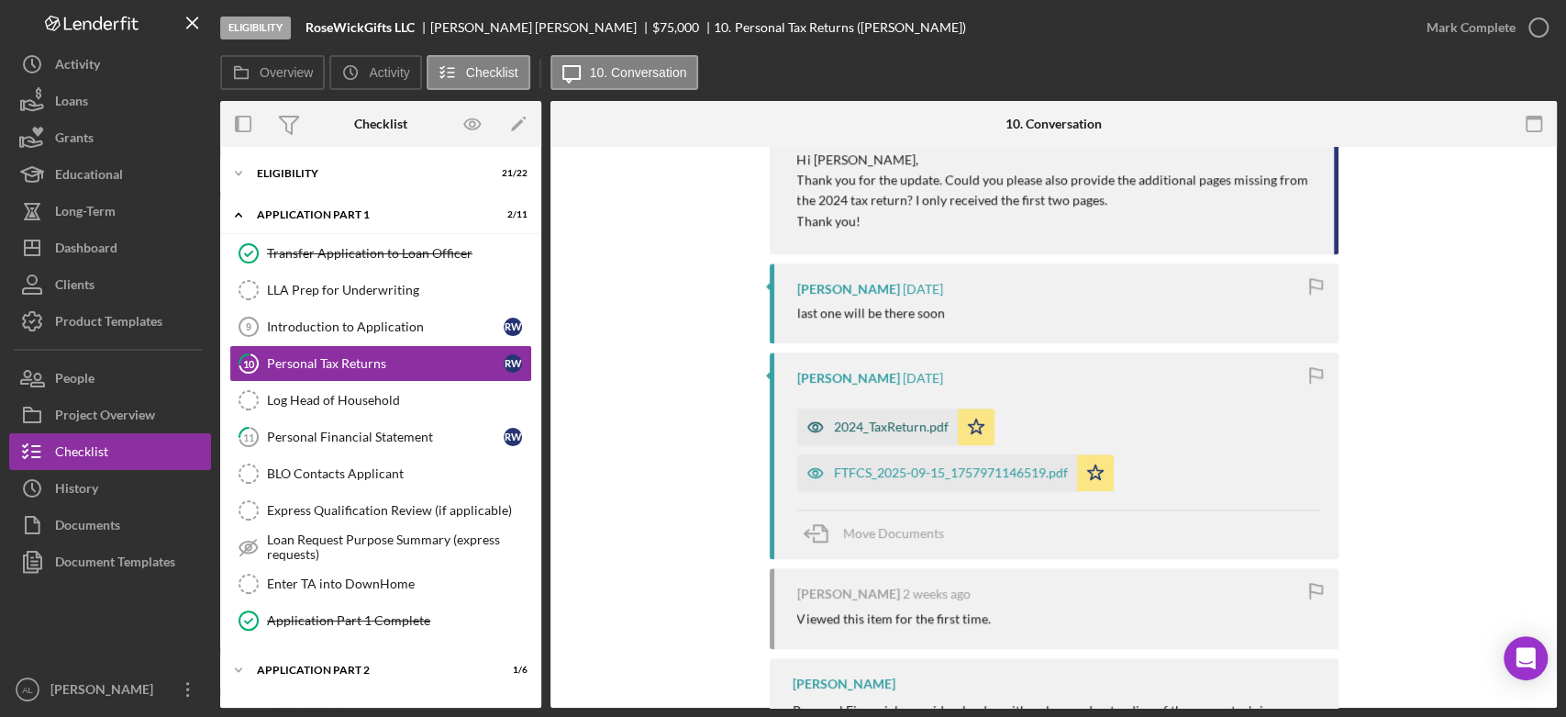
click at [880, 419] on div "2024_TaxReturn.pdf" at bounding box center [891, 426] width 115 height 15
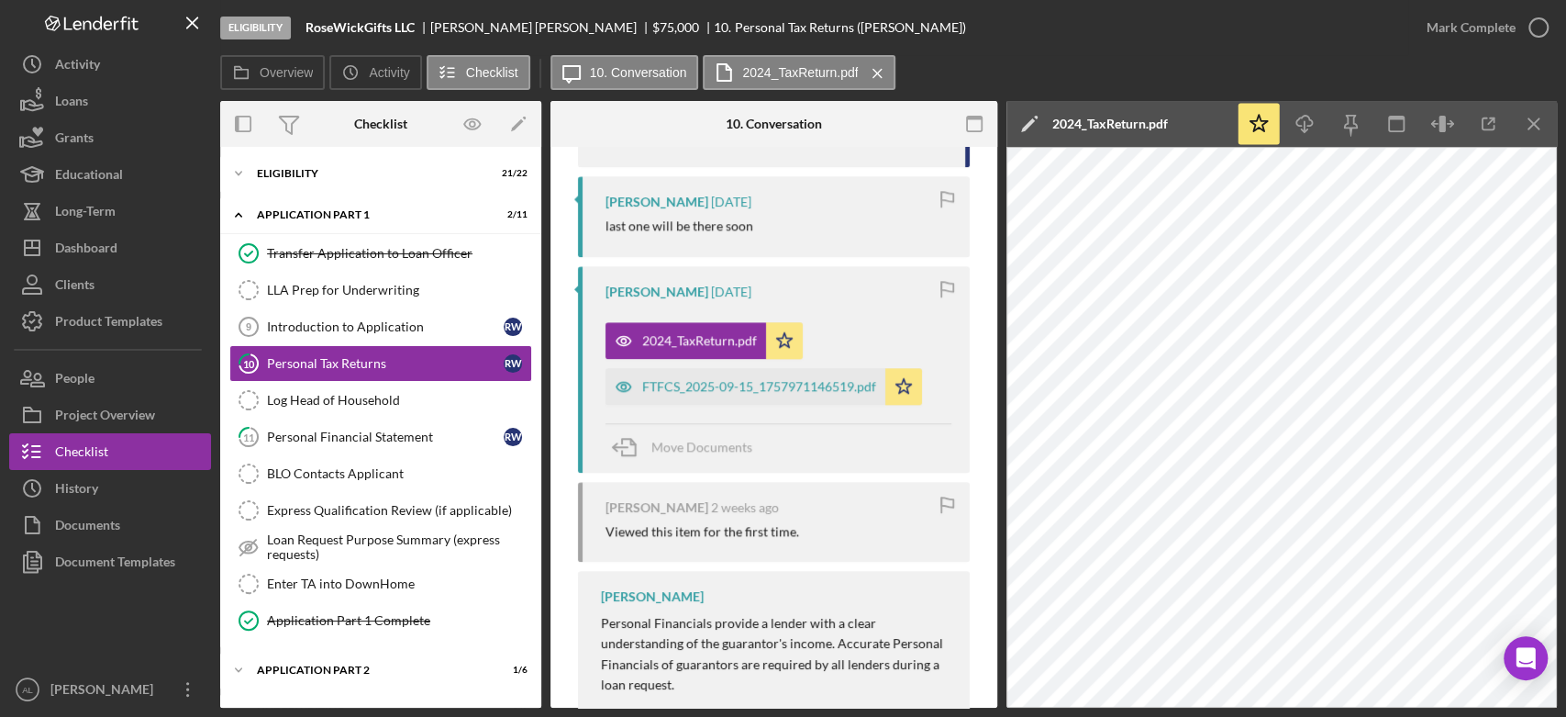
scroll to position [1275, 0]
click at [826, 338] on div "2024_TaxReturn.pdf Icon/Star FTFCS_2025-09-15_1757971146519.pdf Icon/Star" at bounding box center [779, 358] width 346 height 92
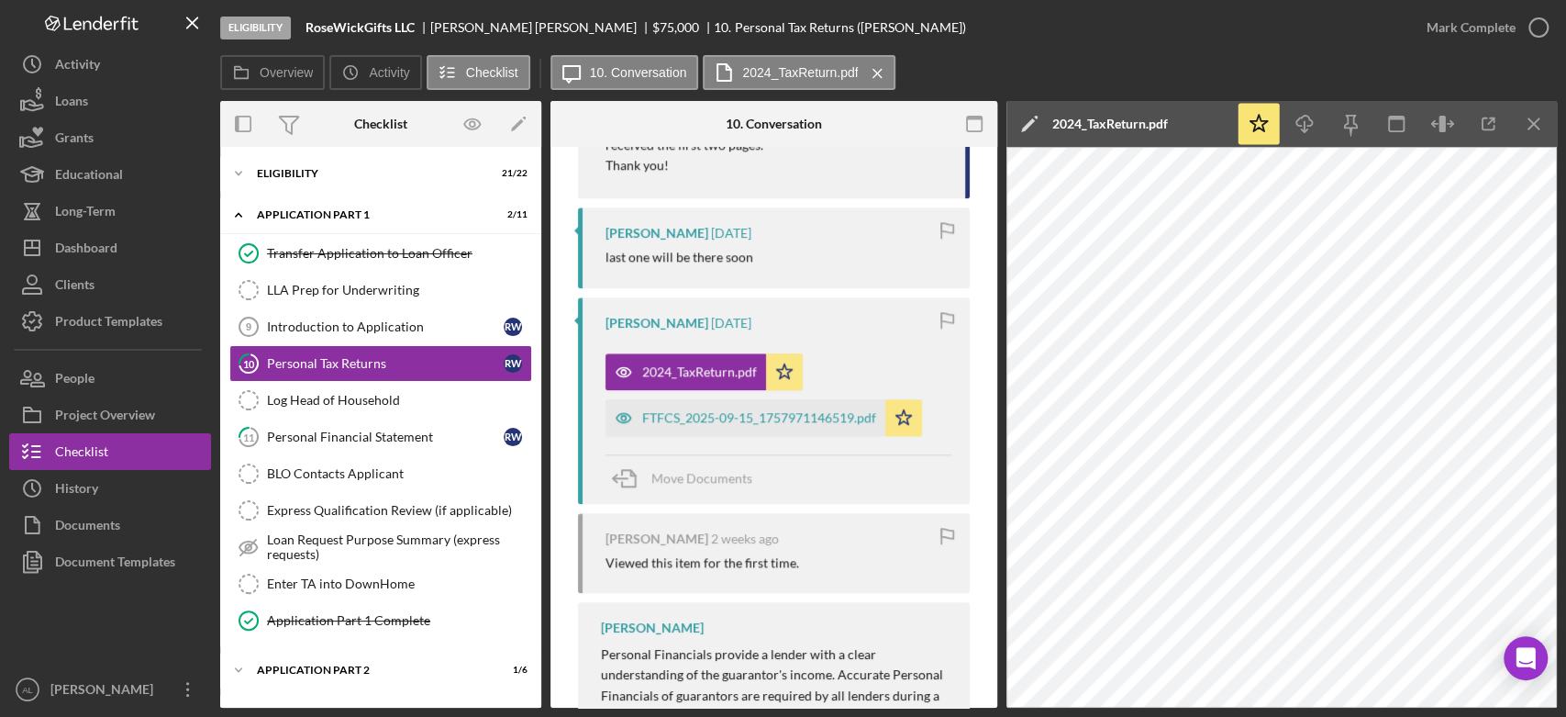
scroll to position [1242, 0]
click at [825, 331] on div "Roseanne Wickman 7 days ago" at bounding box center [779, 324] width 346 height 15
click at [589, 379] on div "Roseanne Wickman 7 days ago 2024_TaxReturn.pdf Icon/Star FTFCS_2025-09-15_17579…" at bounding box center [774, 401] width 392 height 206
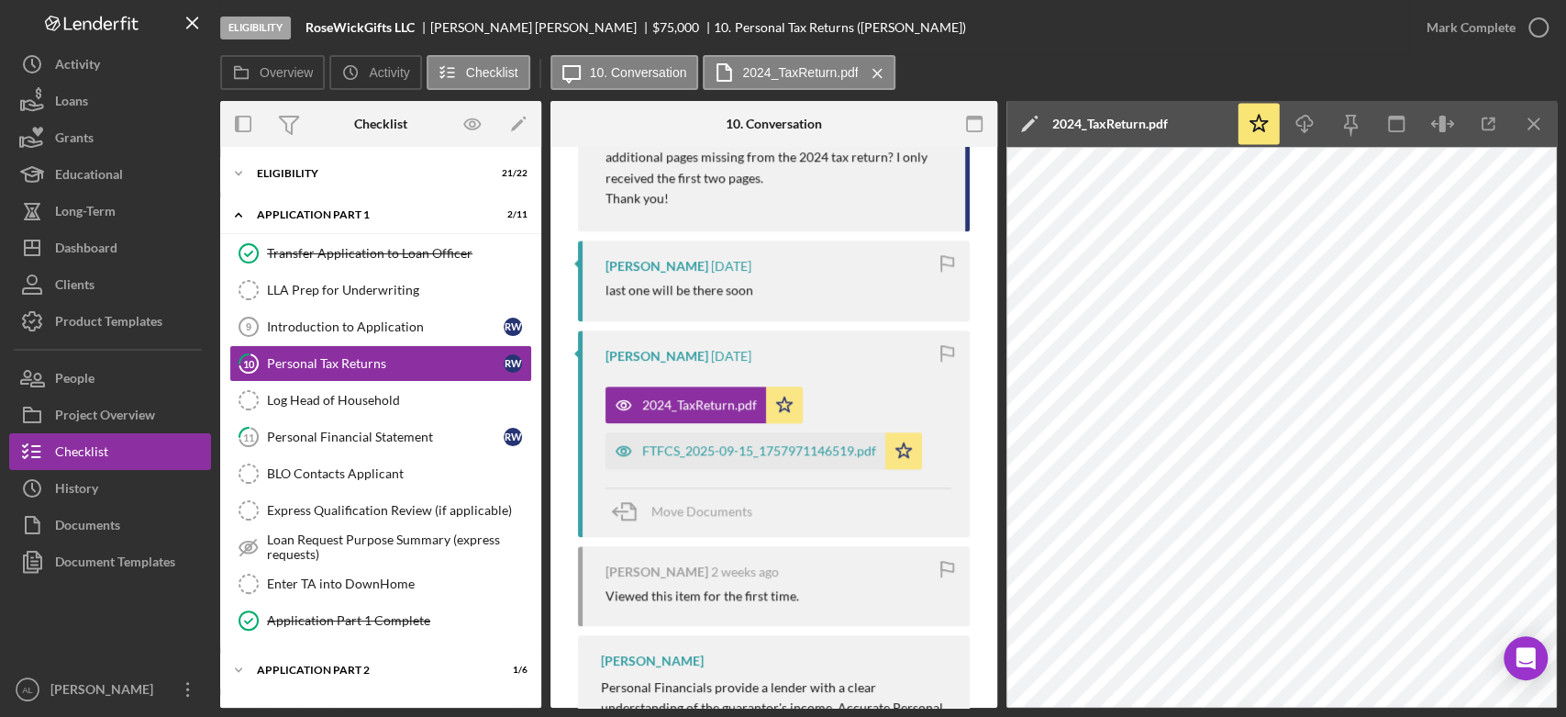
scroll to position [1209, 0]
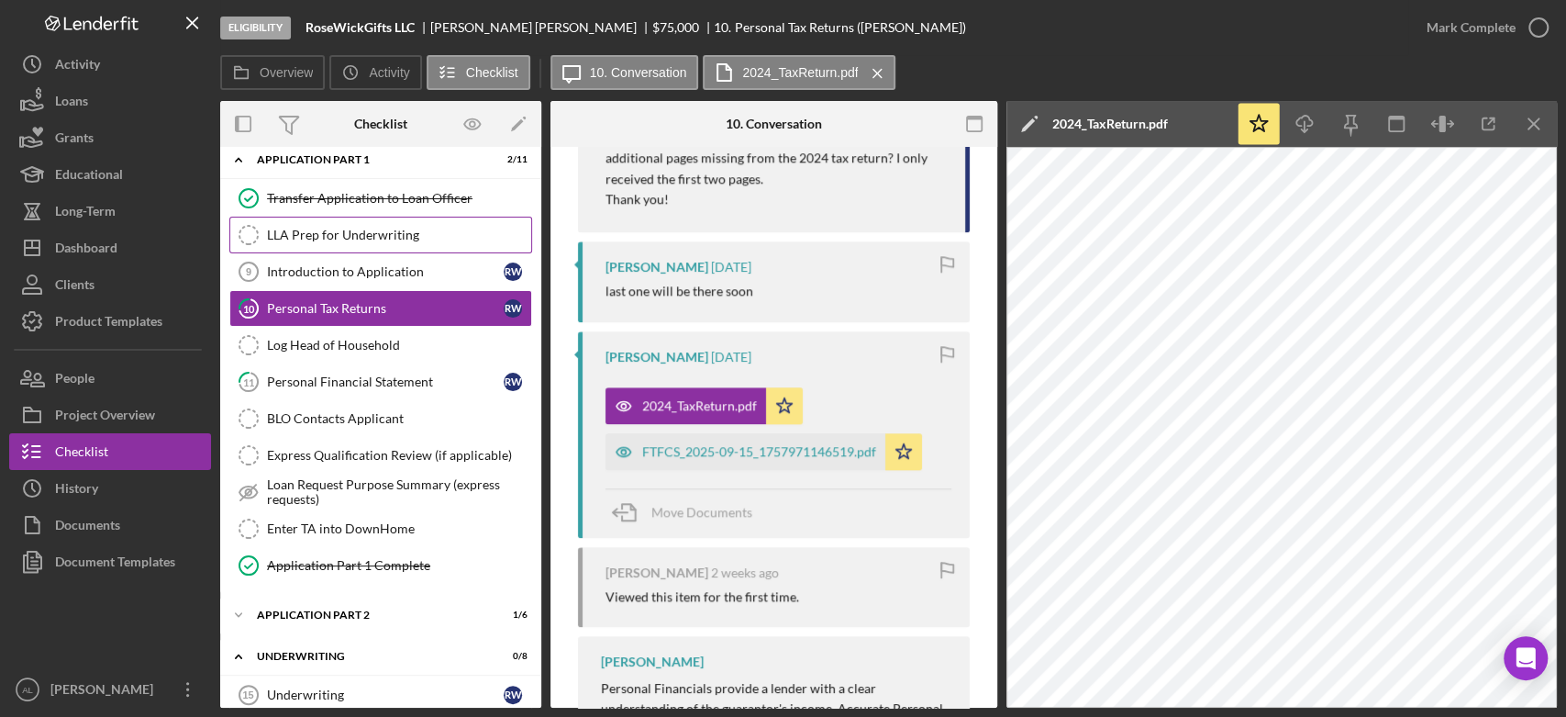
scroll to position [0, 0]
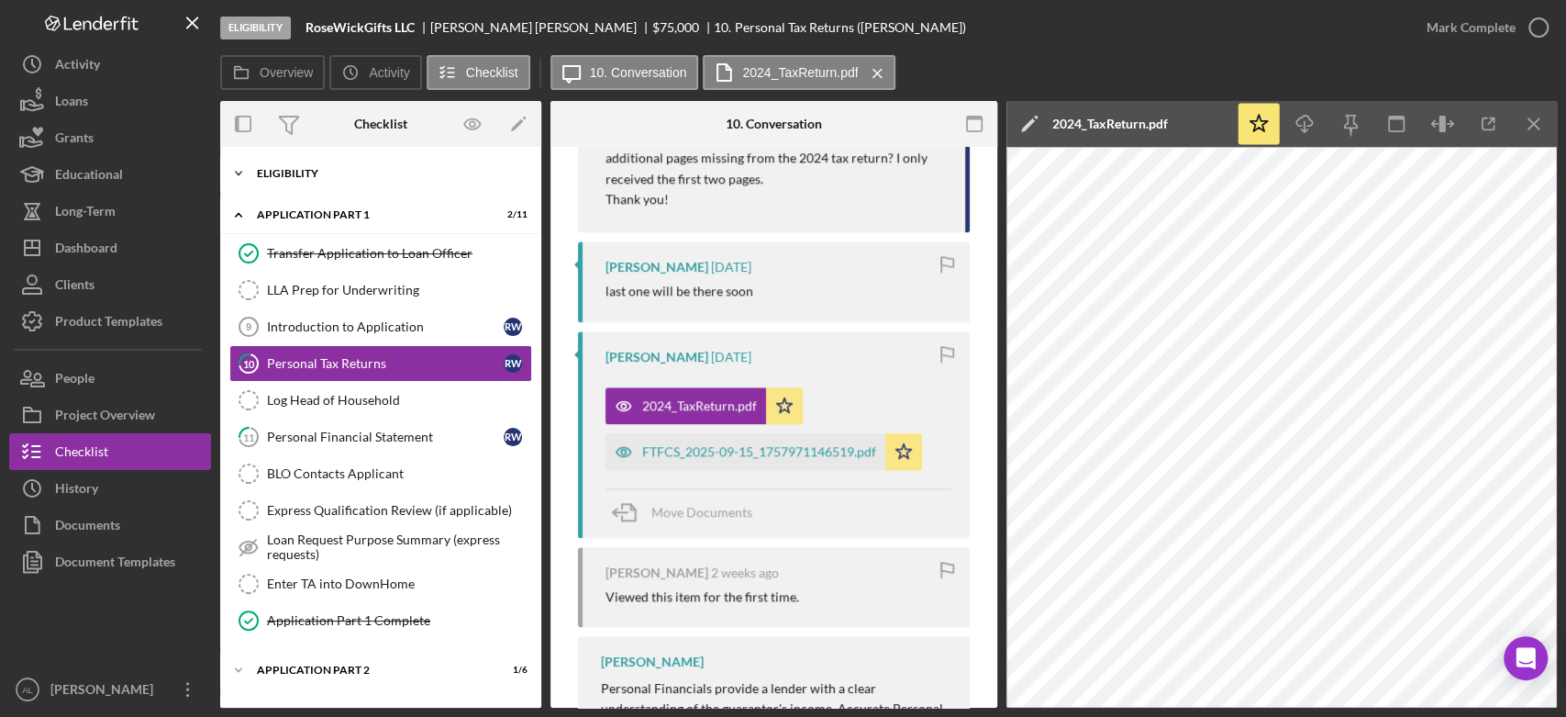
click at [377, 187] on div "Icon/Expander Eligibility 21 / 22" at bounding box center [380, 173] width 321 height 37
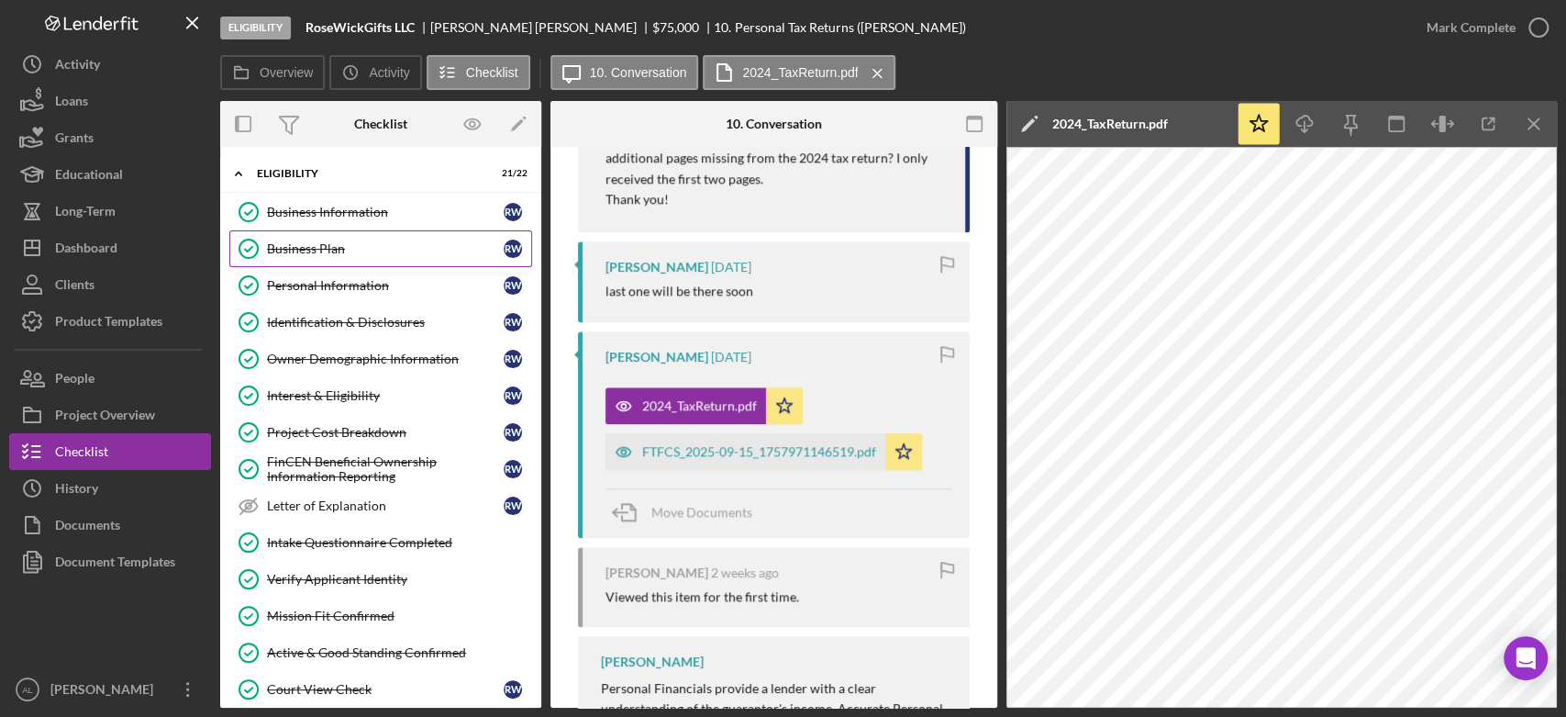
click at [367, 255] on div "Business Plan" at bounding box center [385, 248] width 237 height 15
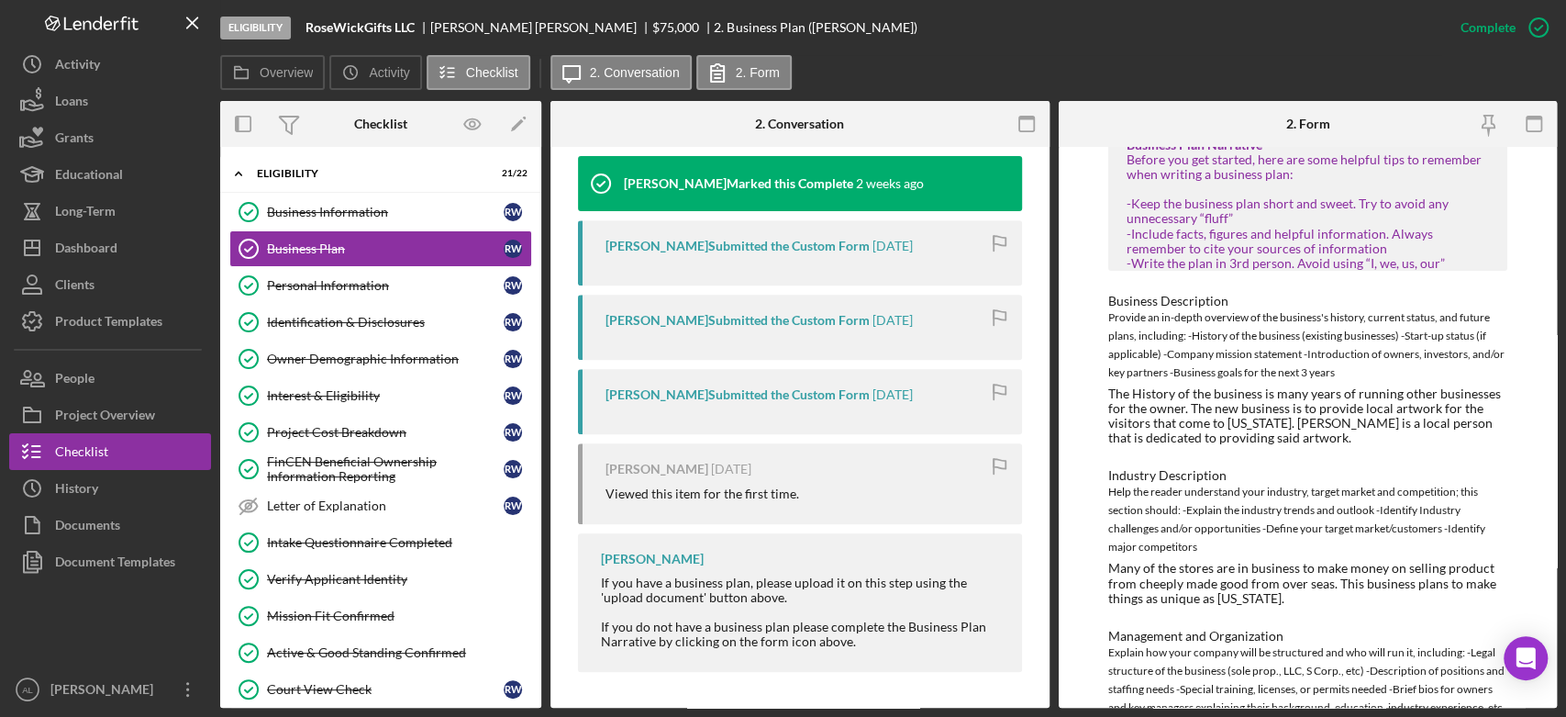
scroll to position [103, 0]
click at [1281, 546] on div "Help the reader understand your industry, target market and competition; this s…" at bounding box center [1307, 517] width 399 height 73
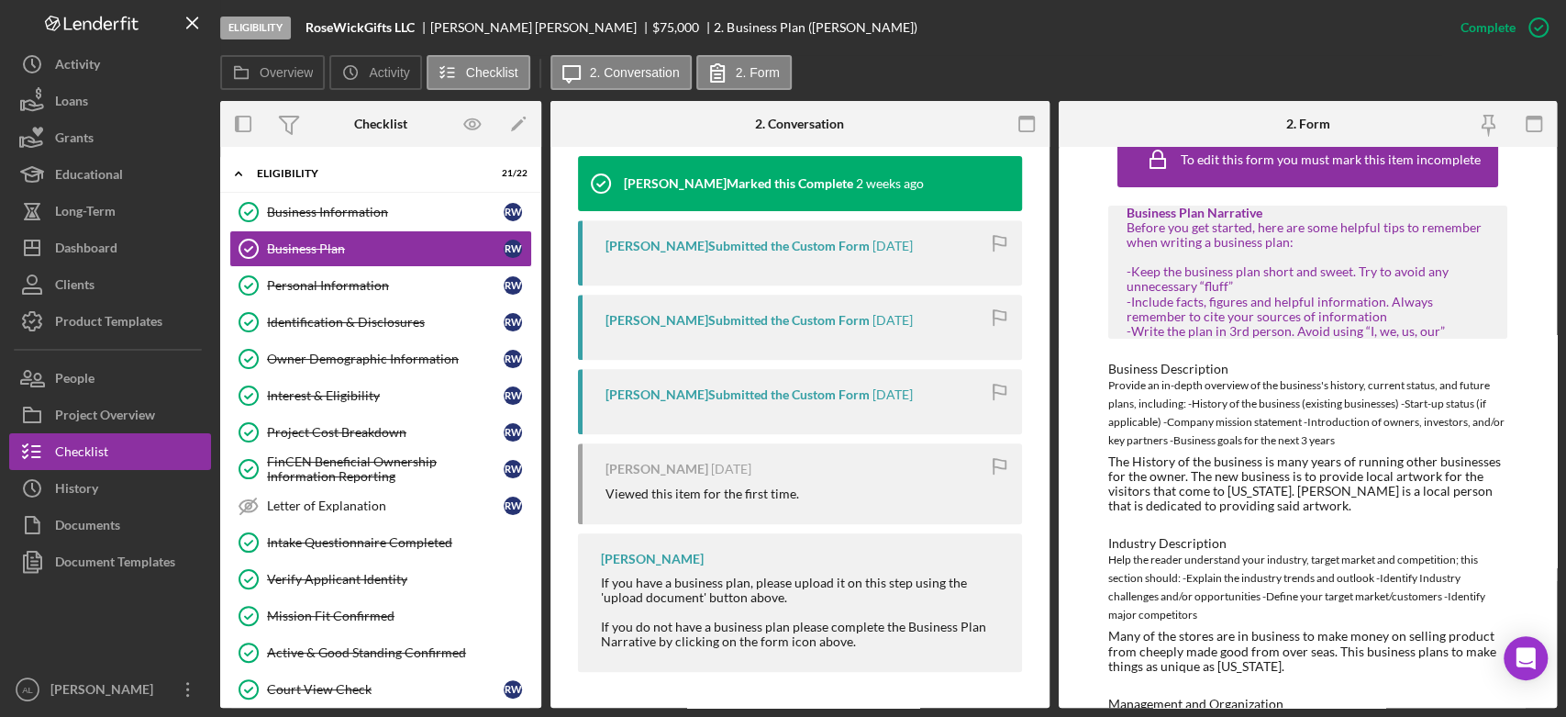
scroll to position [0, 0]
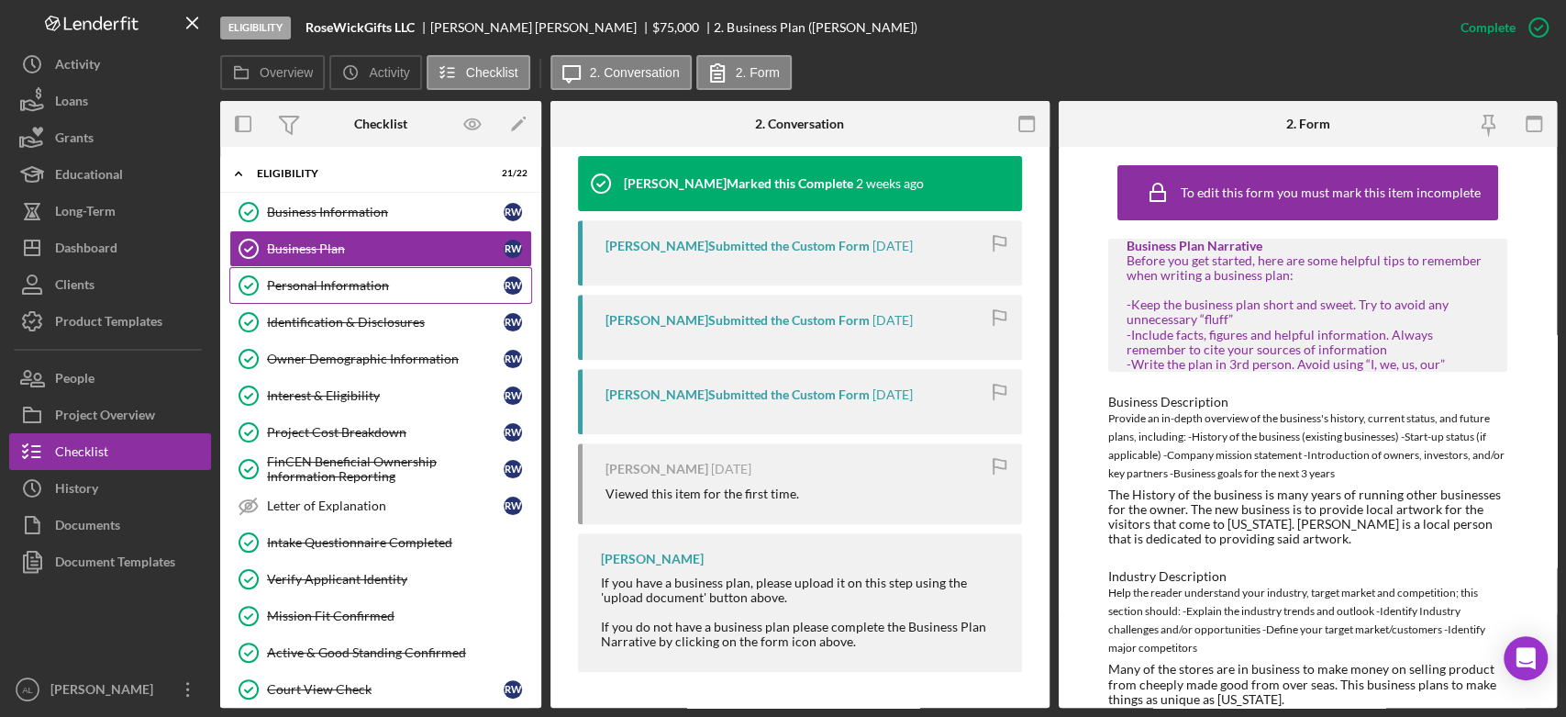
click at [368, 288] on div "Personal Information" at bounding box center [385, 285] width 237 height 15
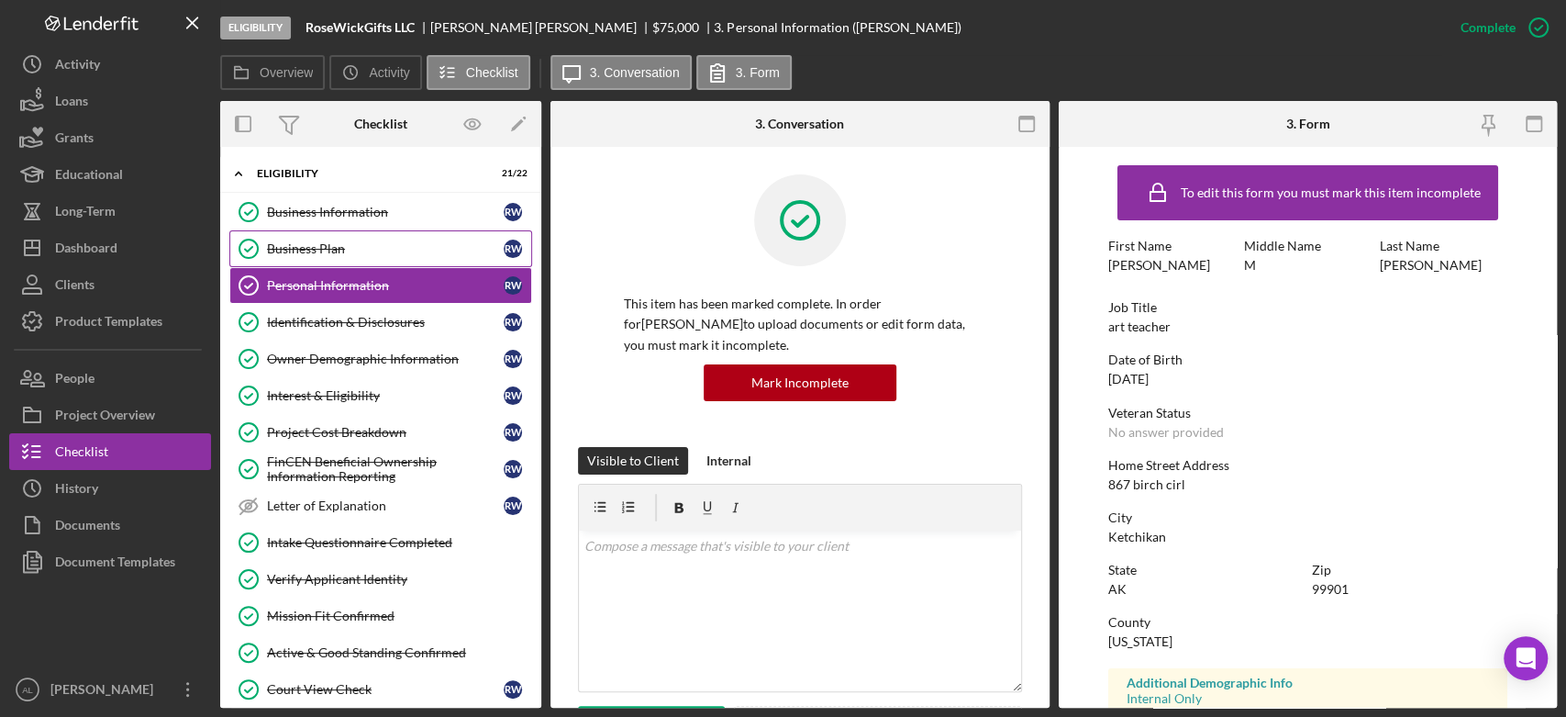
click at [408, 263] on link "Business Plan Business Plan R W" at bounding box center [380, 248] width 303 height 37
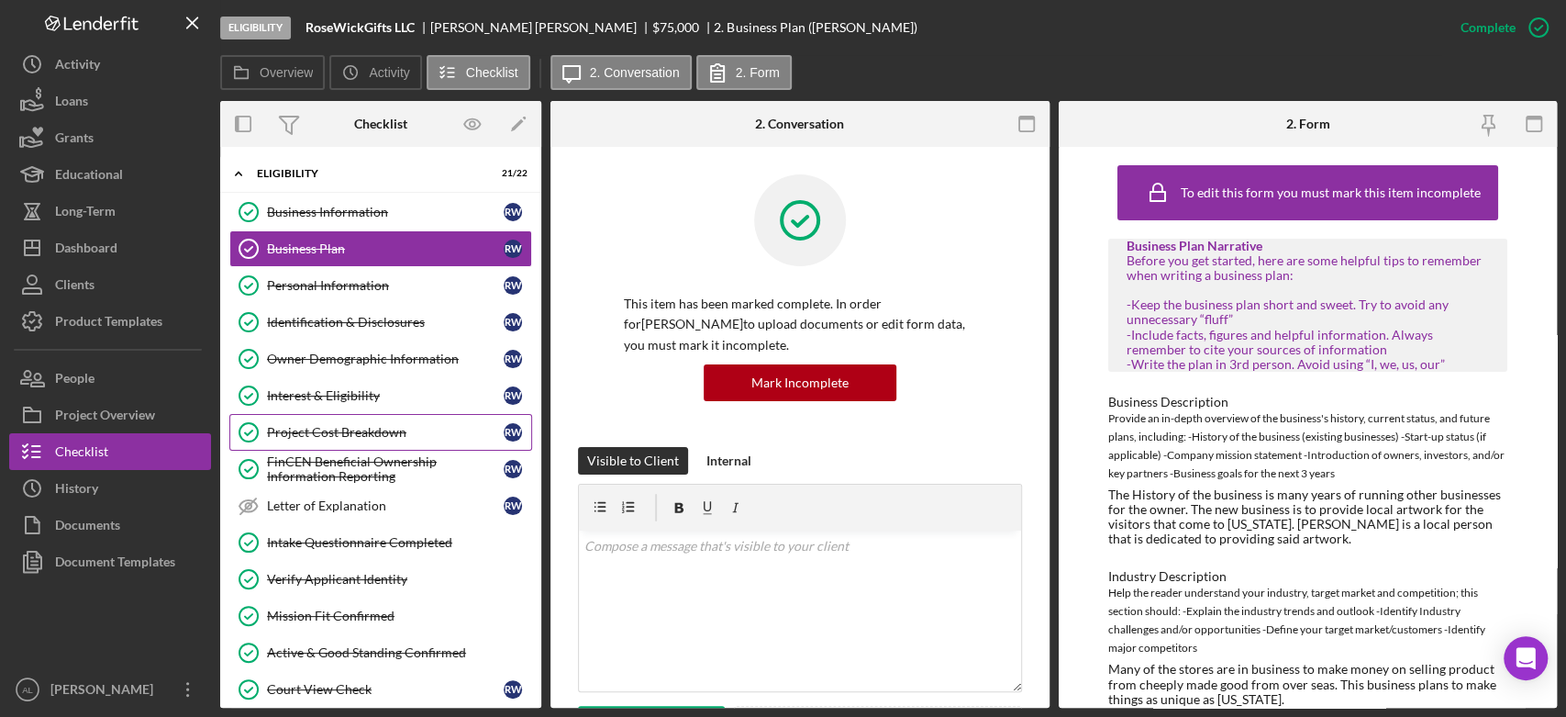
click at [414, 438] on div "Project Cost Breakdown" at bounding box center [385, 432] width 237 height 15
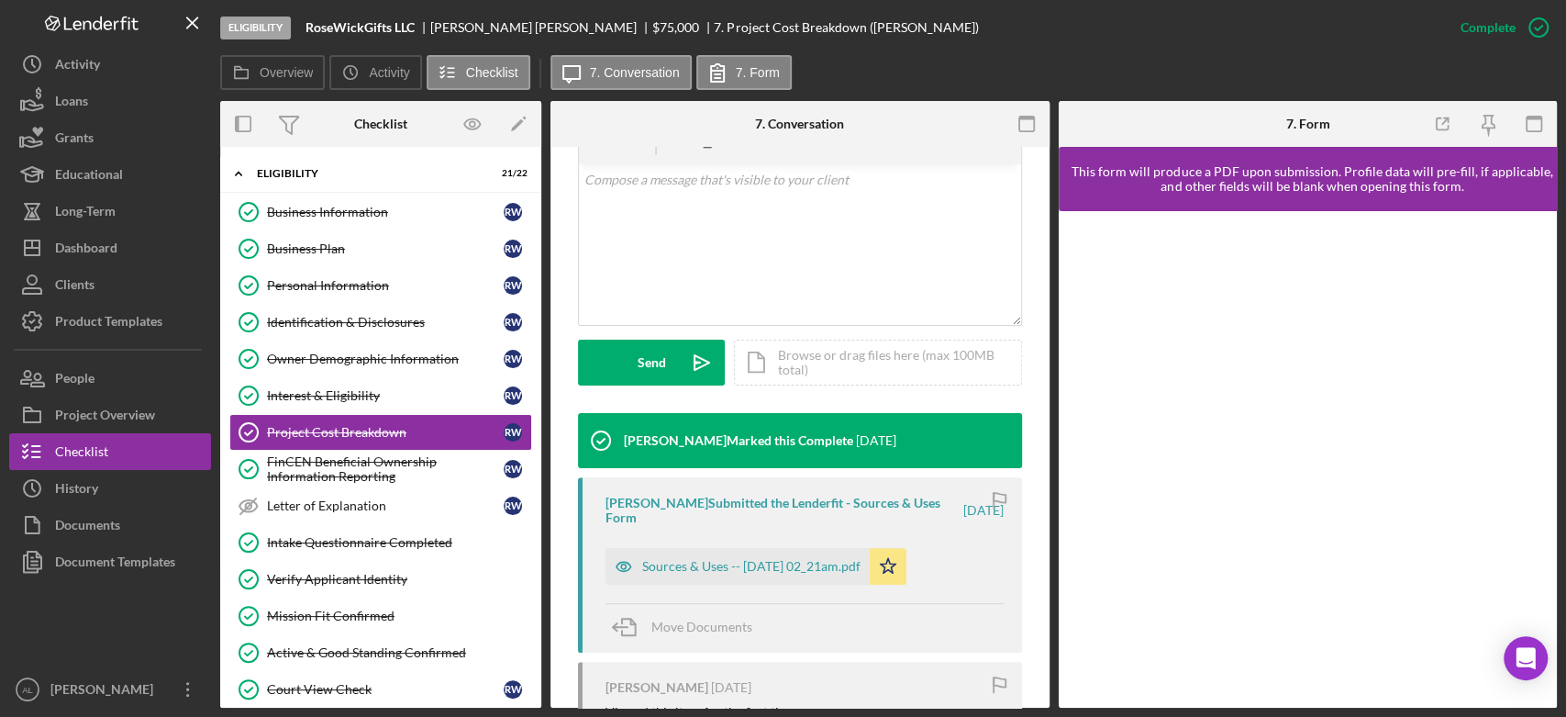
scroll to position [369, 0]
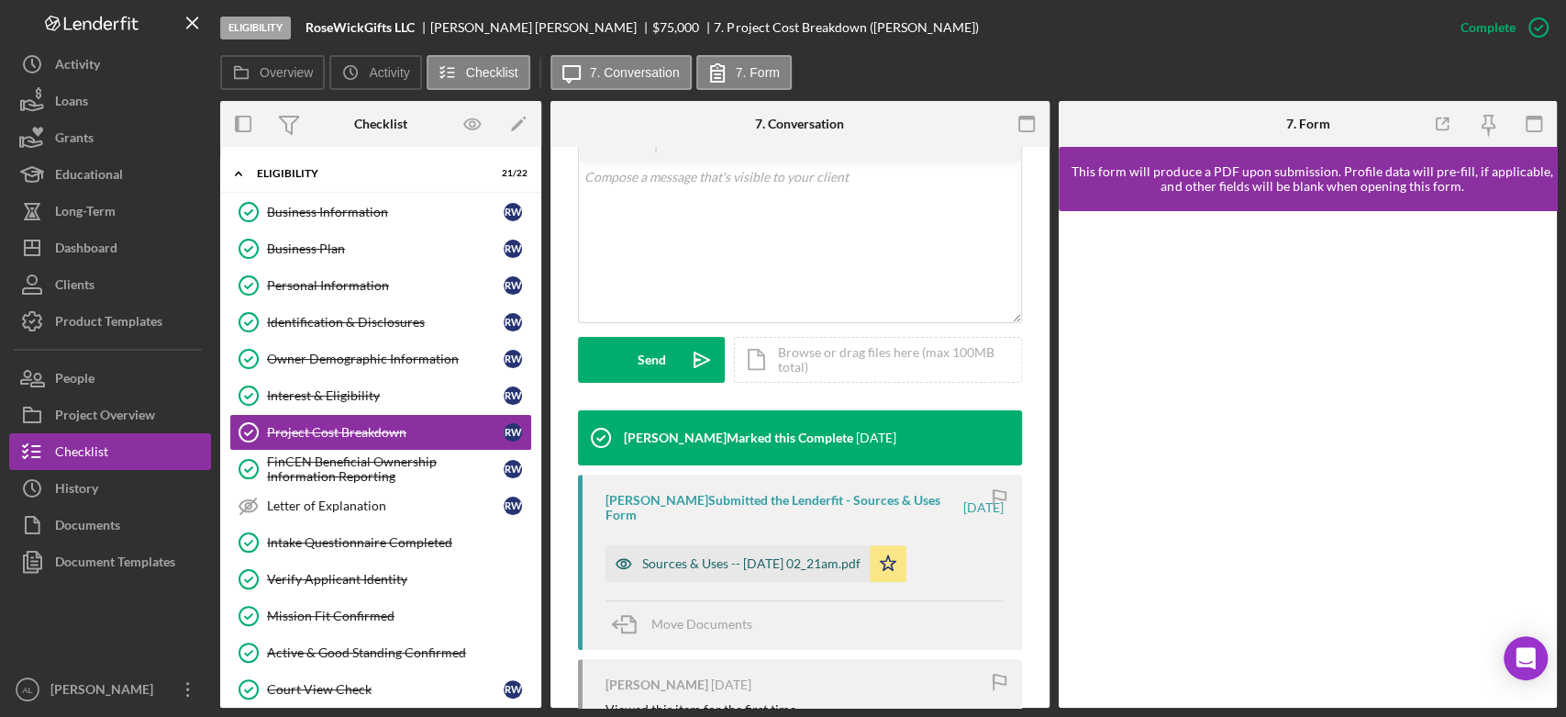
click at [689, 576] on div "Sources & Uses -- 2025-08-15 02_21am.pdf" at bounding box center [738, 563] width 264 height 37
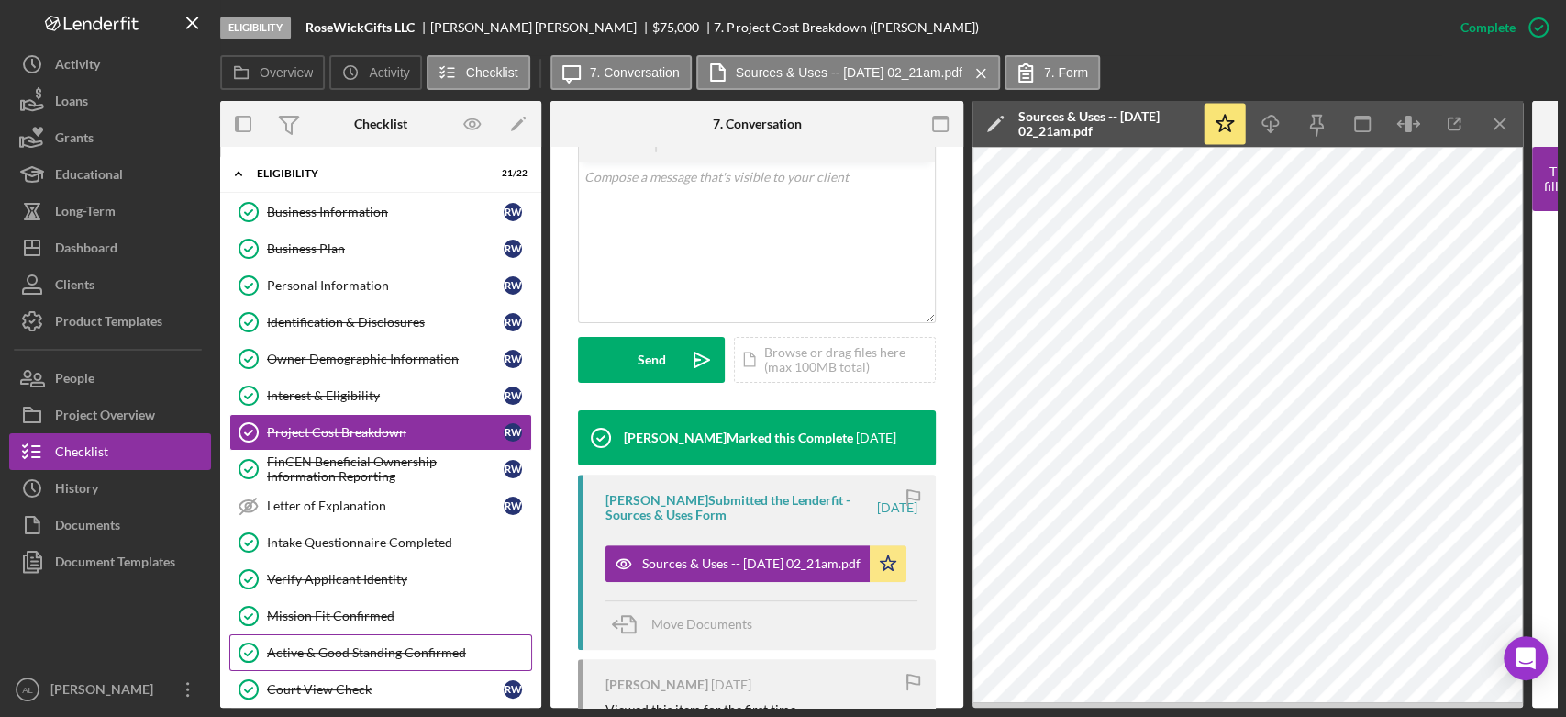
click at [389, 645] on div "Active & Good Standing Confirmed" at bounding box center [399, 652] width 264 height 15
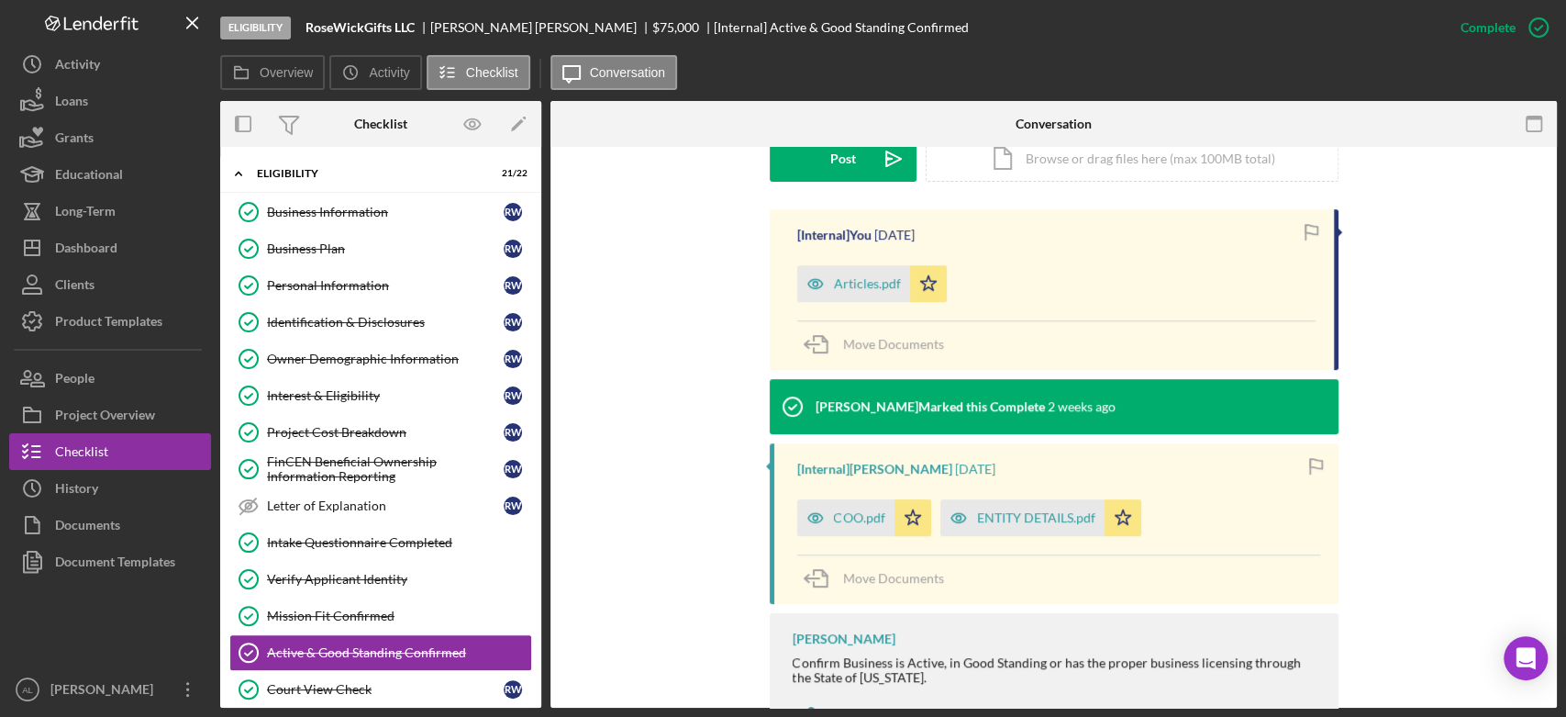
scroll to position [551, 0]
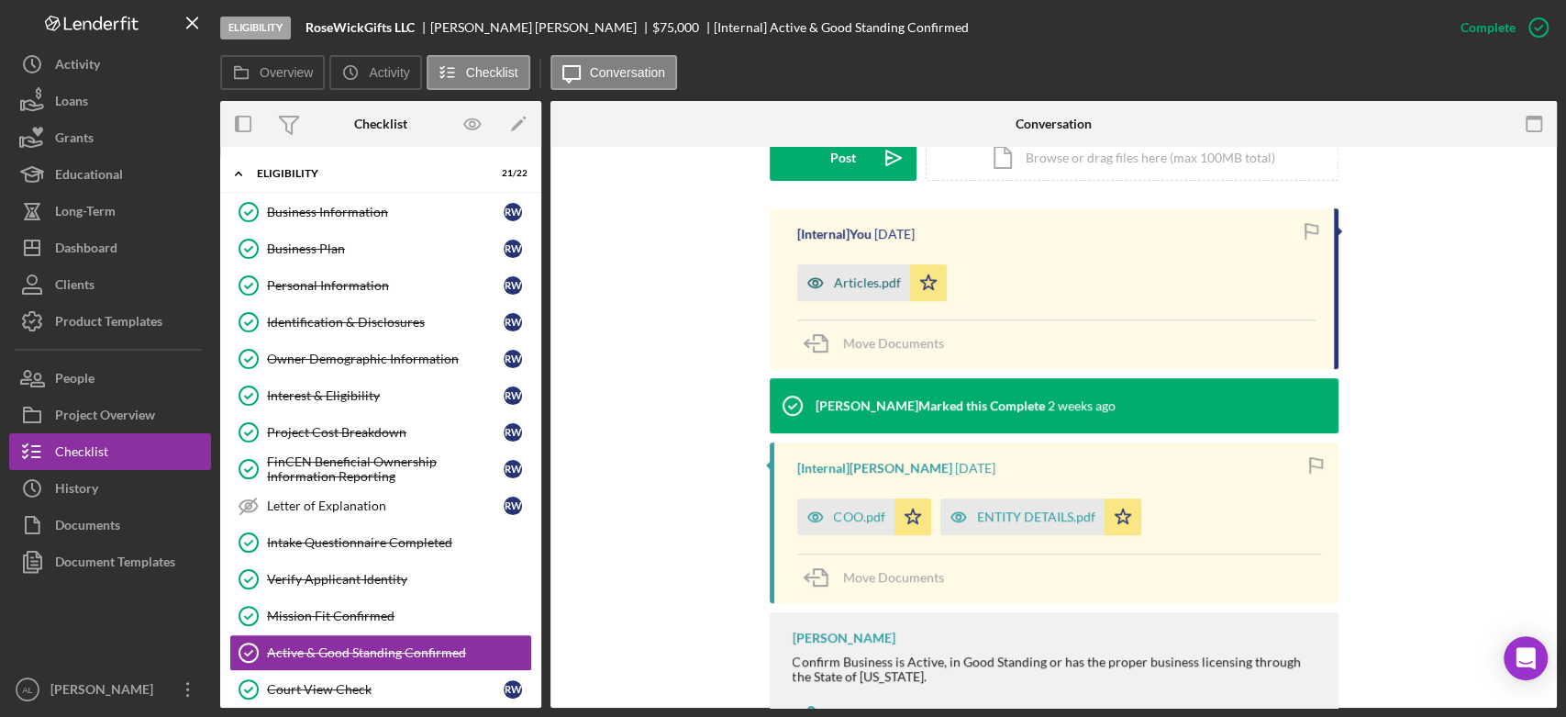
click at [880, 288] on div "Articles.pdf" at bounding box center [867, 282] width 67 height 15
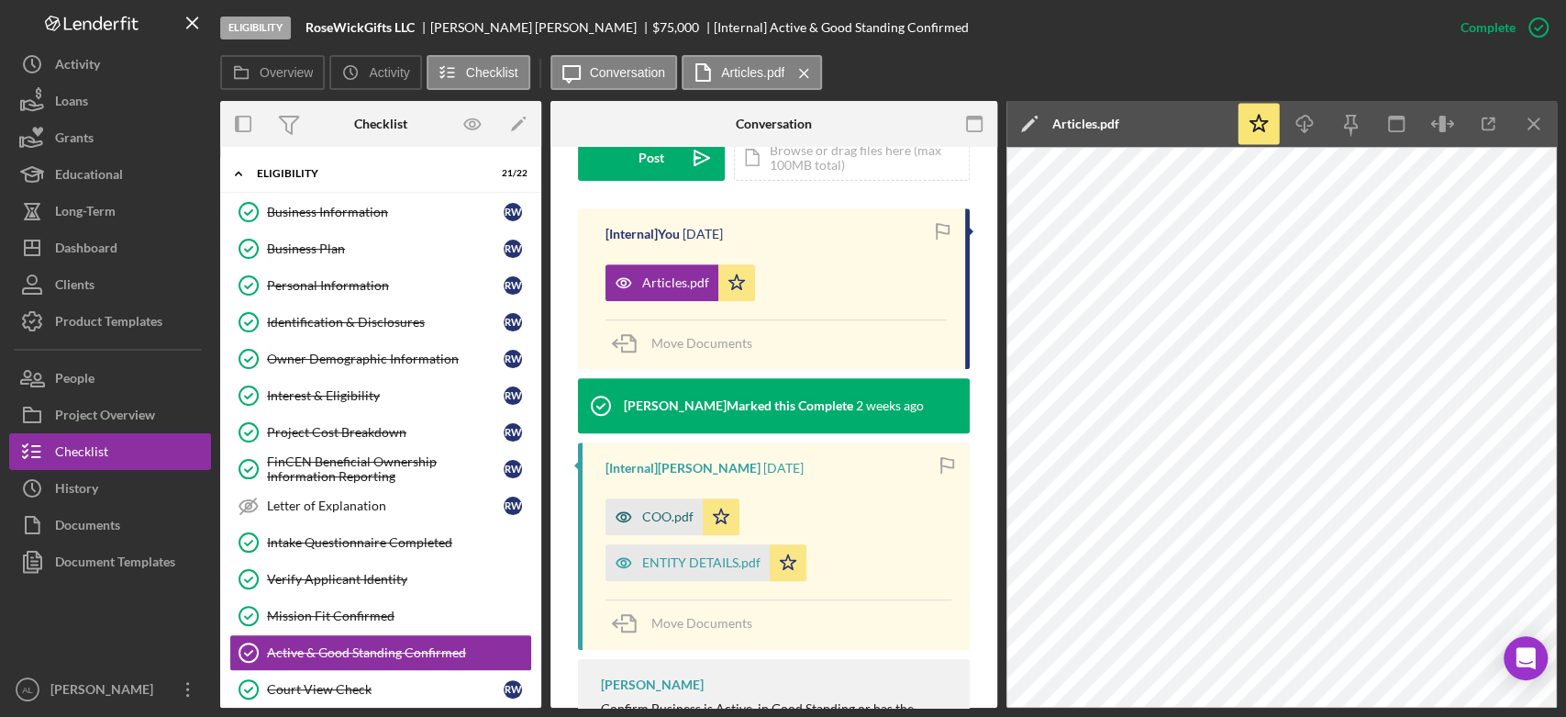
click at [651, 514] on div "COO.pdf" at bounding box center [667, 516] width 51 height 15
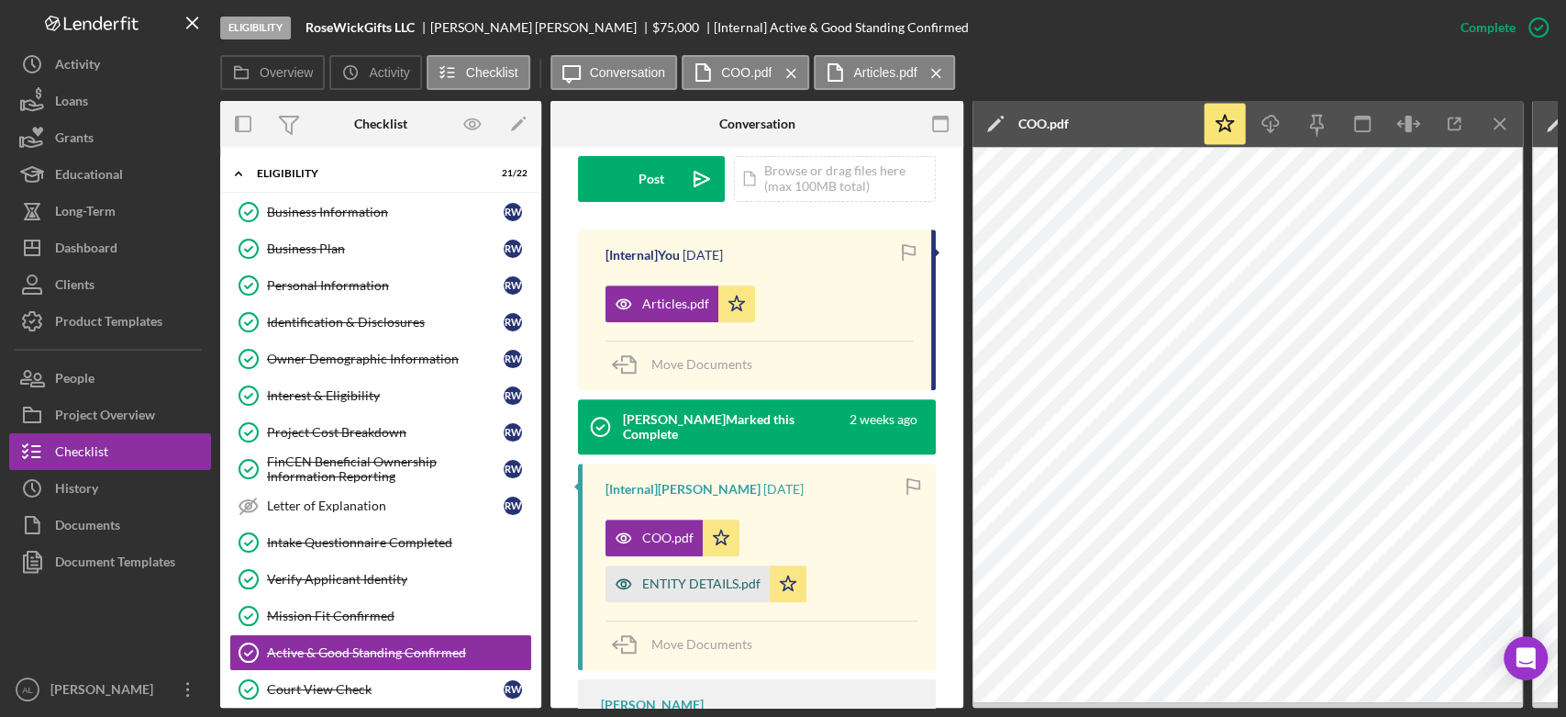
click at [694, 576] on div "ENTITY DETAILS.pdf" at bounding box center [701, 583] width 118 height 15
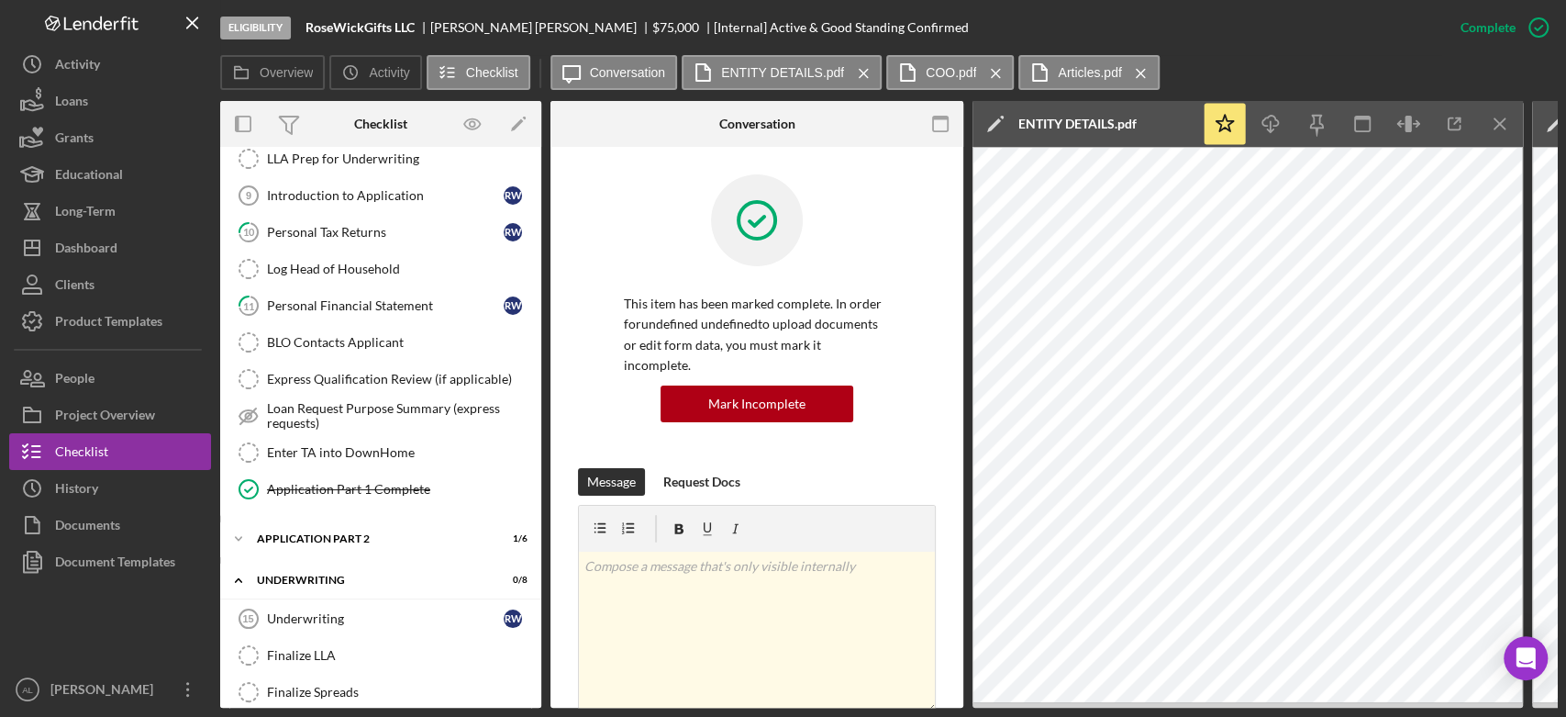
scroll to position [948, 0]
click at [395, 288] on link "11 Personal Financial Statement R W" at bounding box center [380, 306] width 303 height 37
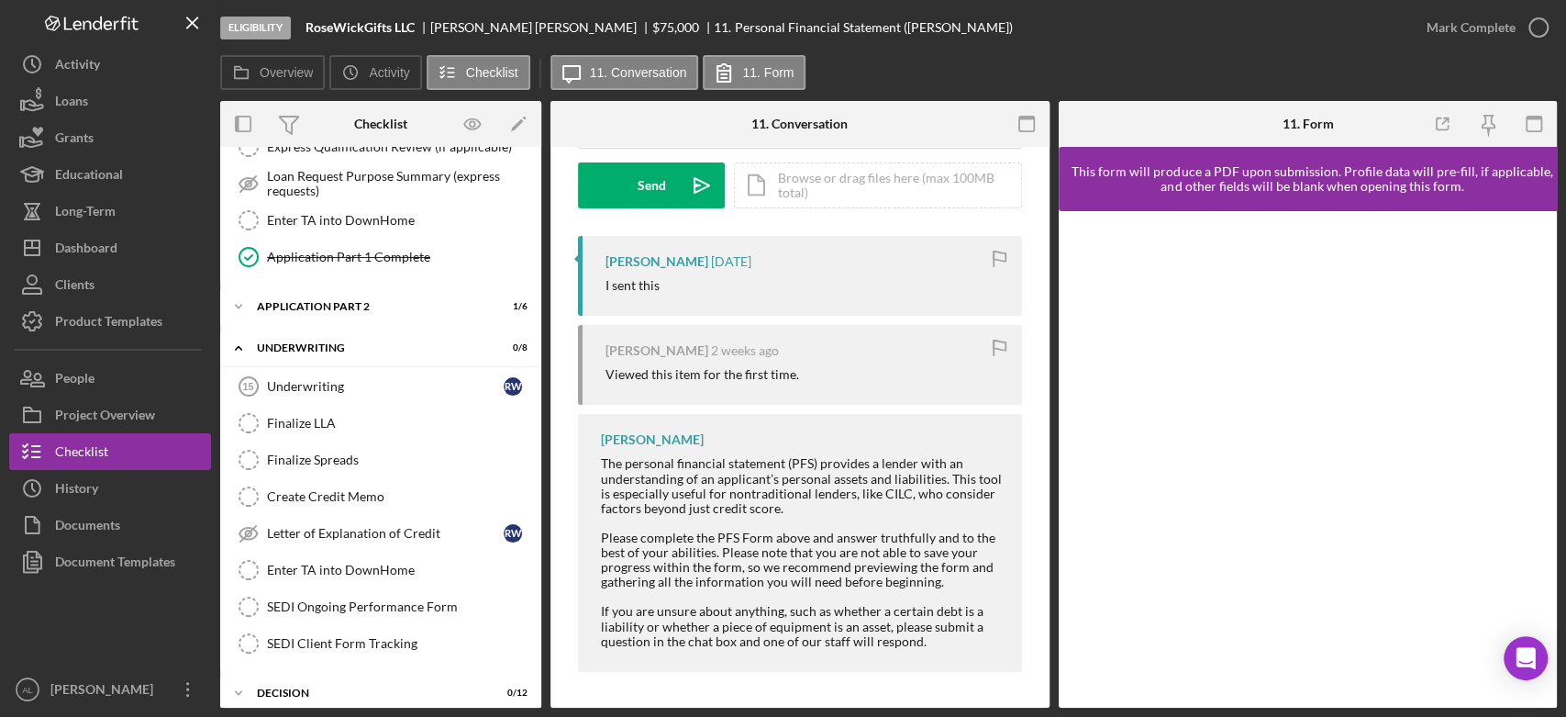
scroll to position [270, 0]
click at [1020, 396] on div "Visible to Client Internal v Color teal Color pink Remove color Add row above A…" at bounding box center [800, 293] width 499 height 832
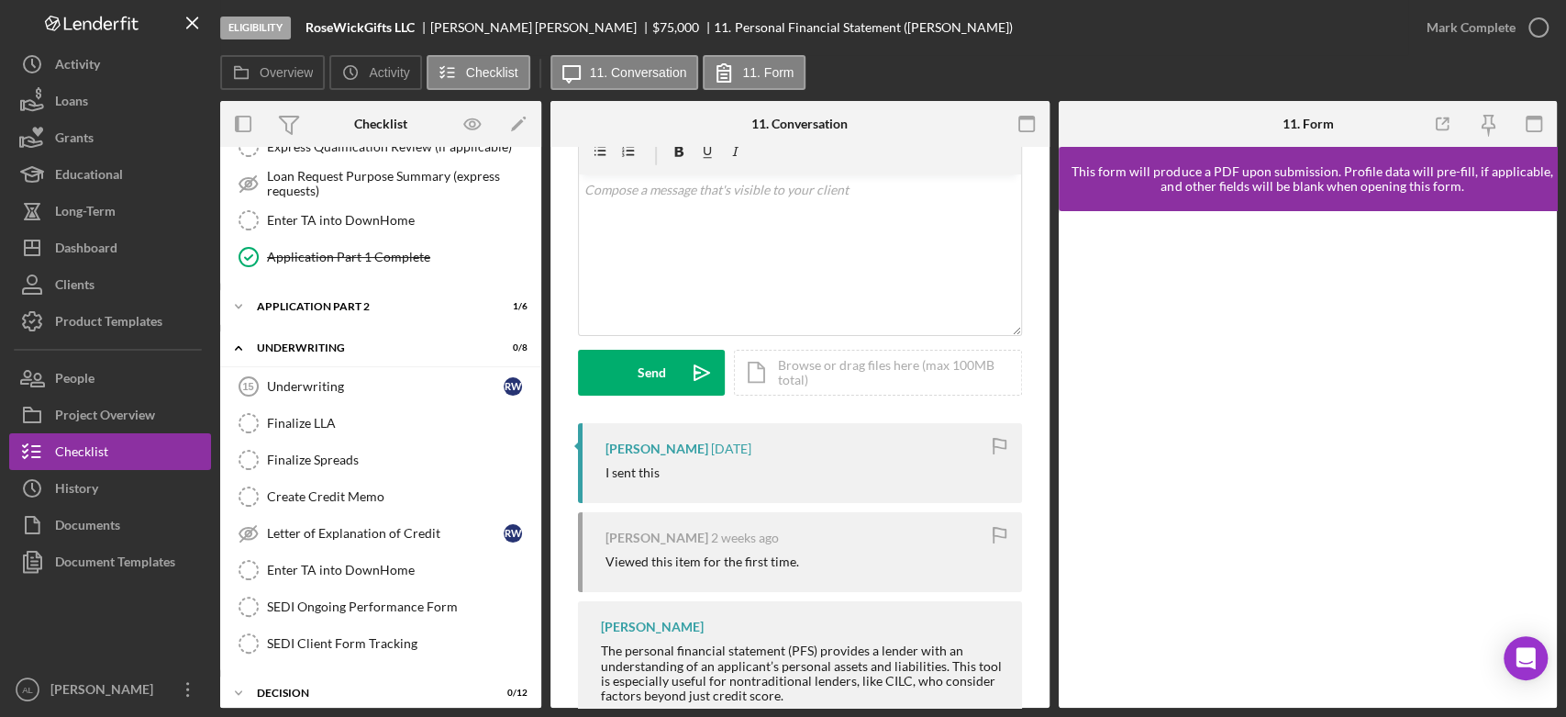
scroll to position [0, 0]
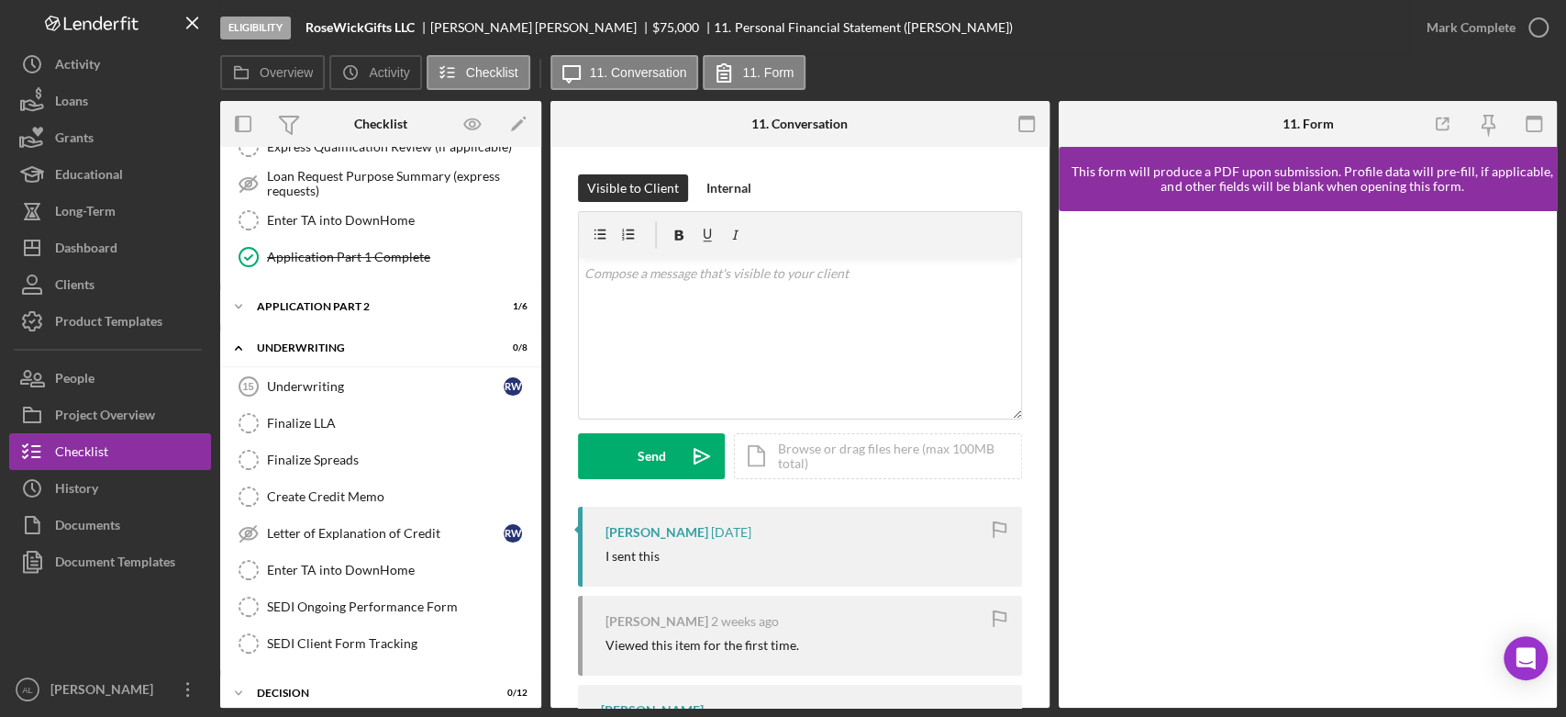
click at [1030, 348] on div "Visible to Client Internal v Color teal Color pink Remove color Add row above A…" at bounding box center [800, 563] width 499 height 832
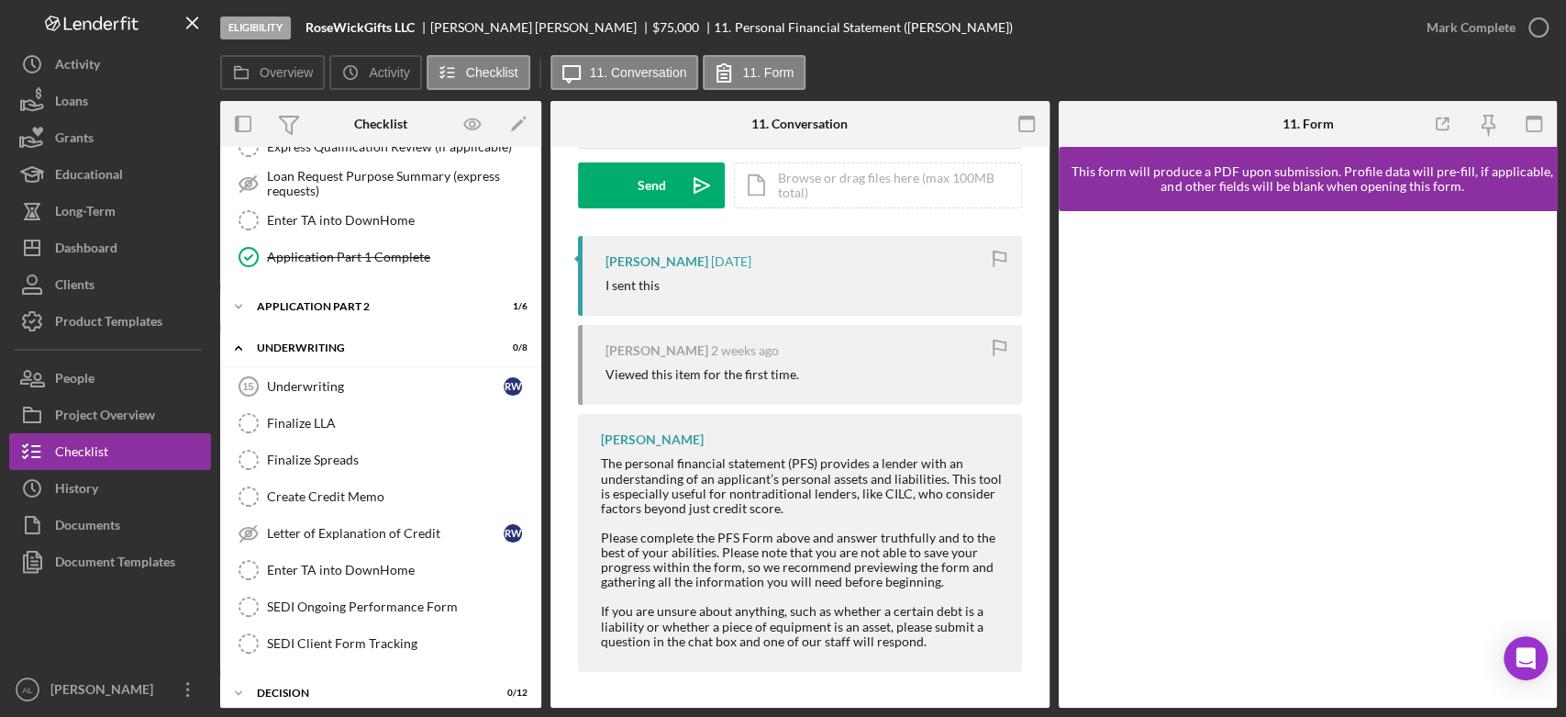
scroll to position [271, 0]
click at [1068, 424] on div at bounding box center [1308, 459] width 499 height 496
click at [1023, 412] on div "Visible to Client Internal v Color teal Color pink Remove color Add row above A…" at bounding box center [800, 292] width 499 height 832
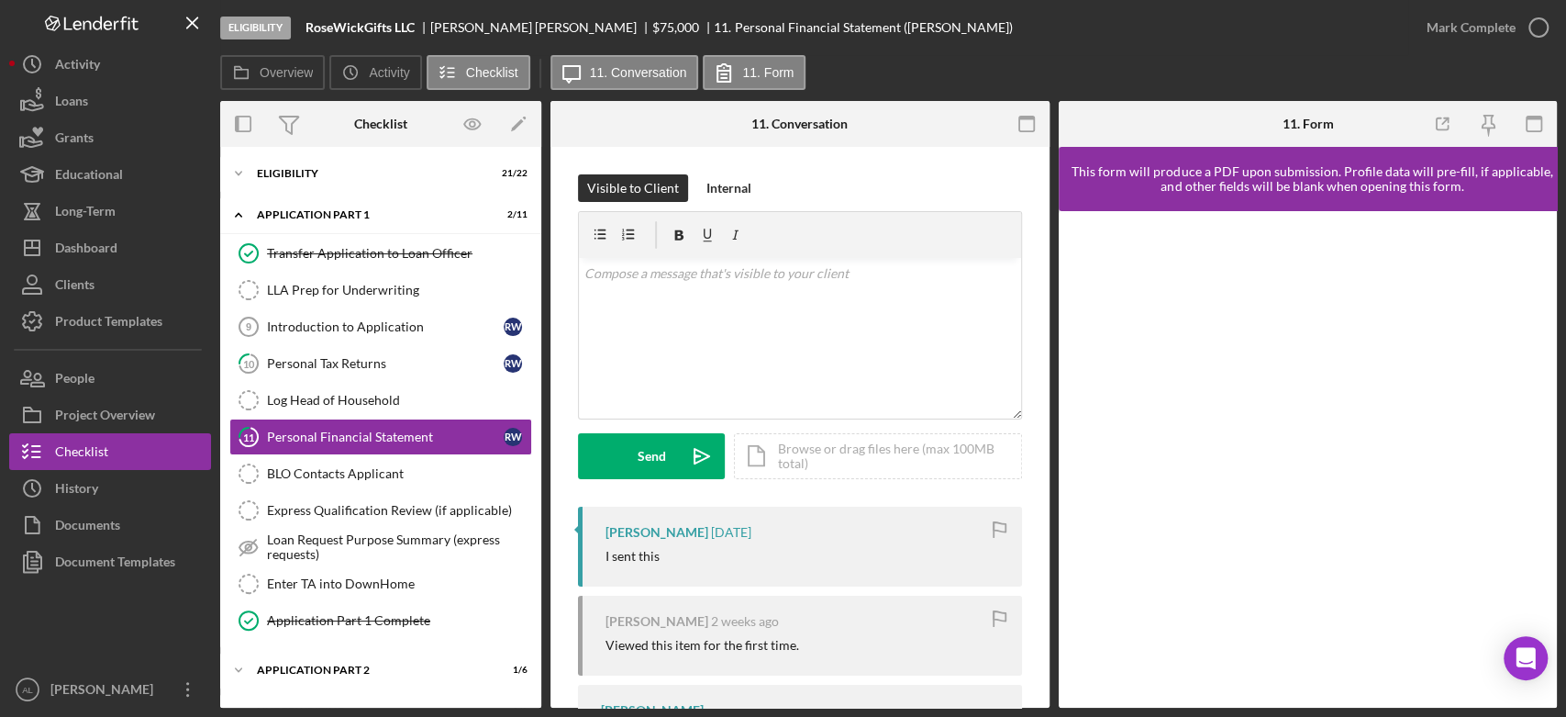
scroll to position [7, 0]
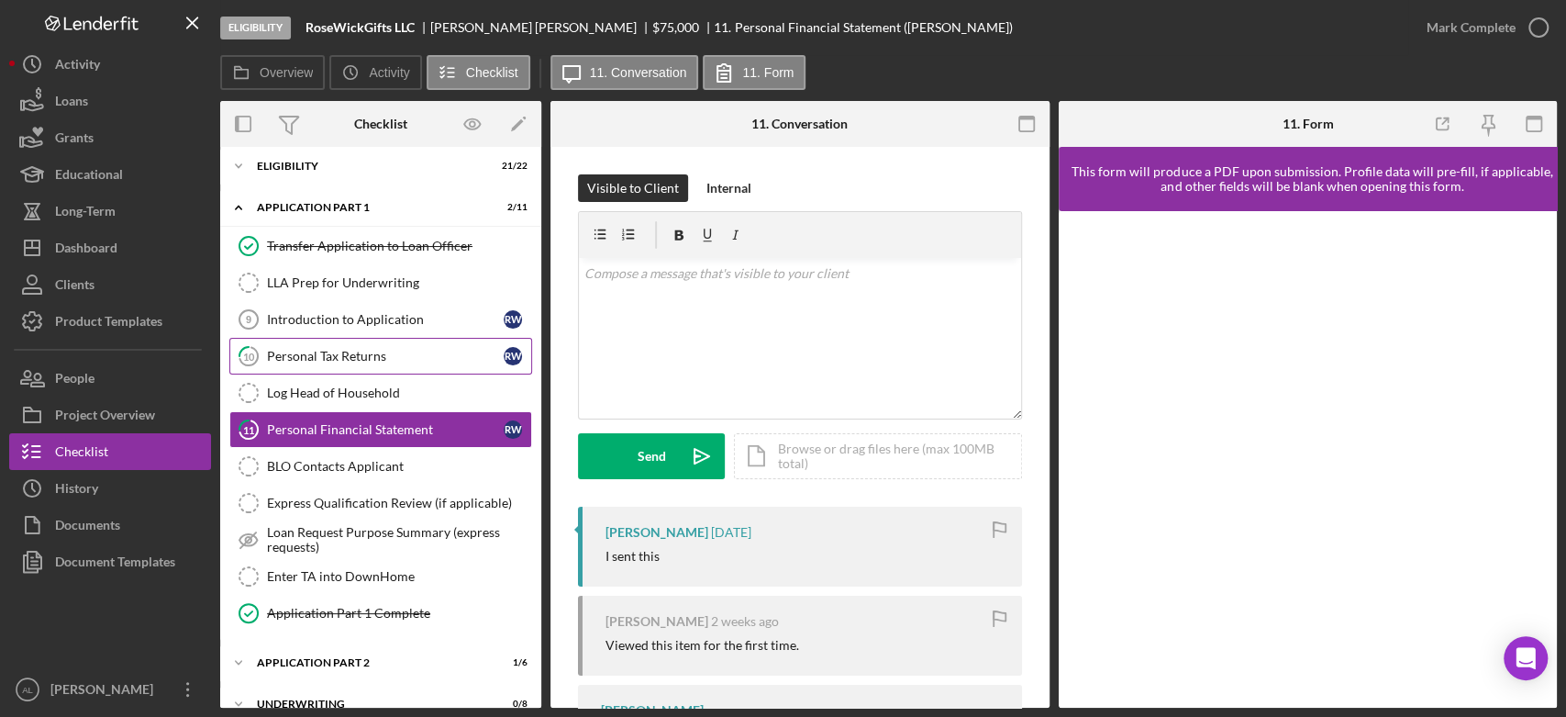
click at [338, 363] on link "10 Personal Tax Returns R W" at bounding box center [380, 356] width 303 height 37
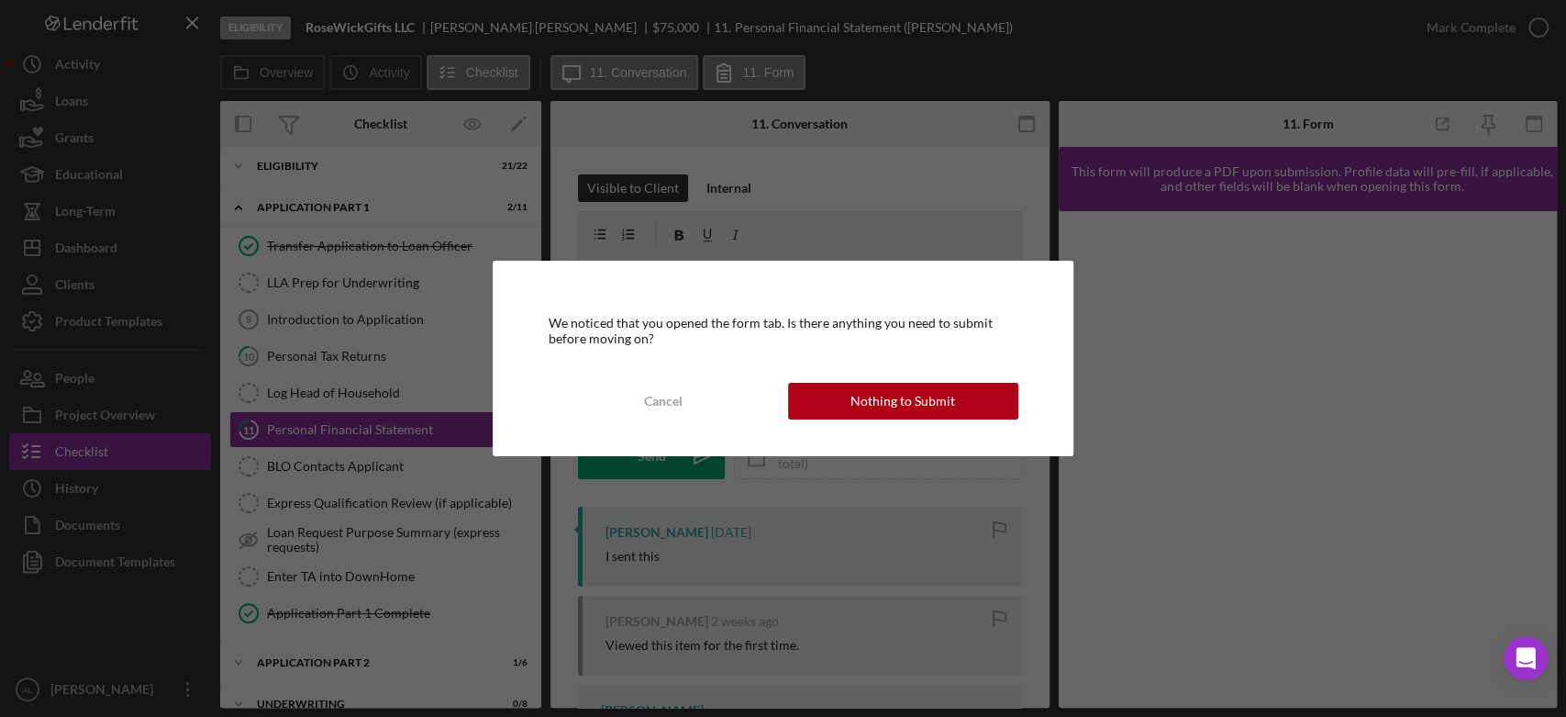
click at [911, 418] on div "Cancel Nothing to Submit" at bounding box center [783, 401] width 470 height 37
click at [864, 411] on div "Nothing to Submit" at bounding box center [903, 401] width 105 height 37
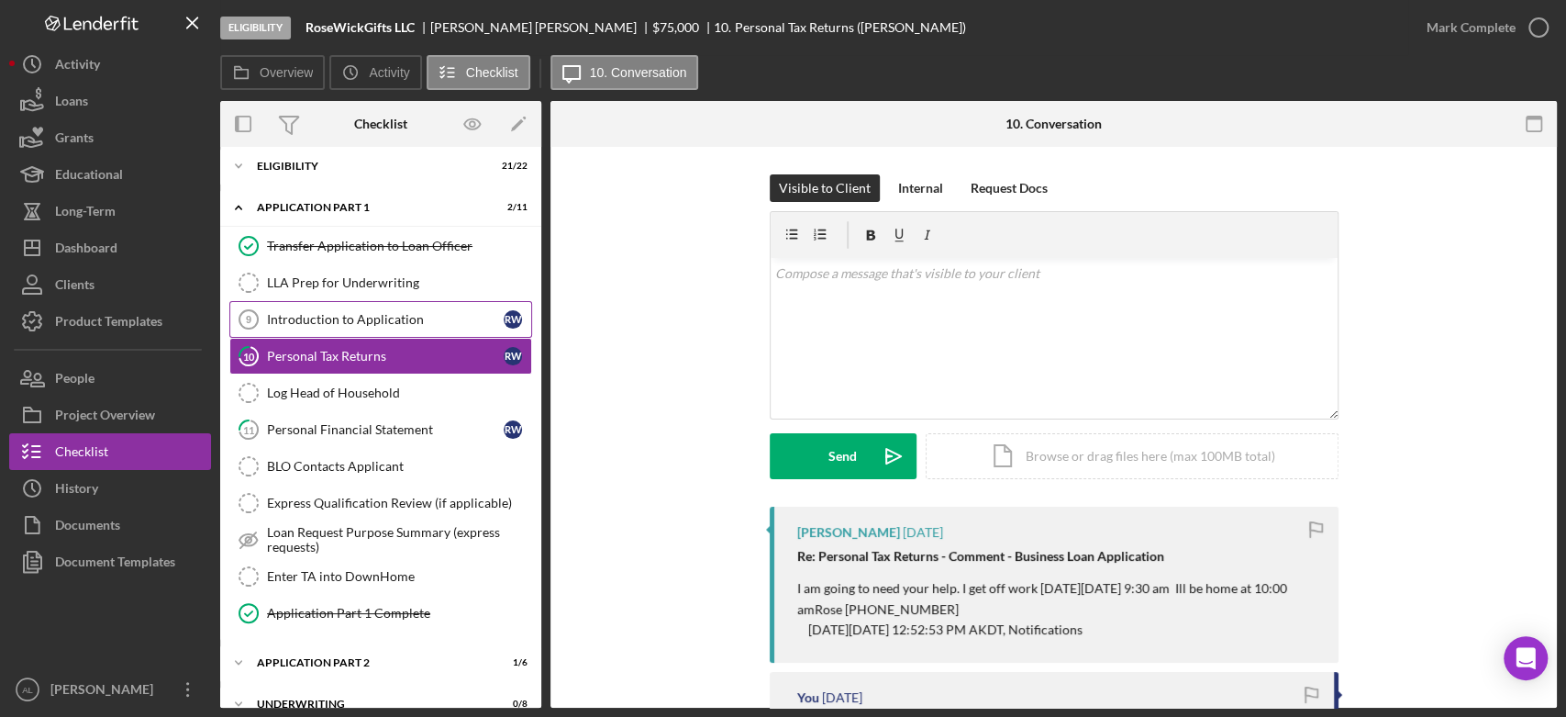
click at [401, 331] on link "Introduction to Application 9 Introduction to Application R W" at bounding box center [380, 319] width 303 height 37
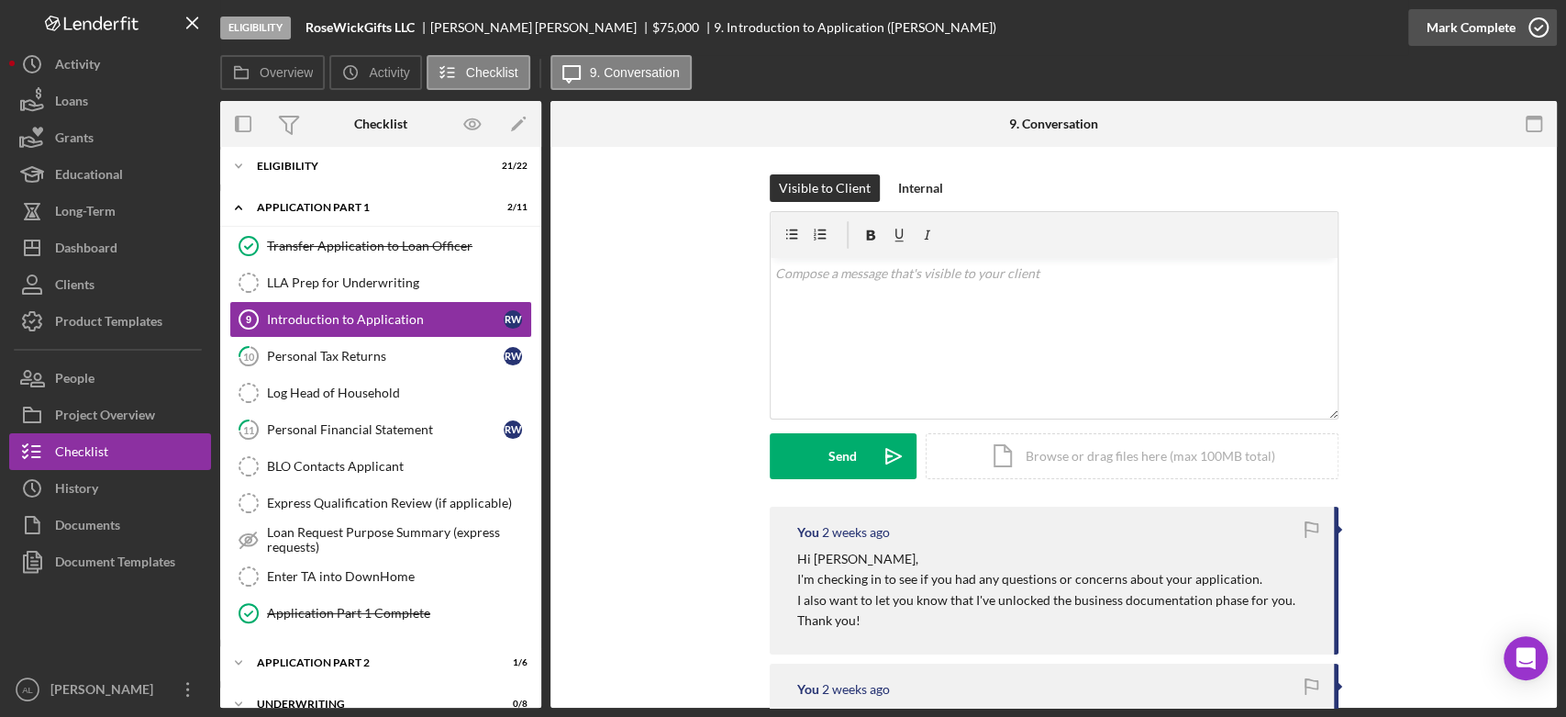
click at [1535, 39] on icon "button" at bounding box center [1539, 28] width 46 height 46
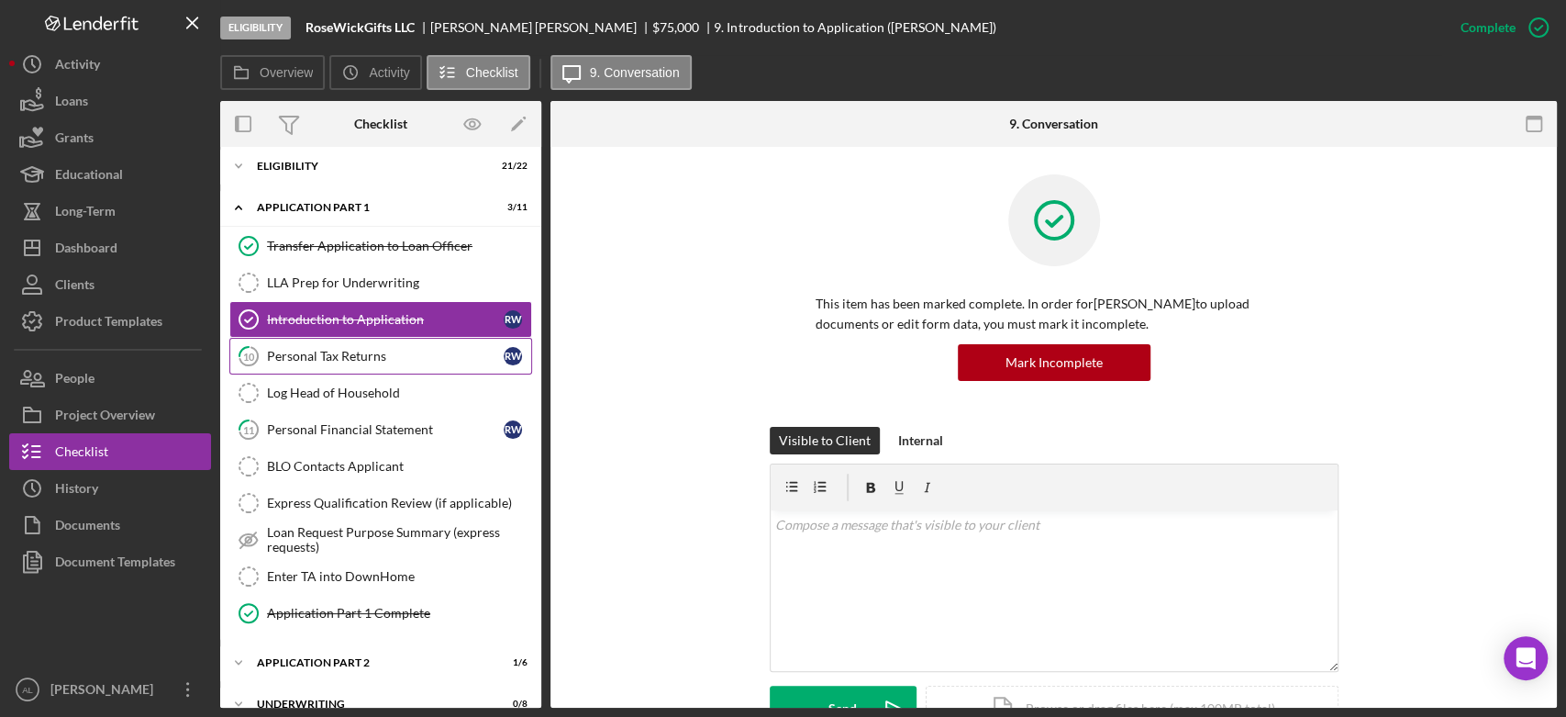
click at [420, 345] on link "10 Personal Tax Returns R W" at bounding box center [380, 356] width 303 height 37
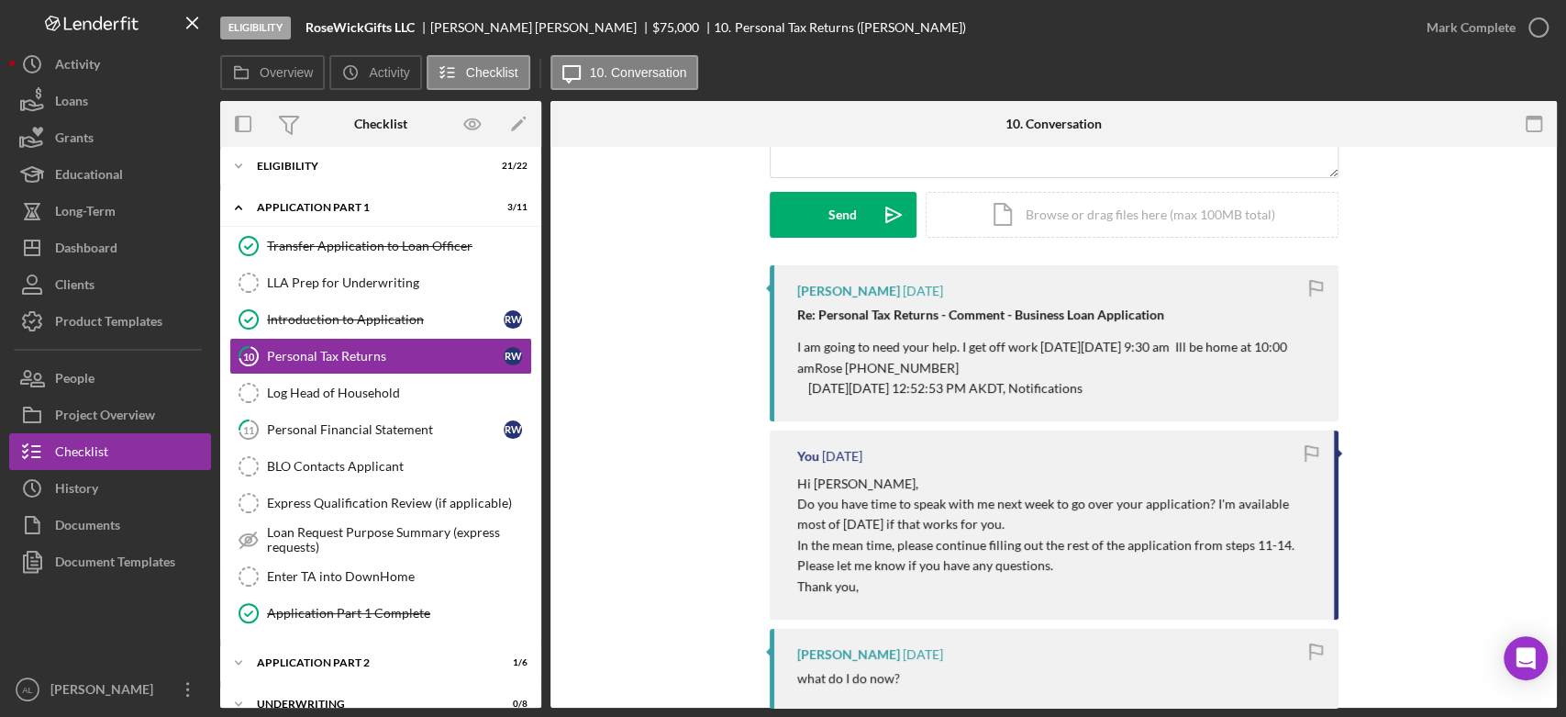
scroll to position [241, 0]
click at [369, 438] on link "11 Personal Financial Statement R W" at bounding box center [380, 429] width 303 height 37
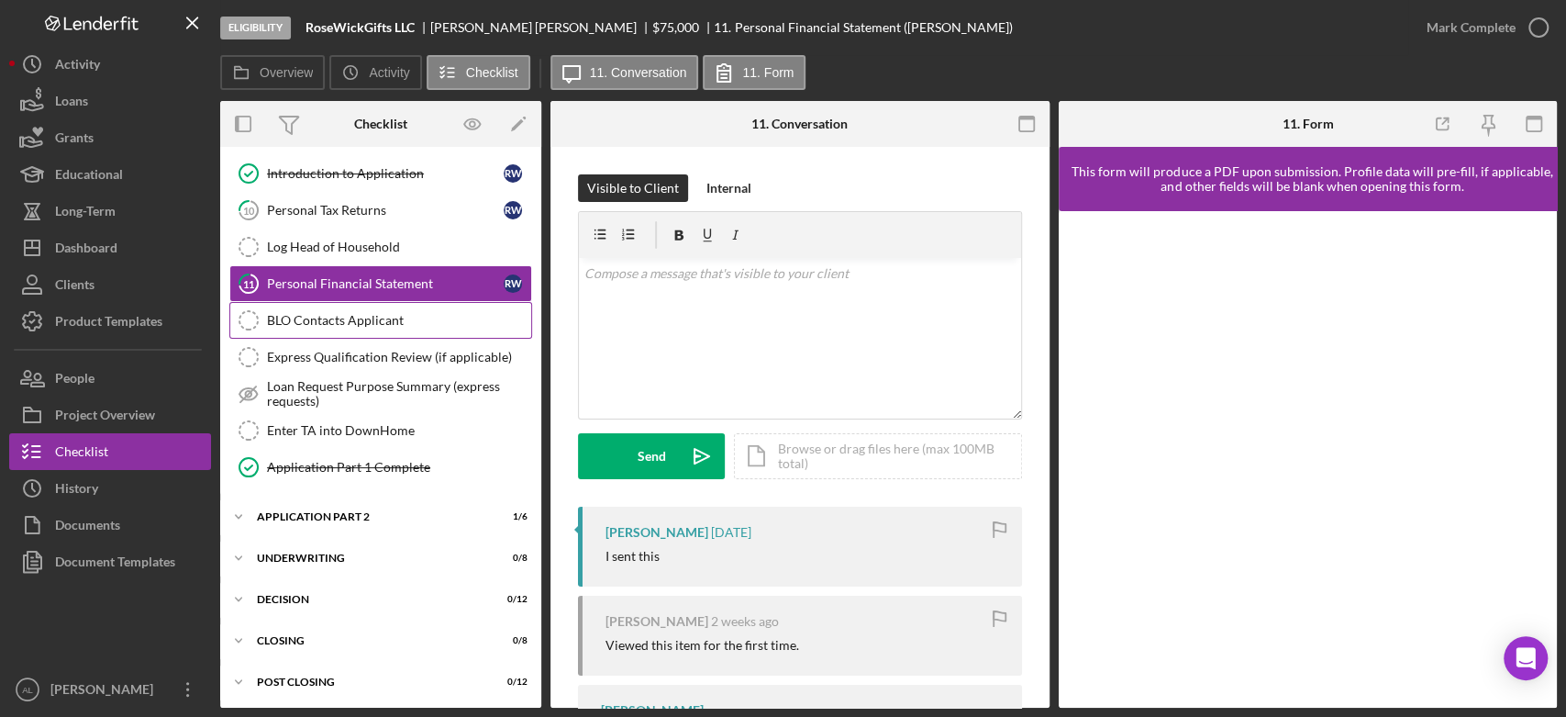
scroll to position [152, 0]
click at [432, 525] on div "Icon/Expander Application Part 2 1 / 6" at bounding box center [380, 517] width 321 height 37
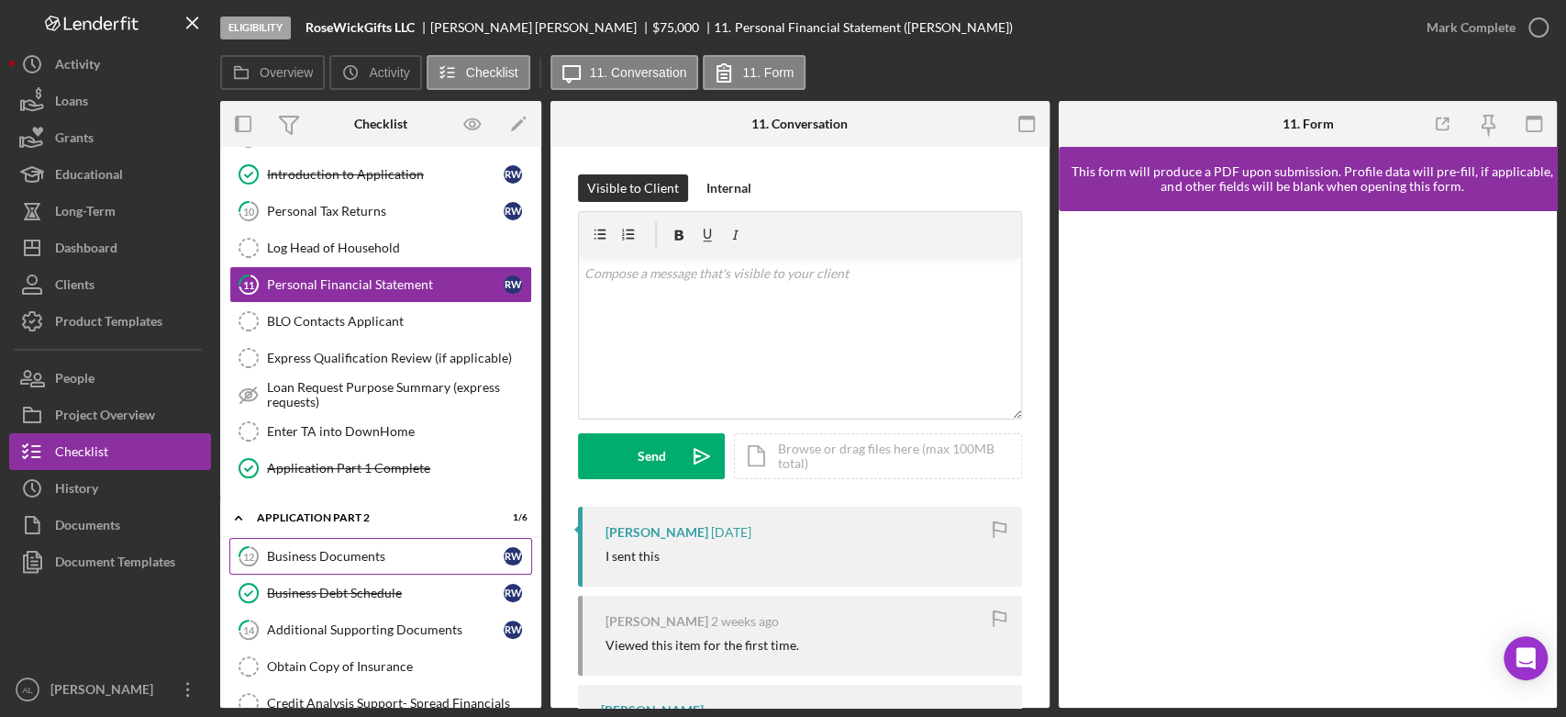
click at [424, 544] on link "12 Business Documents R W" at bounding box center [380, 556] width 303 height 37
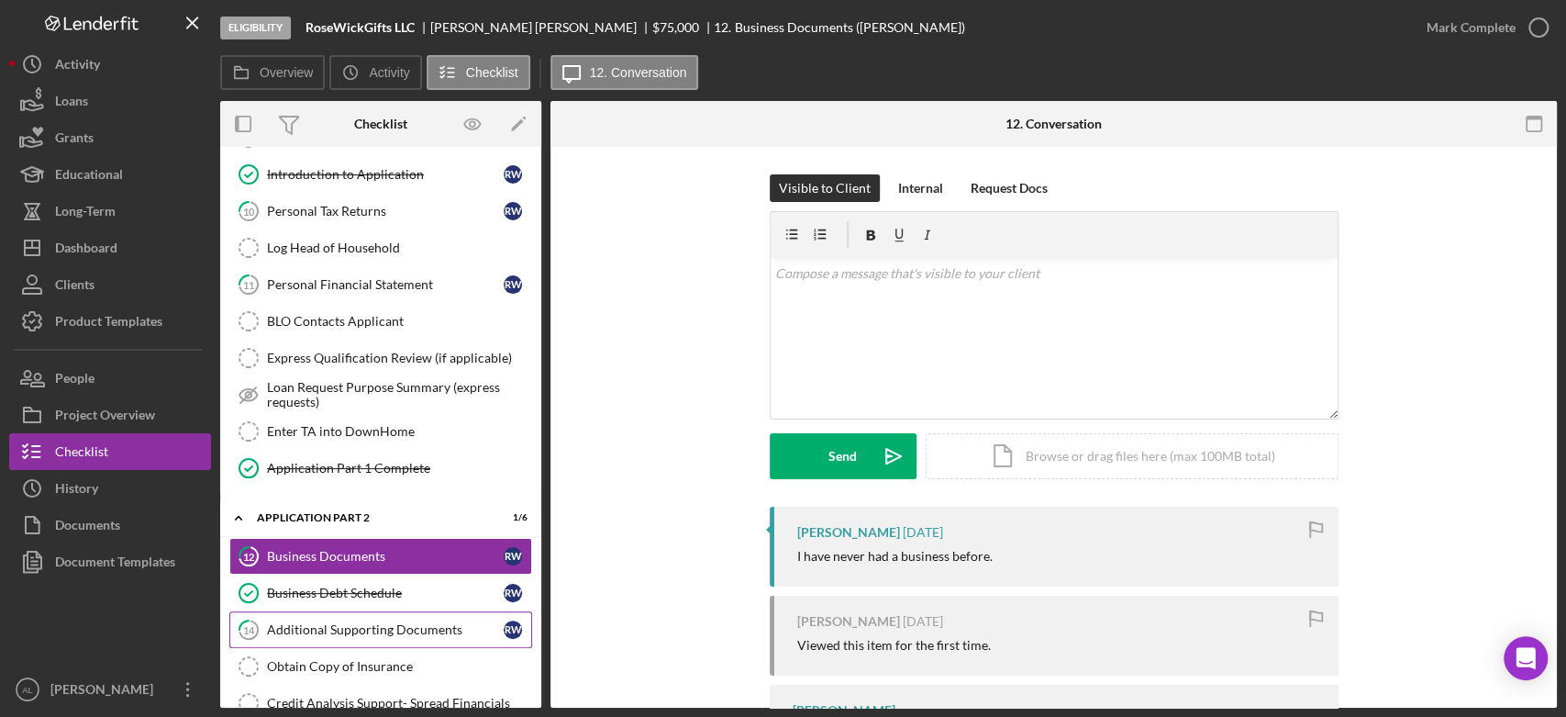
click at [420, 625] on div "Additional Supporting Documents" at bounding box center [385, 629] width 237 height 15
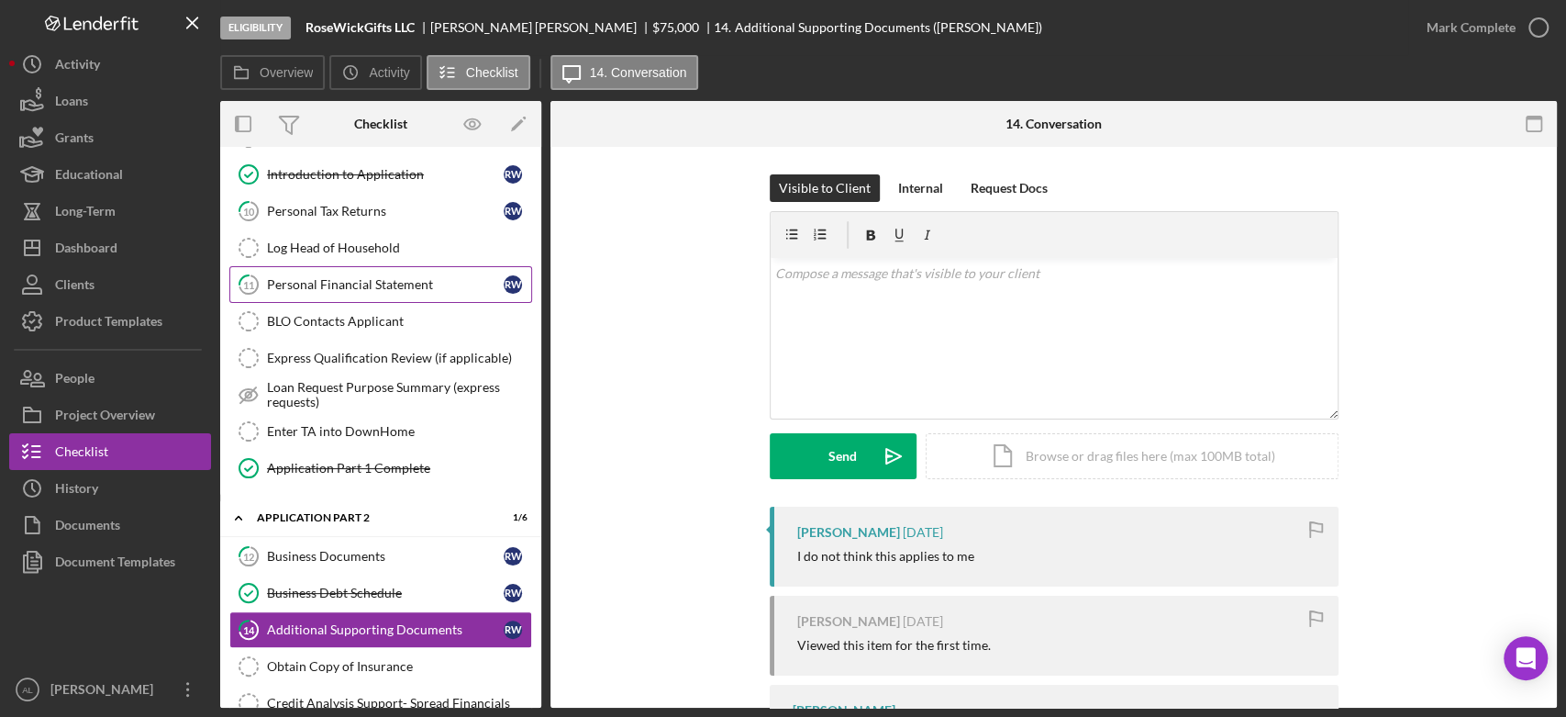
click at [362, 291] on link "11 Personal Financial Statement R W" at bounding box center [380, 284] width 303 height 37
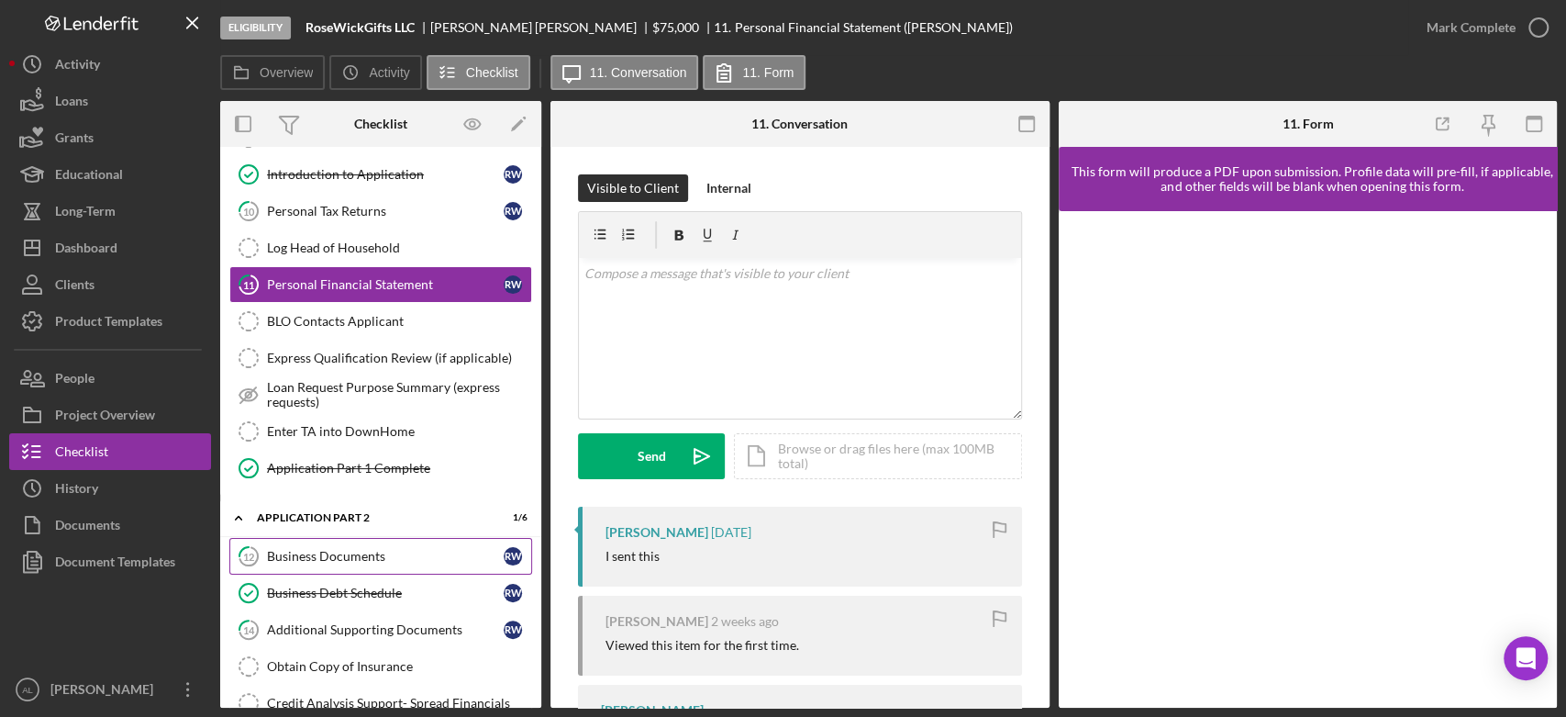
click at [373, 567] on link "12 Business Documents R W" at bounding box center [380, 556] width 303 height 37
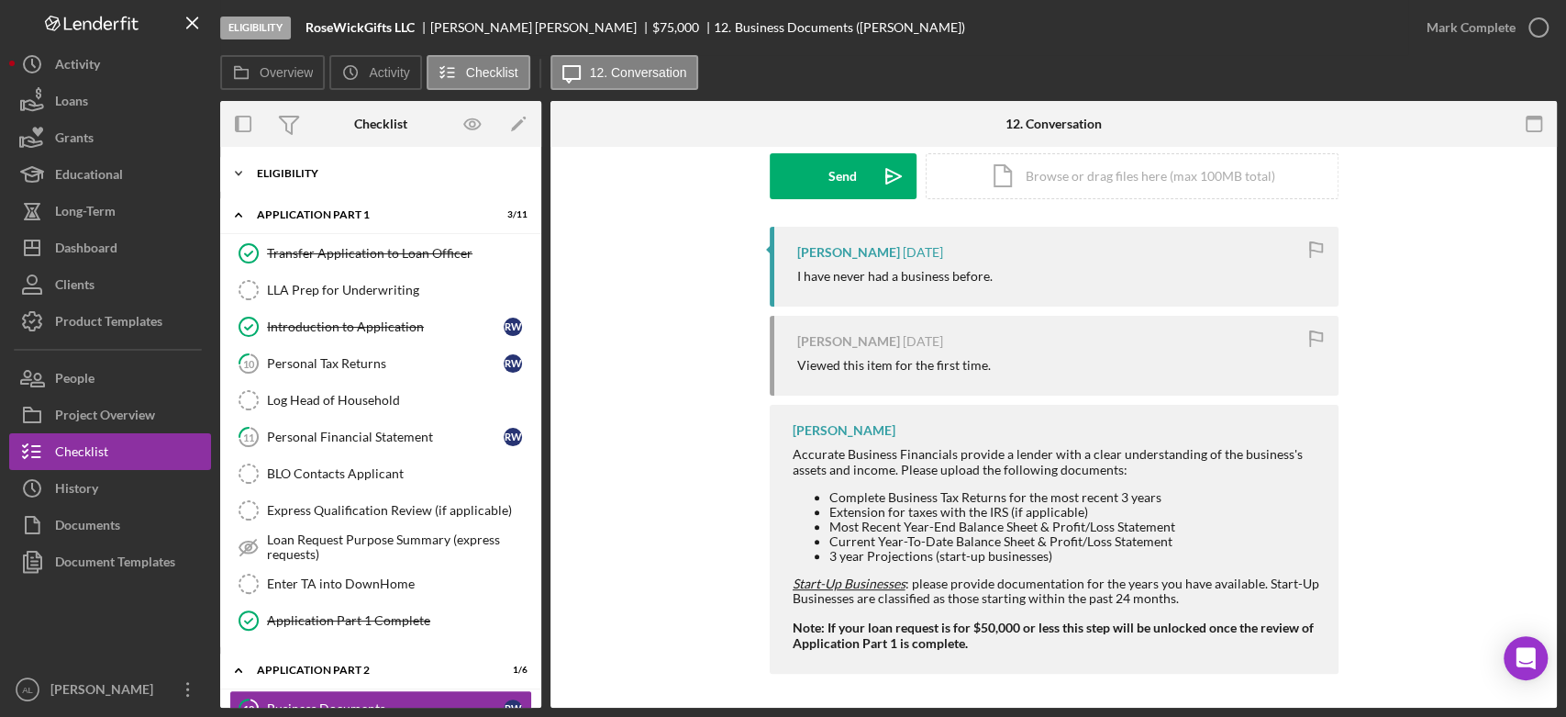
click at [389, 182] on div "Icon/Expander Eligibility 21 / 22" at bounding box center [380, 173] width 321 height 37
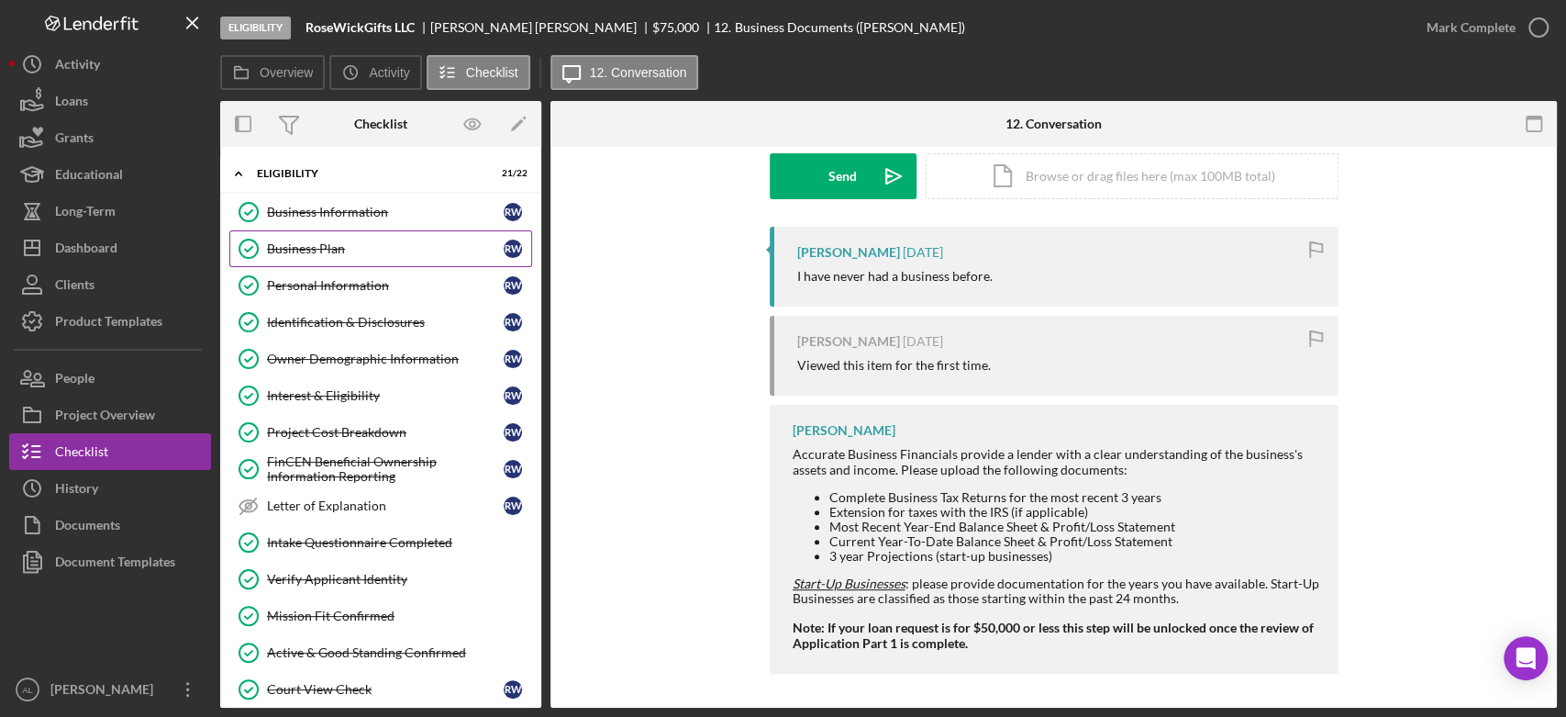
click at [375, 255] on div "Business Plan" at bounding box center [385, 248] width 237 height 15
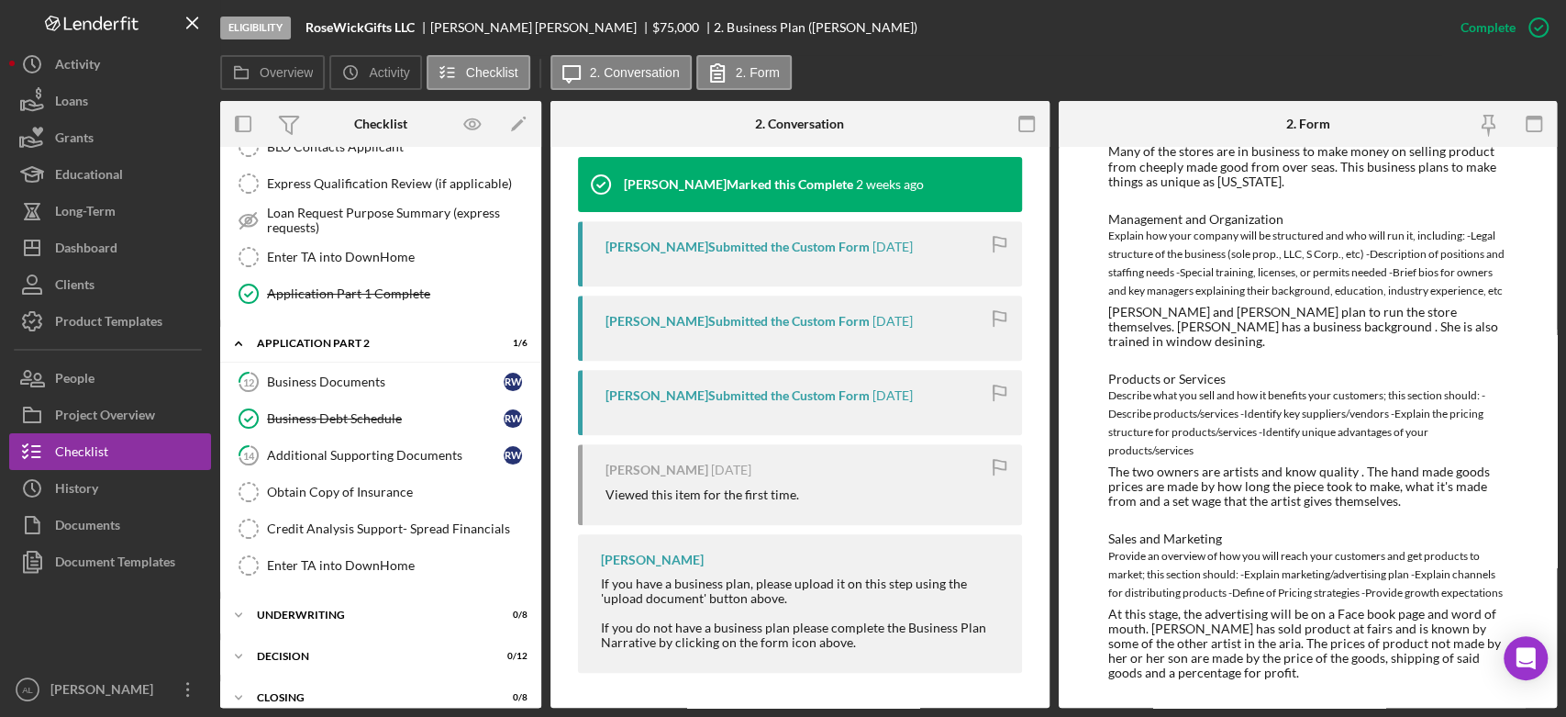
scroll to position [1152, 0]
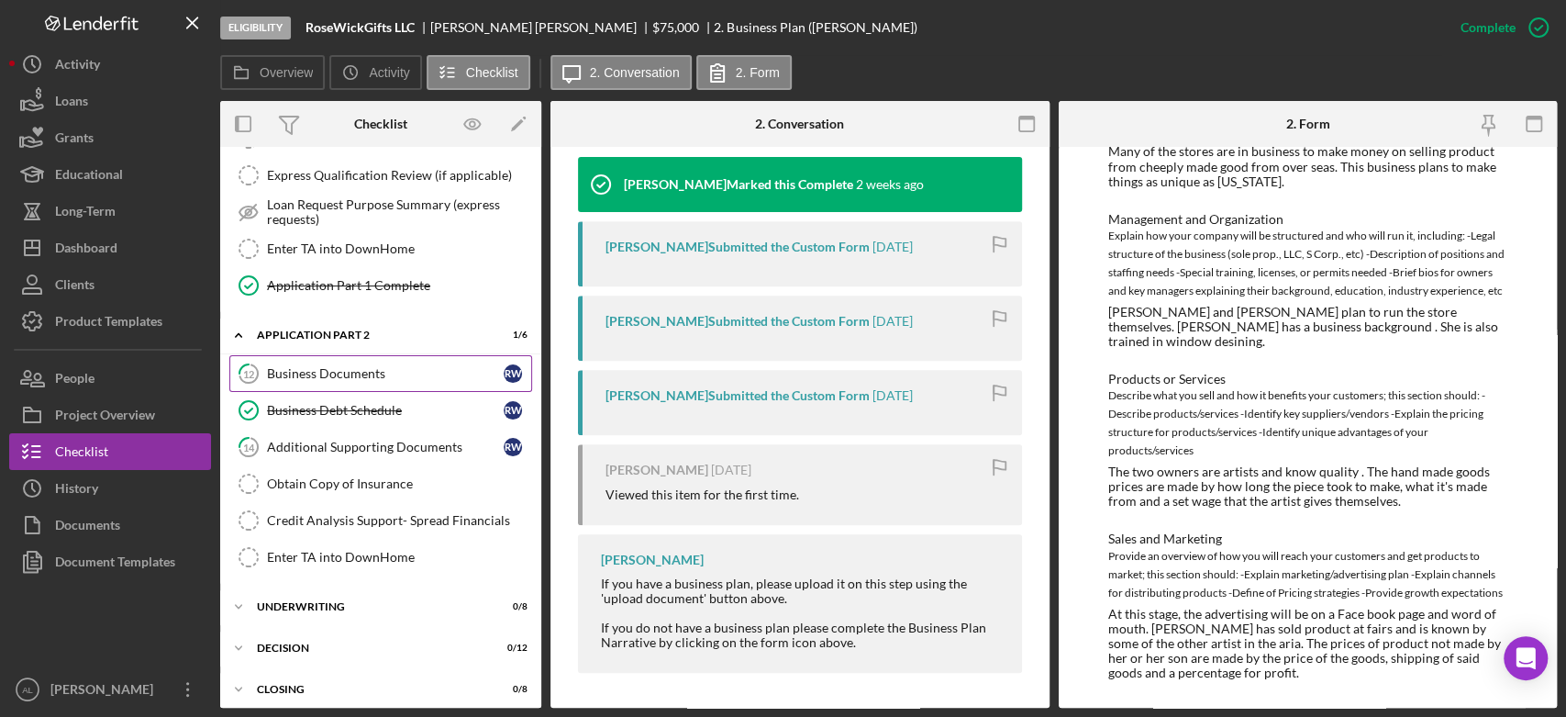
click at [366, 355] on link "12 Business Documents R W" at bounding box center [380, 373] width 303 height 37
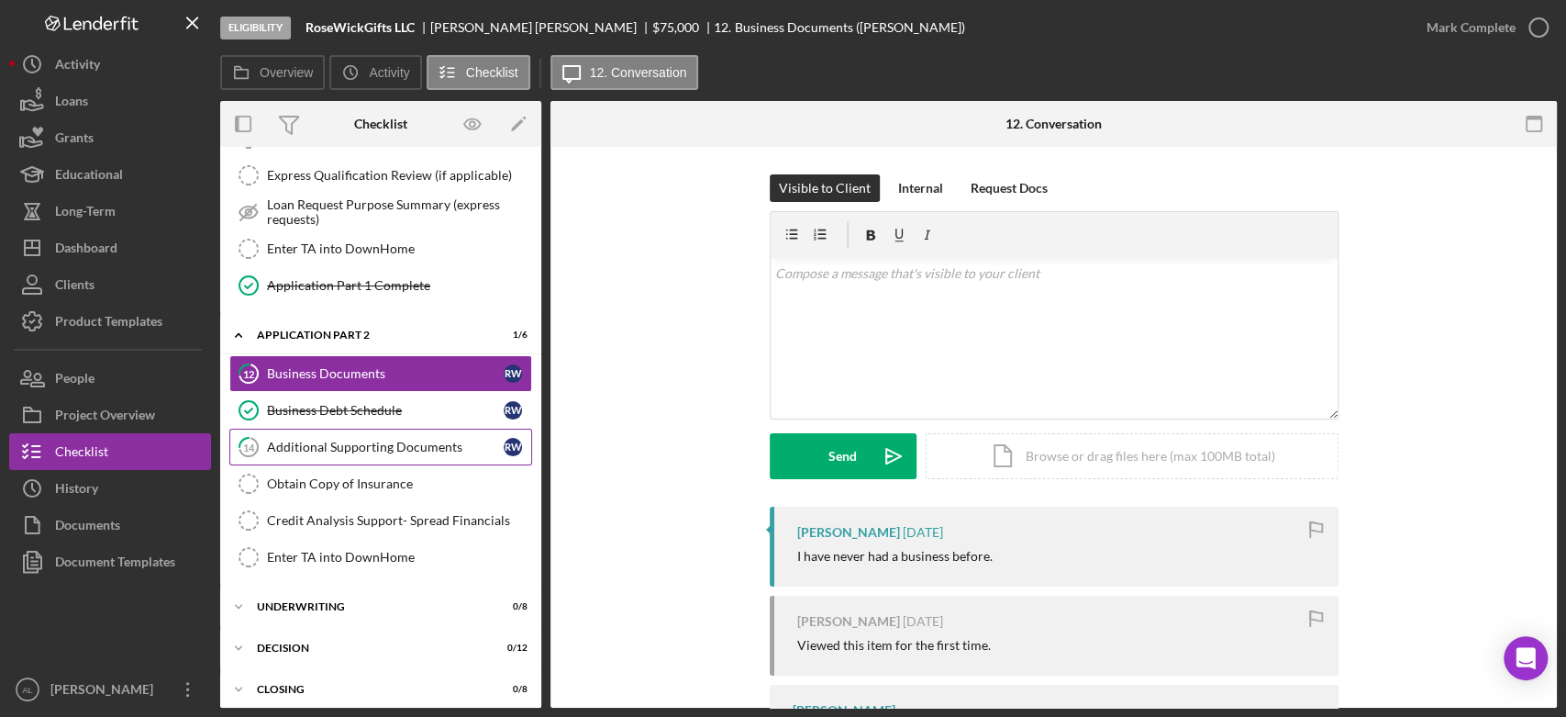
click at [395, 440] on div "Additional Supporting Documents" at bounding box center [385, 447] width 237 height 15
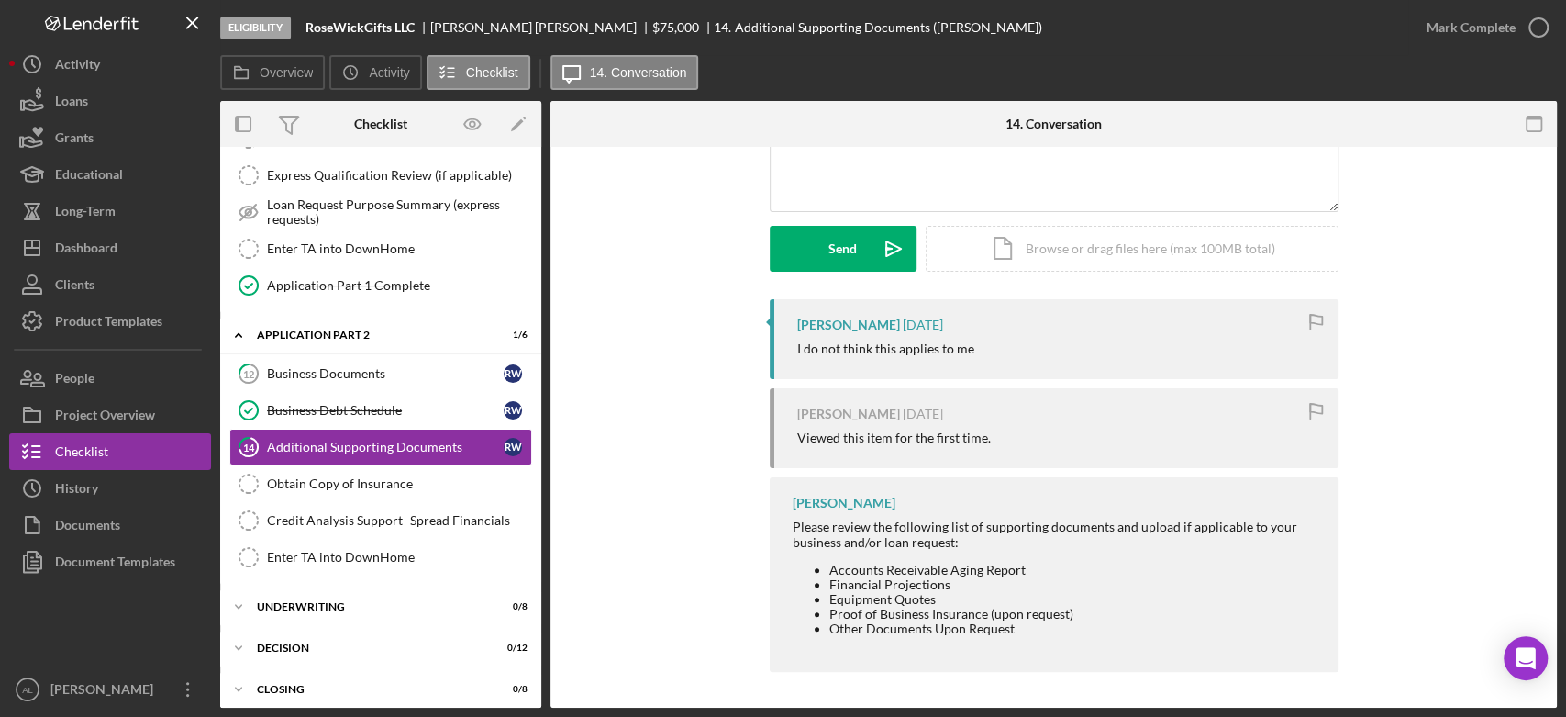
scroll to position [206, 0]
click at [600, 635] on div "[PERSON_NAME] [DATE] I do not think this applies to me [PERSON_NAME] [DATE] Vie…" at bounding box center [1054, 491] width 952 height 382
click at [117, 383] on button "People" at bounding box center [110, 378] width 202 height 37
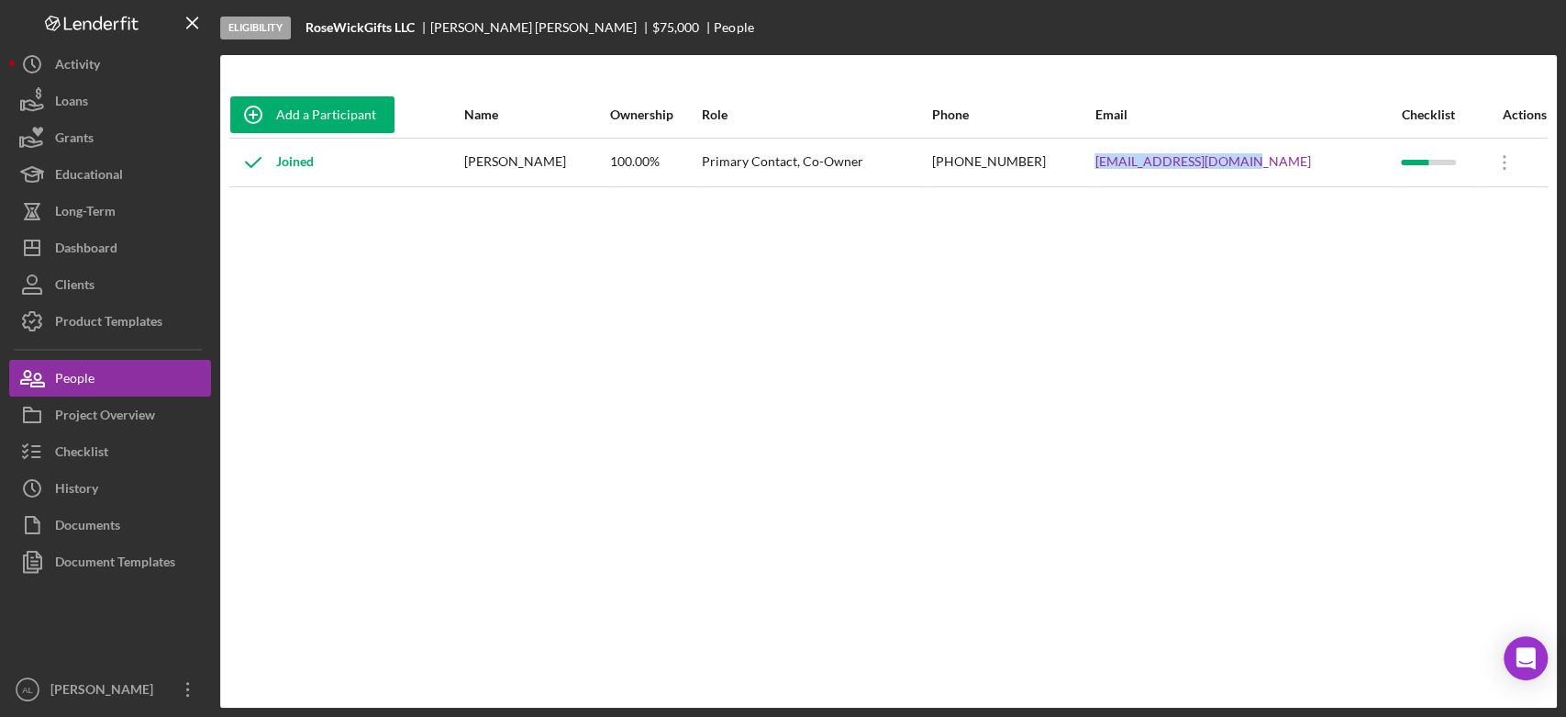
drag, startPoint x: 1303, startPoint y: 162, endPoint x: 1126, endPoint y: 149, distance: 177.6
click at [1126, 149] on tr "Joined [PERSON_NAME] 100.00% Primary Contact, Co-Owner [PHONE_NUMBER] [EMAIL_AD…" at bounding box center [888, 162] width 1319 height 49
copy tr "[EMAIL_ADDRESS][DOMAIN_NAME]"
click at [117, 453] on button "Checklist" at bounding box center [110, 451] width 202 height 37
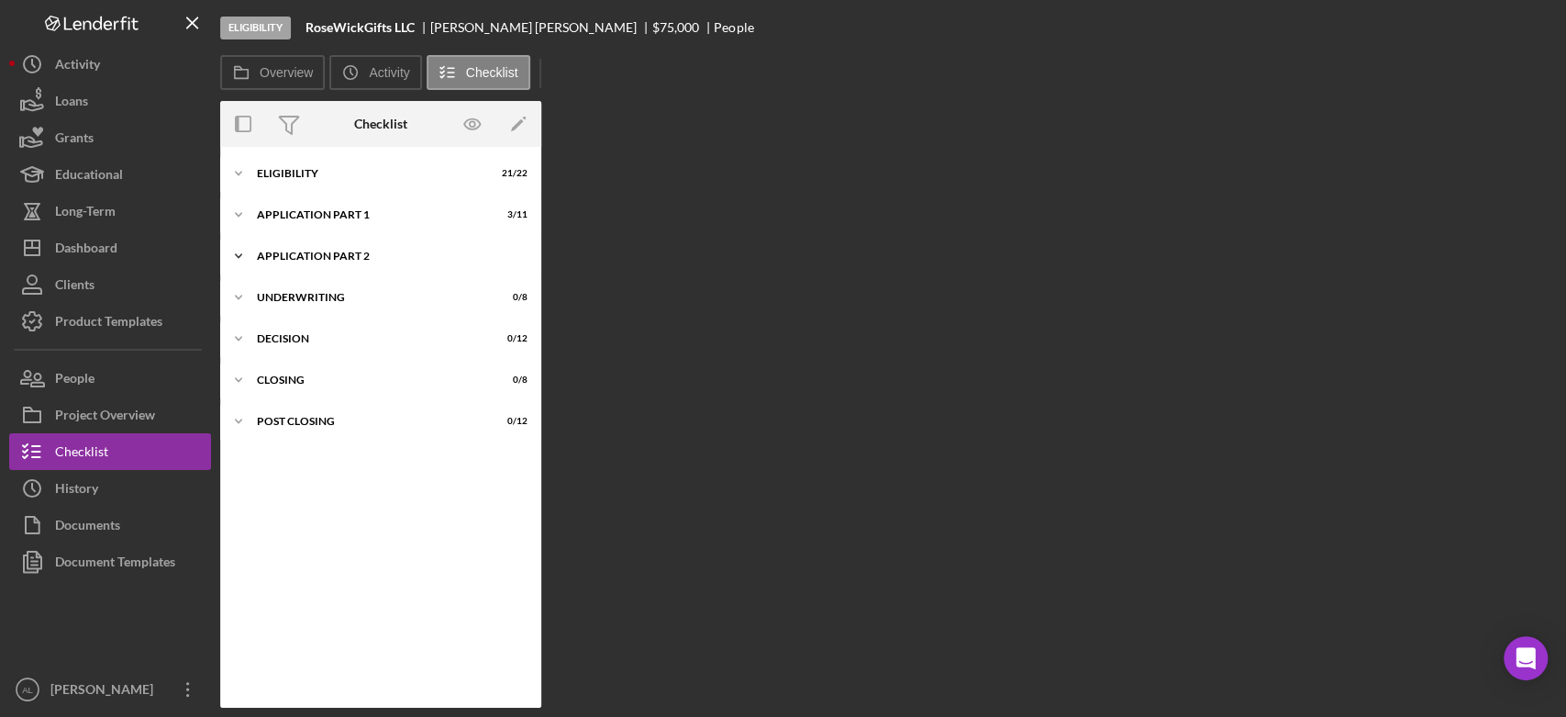
click at [349, 253] on div "Application Part 2" at bounding box center [388, 255] width 262 height 11
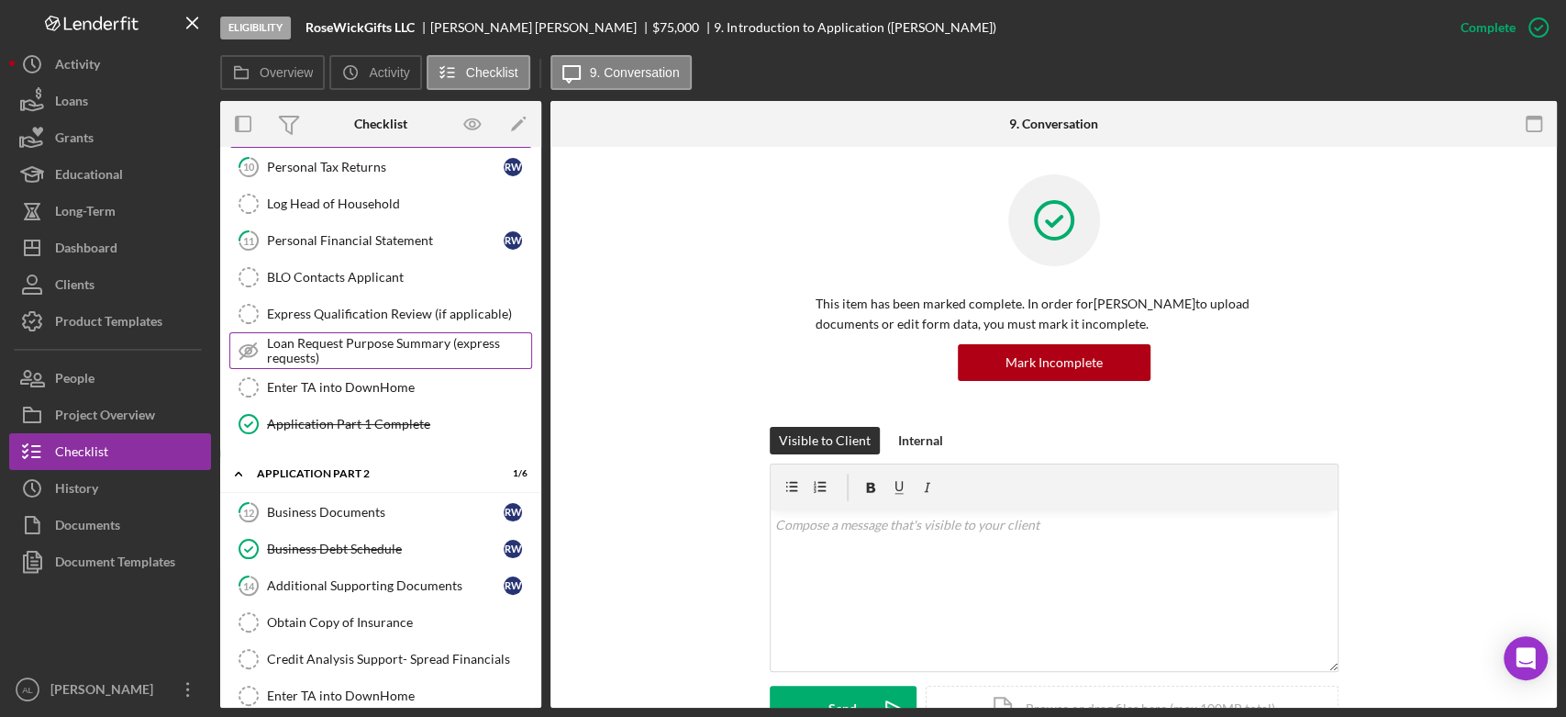
scroll to position [208, 0]
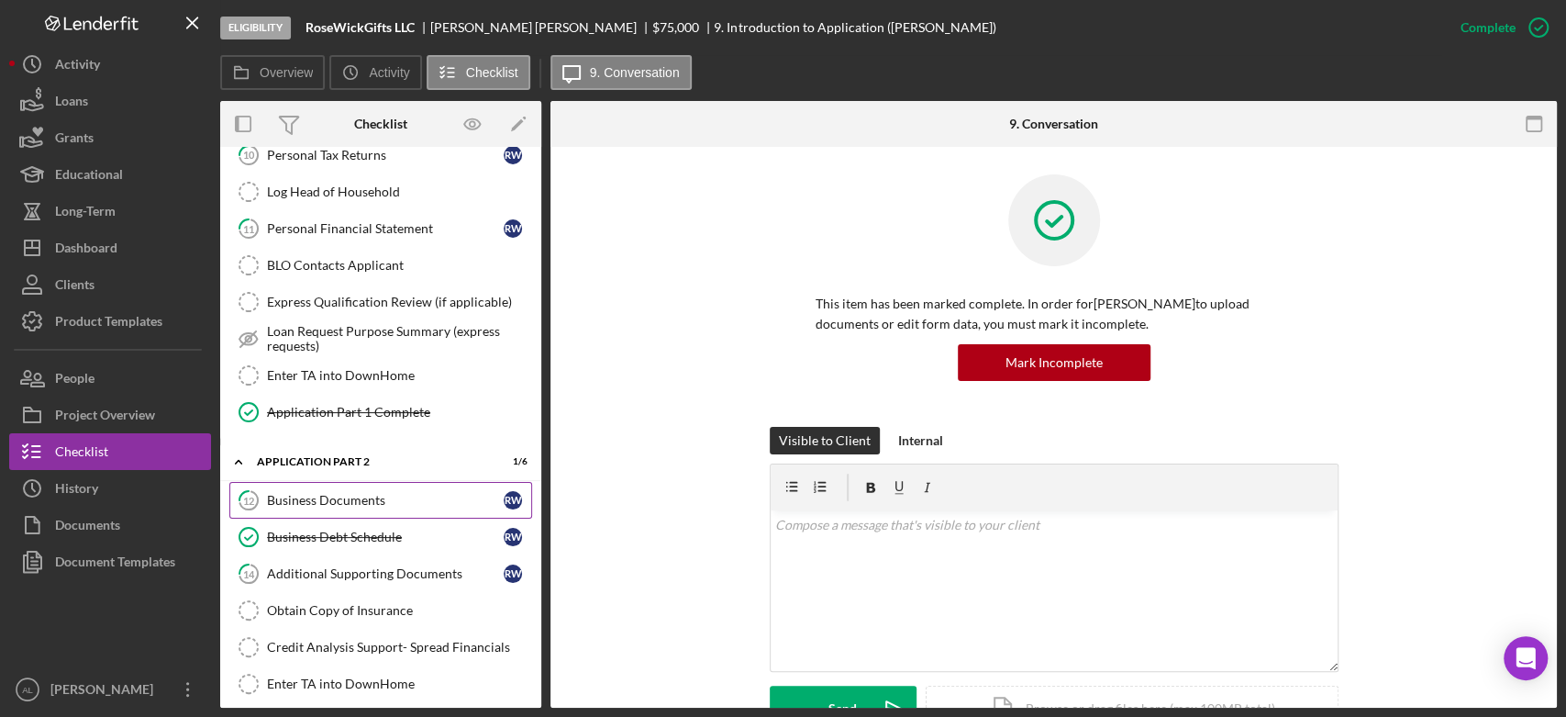
click at [348, 493] on div "Business Documents" at bounding box center [385, 500] width 237 height 15
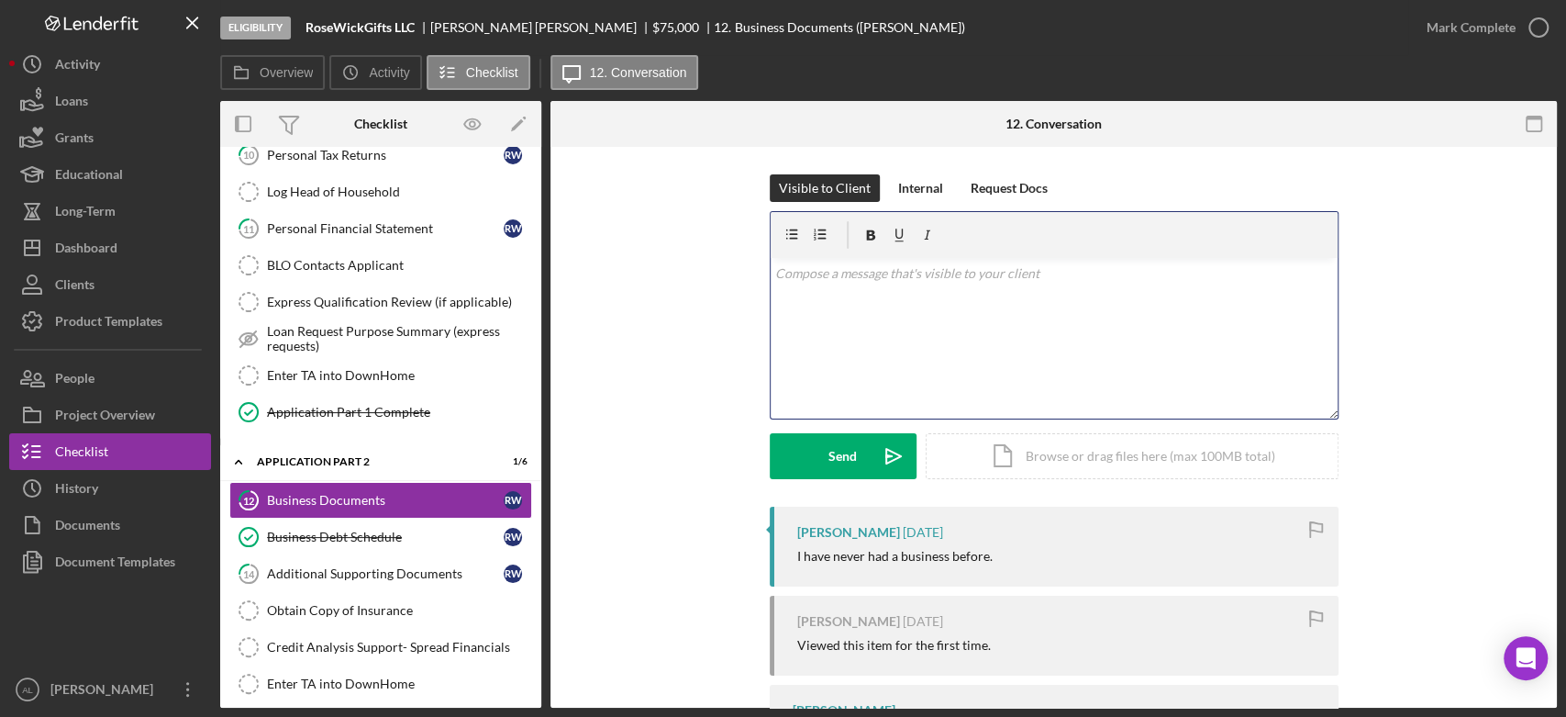
click at [917, 339] on div "v Color teal Color pink Remove color Add row above Add row below Add column bef…" at bounding box center [1054, 338] width 567 height 161
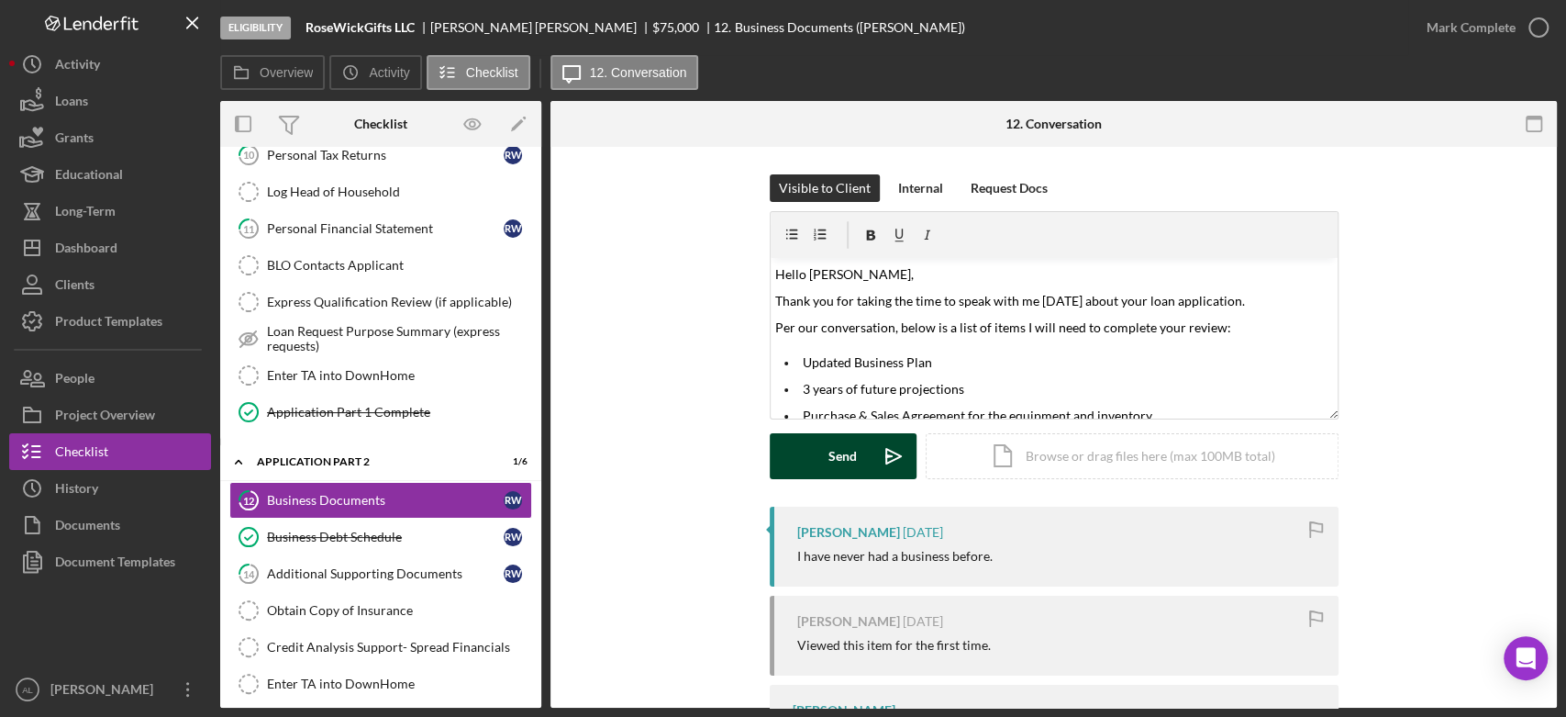
click at [871, 473] on icon "Icon/icon-invite-send" at bounding box center [894, 456] width 46 height 46
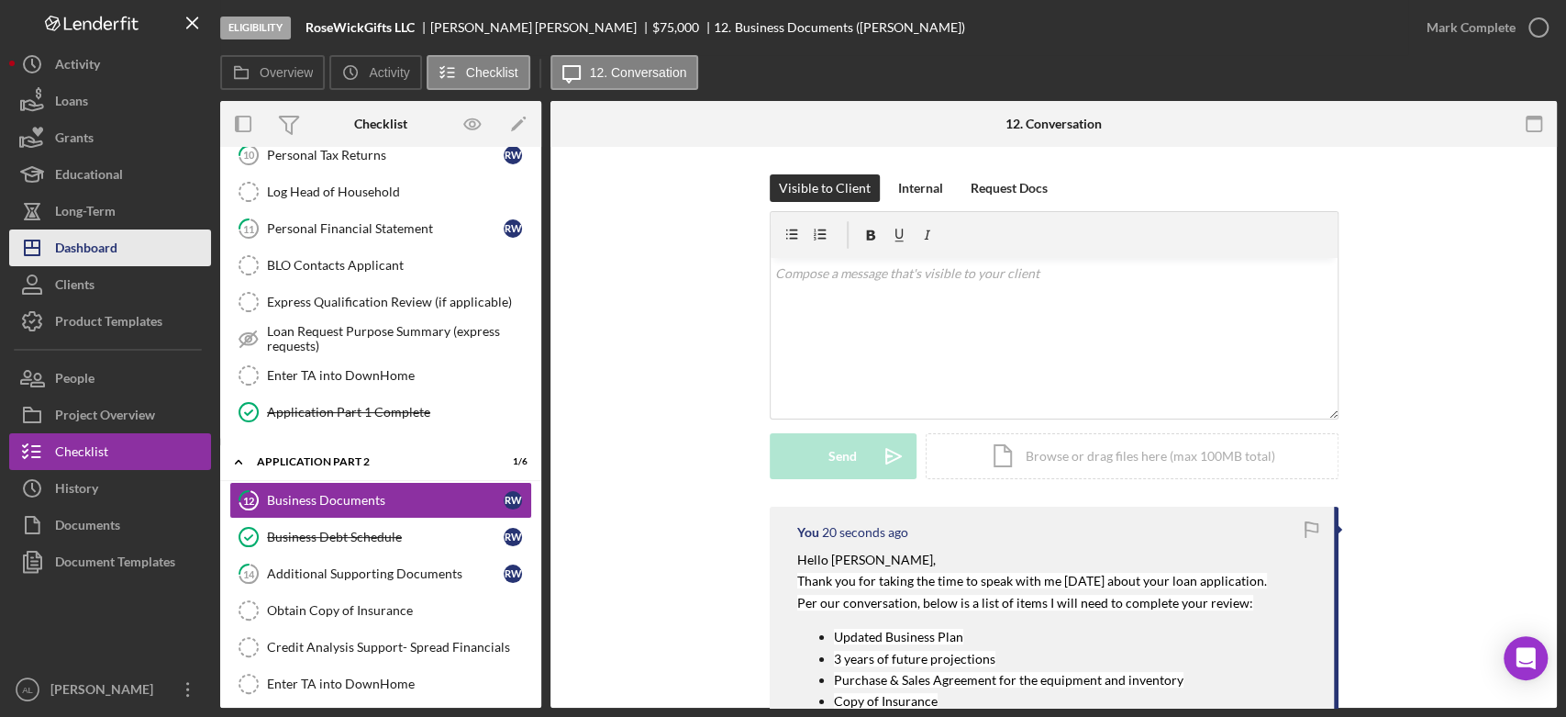
click at [99, 262] on div "Dashboard" at bounding box center [86, 249] width 62 height 41
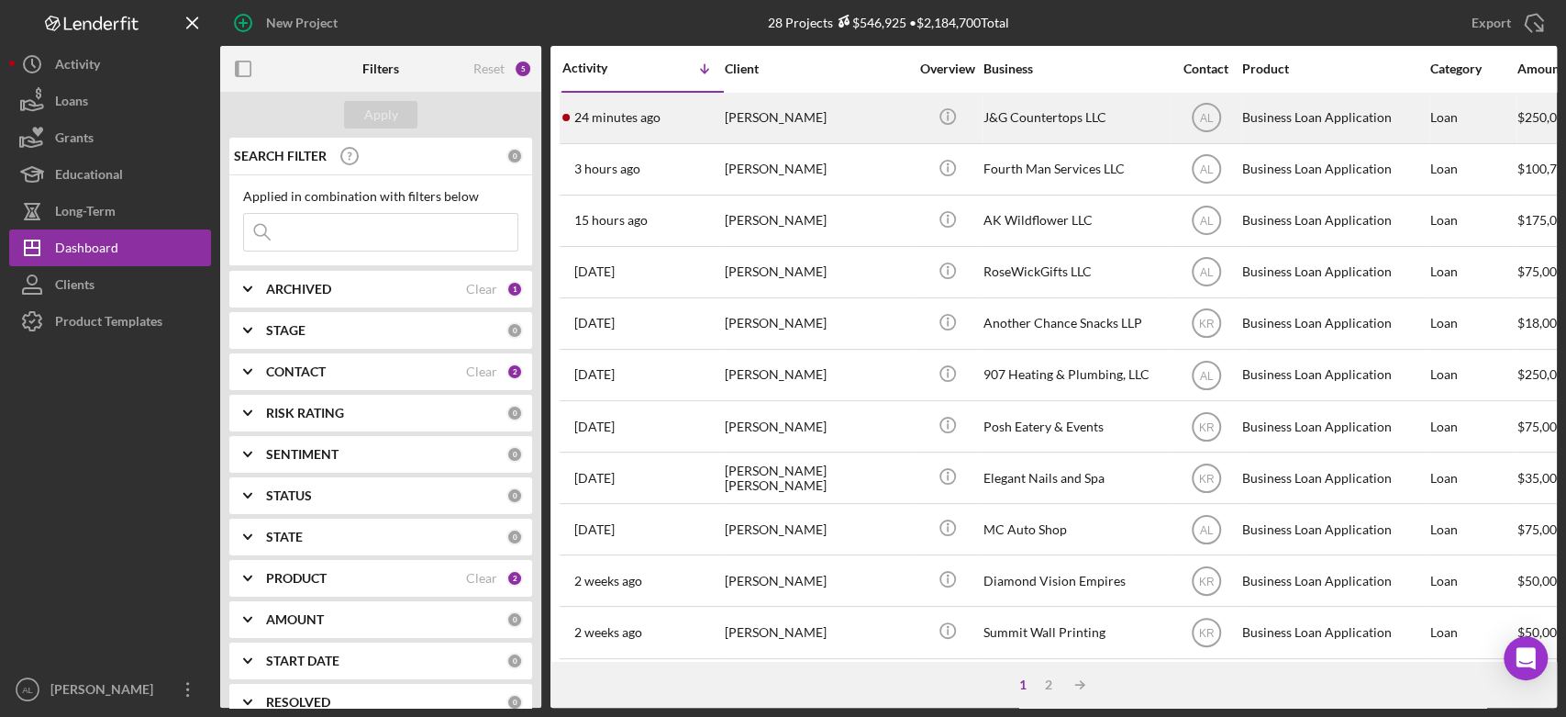
click at [654, 108] on div "24 minutes ago [PERSON_NAME][GEOGRAPHIC_DATA]" at bounding box center [642, 118] width 161 height 49
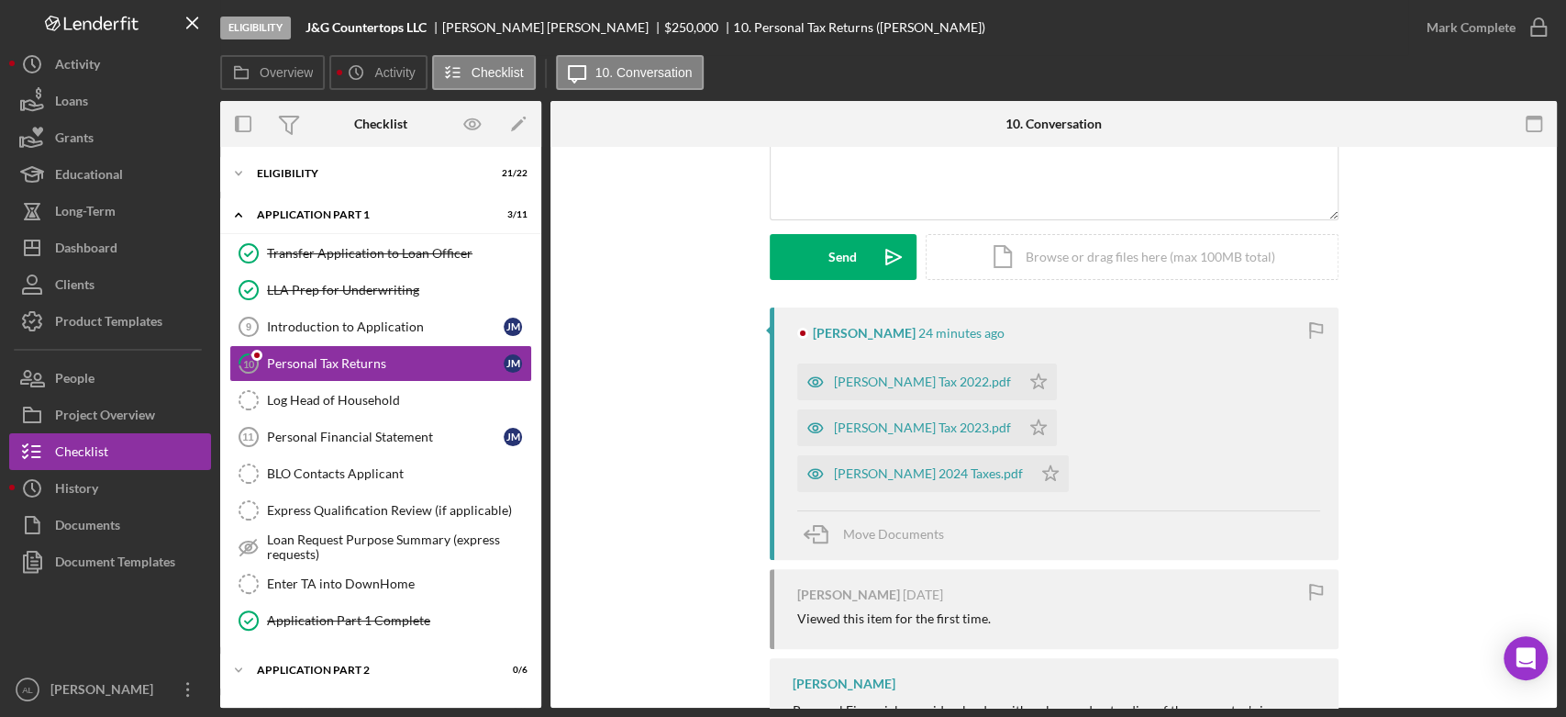
scroll to position [202, 0]
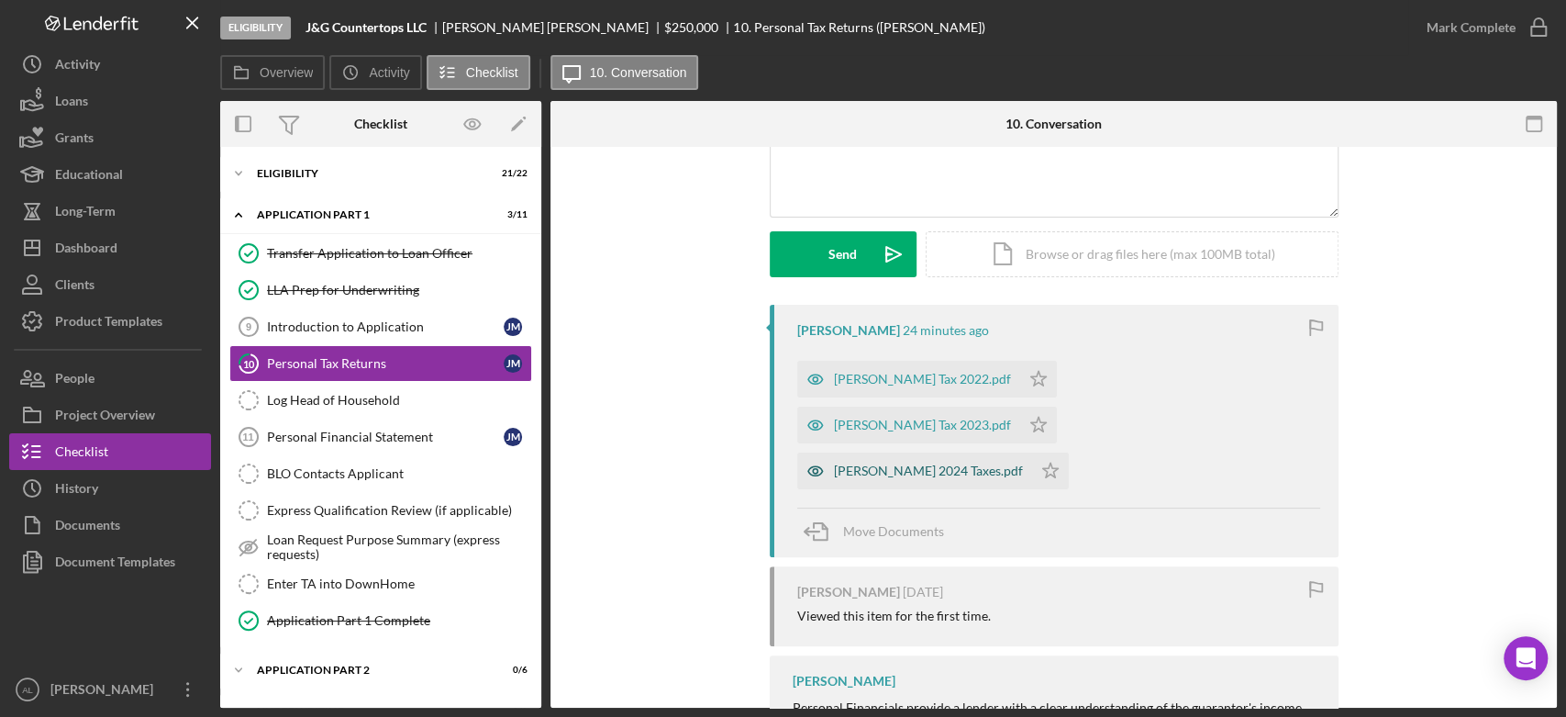
click at [879, 463] on div "[PERSON_NAME] 2024 Taxes.pdf" at bounding box center [928, 470] width 189 height 15
